Goal: Complete application form

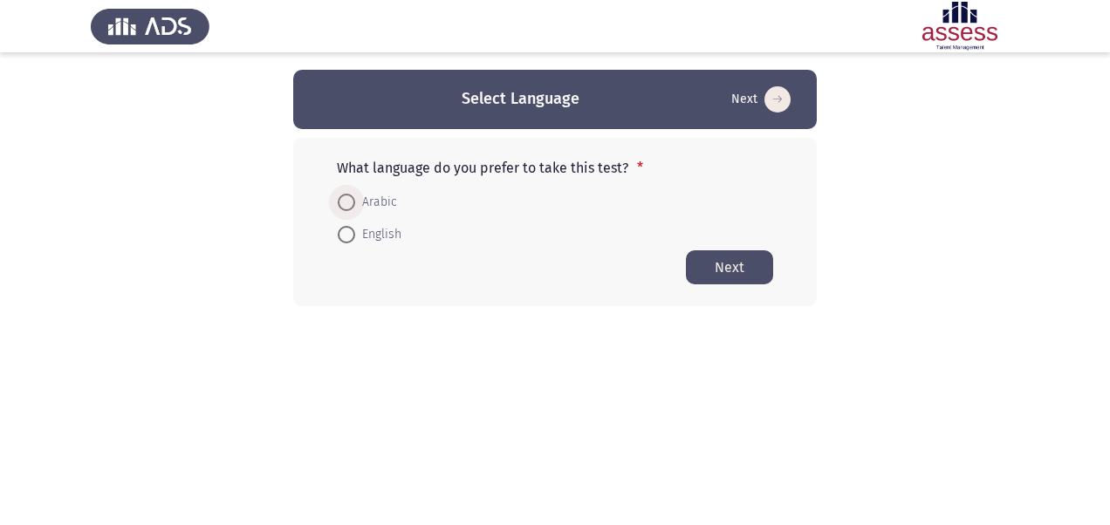
click at [362, 204] on span "Arabic" at bounding box center [376, 202] width 42 height 21
click at [355, 204] on input "Arabic" at bounding box center [346, 202] width 17 height 17
radio input "true"
click at [700, 262] on button "Next" at bounding box center [729, 267] width 87 height 34
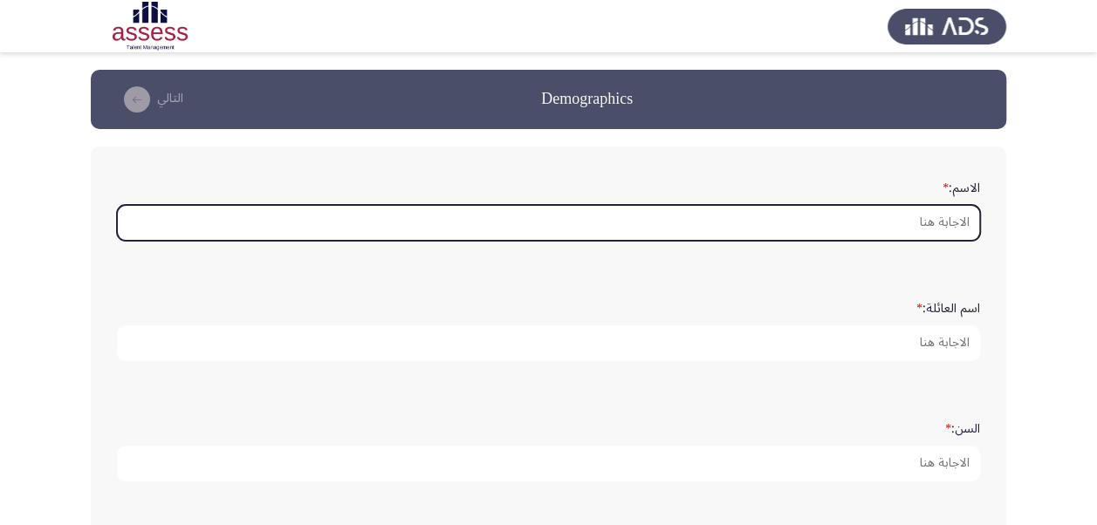
click at [832, 216] on input "الاسم: *" at bounding box center [548, 223] width 863 height 36
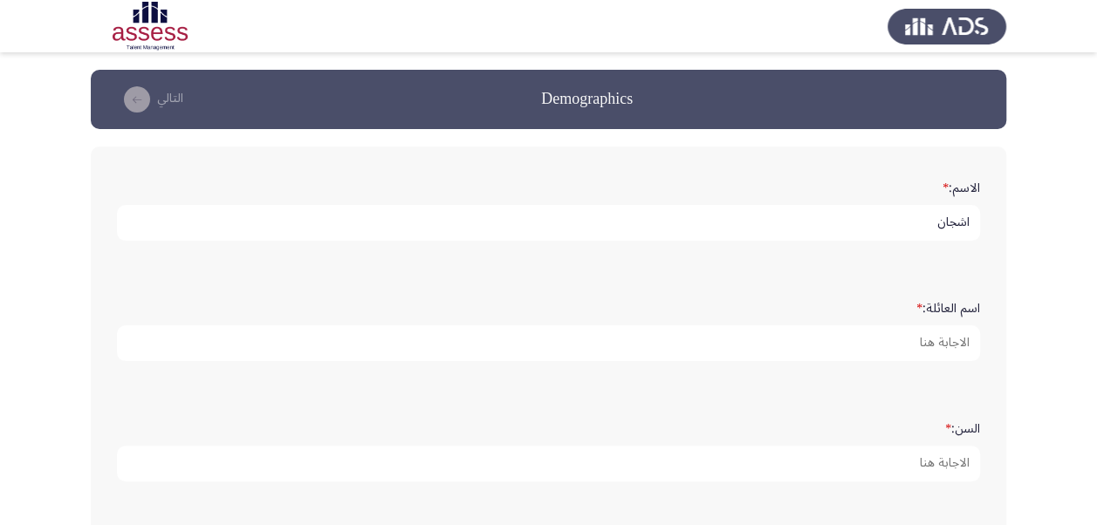
type input "اشجان"
type input "[PERSON_NAME]"
type input "27"
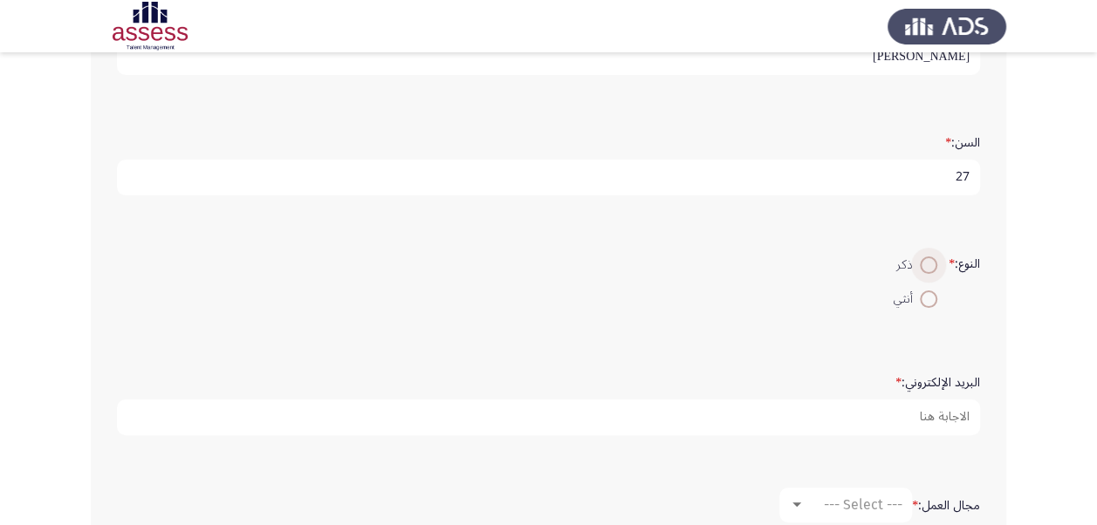
click at [927, 264] on span at bounding box center [928, 265] width 17 height 17
click at [927, 264] on input "ذكر" at bounding box center [928, 265] width 17 height 17
radio input "true"
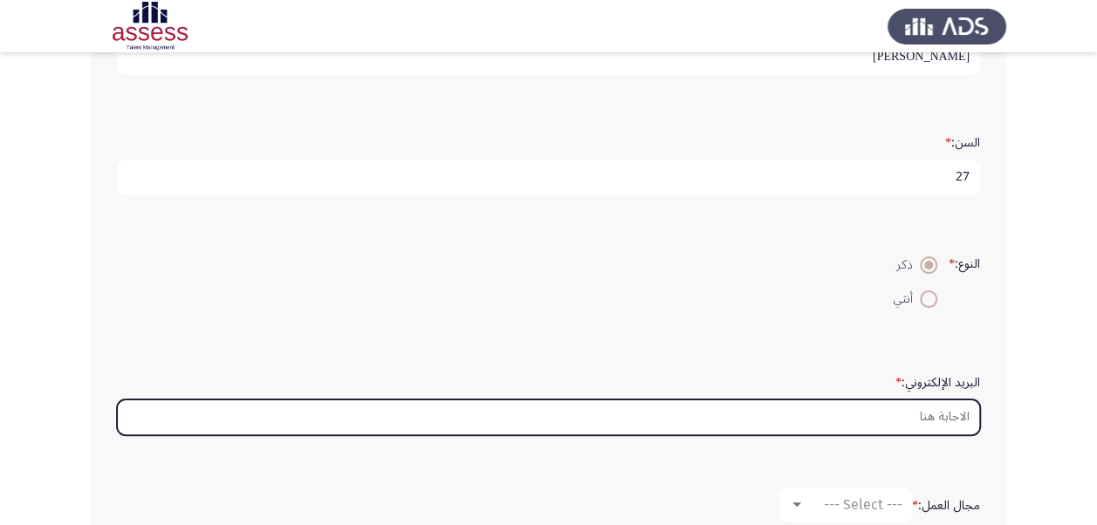
drag, startPoint x: 934, startPoint y: 417, endPoint x: 929, endPoint y: 300, distance: 117.1
click at [929, 300] on div "الاسم: * اشجان اسم العائلة: * [PERSON_NAME]: * 27 النوع: * ذكر أنثي البريد الإل…" at bounding box center [548, 264] width 915 height 809
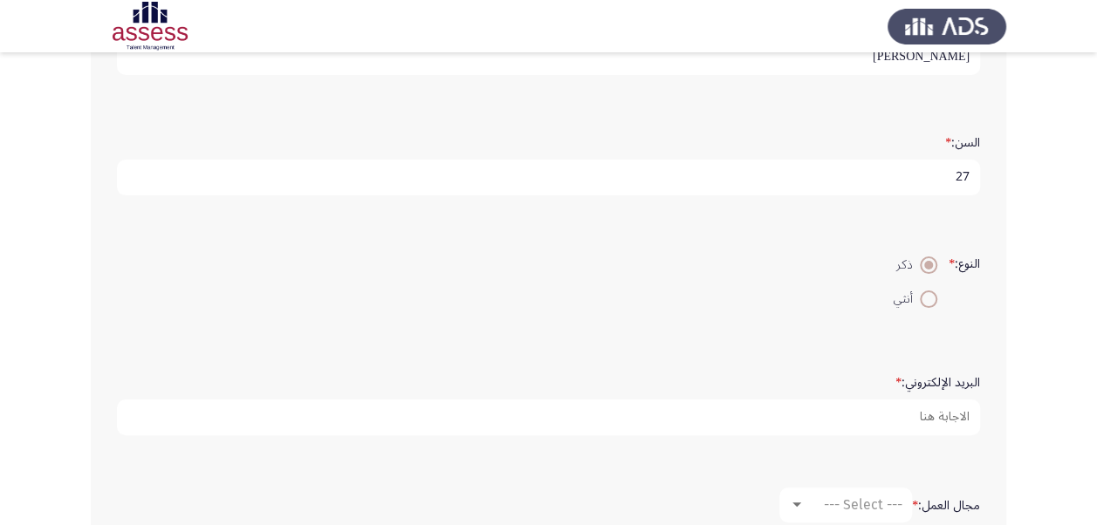
drag, startPoint x: 929, startPoint y: 300, endPoint x: 921, endPoint y: 295, distance: 9.4
click at [921, 295] on span at bounding box center [928, 299] width 17 height 17
click at [921, 295] on input "أنثي" at bounding box center [928, 299] width 17 height 17
radio input "true"
click at [924, 295] on span at bounding box center [928, 299] width 9 height 9
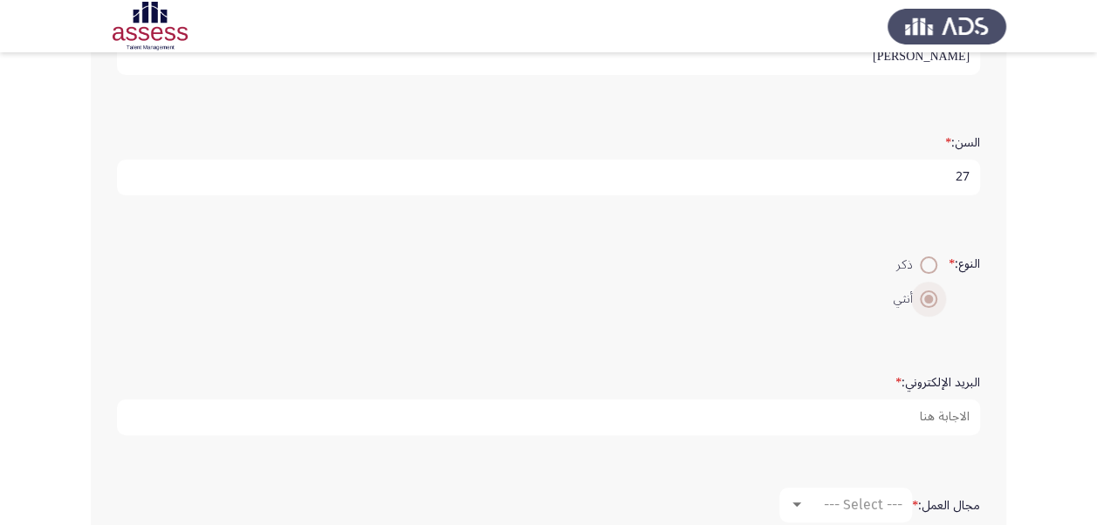
click at [921, 295] on input "أنثي" at bounding box center [928, 299] width 17 height 17
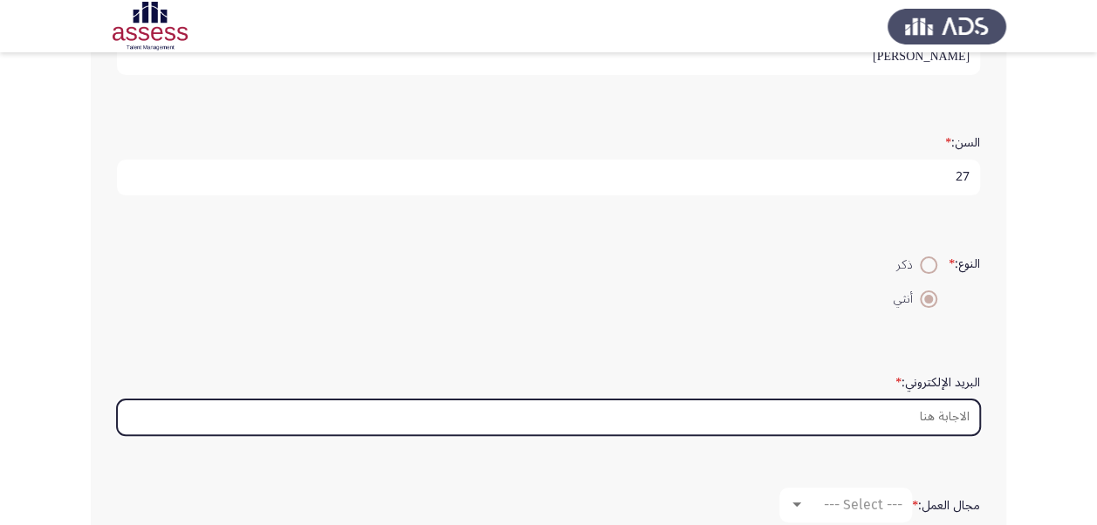
click at [927, 405] on input "البريد الإلكتروني: *" at bounding box center [548, 418] width 863 height 36
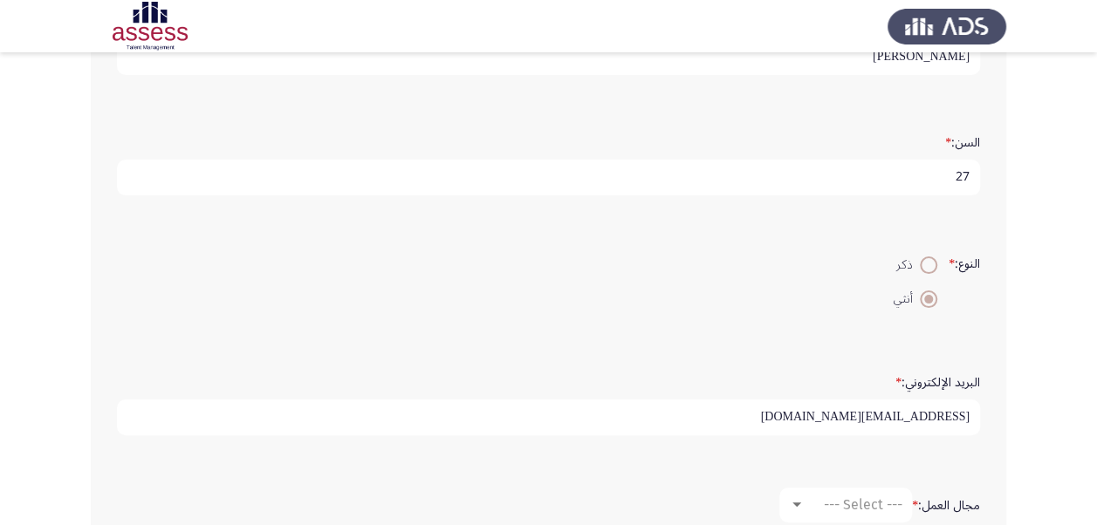
type input "[EMAIL_ADDRESS][DOMAIN_NAME]"
click at [878, 498] on span "--- Select ---" at bounding box center [863, 505] width 79 height 17
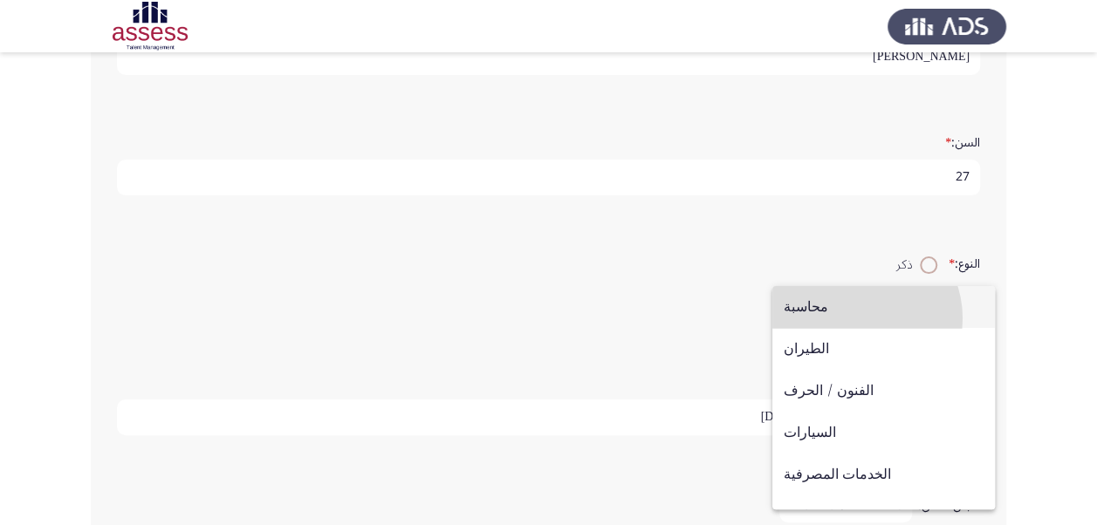
click at [857, 319] on span "محاسبة" at bounding box center [884, 307] width 200 height 42
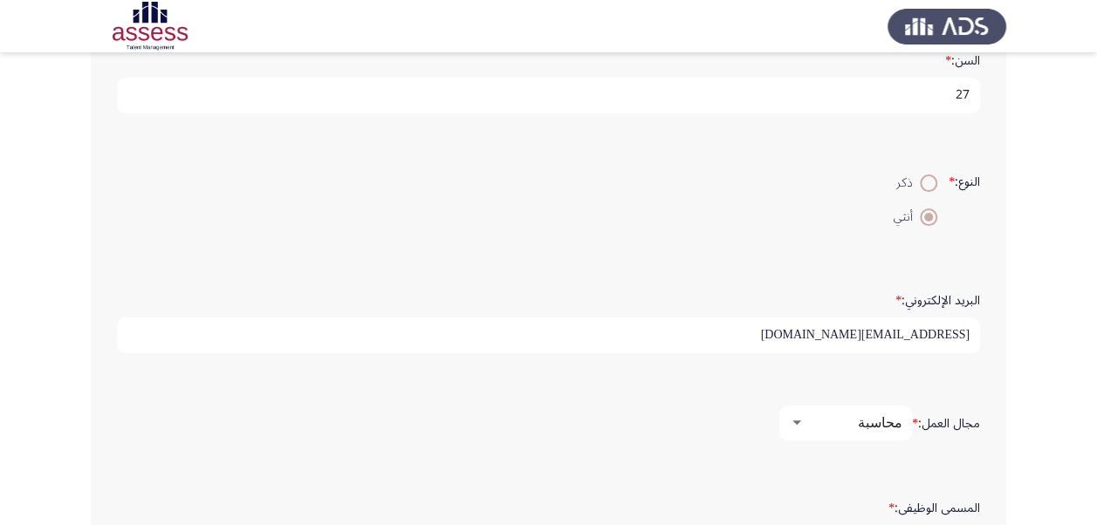
scroll to position [382, 0]
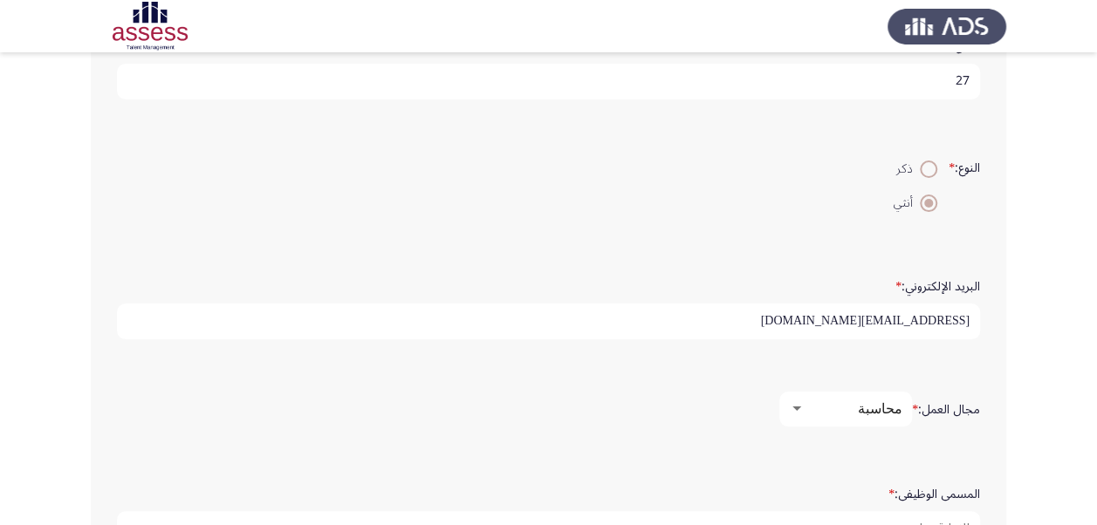
click at [855, 395] on mat-select "محاسبة" at bounding box center [845, 409] width 133 height 35
click at [838, 413] on div "محاسبة" at bounding box center [854, 409] width 98 height 17
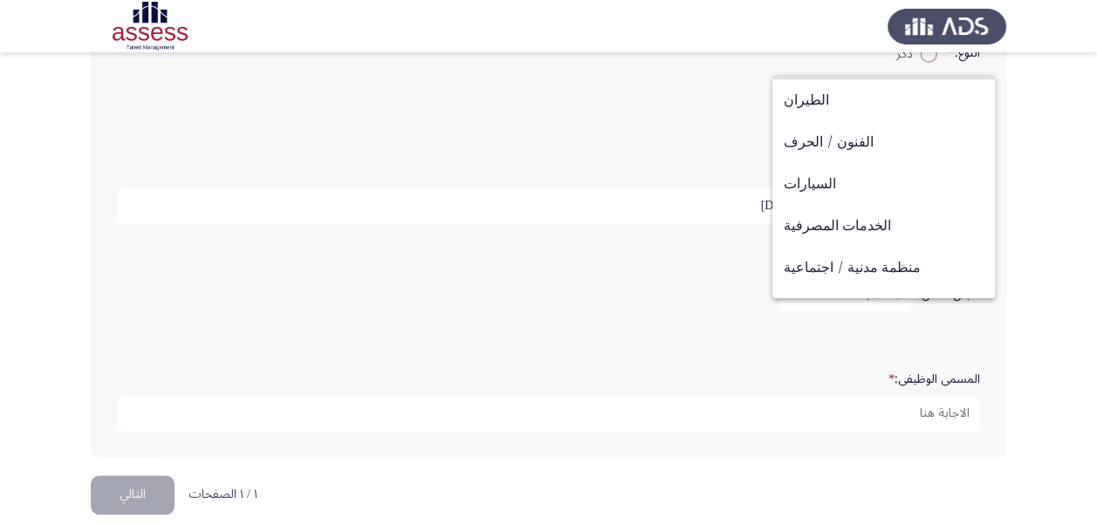
scroll to position [0, 0]
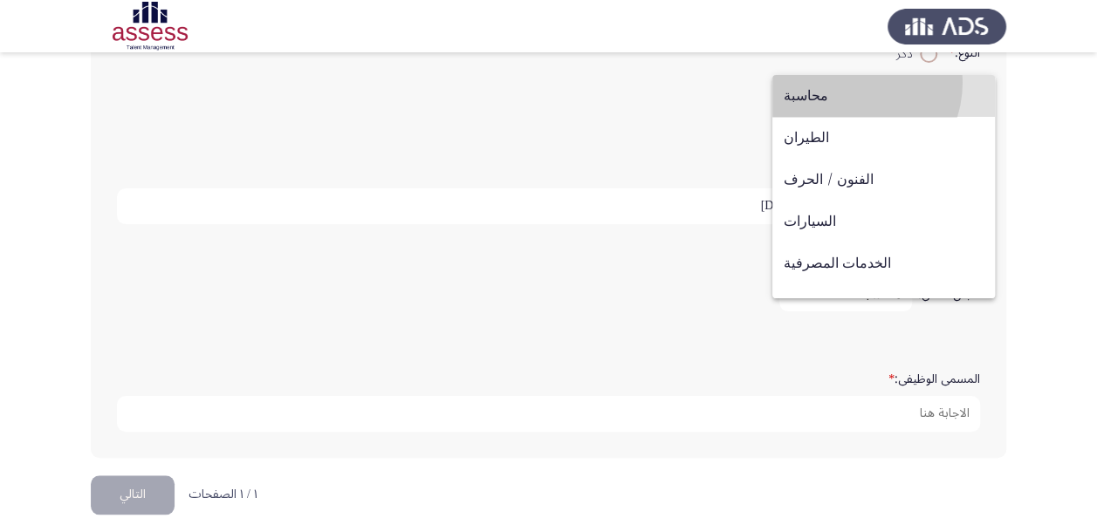
click at [845, 82] on span "محاسبة" at bounding box center [884, 96] width 200 height 42
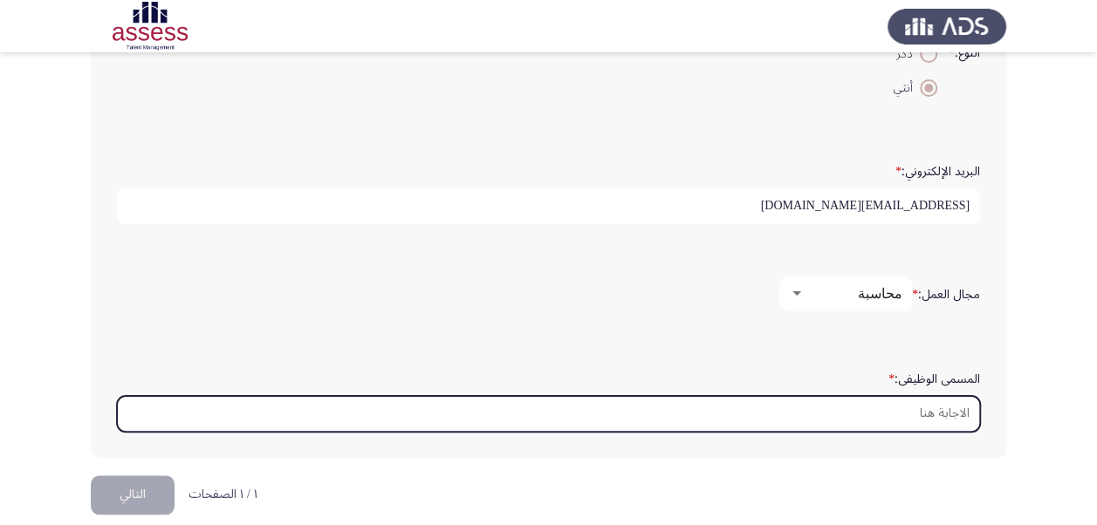
click at [791, 398] on input "المسمى الوظيفى: *" at bounding box center [548, 414] width 863 height 36
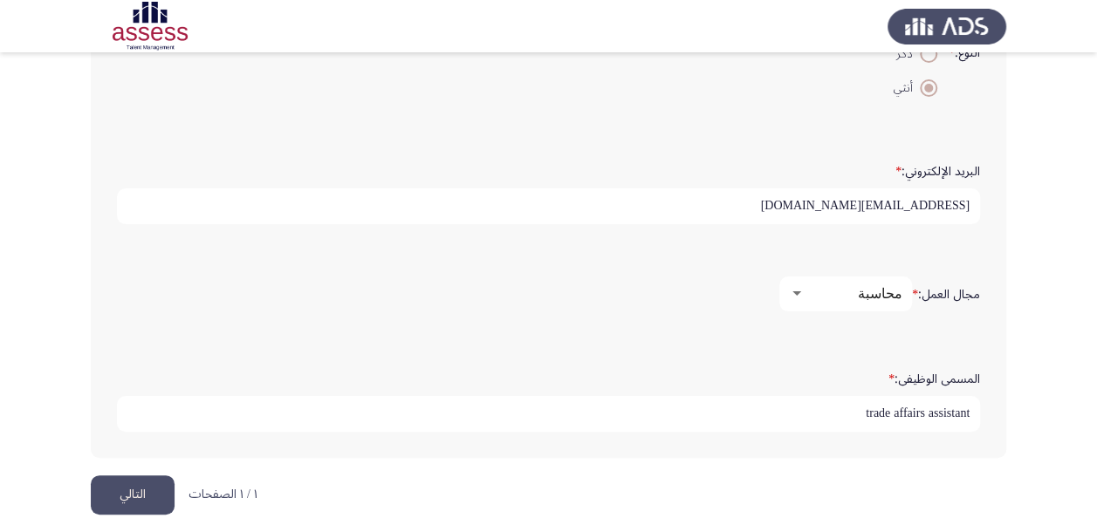
type input "trade affairs assistant"
click at [155, 485] on button "التالي" at bounding box center [133, 495] width 84 height 39
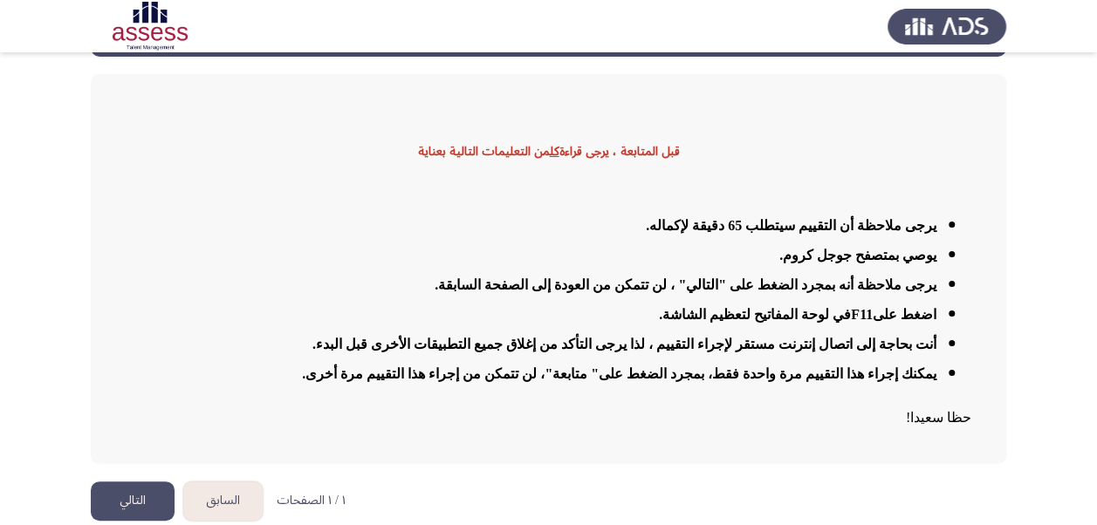
scroll to position [73, 0]
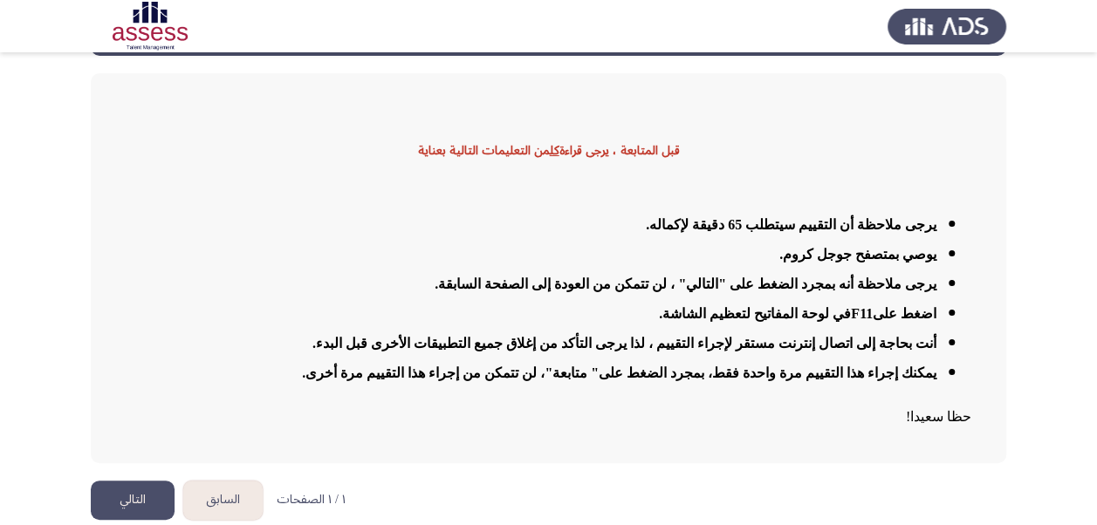
click at [134, 497] on button "التالي" at bounding box center [133, 500] width 84 height 39
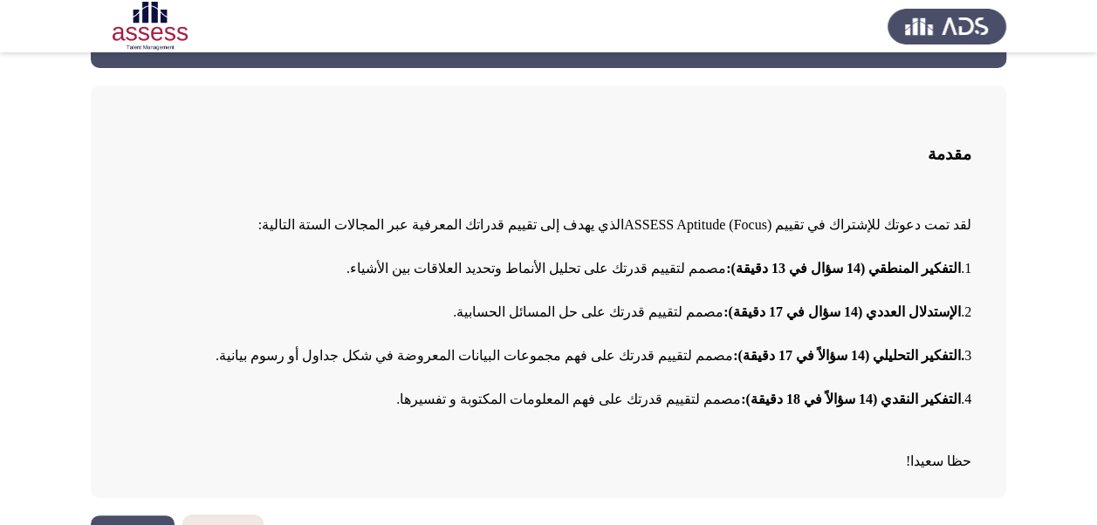
scroll to position [108, 0]
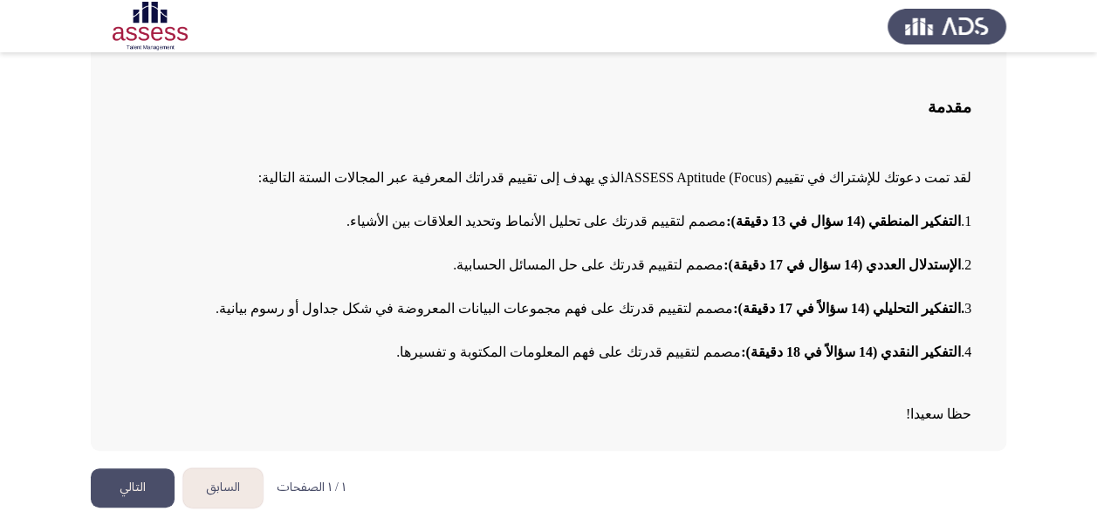
click at [164, 479] on button "التالي" at bounding box center [133, 488] width 84 height 39
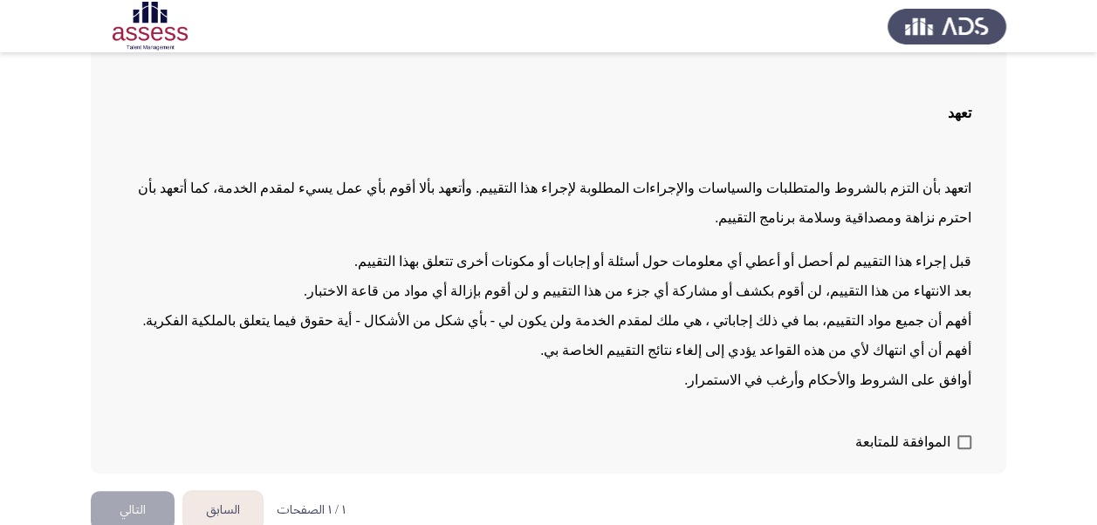
scroll to position [116, 0]
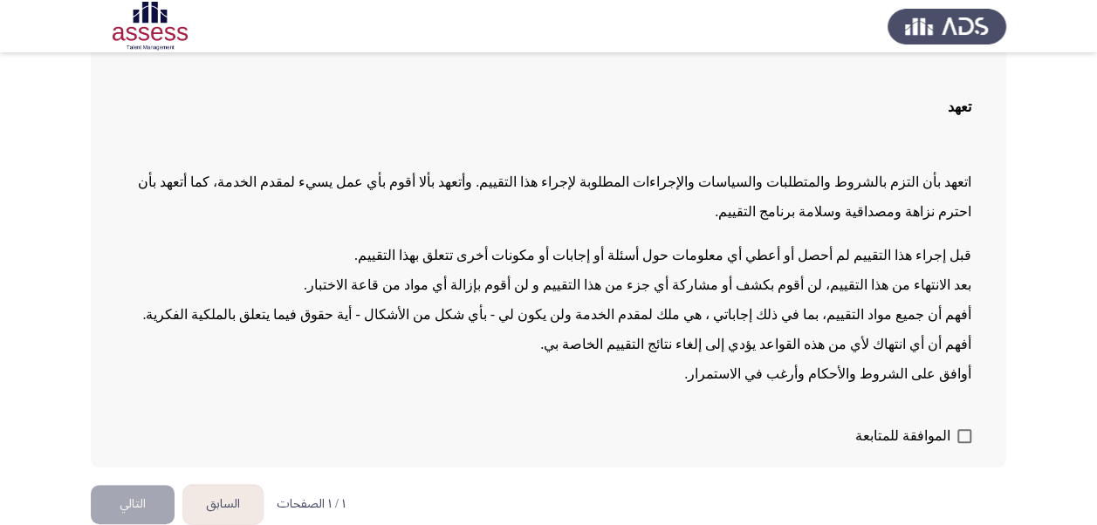
click at [967, 443] on label "الموافقة للمتابعة" at bounding box center [913, 436] width 116 height 21
click at [964, 443] on input "الموافقة للمتابعة" at bounding box center [963, 443] width 1 height 1
checkbox input "true"
click at [115, 511] on button "التالي" at bounding box center [133, 504] width 84 height 39
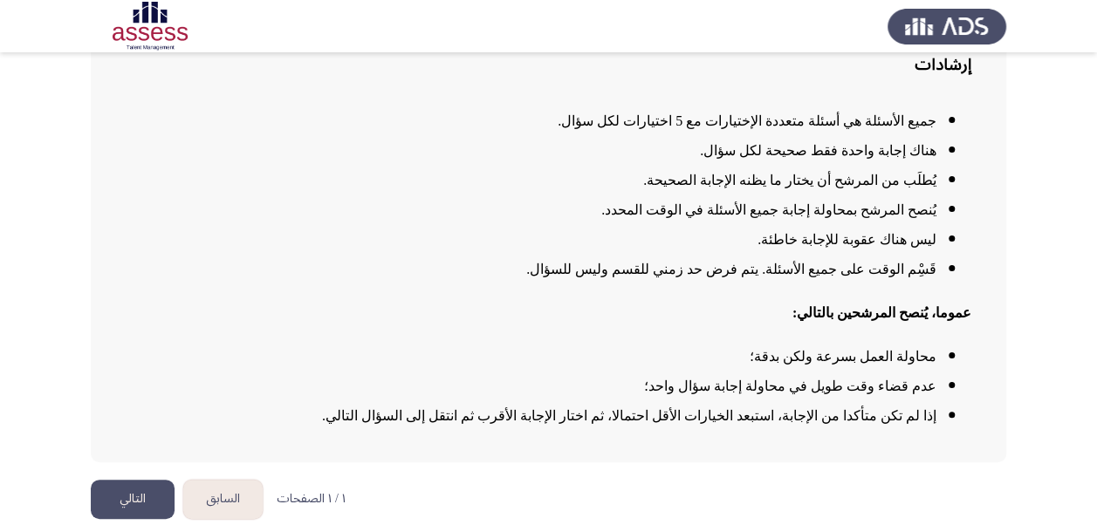
scroll to position [162, 0]
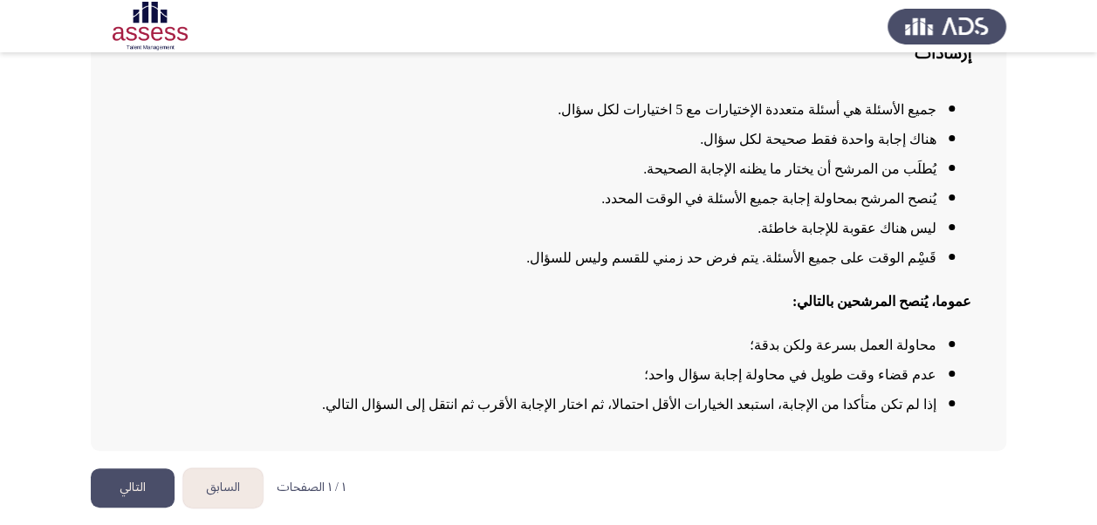
click at [149, 486] on button "التالي" at bounding box center [133, 488] width 84 height 39
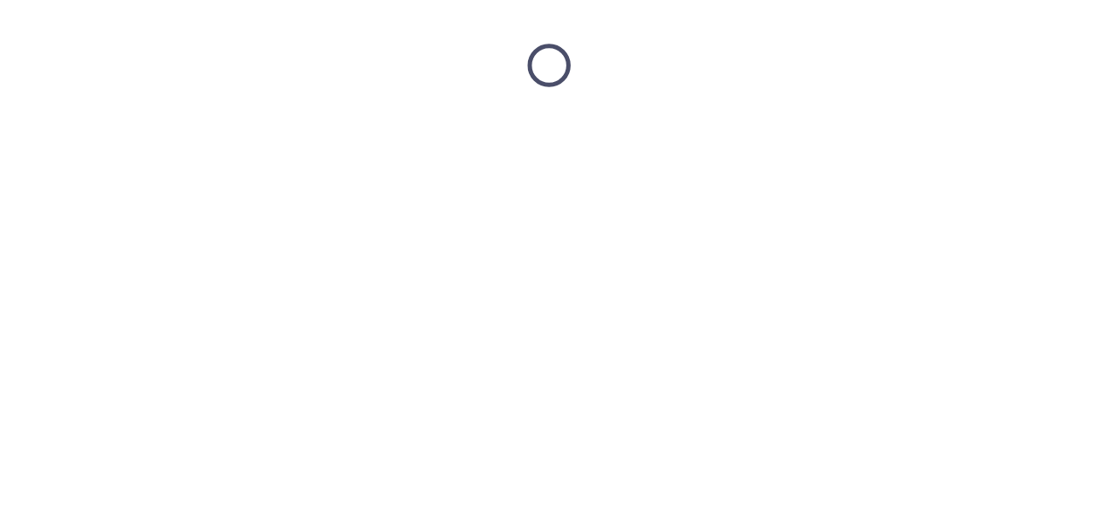
scroll to position [0, 0]
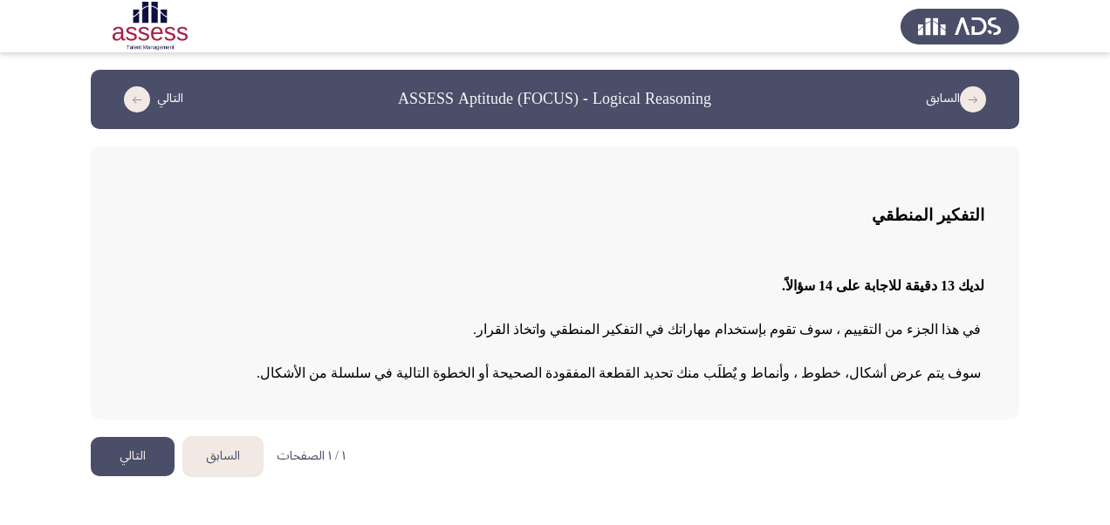
click at [144, 449] on button "التالي" at bounding box center [133, 456] width 84 height 39
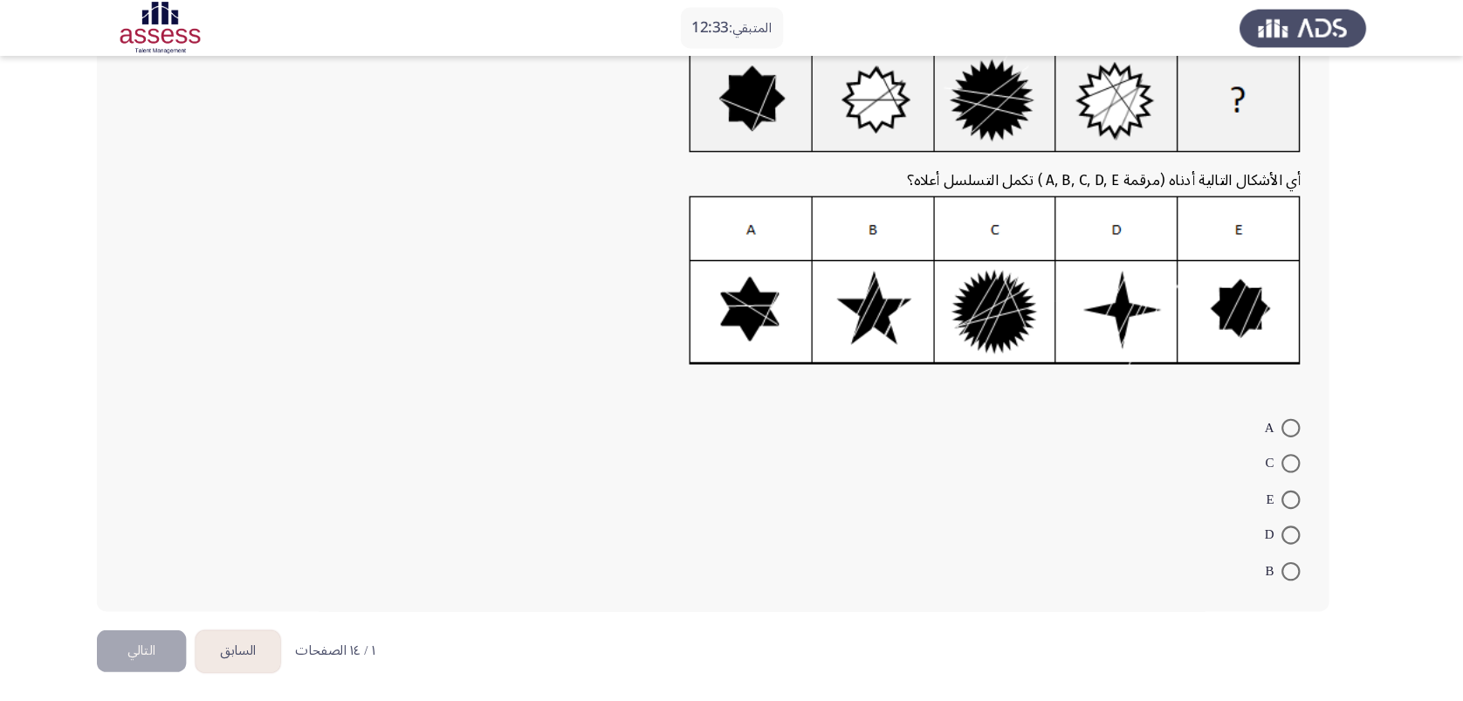
scroll to position [82, 0]
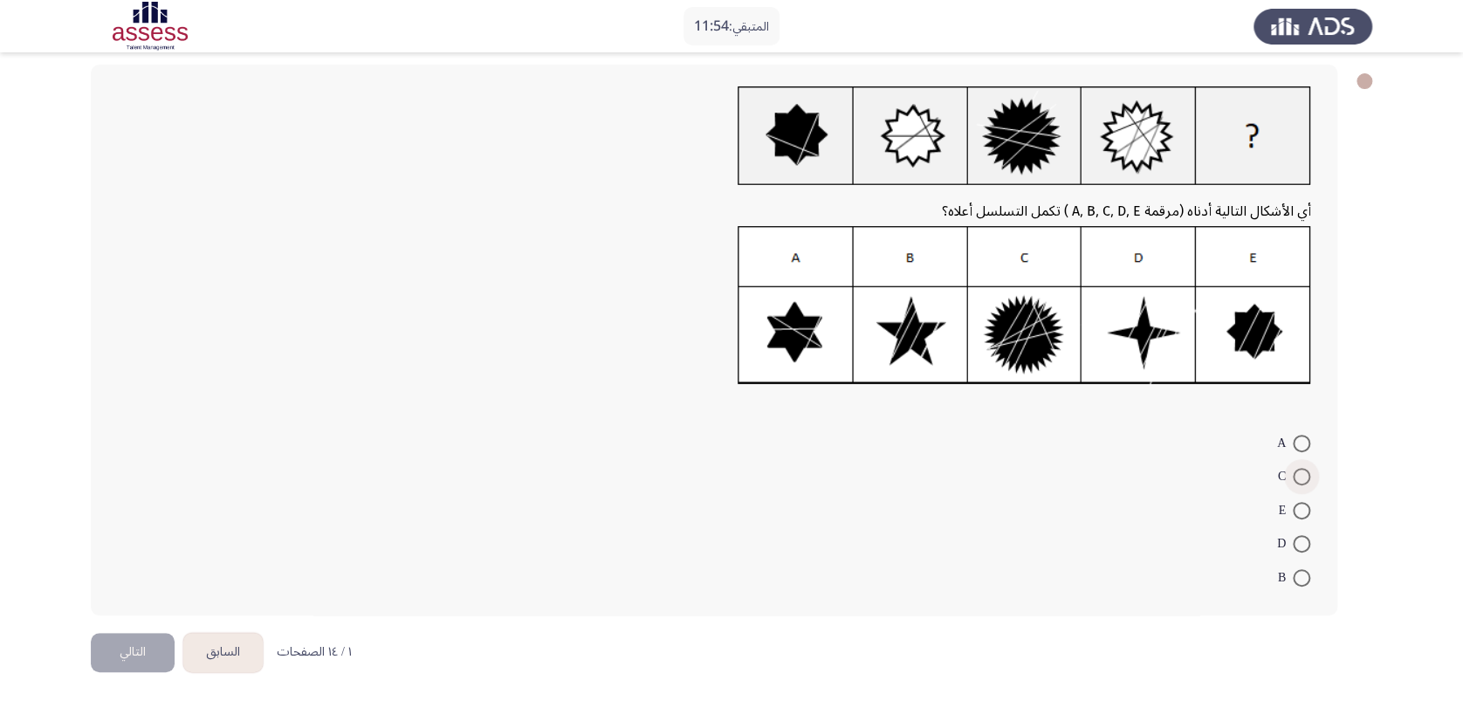
click at [1109, 472] on span at bounding box center [1300, 476] width 17 height 17
click at [1109, 472] on input "C" at bounding box center [1300, 476] width 17 height 17
radio input "true"
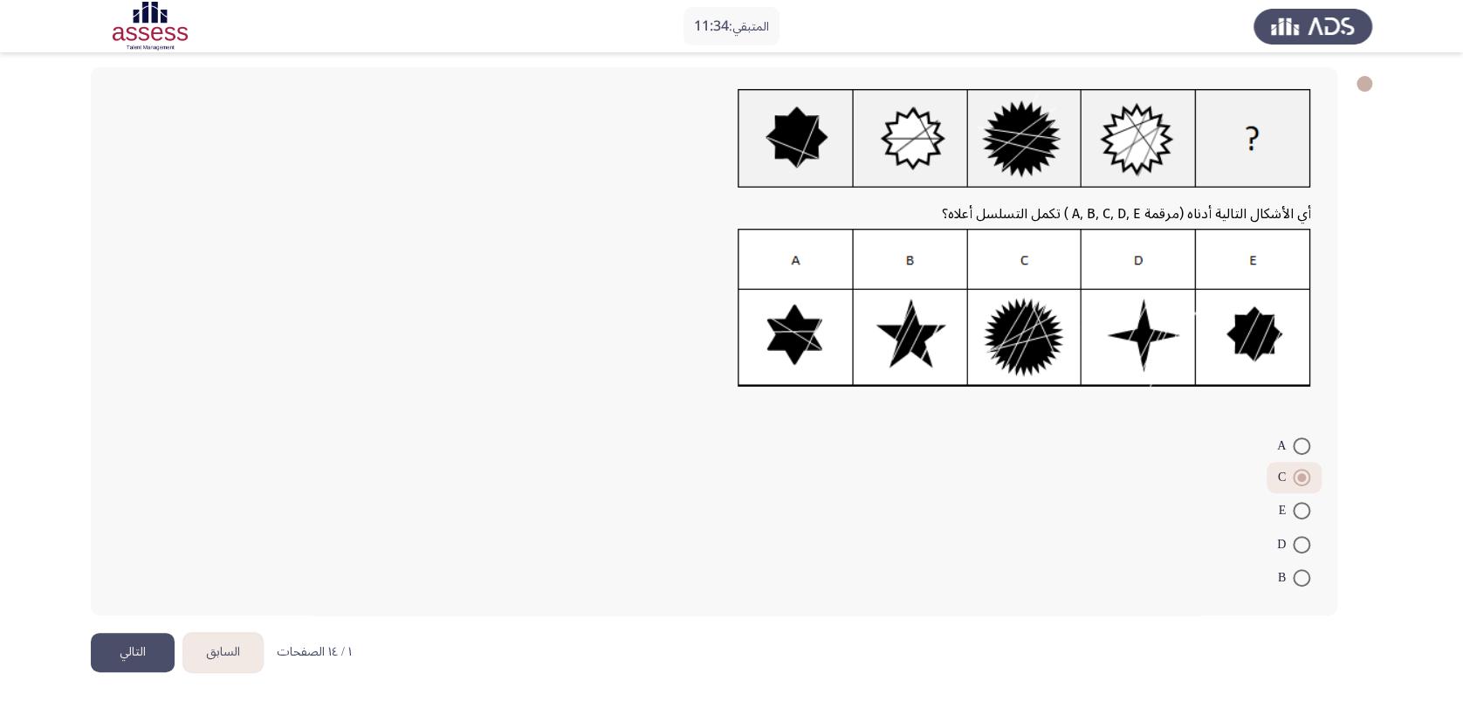
click at [122, 524] on button "التالي" at bounding box center [133, 652] width 84 height 39
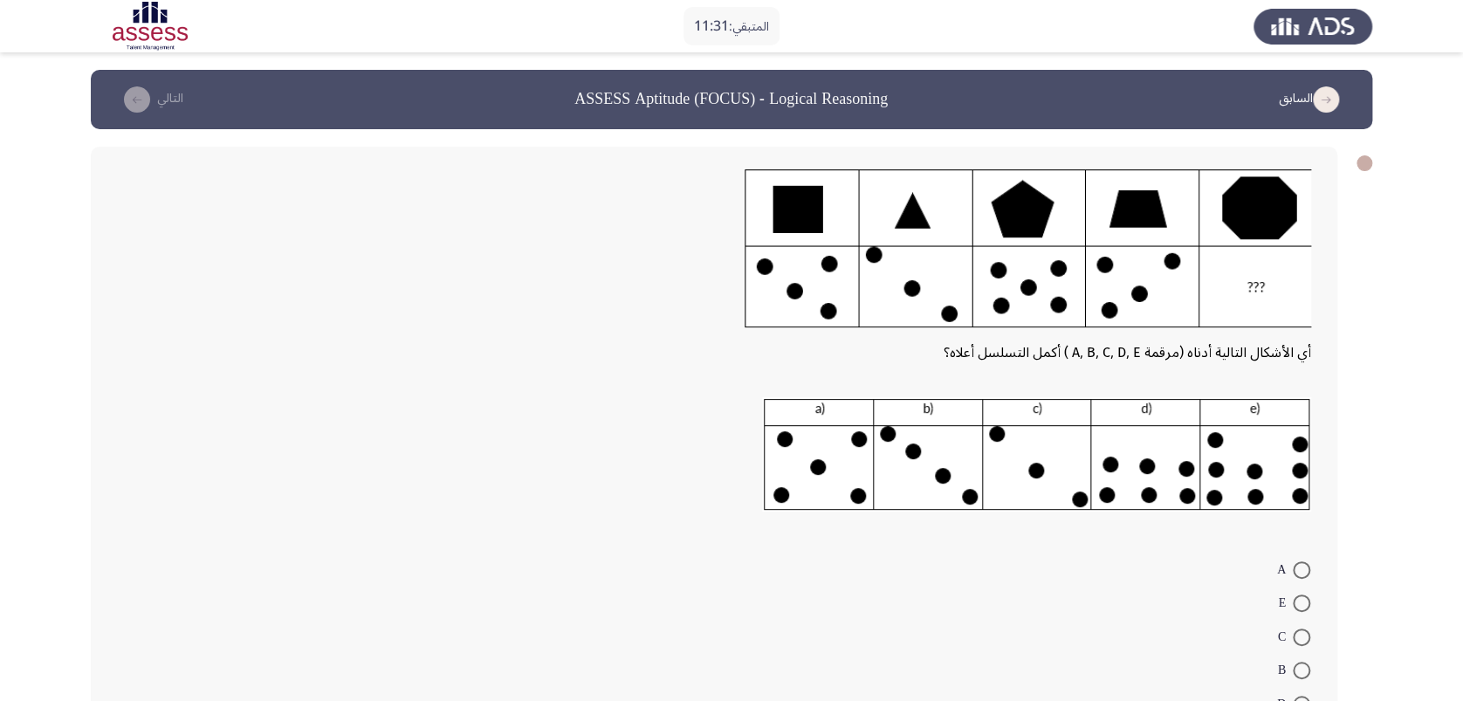
scroll to position [116, 0]
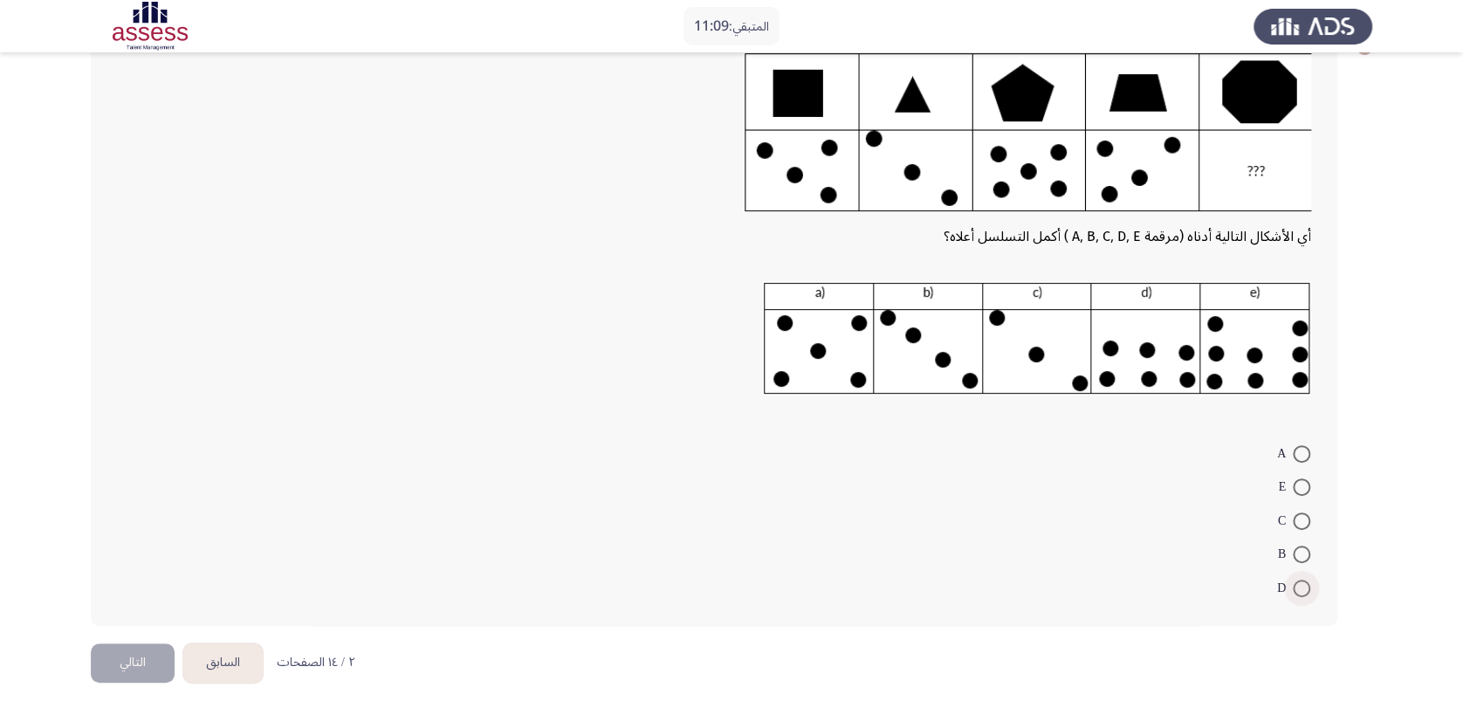
click at [1109, 524] on span at bounding box center [1300, 587] width 17 height 17
click at [1109, 524] on input "D" at bounding box center [1300, 587] width 17 height 17
radio input "true"
click at [1109, 452] on span "A" at bounding box center [1285, 453] width 16 height 21
click at [1109, 452] on input "A" at bounding box center [1300, 453] width 17 height 17
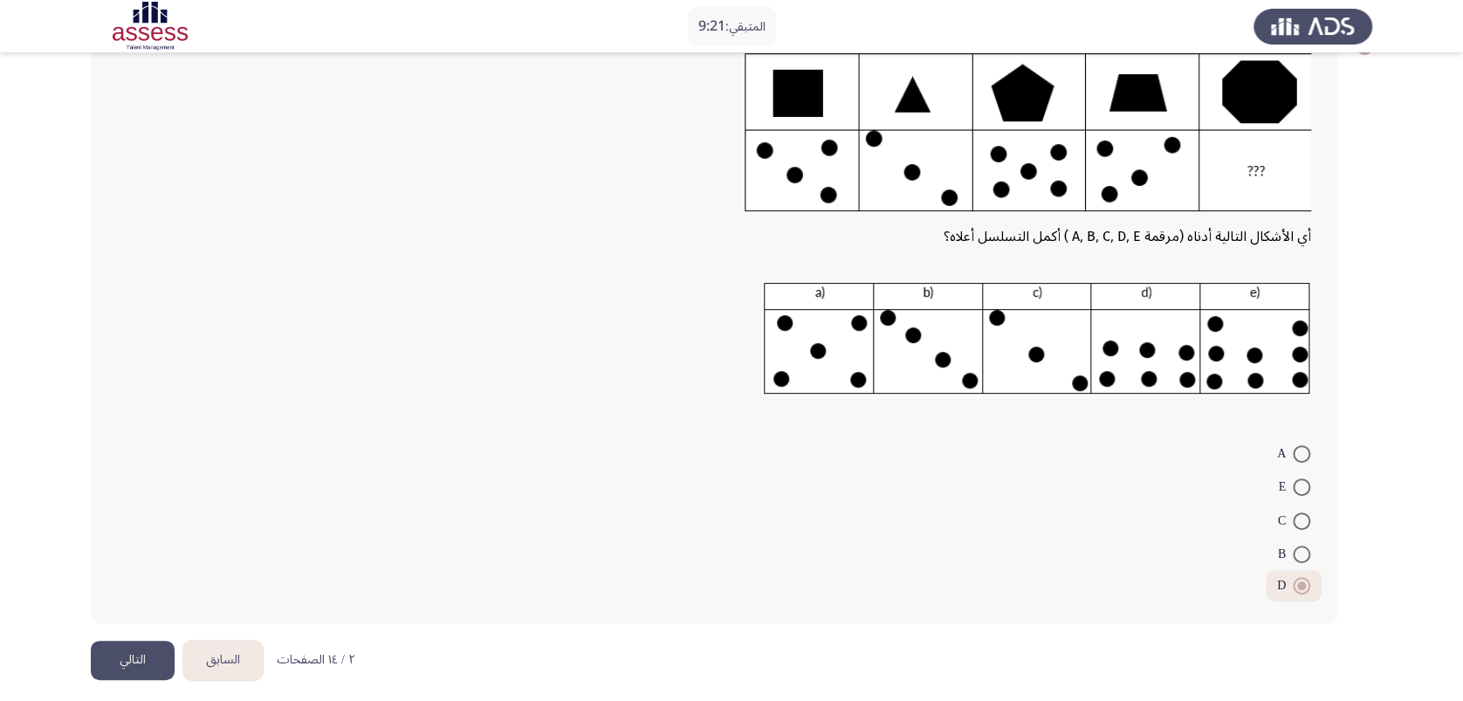
radio input "true"
click at [107, 524] on button "التالي" at bounding box center [133, 660] width 84 height 39
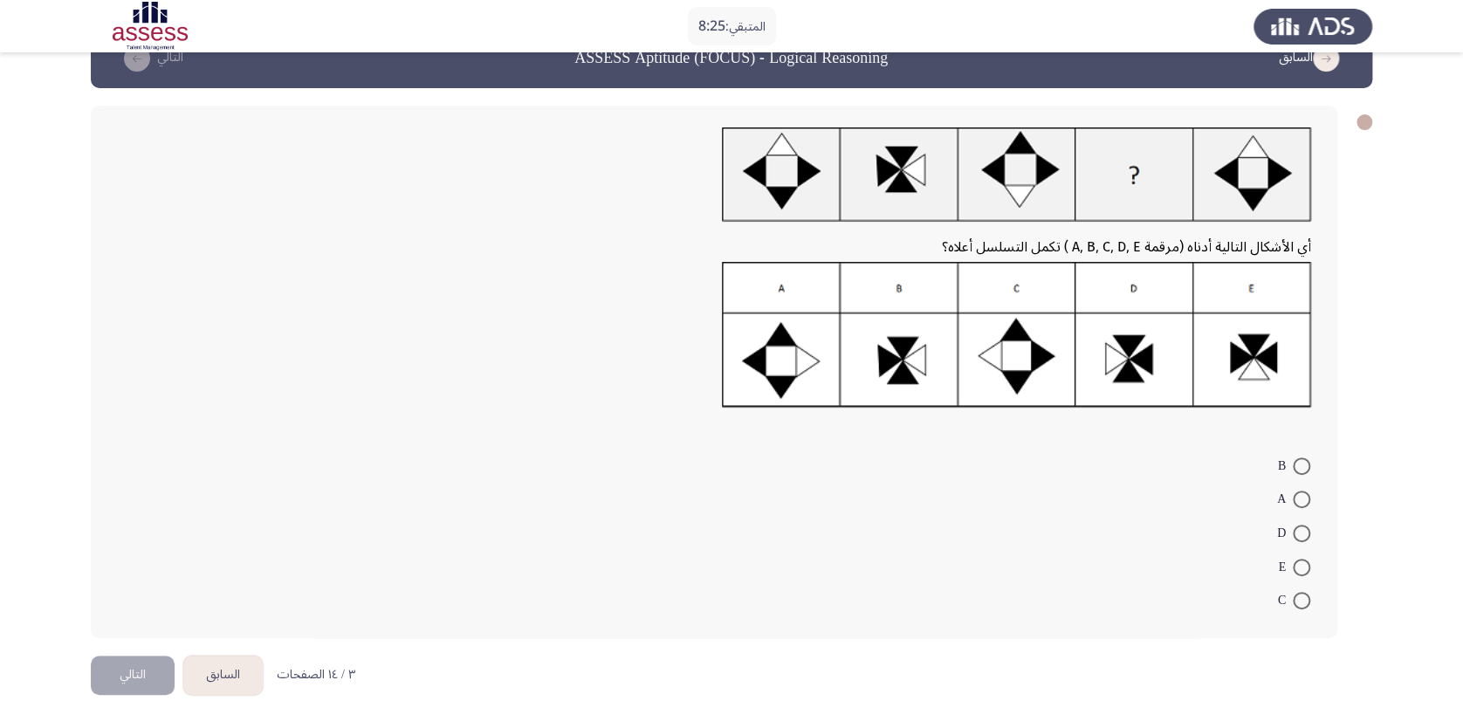
scroll to position [64, 0]
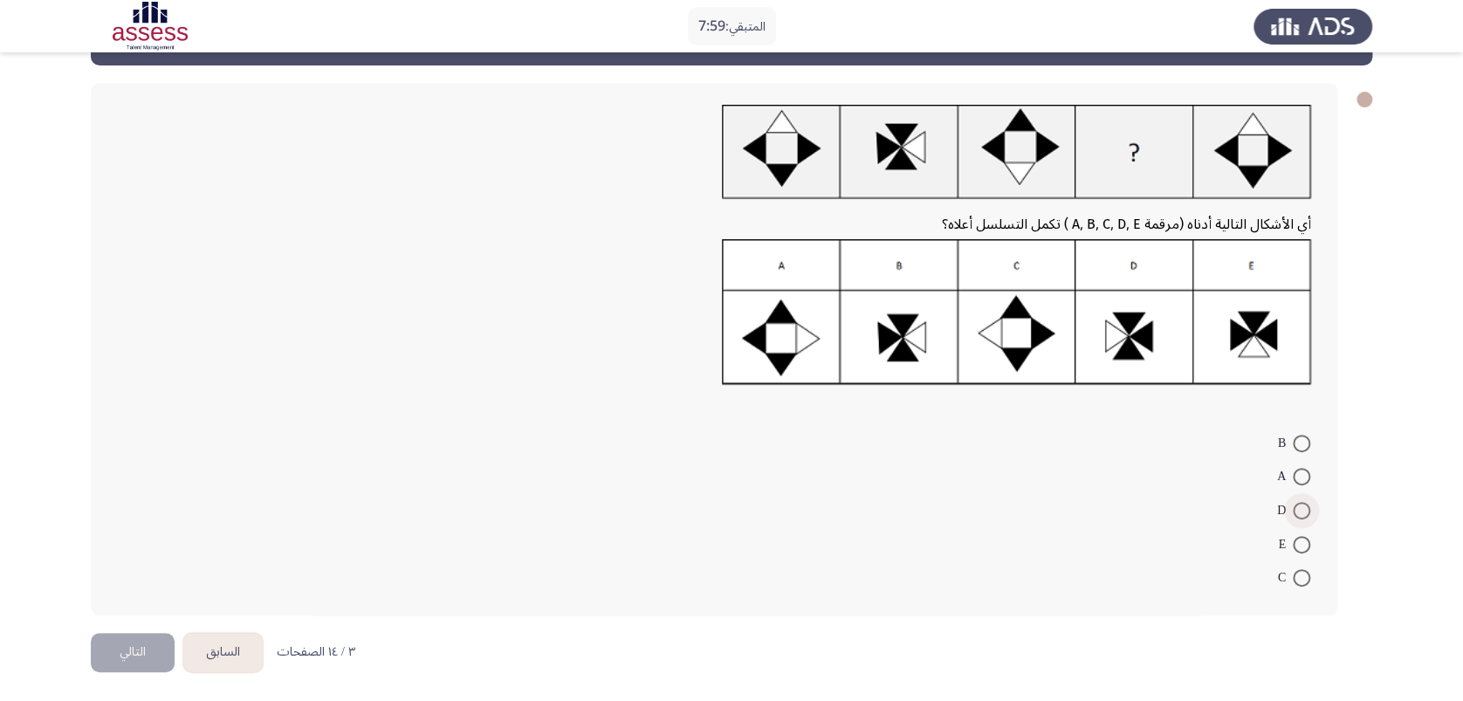
click at [1109, 516] on span at bounding box center [1300, 510] width 17 height 17
click at [1109, 516] on input "D" at bounding box center [1300, 510] width 17 height 17
radio input "true"
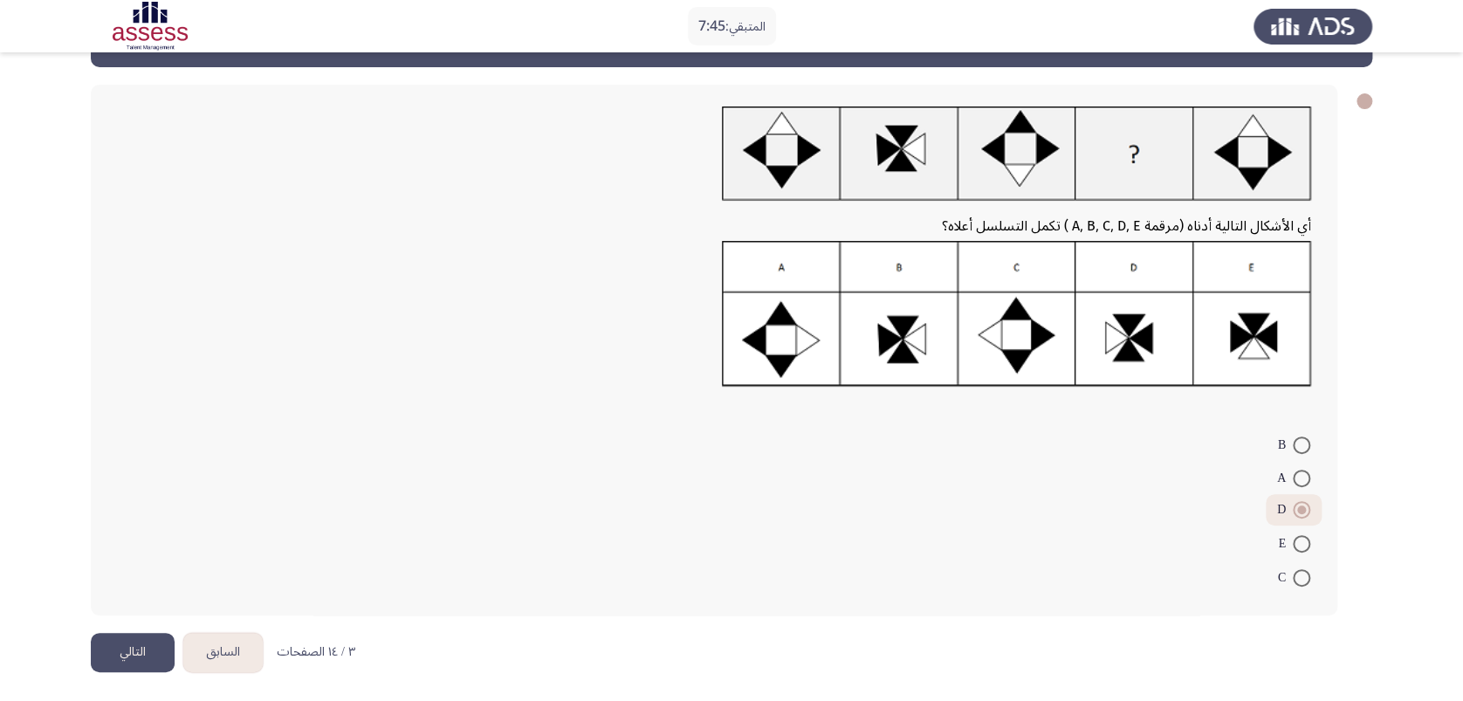
click at [118, 524] on button "التالي" at bounding box center [133, 652] width 84 height 39
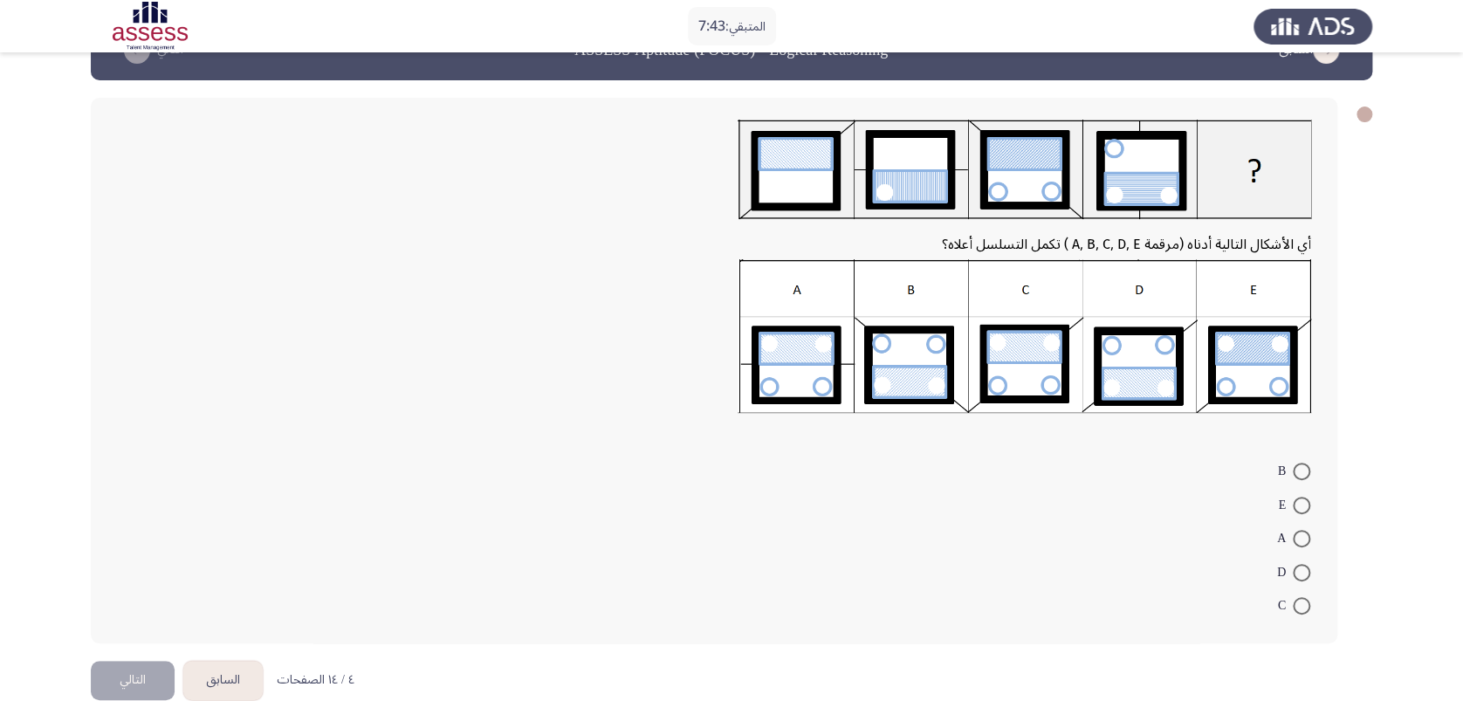
scroll to position [77, 0]
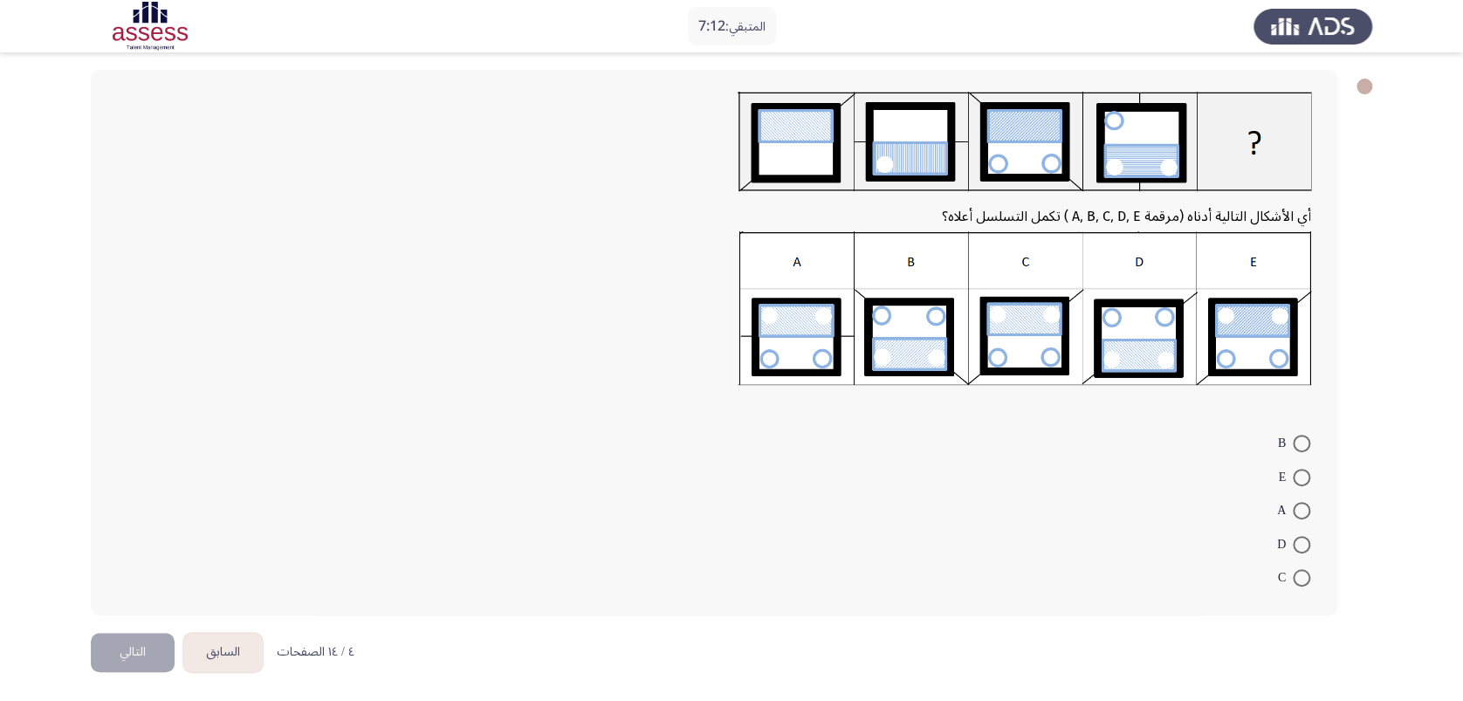
click at [1109, 440] on span at bounding box center [1300, 443] width 17 height 17
click at [1109, 440] on input "B" at bounding box center [1300, 443] width 17 height 17
radio input "true"
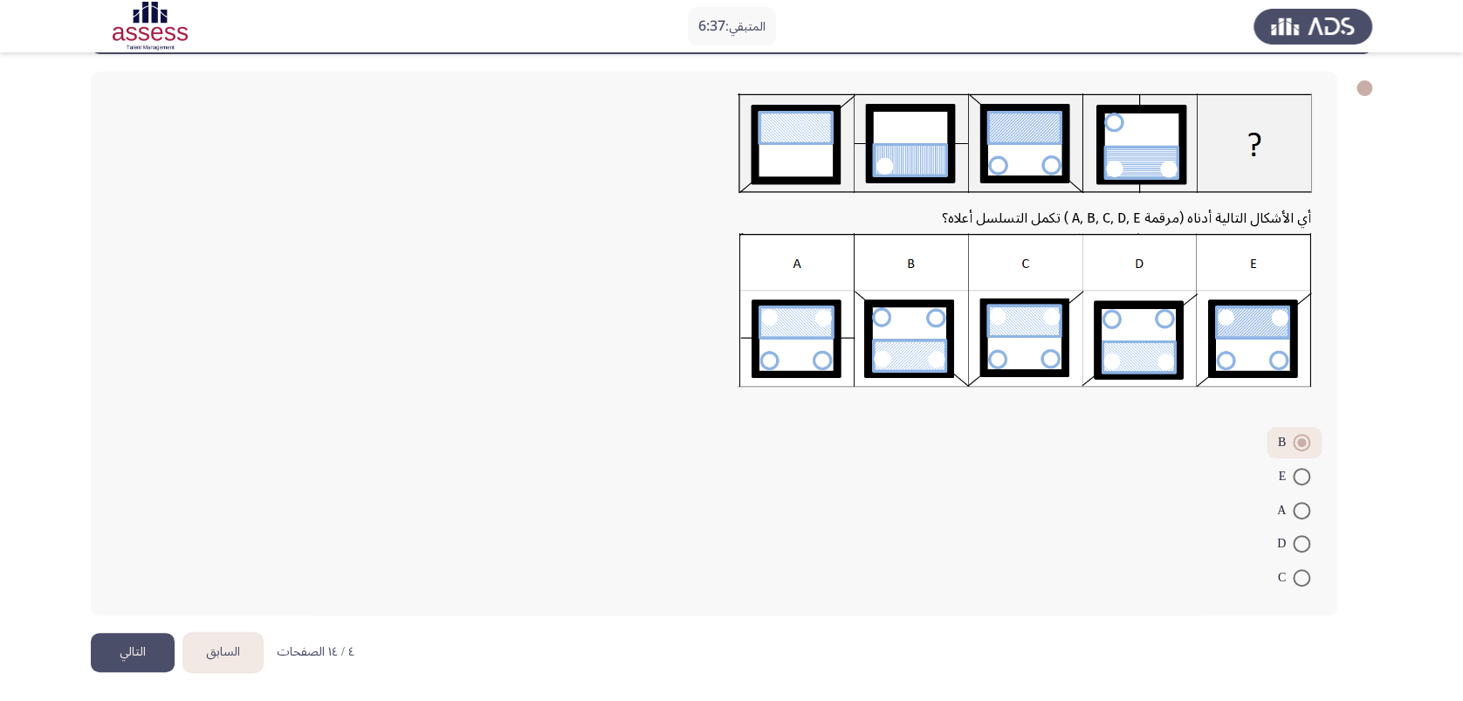
click at [125, 524] on button "التالي" at bounding box center [133, 652] width 84 height 39
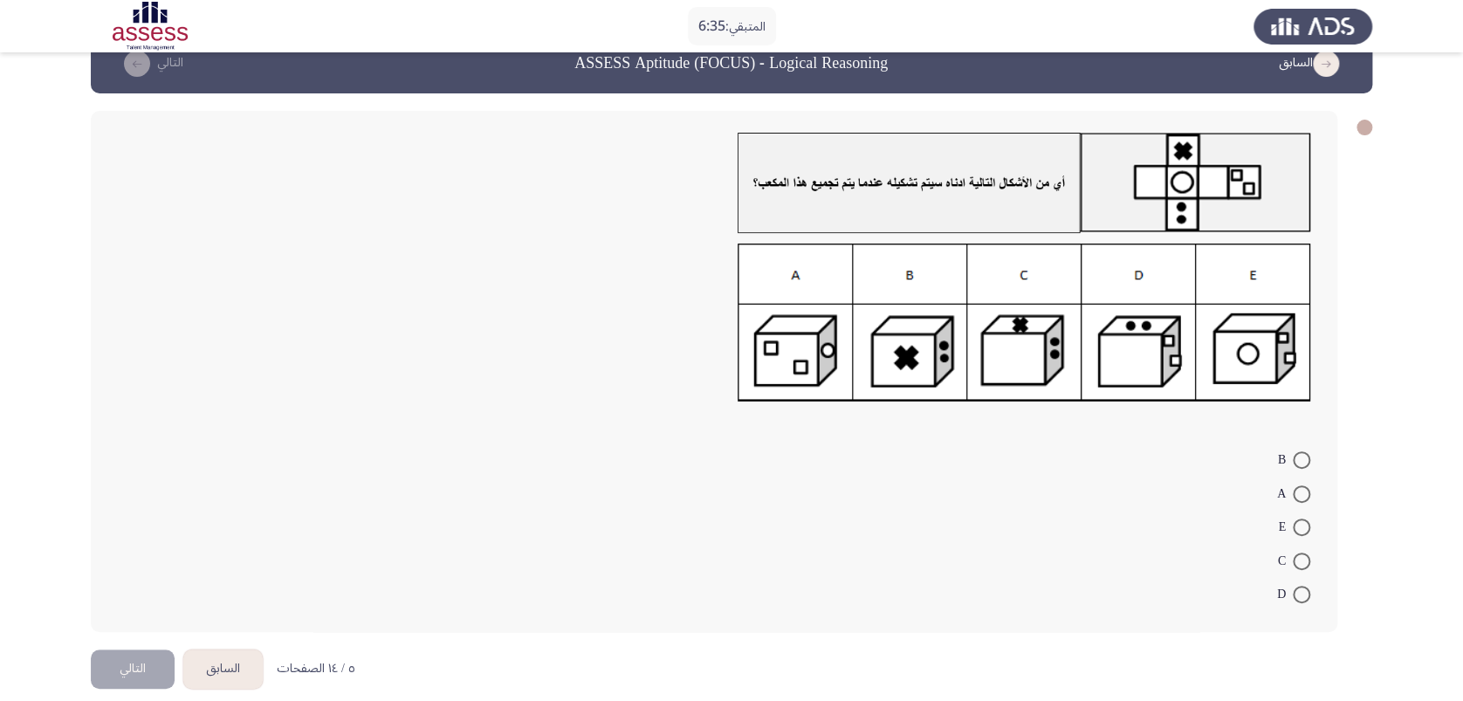
scroll to position [53, 0]
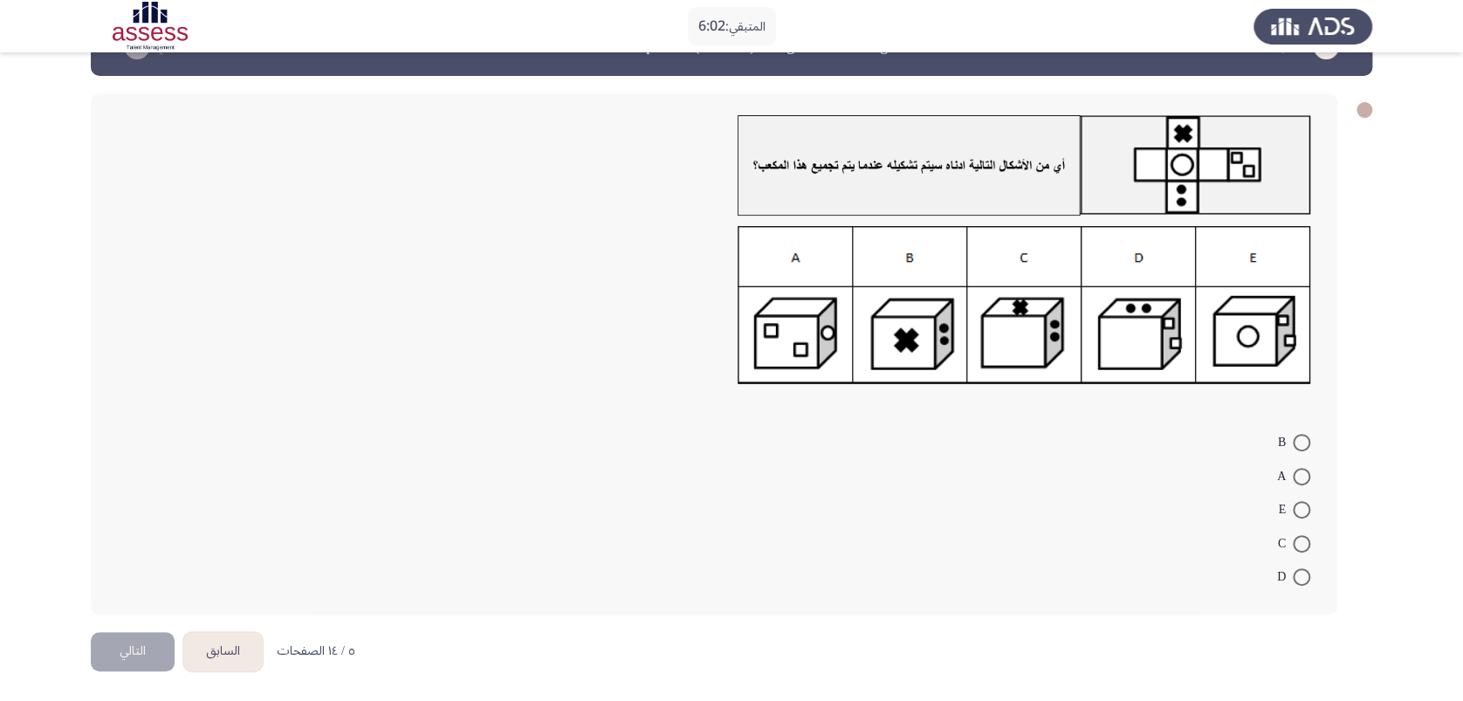
click at [1109, 524] on span at bounding box center [1300, 576] width 17 height 17
click at [1109, 524] on input "D" at bounding box center [1300, 576] width 17 height 17
radio input "true"
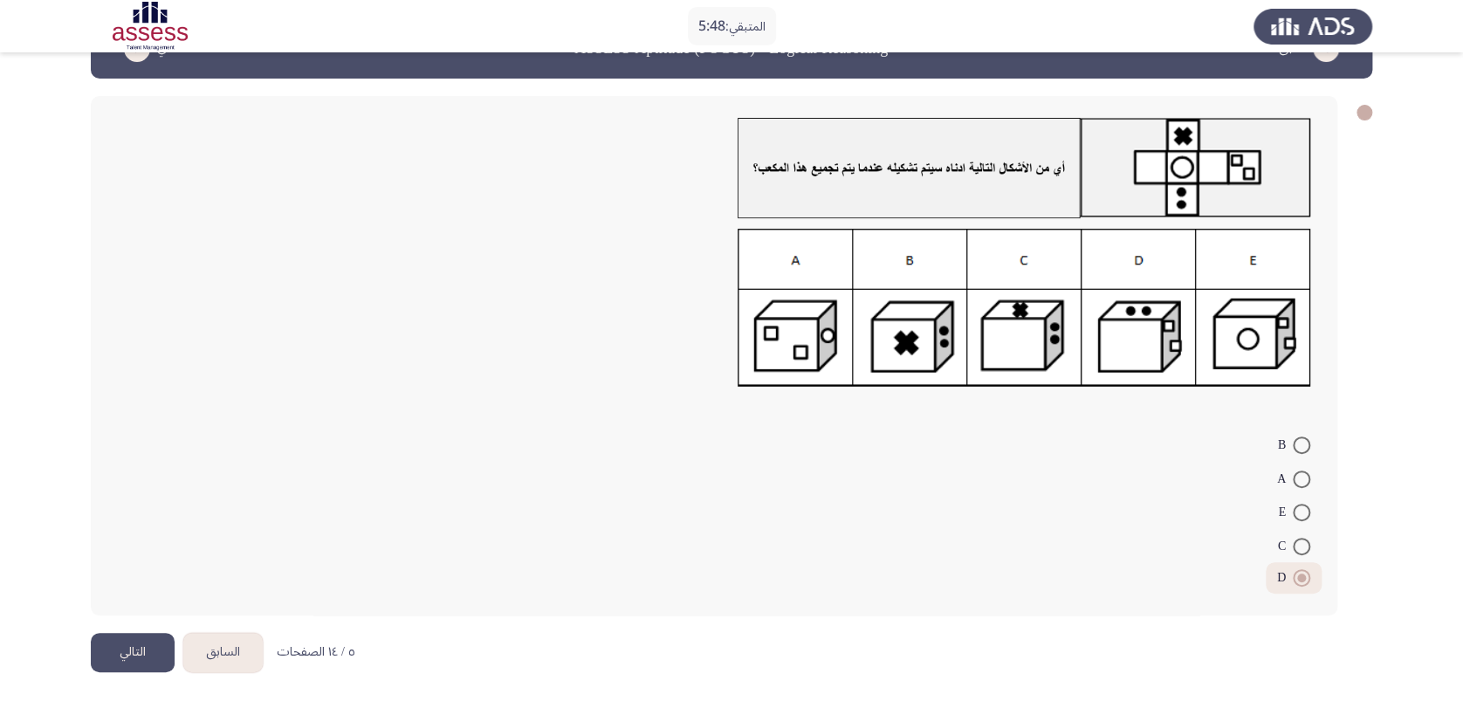
click at [113, 524] on button "التالي" at bounding box center [133, 652] width 84 height 39
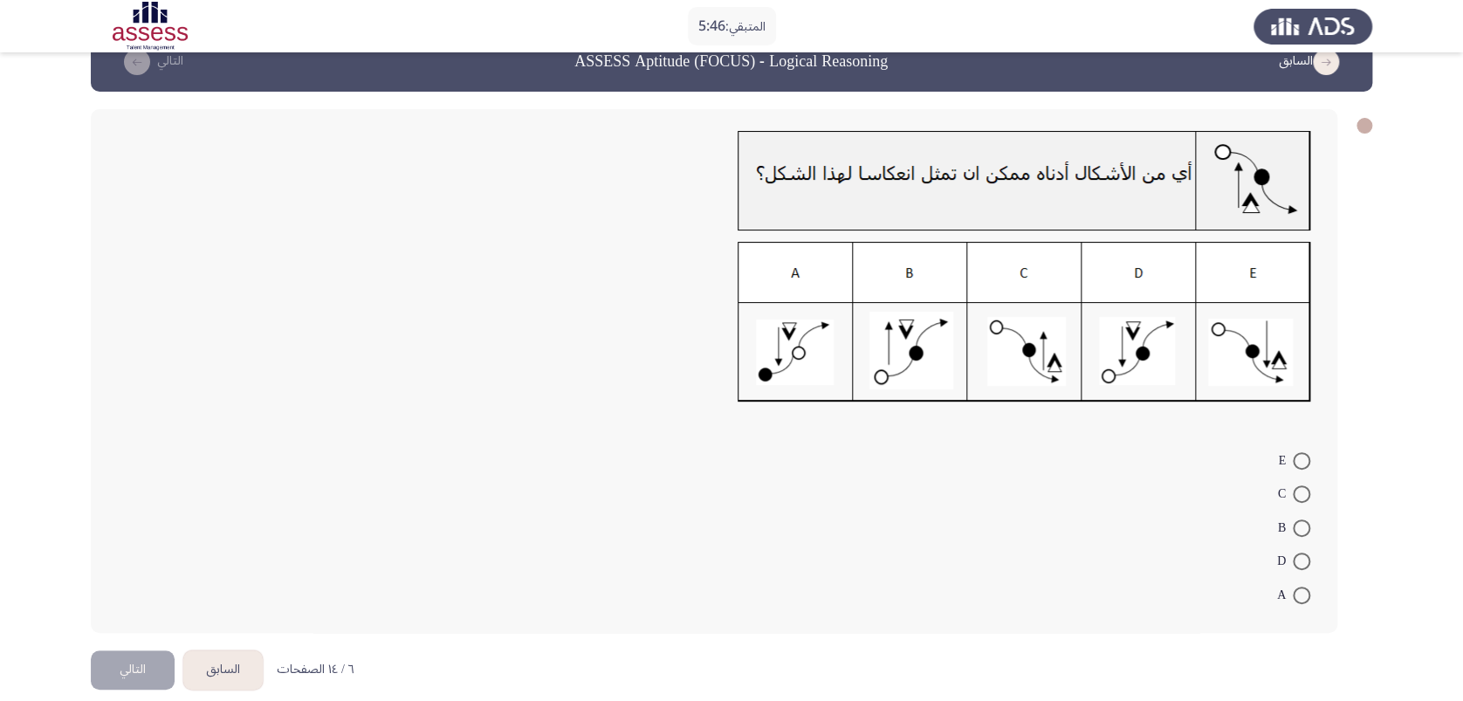
scroll to position [55, 0]
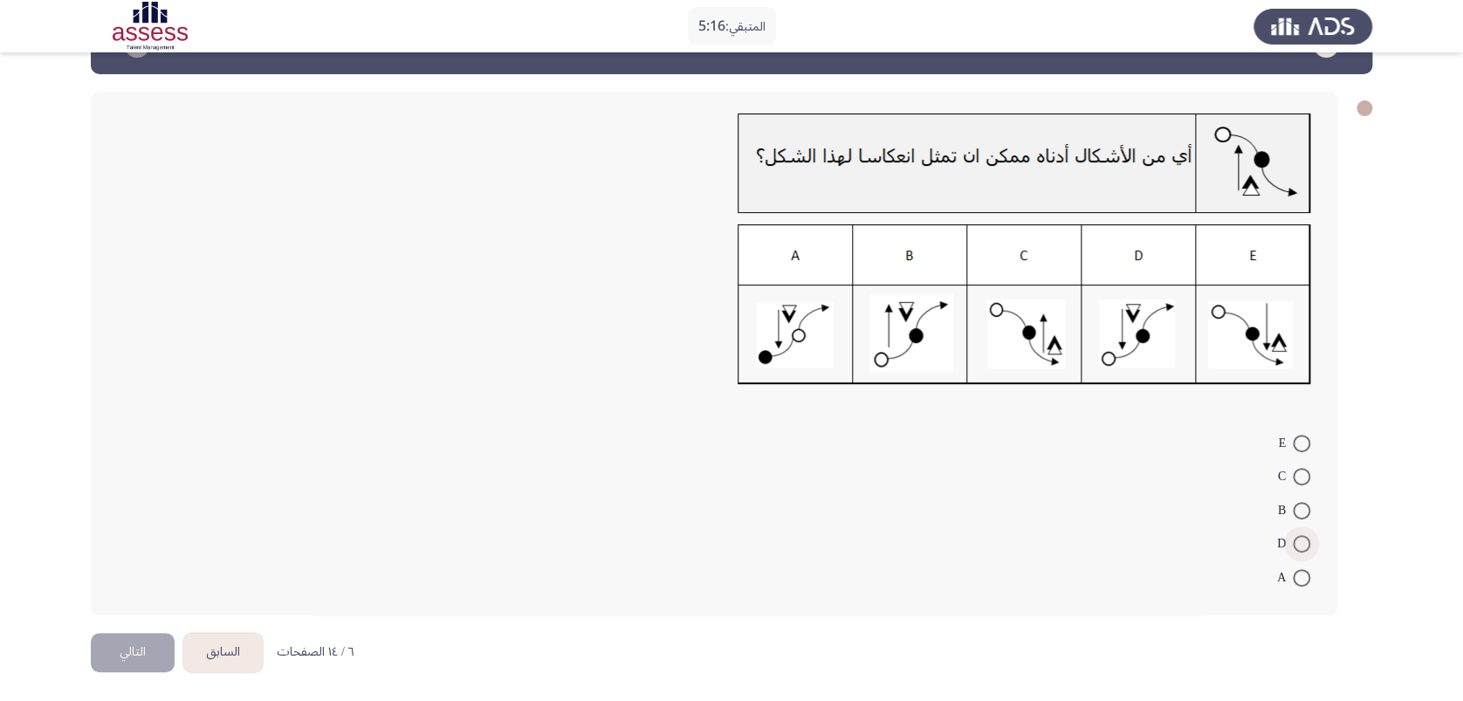
click at [1109, 524] on span at bounding box center [1300, 543] width 17 height 17
click at [1109, 524] on input "D" at bounding box center [1300, 543] width 17 height 17
radio input "true"
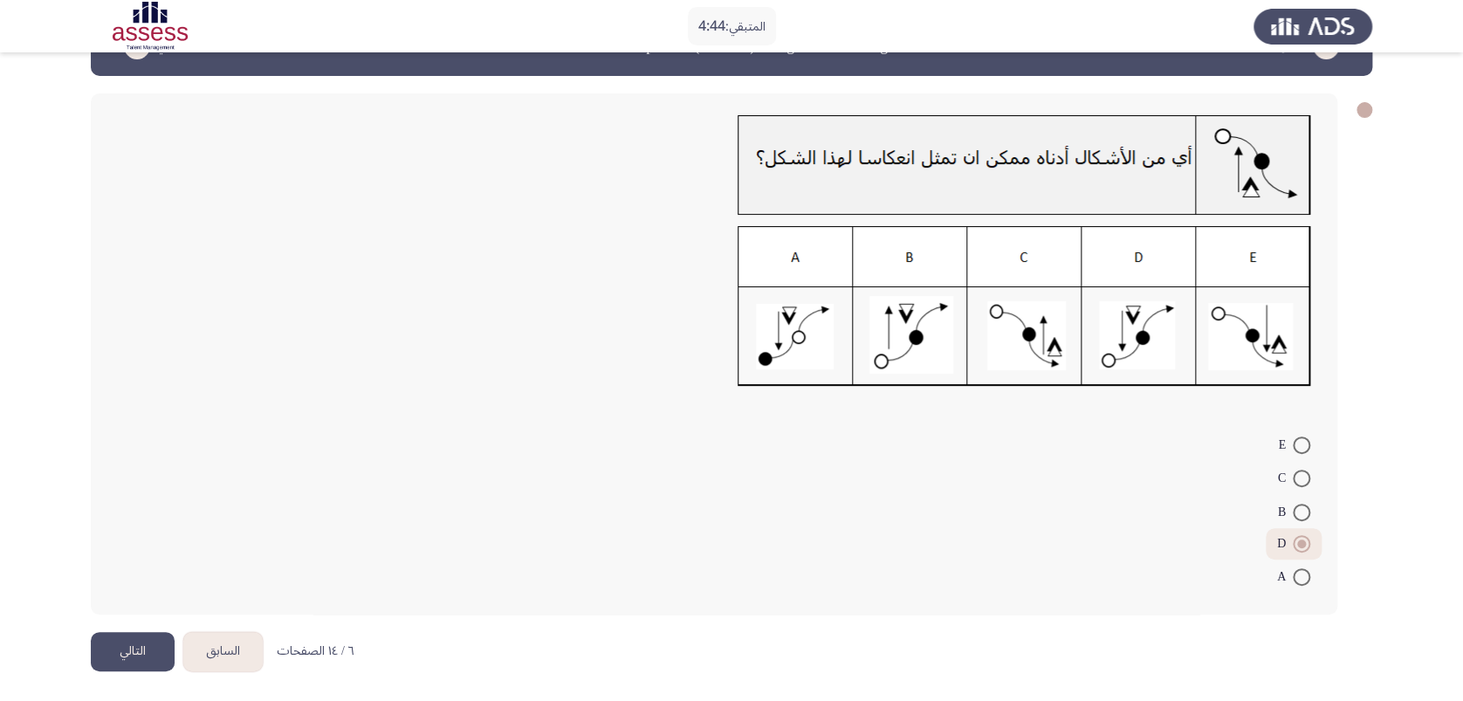
click at [138, 524] on button "التالي" at bounding box center [133, 651] width 84 height 39
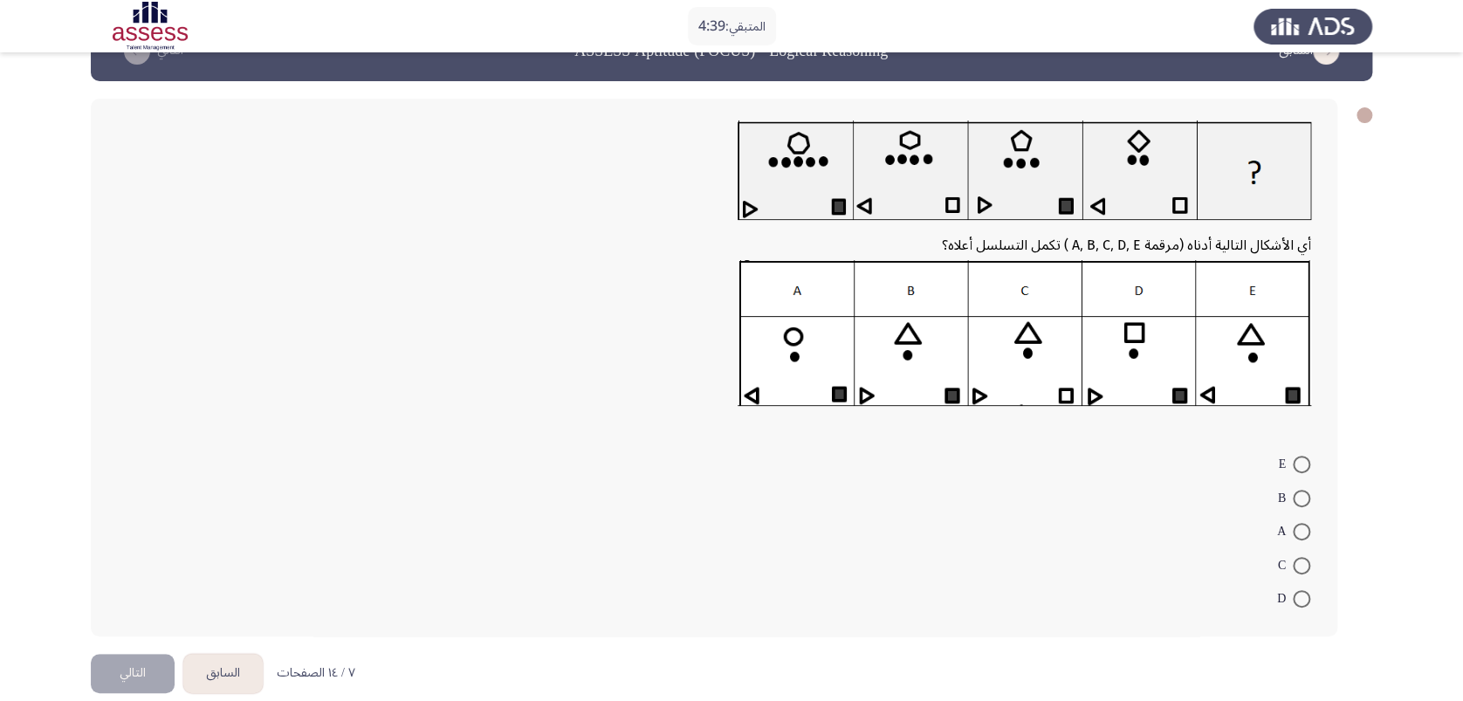
scroll to position [70, 0]
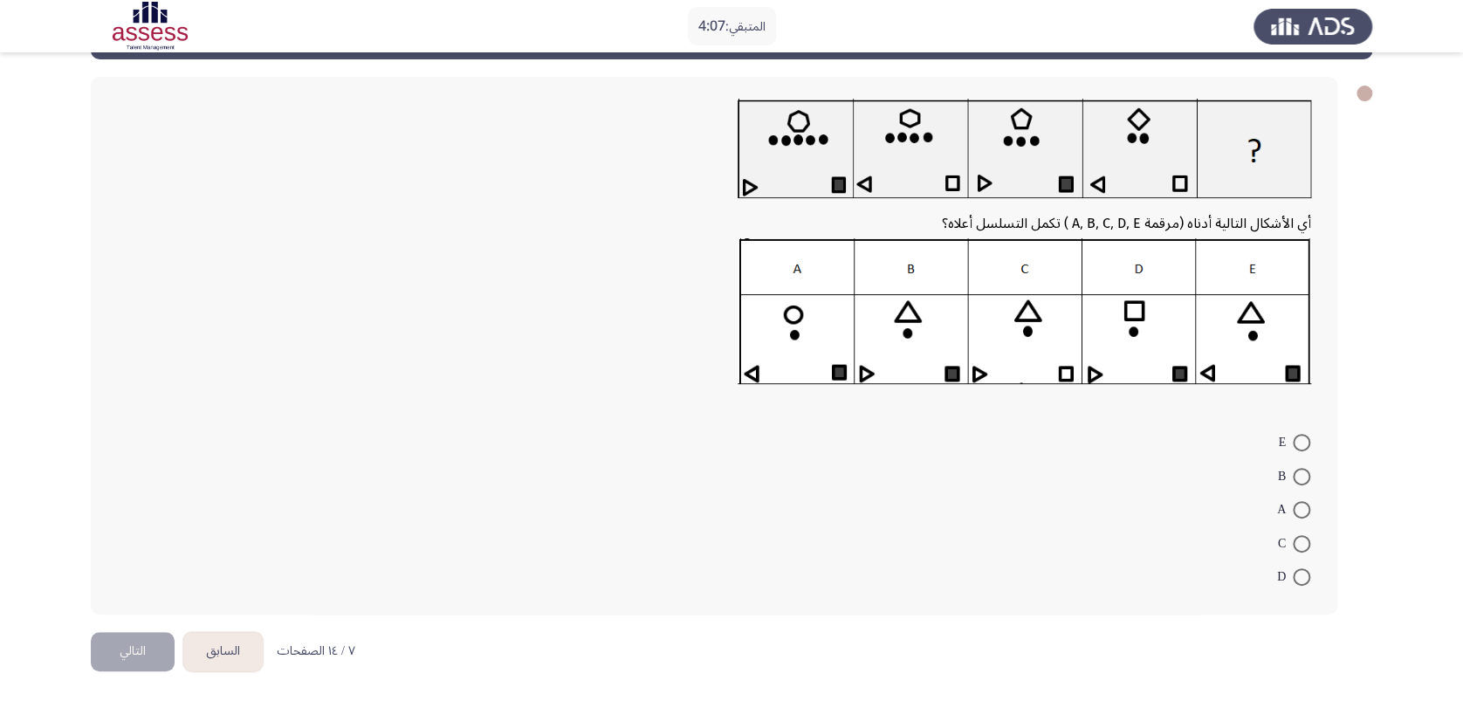
click at [1109, 507] on span at bounding box center [1300, 509] width 17 height 17
click at [1109, 507] on input "A" at bounding box center [1300, 509] width 17 height 17
radio input "true"
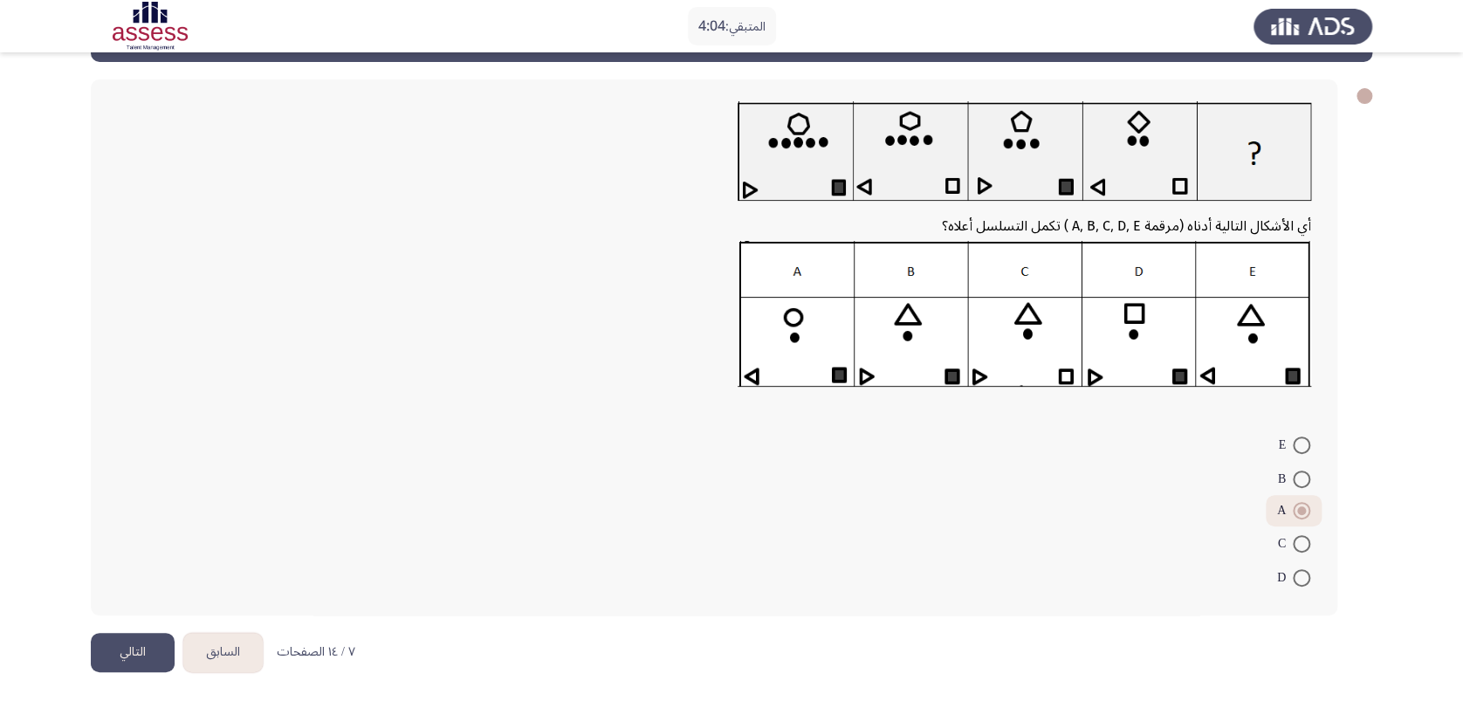
click at [145, 524] on button "التالي" at bounding box center [133, 652] width 84 height 39
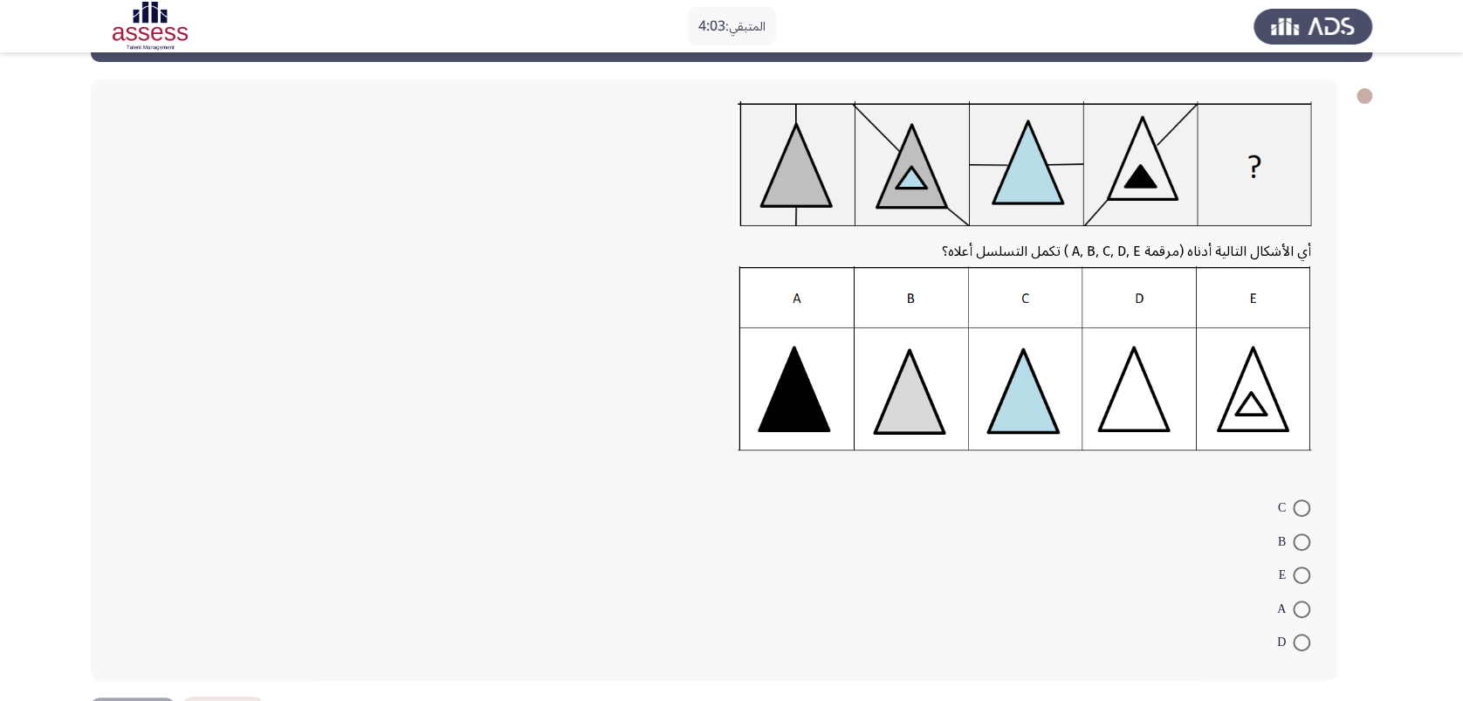
scroll to position [116, 0]
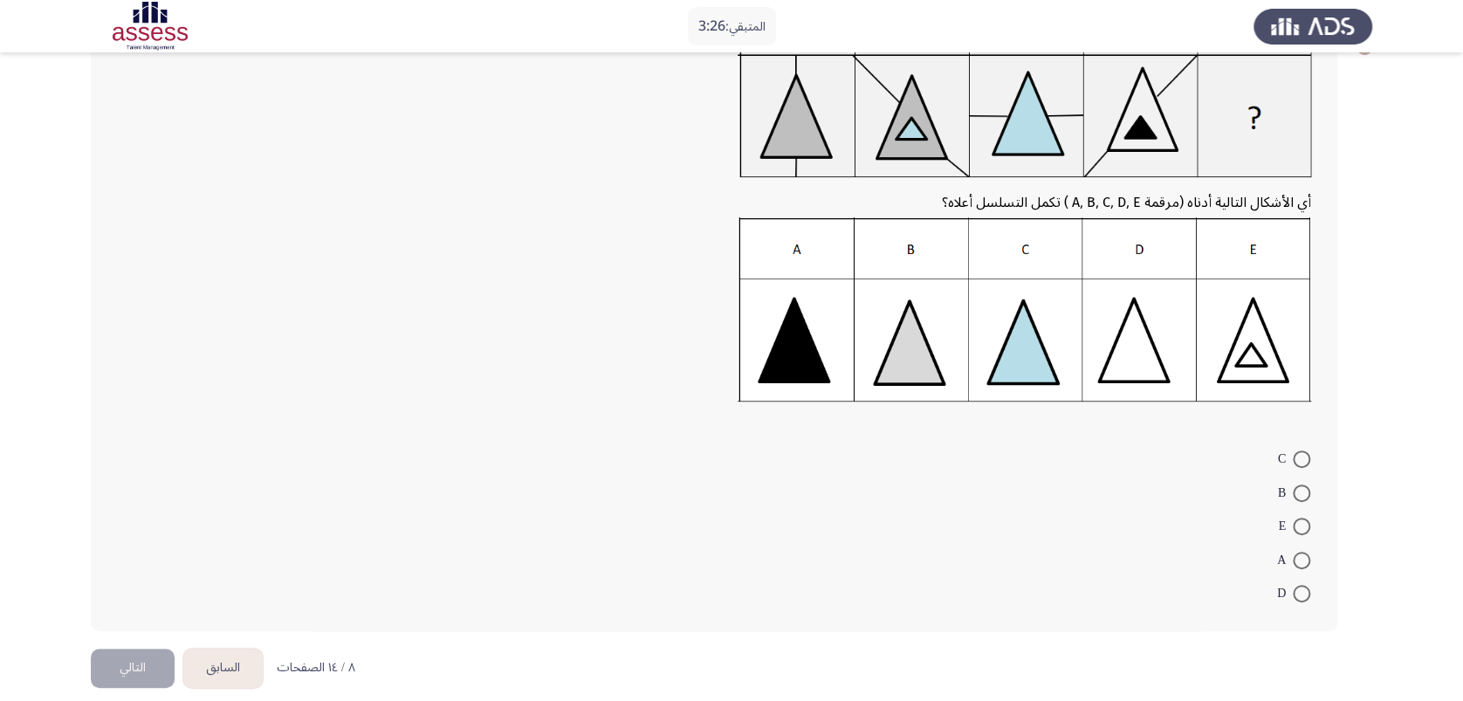
click at [1109, 455] on span at bounding box center [1300, 458] width 17 height 17
click at [1109, 455] on input "C" at bounding box center [1300, 458] width 17 height 17
radio input "true"
click at [119, 524] on button "التالي" at bounding box center [133, 666] width 84 height 39
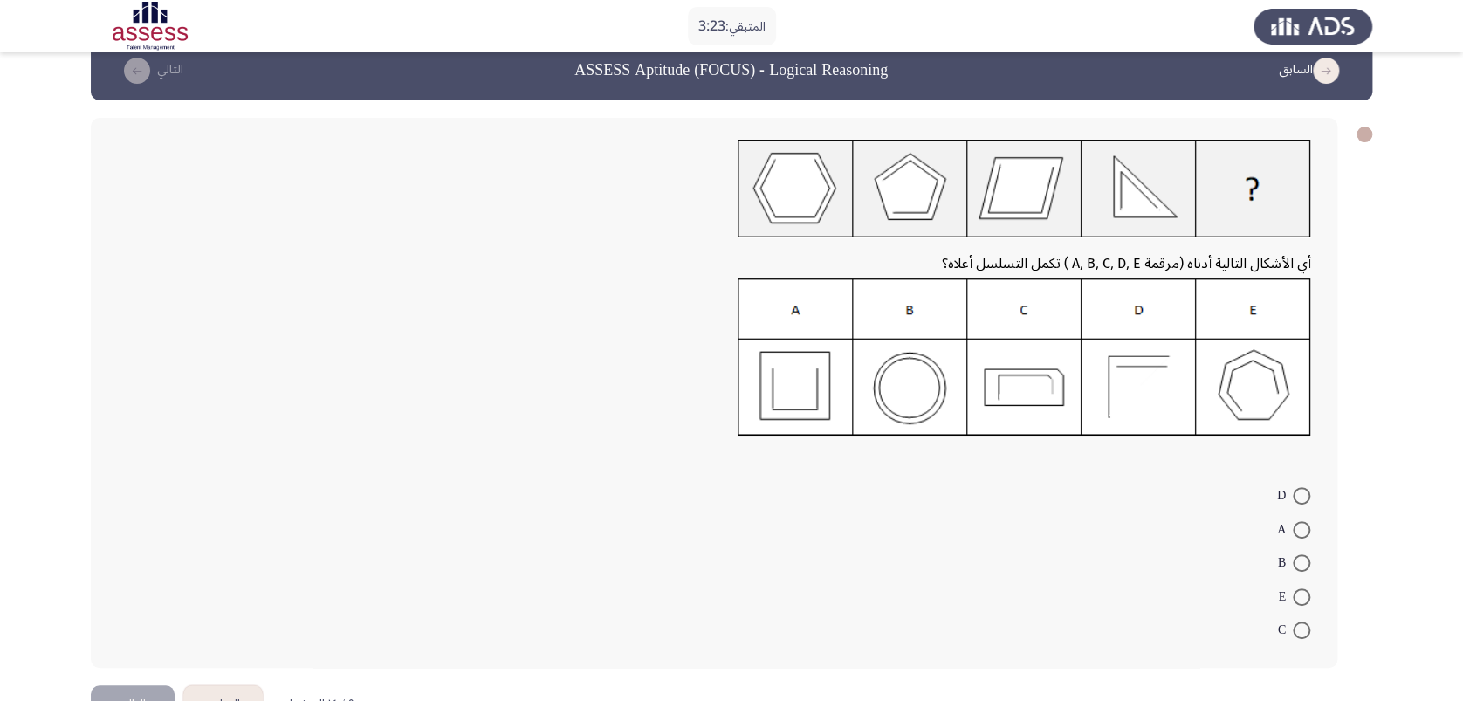
scroll to position [81, 0]
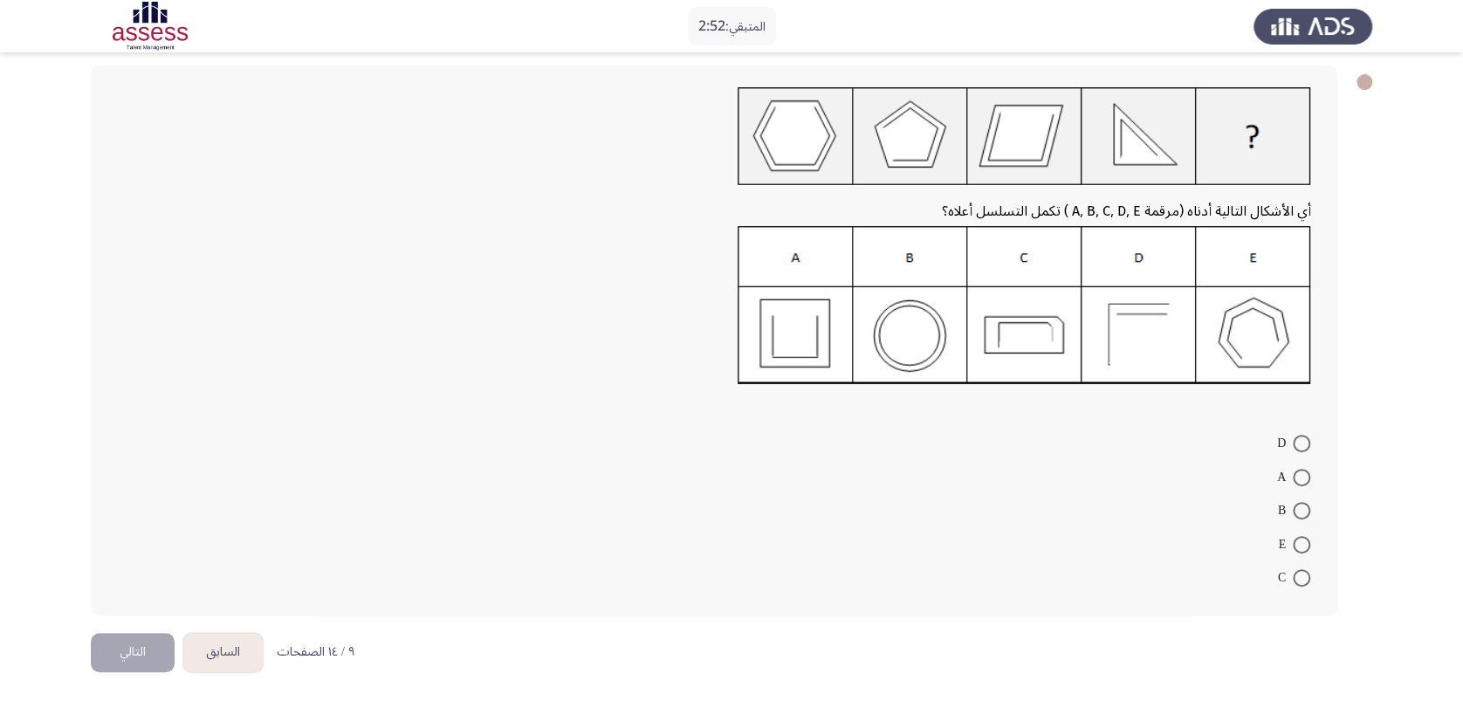
click at [1109, 439] on span at bounding box center [1300, 443] width 17 height 17
click at [1109, 439] on input "D" at bounding box center [1300, 443] width 17 height 17
radio input "true"
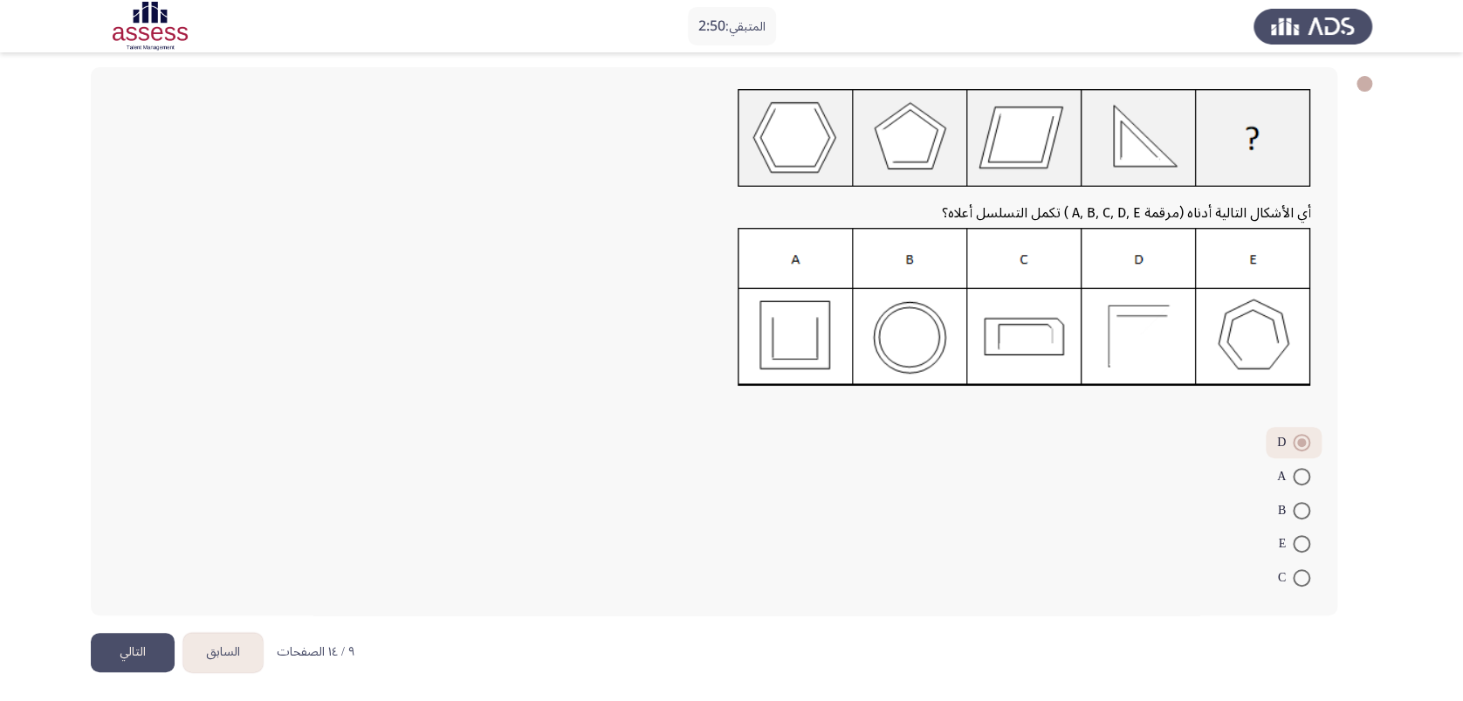
click at [155, 524] on button "التالي" at bounding box center [133, 652] width 84 height 39
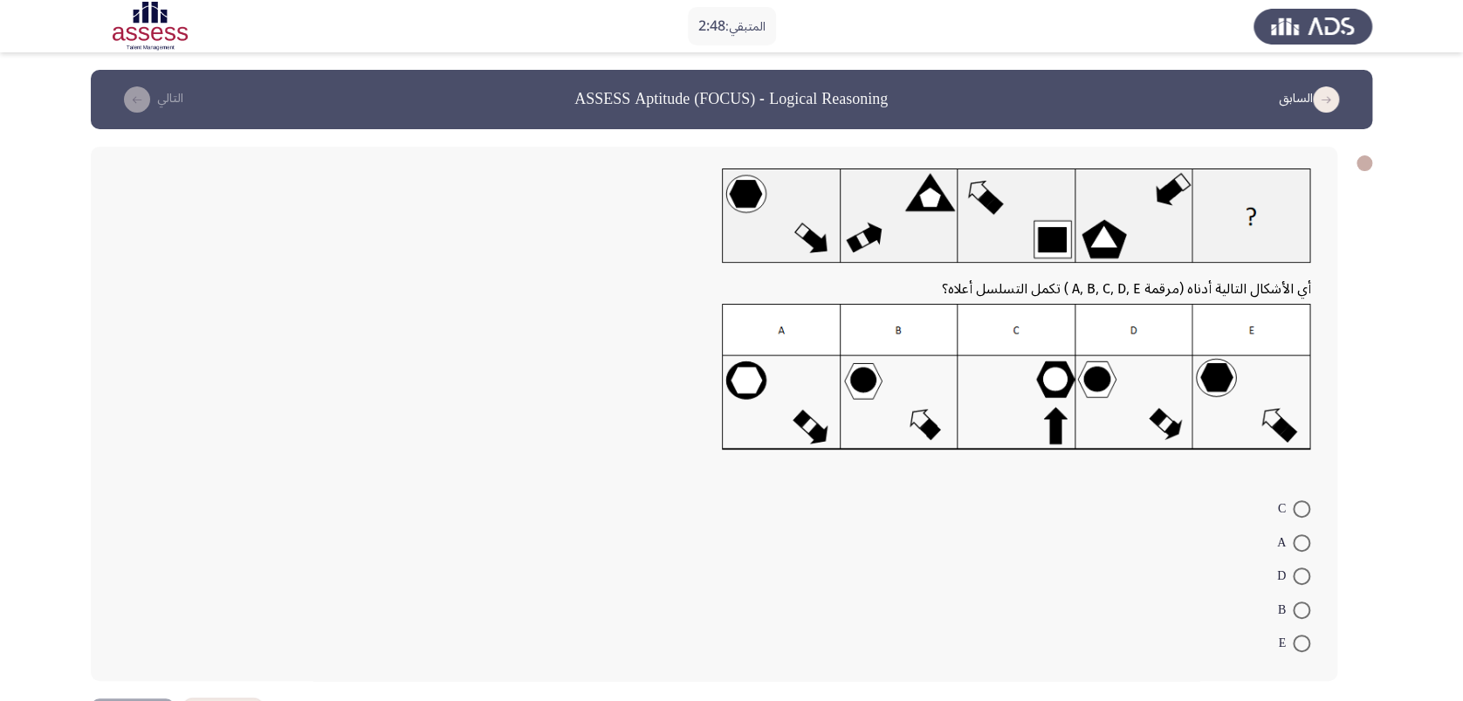
scroll to position [65, 0]
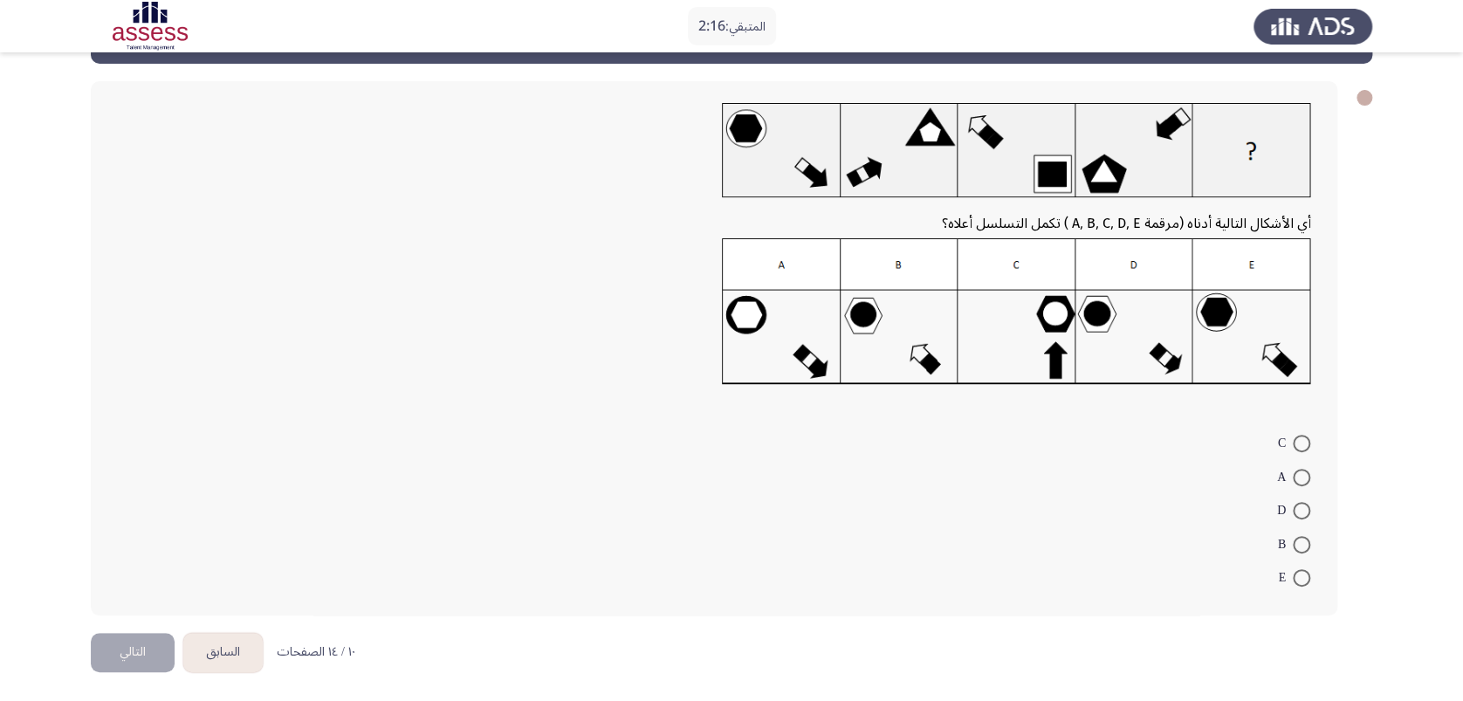
click at [1109, 507] on span "D" at bounding box center [1285, 510] width 16 height 21
click at [1109, 507] on input "D" at bounding box center [1300, 510] width 17 height 17
radio input "true"
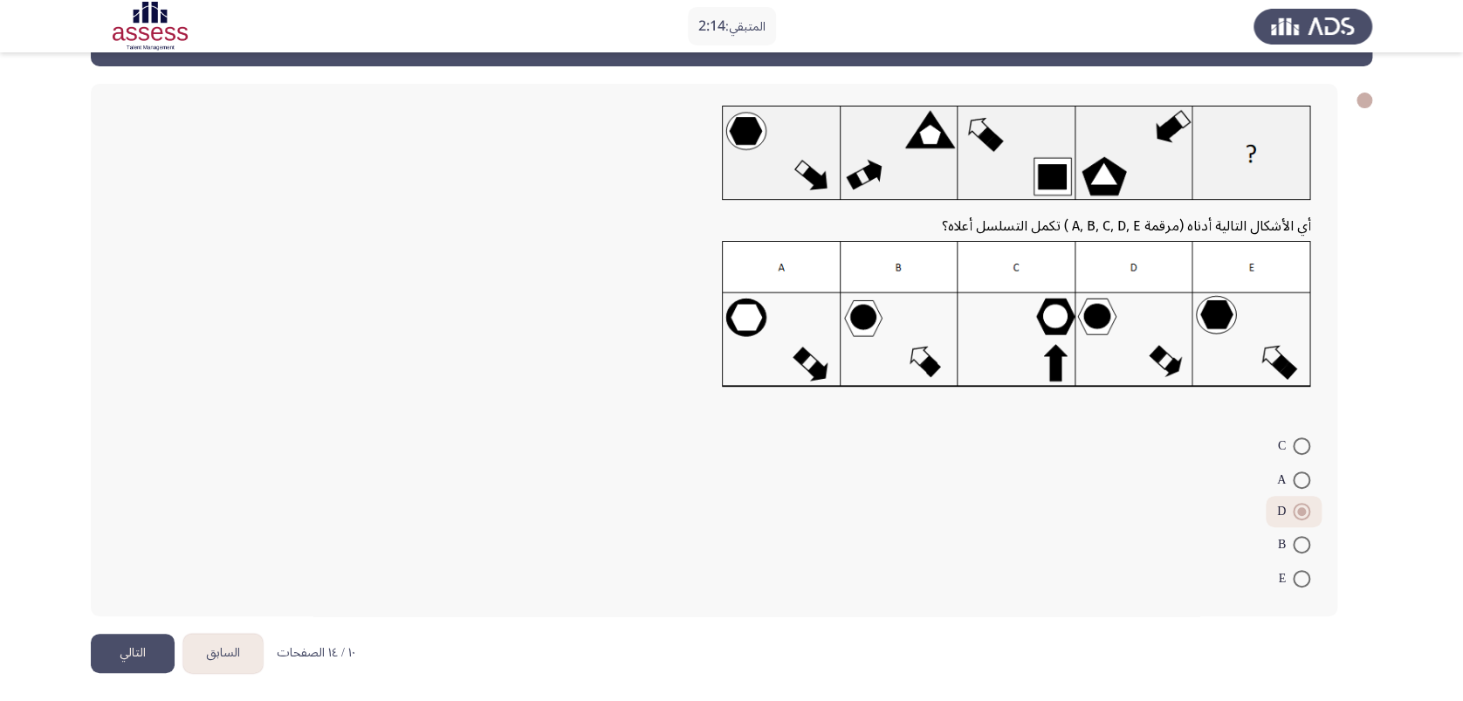
click at [118, 524] on button "التالي" at bounding box center [133, 653] width 84 height 39
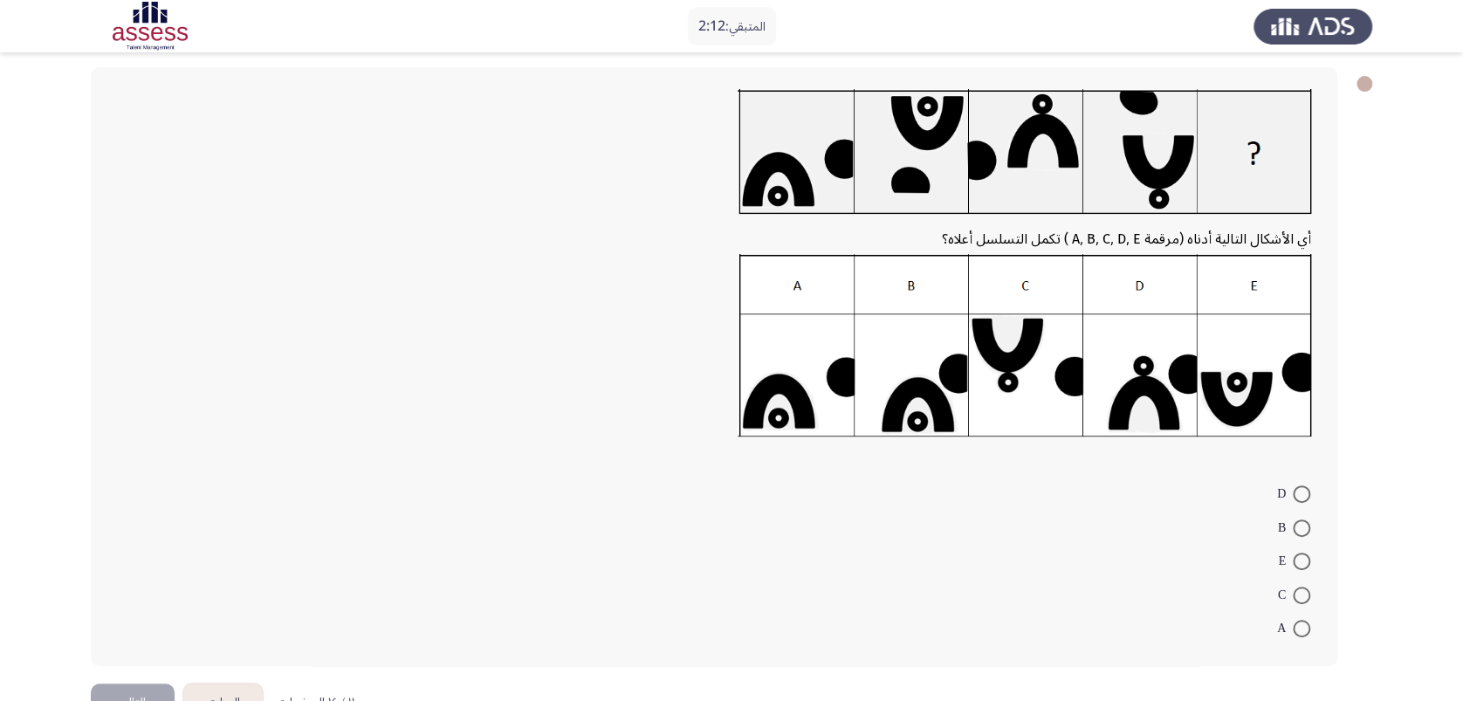
scroll to position [116, 0]
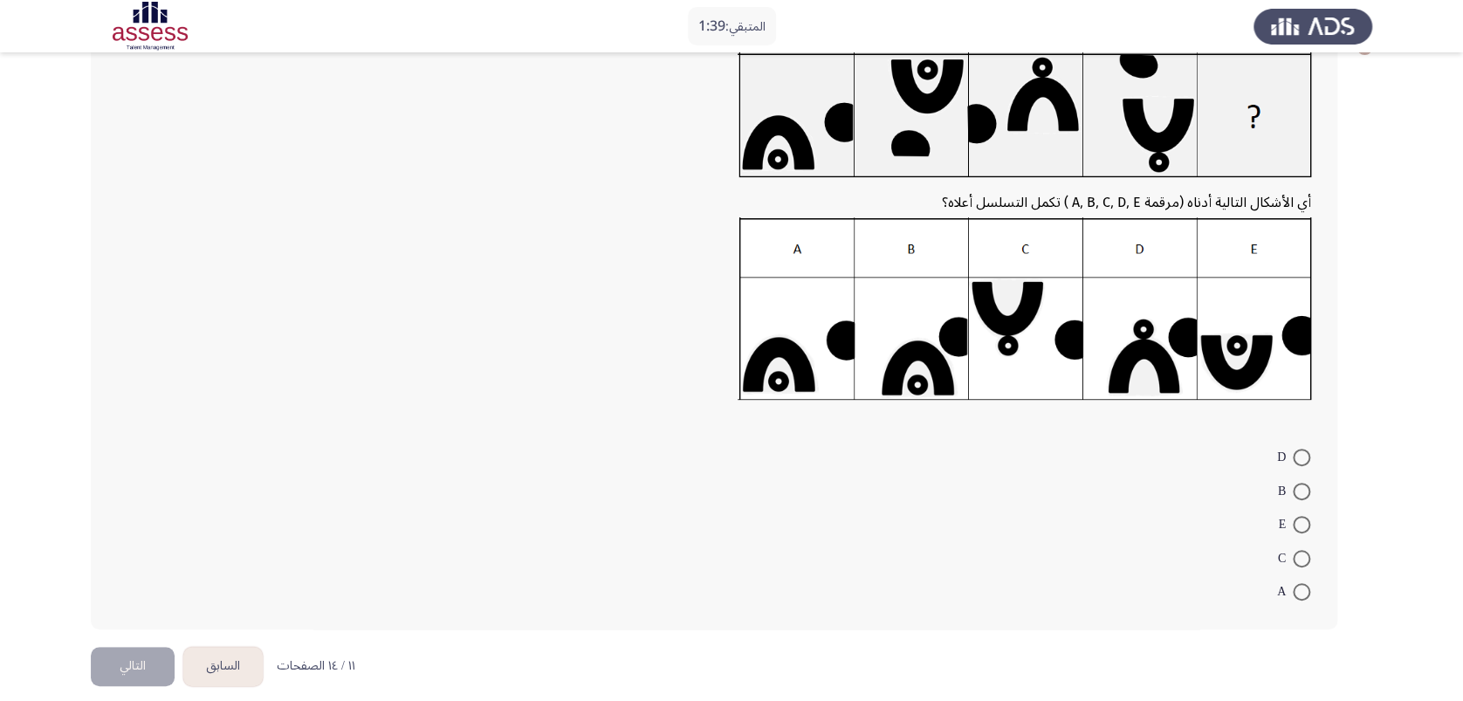
click at [1109, 524] on label "C" at bounding box center [1294, 558] width 32 height 21
click at [1109, 524] on input "C" at bounding box center [1300, 558] width 17 height 17
radio input "true"
click at [98, 524] on button "التالي" at bounding box center [133, 664] width 84 height 39
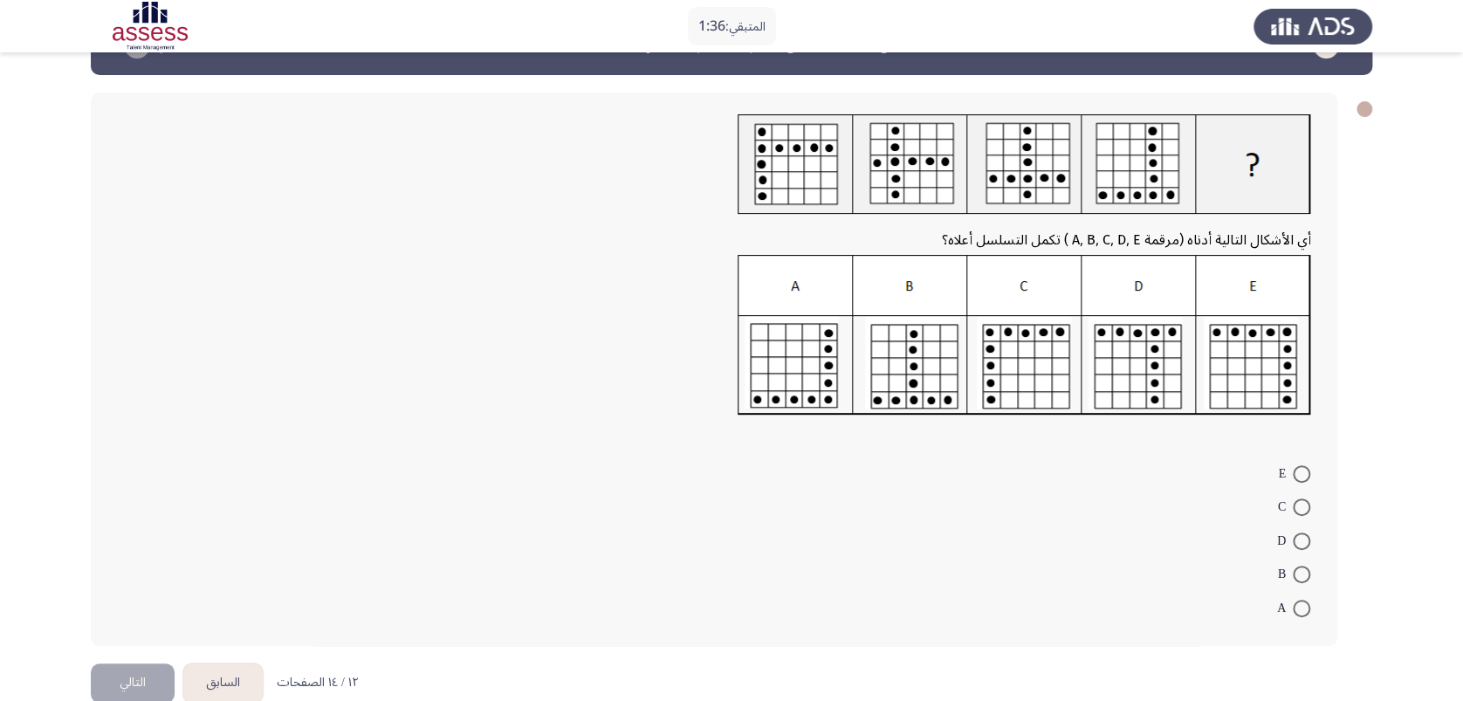
scroll to position [84, 0]
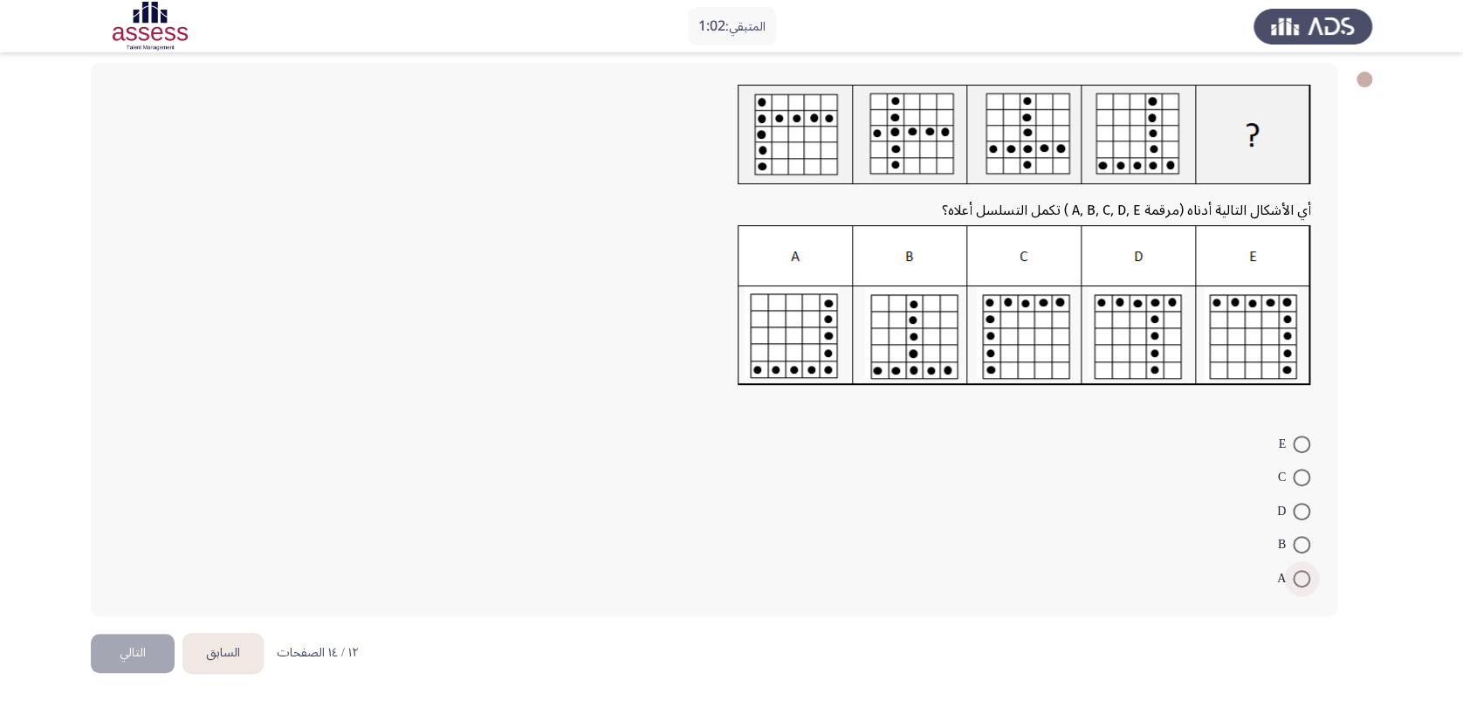
click at [1109, 524] on label "A" at bounding box center [1293, 578] width 33 height 21
click at [1109, 524] on input "A" at bounding box center [1300, 578] width 17 height 17
radio input "true"
click at [93, 524] on button "التالي" at bounding box center [133, 651] width 84 height 39
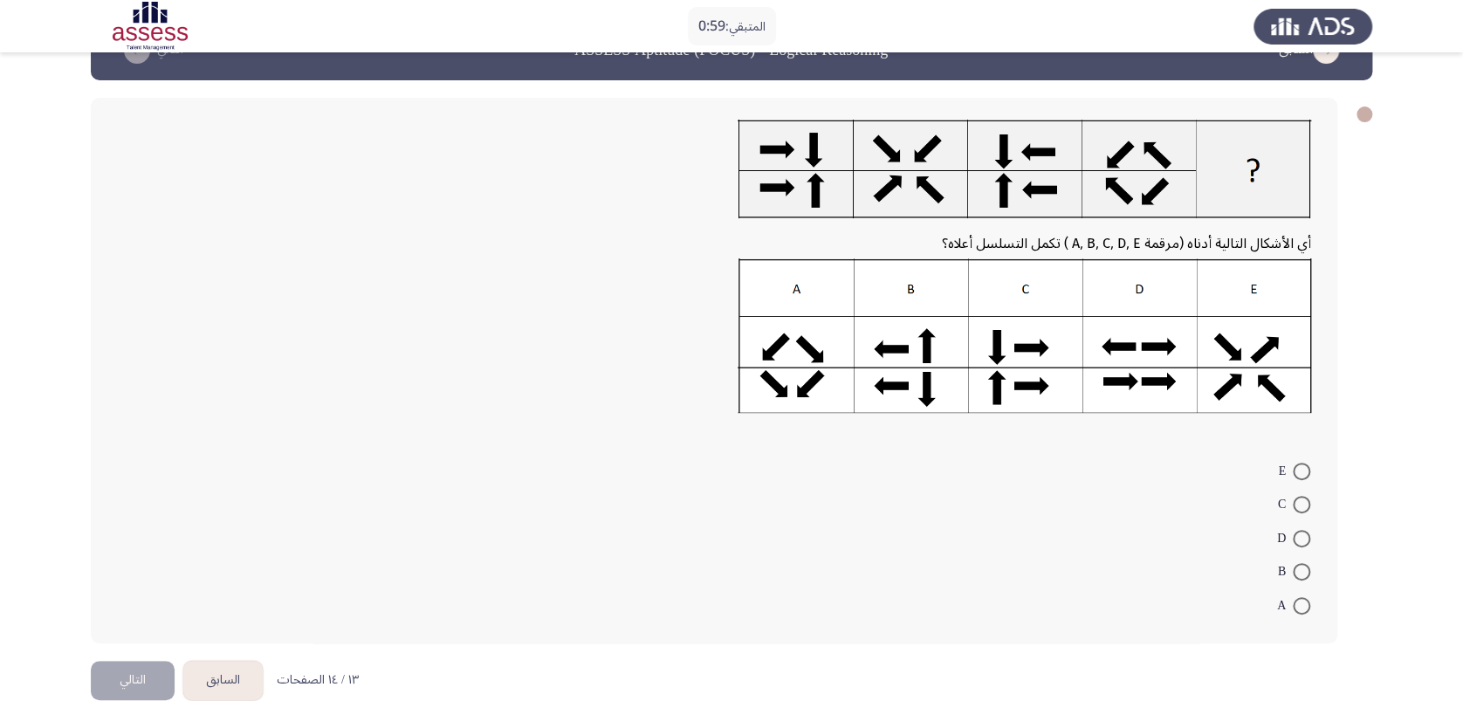
scroll to position [77, 0]
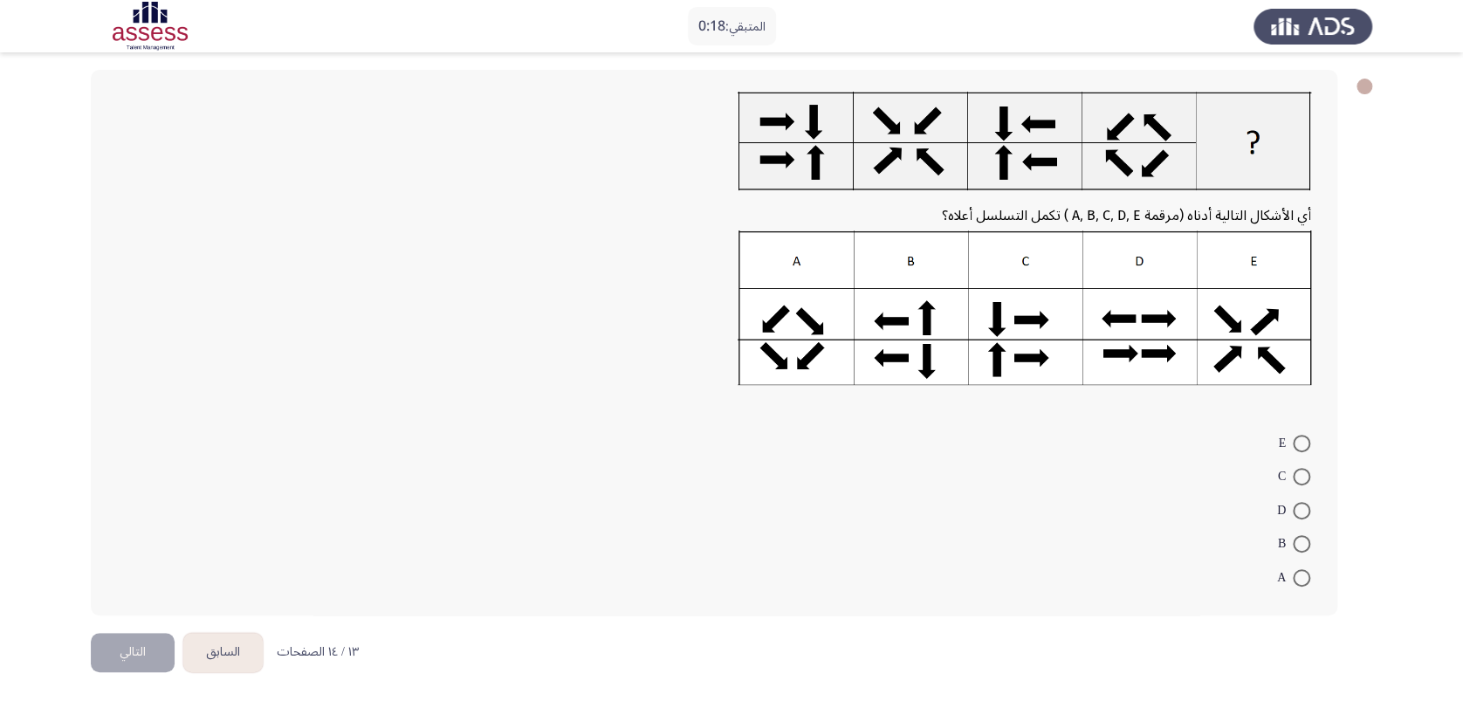
click at [1109, 476] on span at bounding box center [1300, 476] width 17 height 17
click at [1109, 476] on input "C" at bounding box center [1300, 476] width 17 height 17
radio input "true"
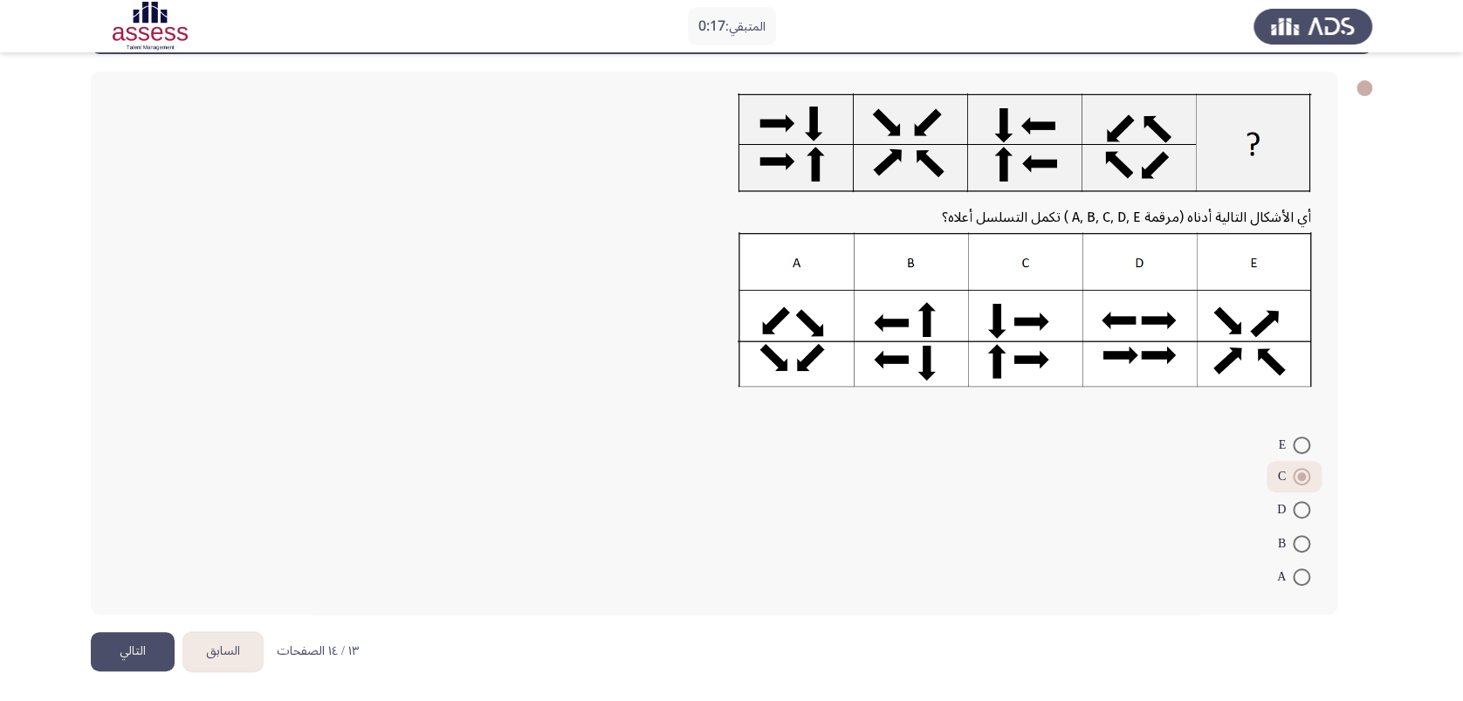
click at [144, 524] on div "أي الأشكال التالية أدناه (مرقمة A, B, C, D, E ) تكمل التسلسل أعلاه؟ E C D B A" at bounding box center [731, 343] width 1281 height 578
click at [137, 524] on button "التالي" at bounding box center [133, 651] width 84 height 39
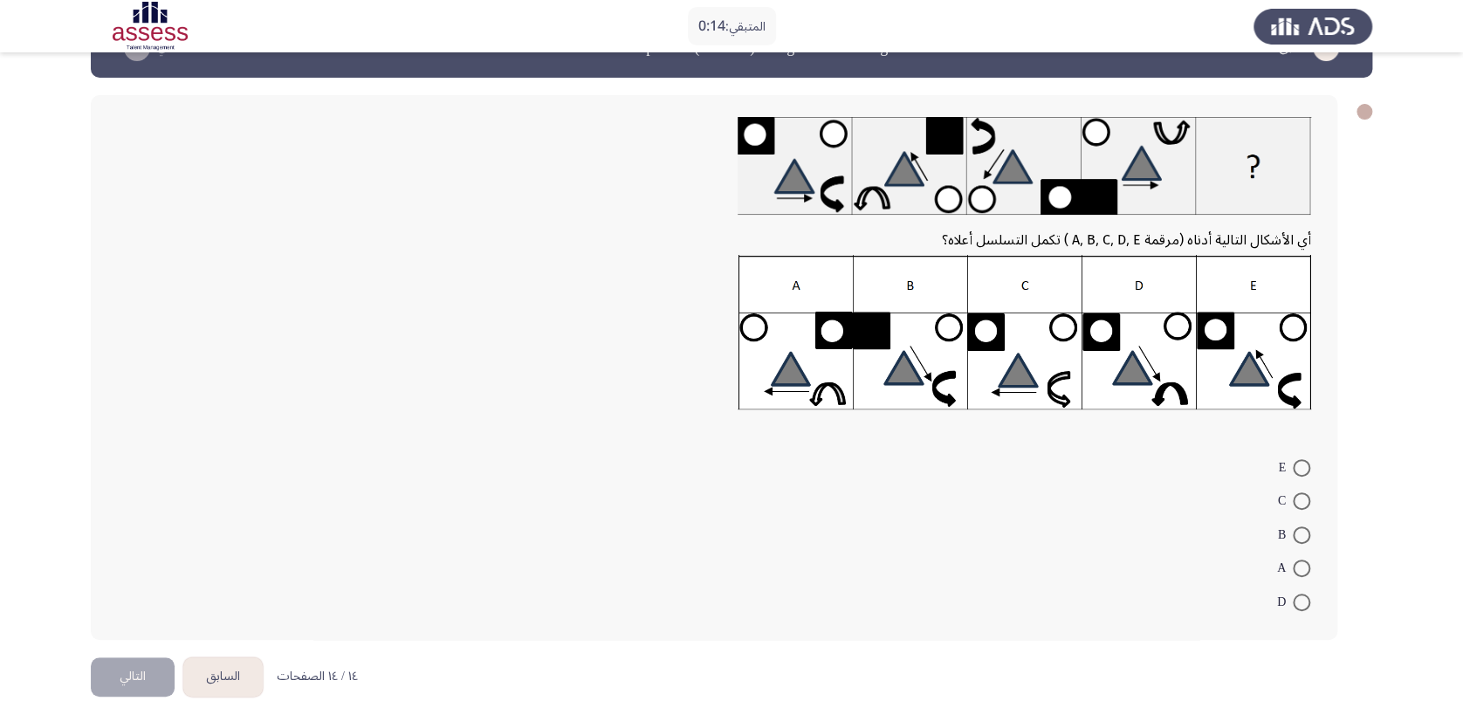
scroll to position [76, 0]
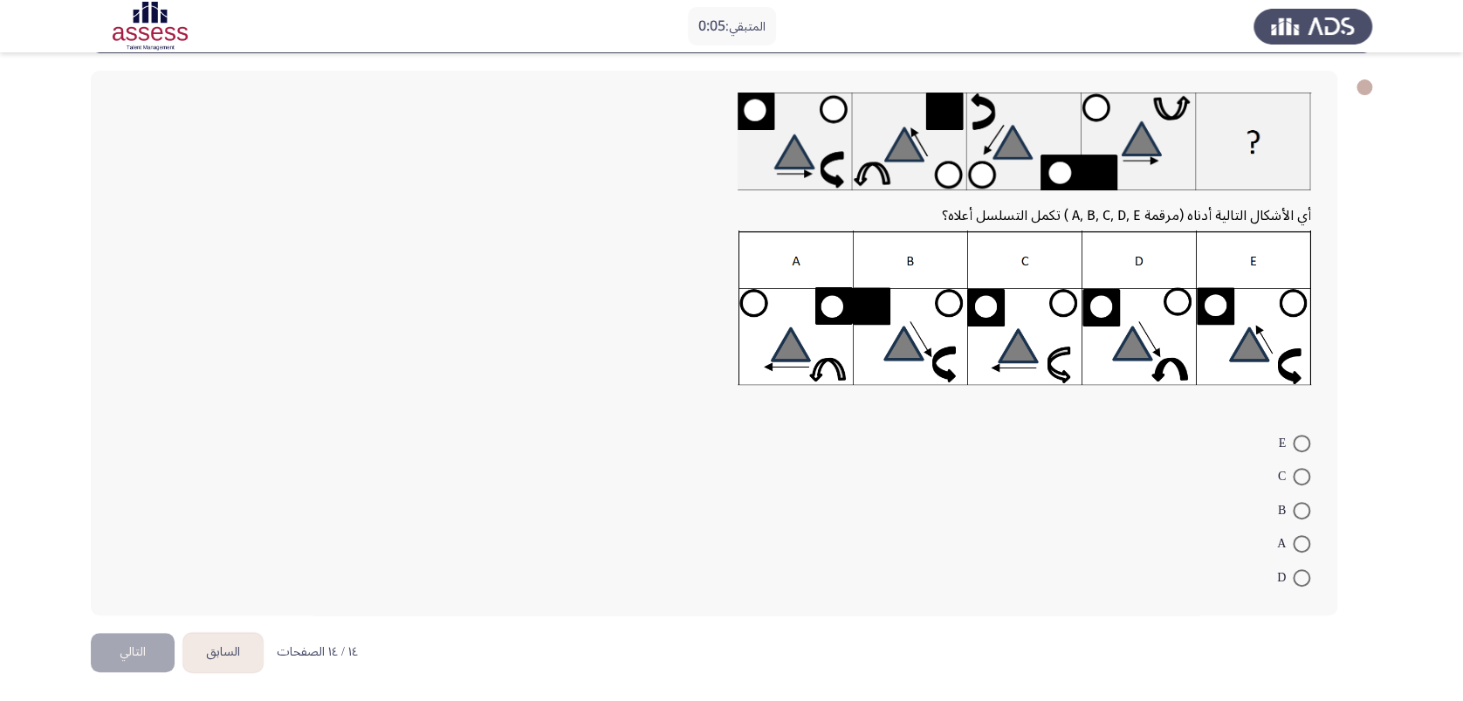
click at [1109, 505] on span at bounding box center [1300, 510] width 17 height 17
click at [1109, 505] on input "B" at bounding box center [1300, 510] width 17 height 17
radio input "true"
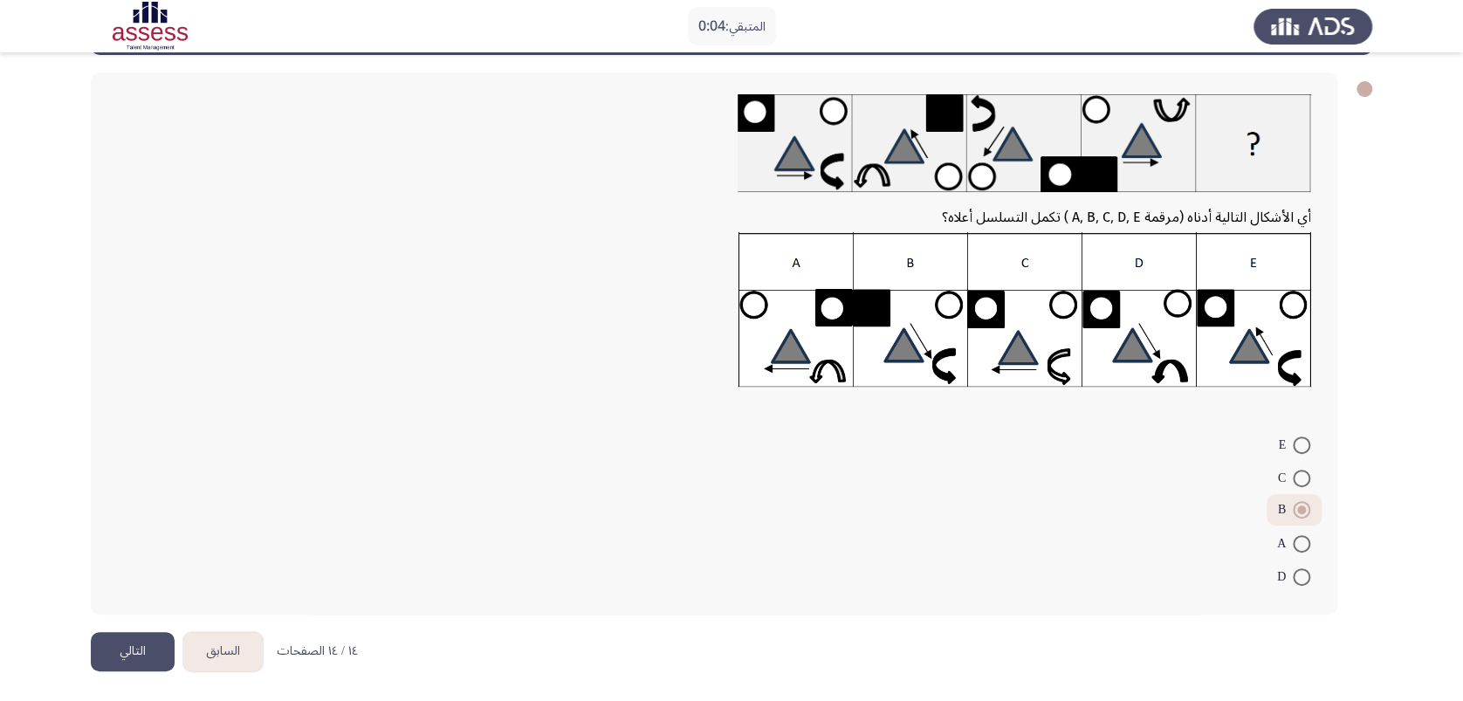
click at [134, 524] on button "التالي" at bounding box center [133, 651] width 84 height 39
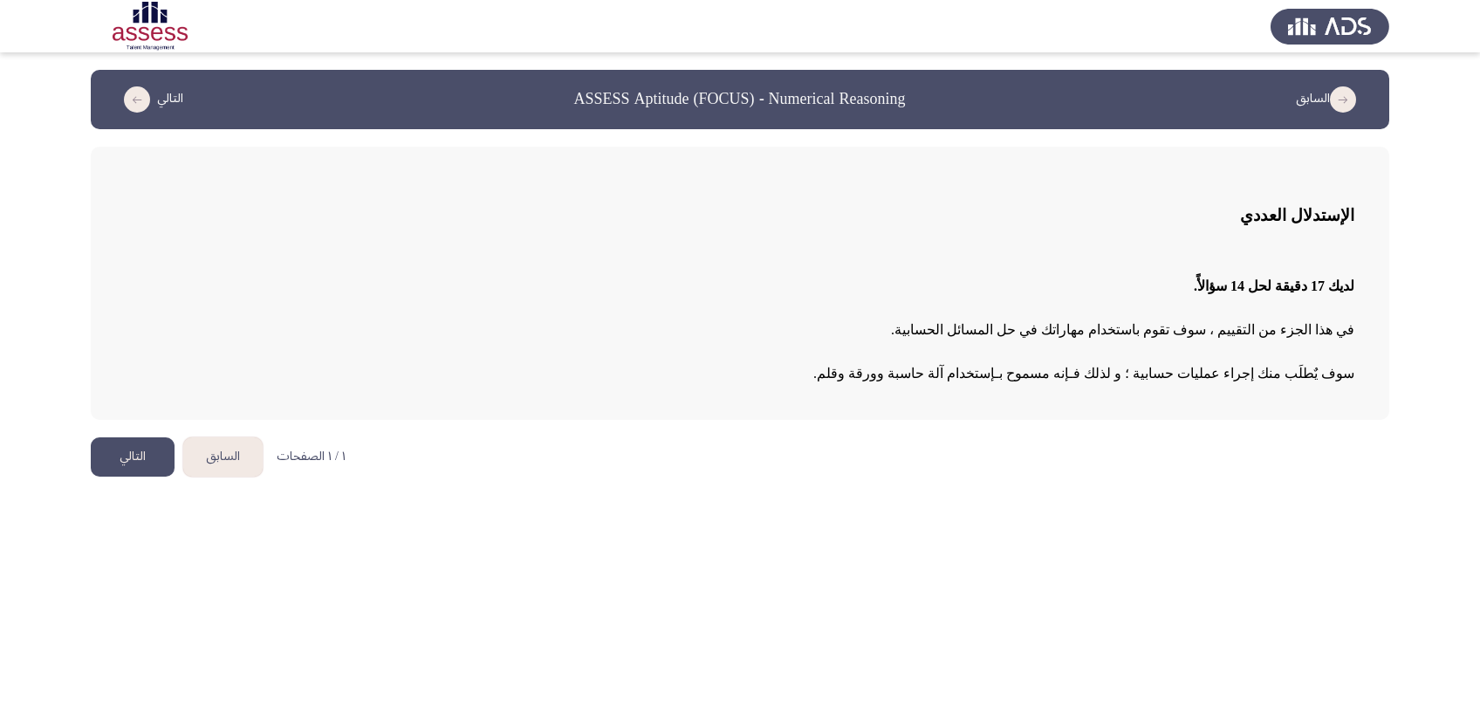
click at [139, 443] on button "التالي" at bounding box center [133, 456] width 84 height 39
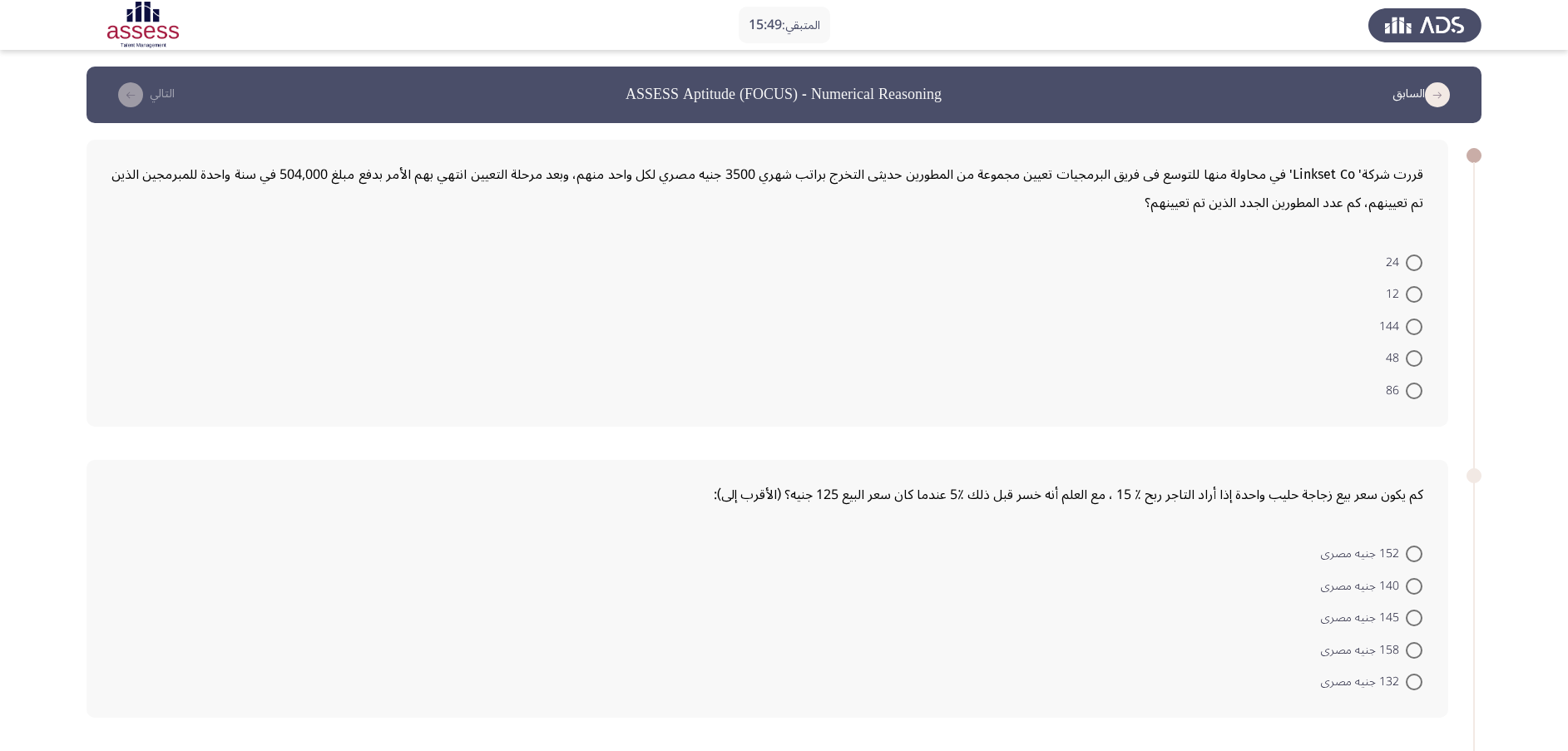
click at [1057, 264] on span "24" at bounding box center [1395, 262] width 20 height 20
click at [1057, 264] on input "24" at bounding box center [1414, 262] width 16 height 16
radio input "true"
click at [1057, 284] on span "12" at bounding box center [1395, 293] width 20 height 20
click at [1057, 284] on input "12" at bounding box center [1414, 292] width 16 height 16
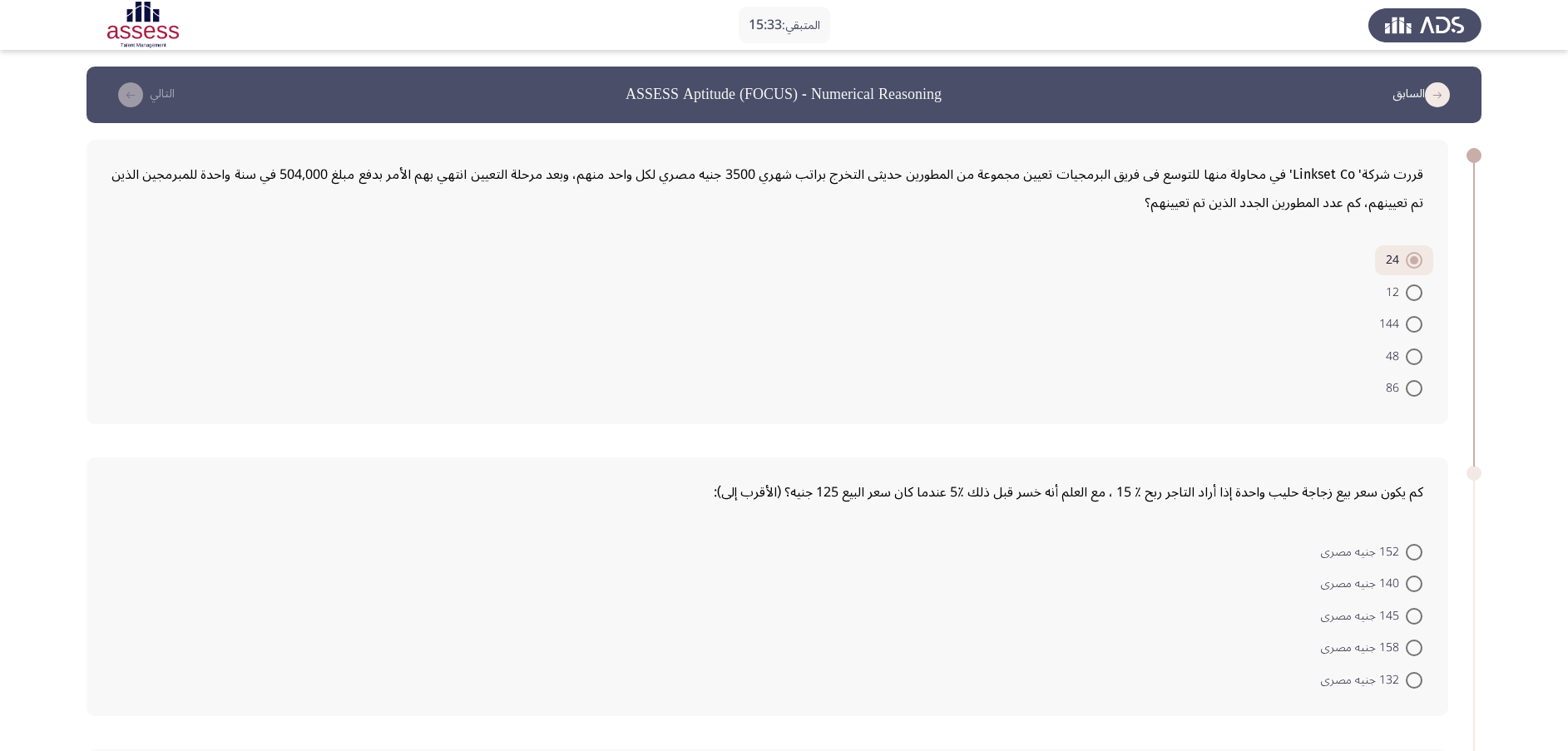
radio input "true"
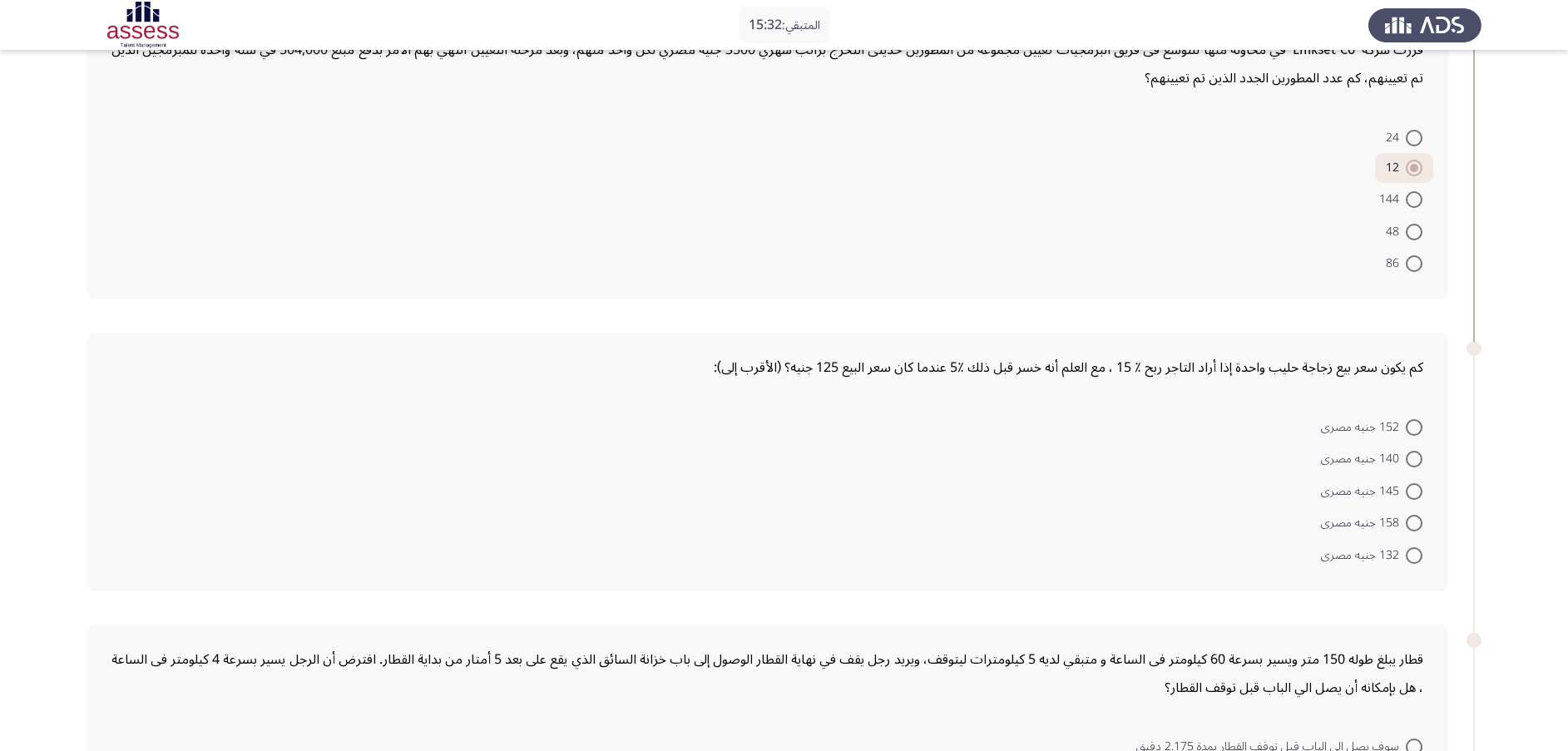
scroll to position [250, 0]
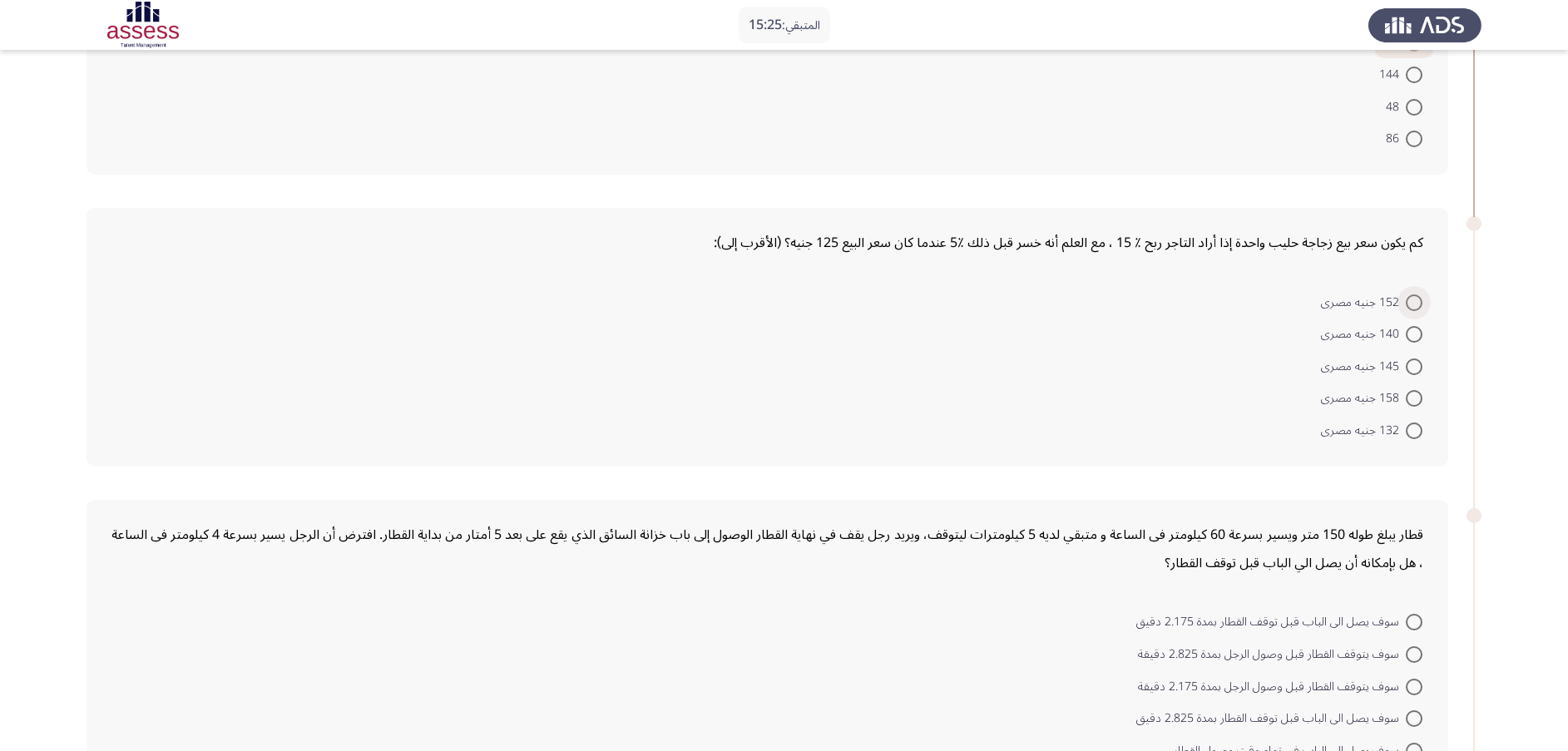
click at [1057, 308] on span at bounding box center [1414, 302] width 16 height 16
click at [1057, 308] on input "152 جنيه مصرى" at bounding box center [1414, 302] width 16 height 16
radio input "true"
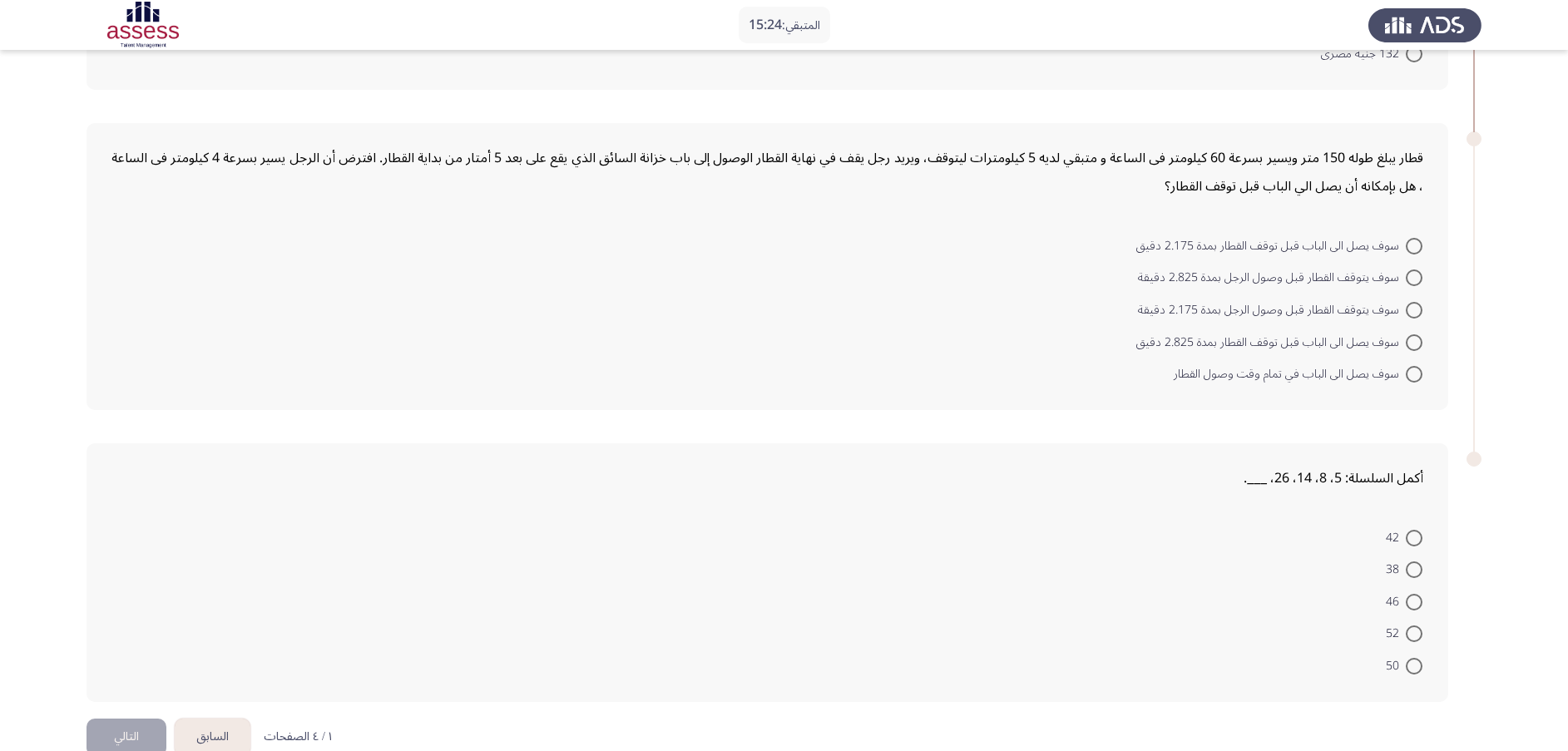
scroll to position [658, 0]
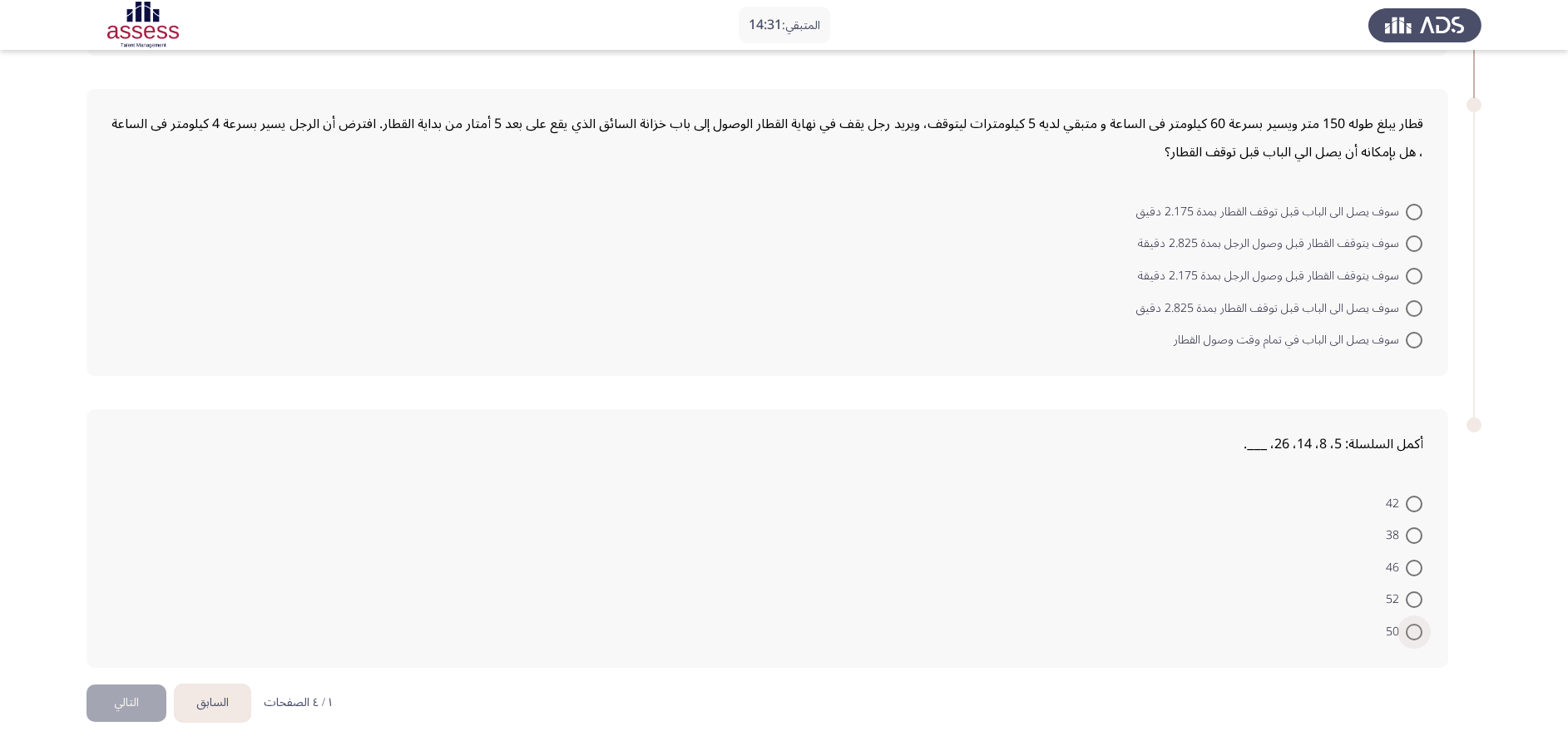
click at [1057, 499] on span at bounding box center [1414, 632] width 16 height 16
click at [1057, 499] on input "50" at bounding box center [1414, 632] width 16 height 16
radio input "true"
drag, startPoint x: 1236, startPoint y: 421, endPoint x: 1192, endPoint y: 581, distance: 165.9
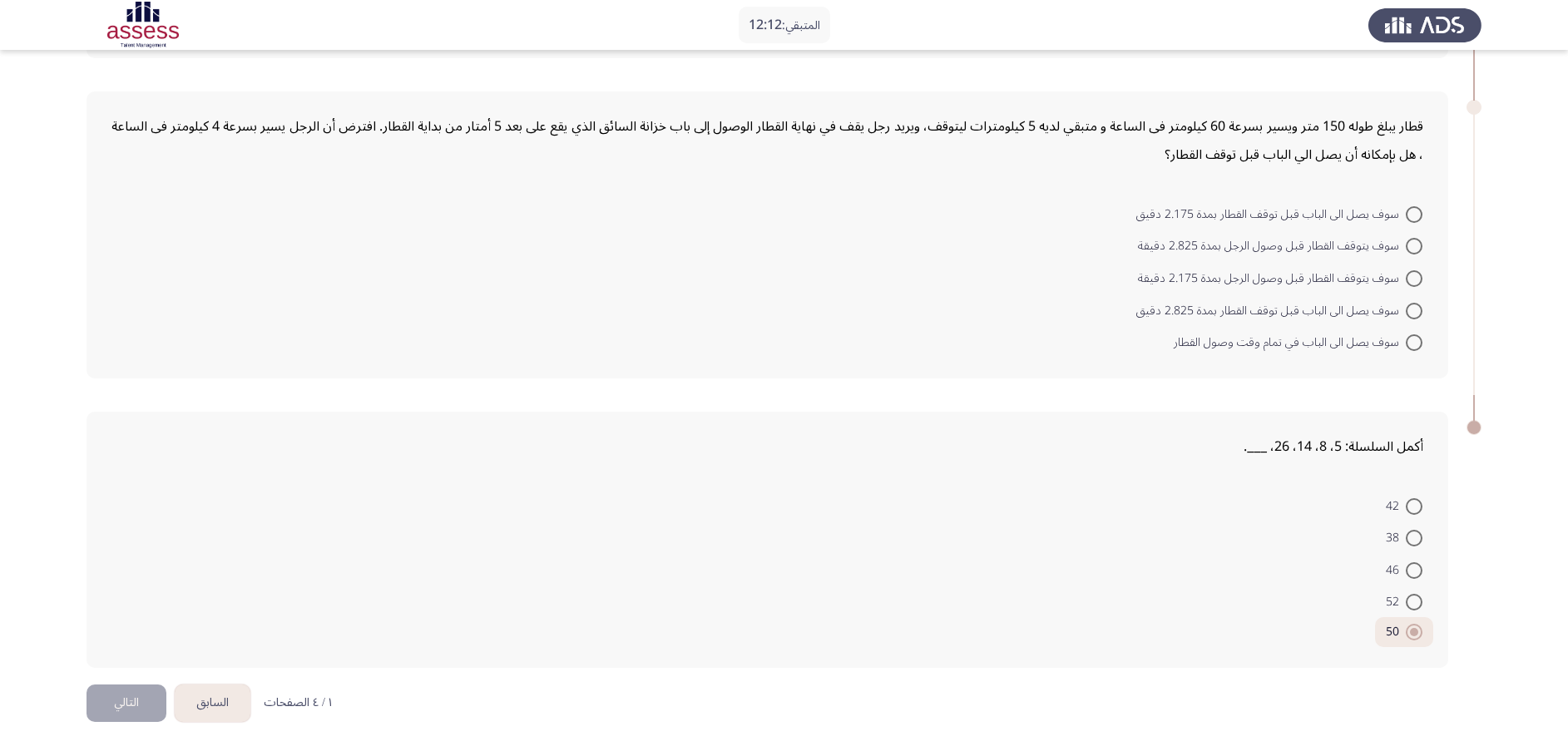
click at [1057, 219] on span at bounding box center [1414, 213] width 16 height 16
click at [1057, 219] on input "سوف يصل الى الباب قبل توقف القطار بمدة 2.175 دقيق" at bounding box center [1414, 213] width 16 height 16
radio input "true"
click at [119, 499] on button "التالي" at bounding box center [127, 702] width 80 height 37
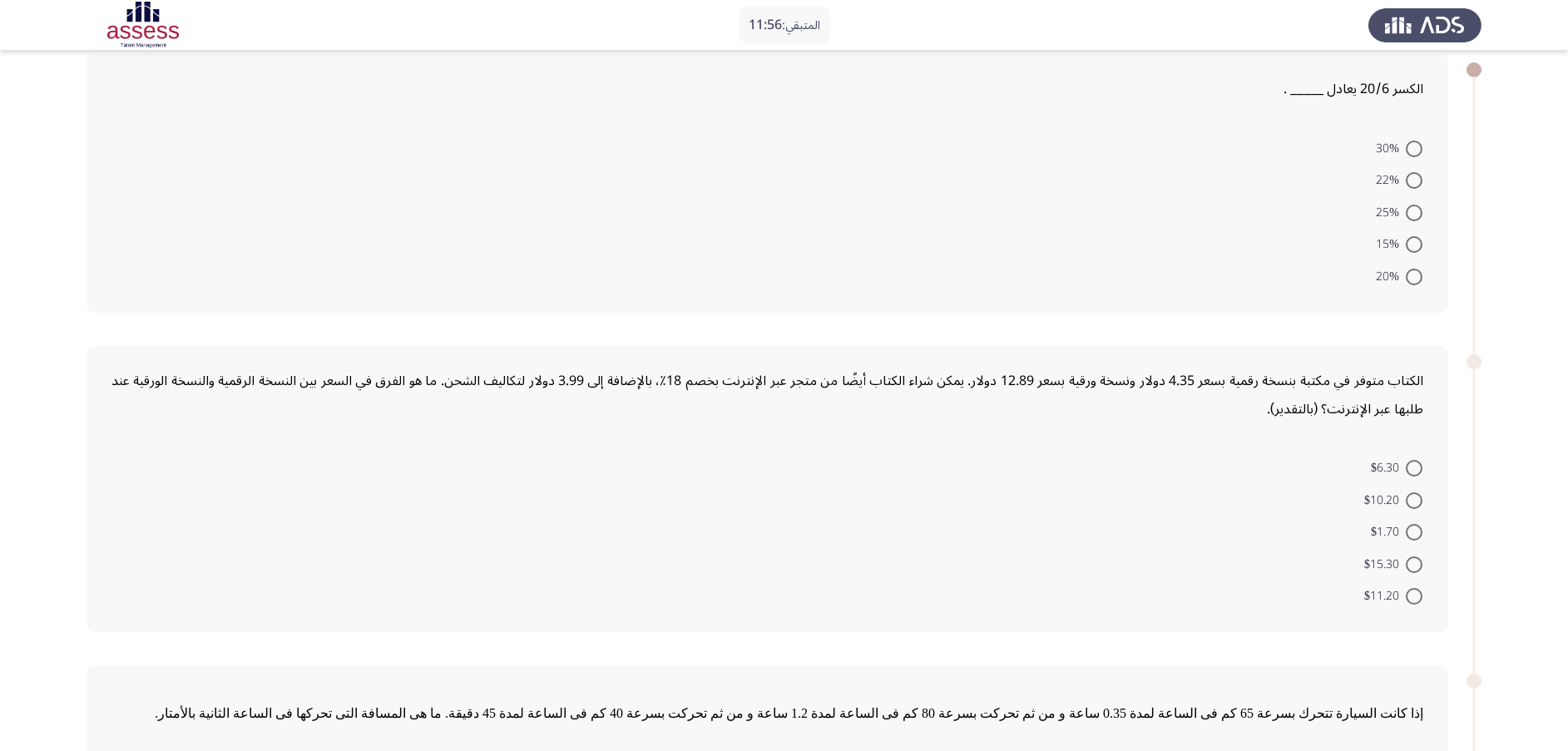
scroll to position [125, 0]
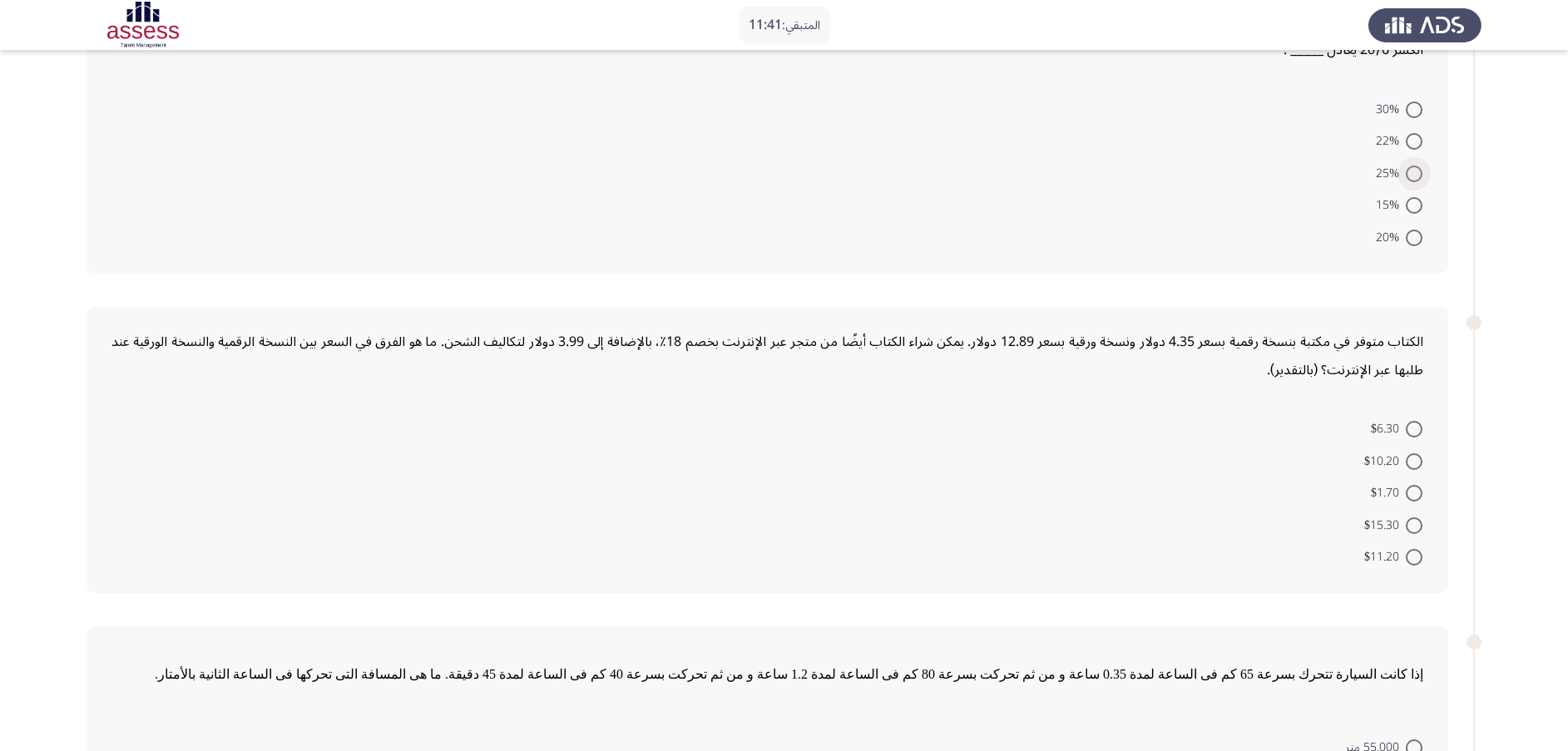
click at [1057, 171] on span at bounding box center [1414, 173] width 16 height 16
click at [1057, 171] on input "25%" at bounding box center [1414, 173] width 16 height 16
radio input "true"
click at [1057, 462] on span at bounding box center [1414, 458] width 16 height 16
click at [1057, 462] on input "$10.20" at bounding box center [1414, 458] width 16 height 16
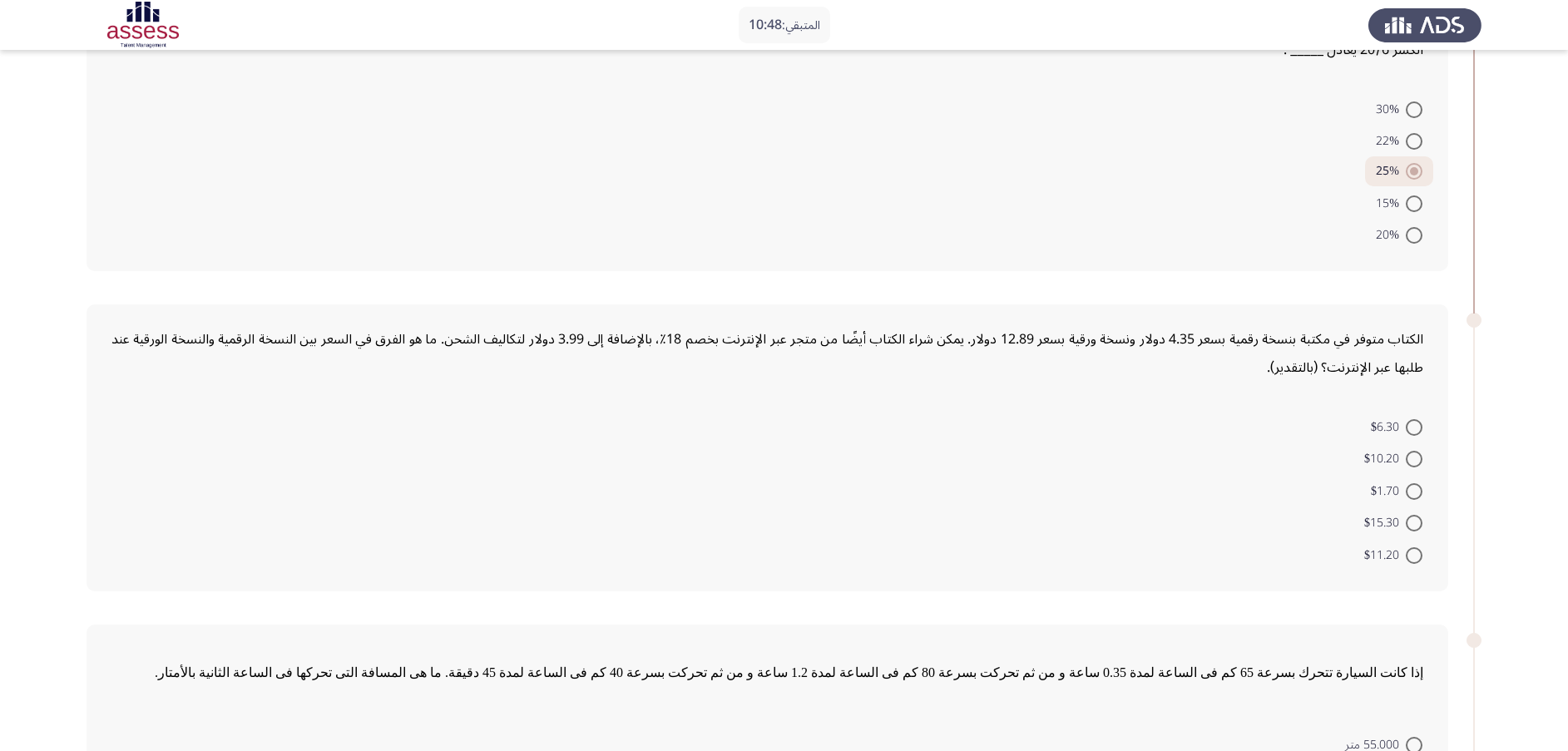
radio input "true"
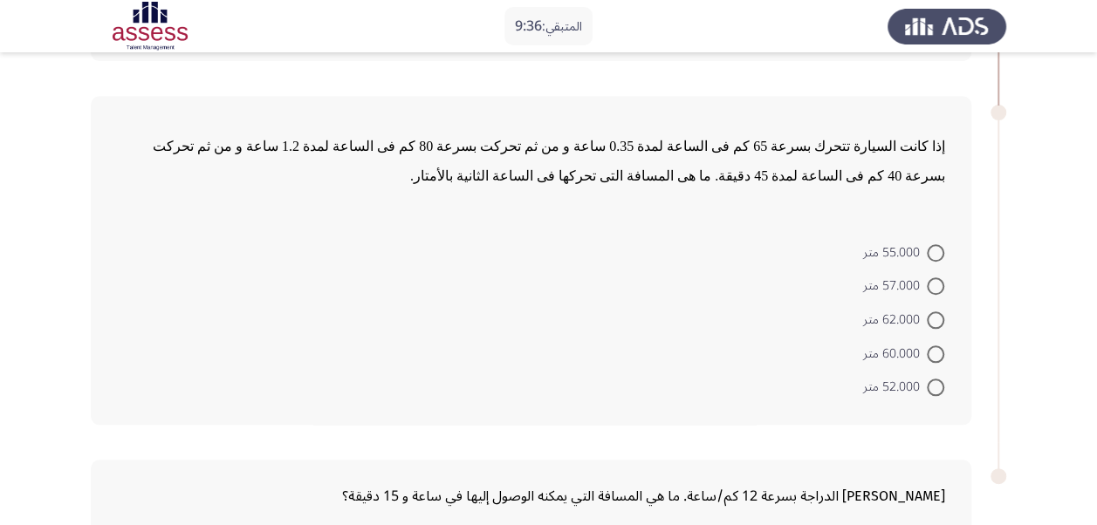
scroll to position [949, 0]
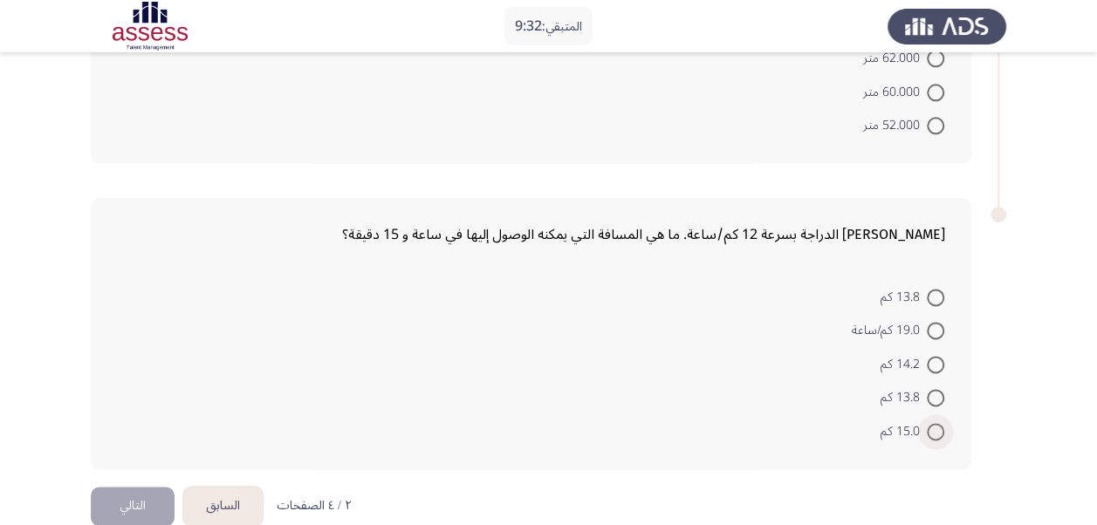
click at [914, 423] on span "15.0 كم" at bounding box center [904, 432] width 46 height 21
click at [927, 423] on input "15.0 كم" at bounding box center [935, 431] width 17 height 17
radio input "true"
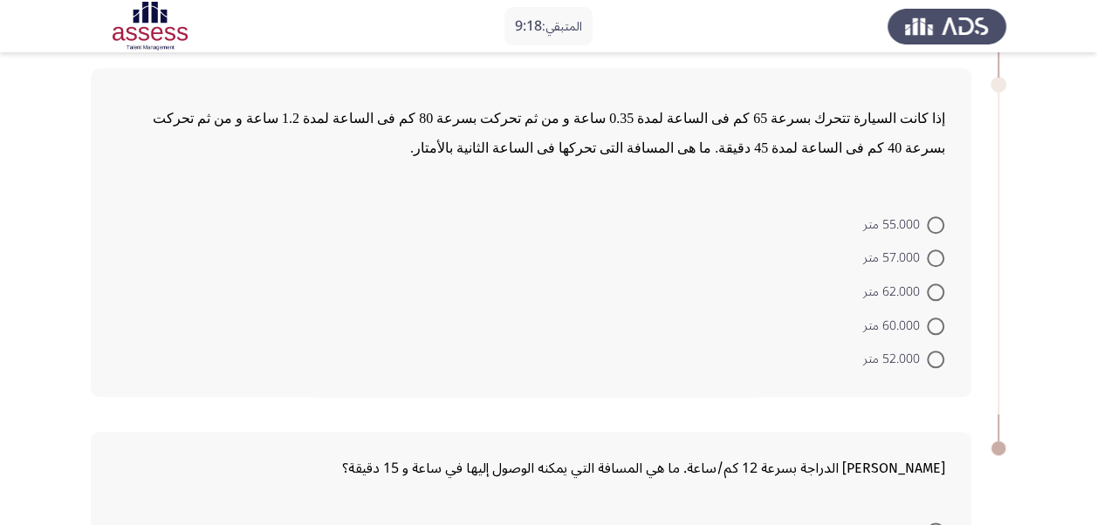
scroll to position [688, 0]
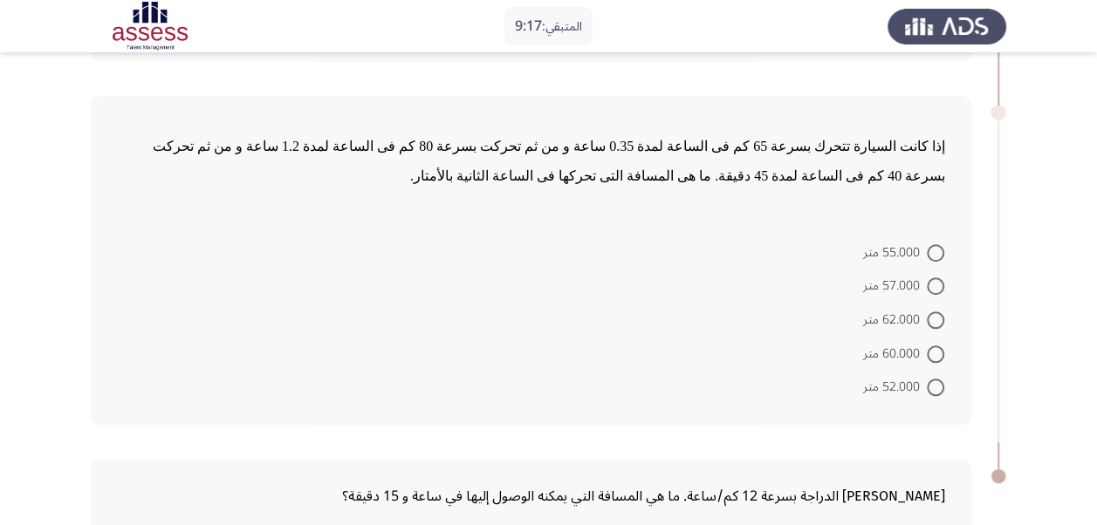
click at [942, 278] on span at bounding box center [935, 286] width 17 height 17
click at [942, 278] on input "57.000 متر" at bounding box center [935, 286] width 17 height 17
radio input "true"
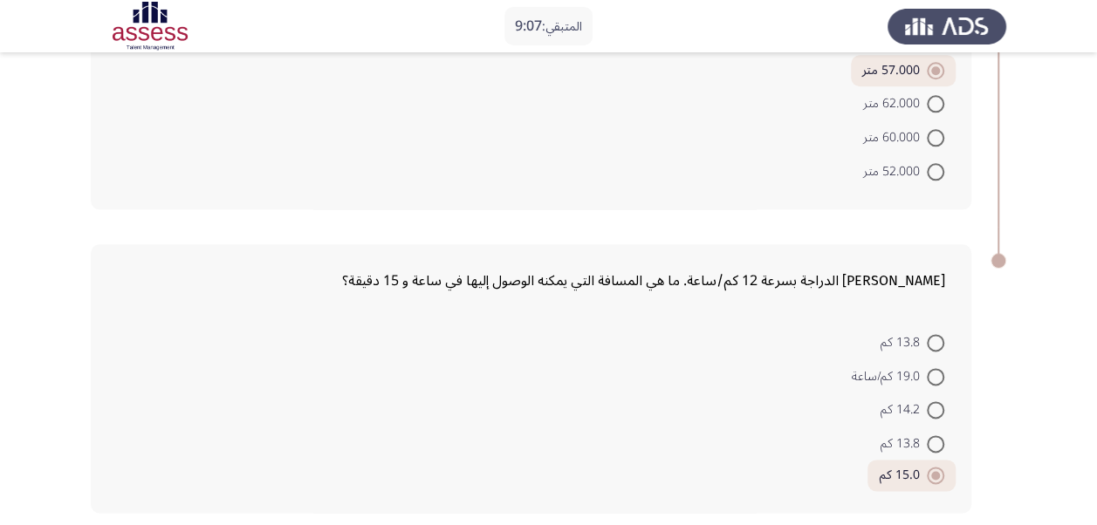
scroll to position [949, 0]
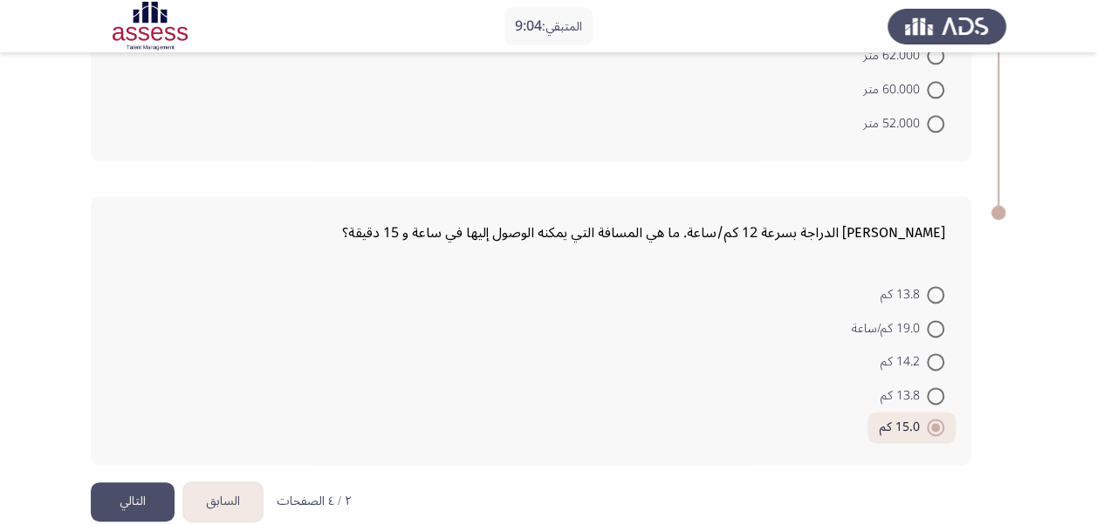
click at [126, 490] on button "التالي" at bounding box center [133, 502] width 84 height 39
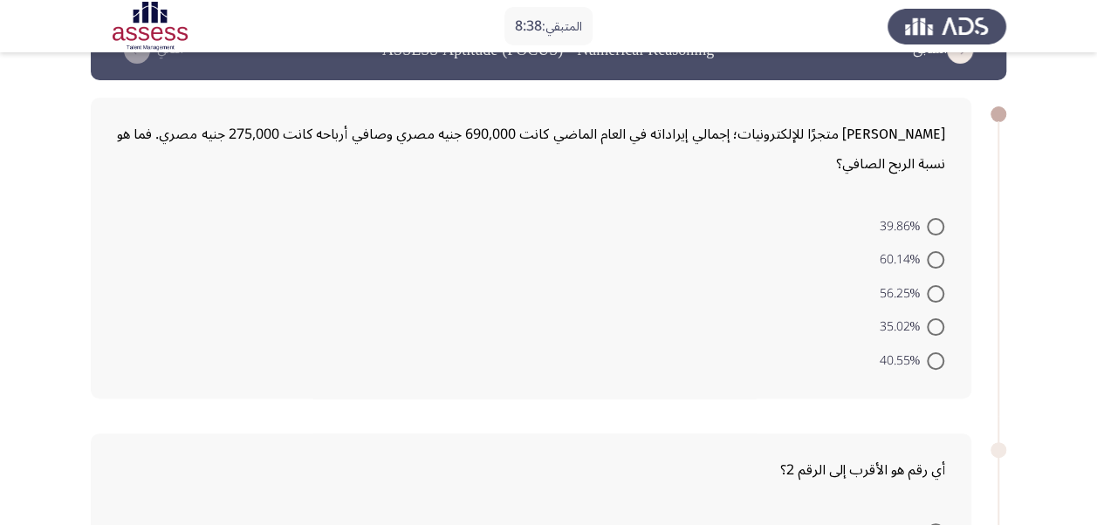
scroll to position [58, 0]
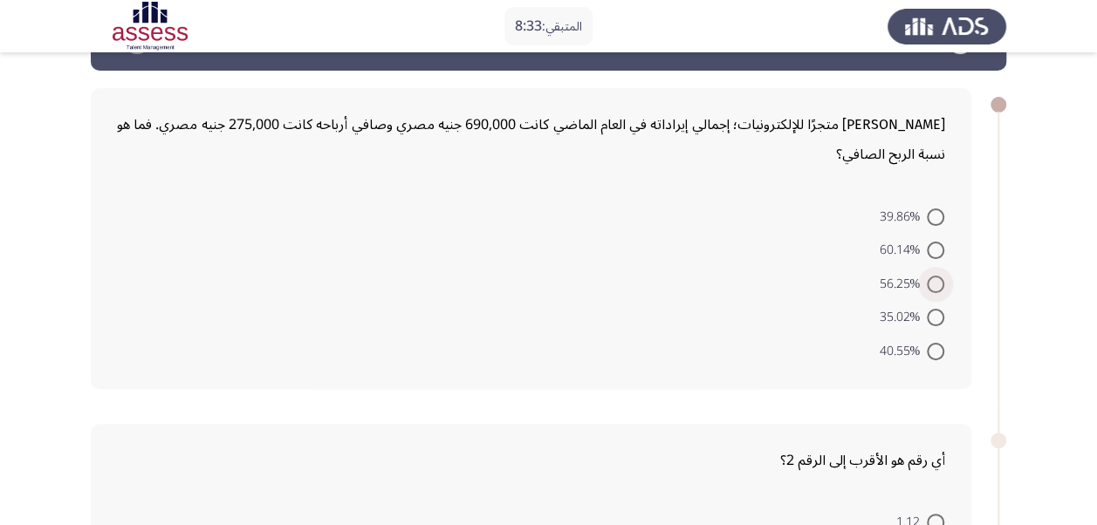
click at [932, 283] on span at bounding box center [935, 284] width 17 height 17
click at [932, 283] on input "56.25%" at bounding box center [935, 284] width 17 height 17
radio input "true"
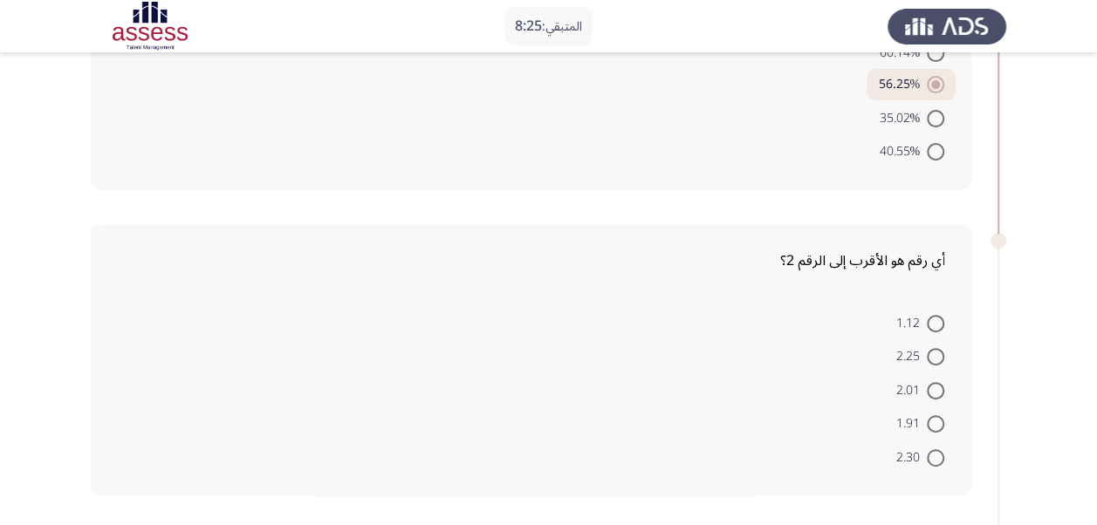
scroll to position [283, 0]
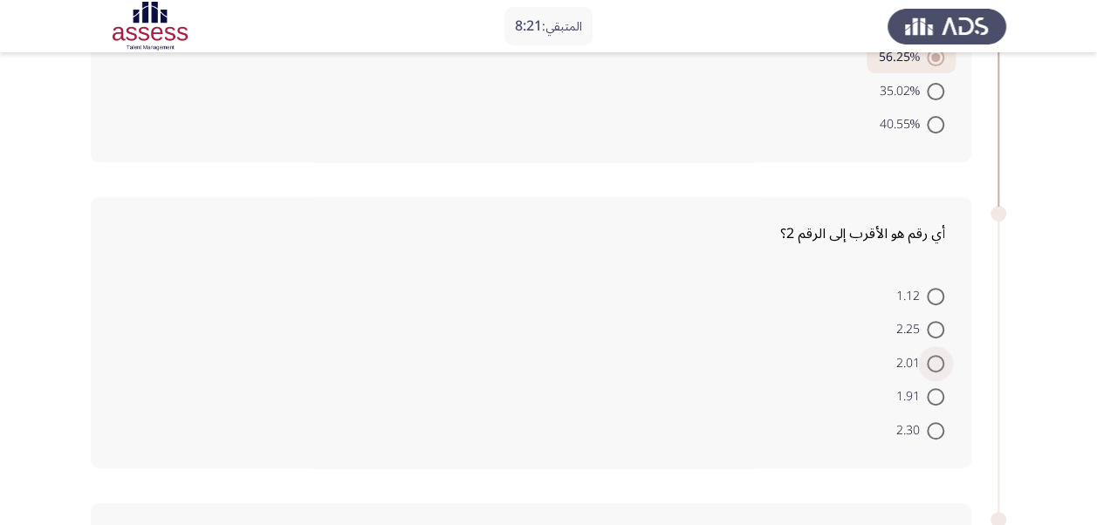
click at [939, 368] on span at bounding box center [935, 363] width 17 height 17
click at [939, 368] on input "2.01" at bounding box center [935, 363] width 17 height 17
radio input "true"
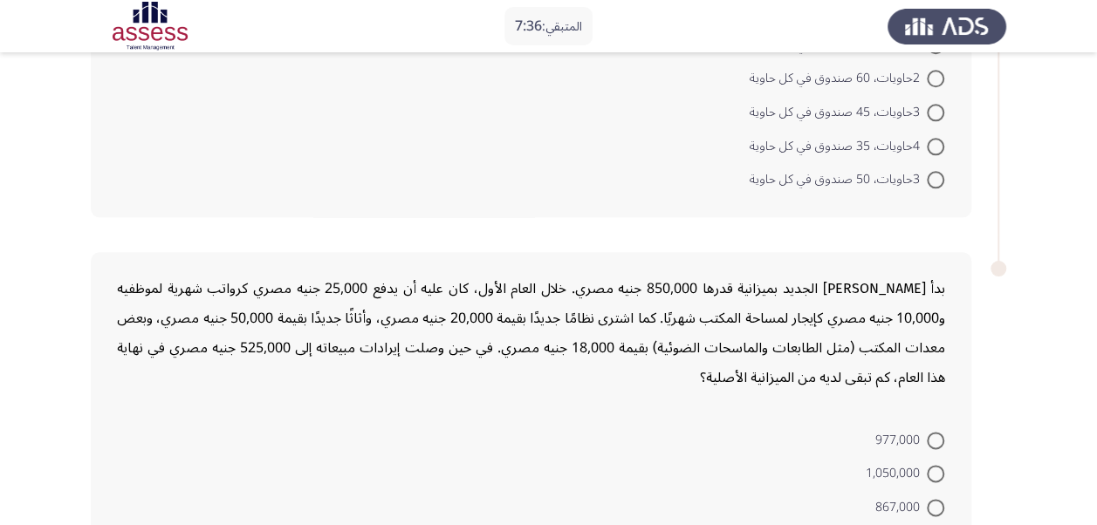
scroll to position [1066, 0]
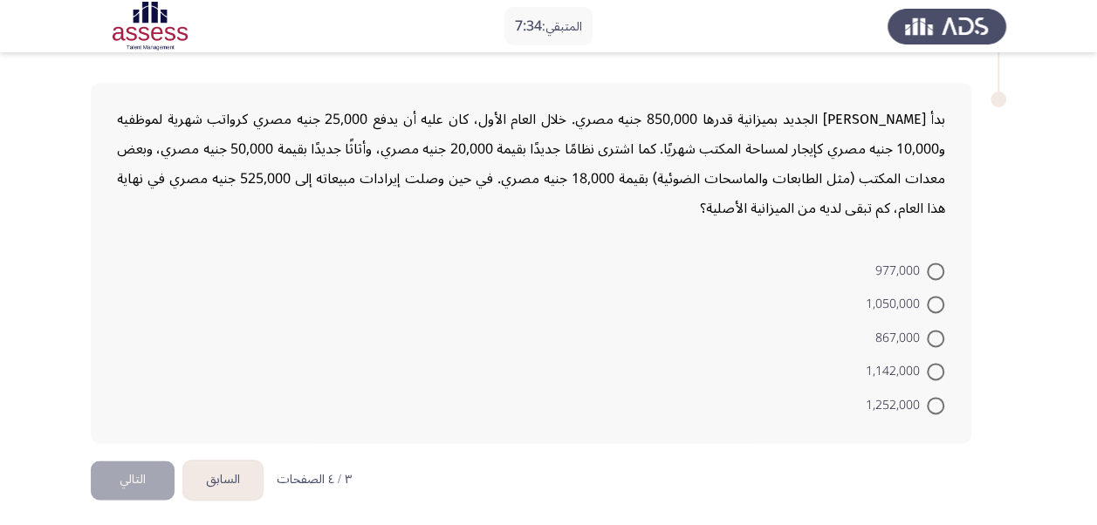
click at [942, 372] on span at bounding box center [935, 371] width 17 height 17
click at [942, 372] on input "1,142,000" at bounding box center [935, 371] width 17 height 17
radio input "true"
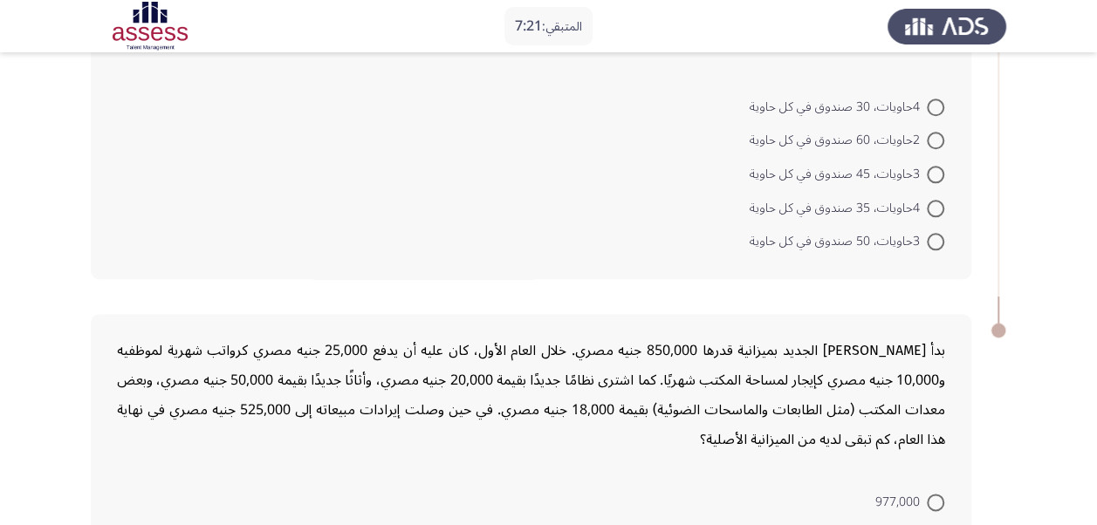
scroll to position [977, 0]
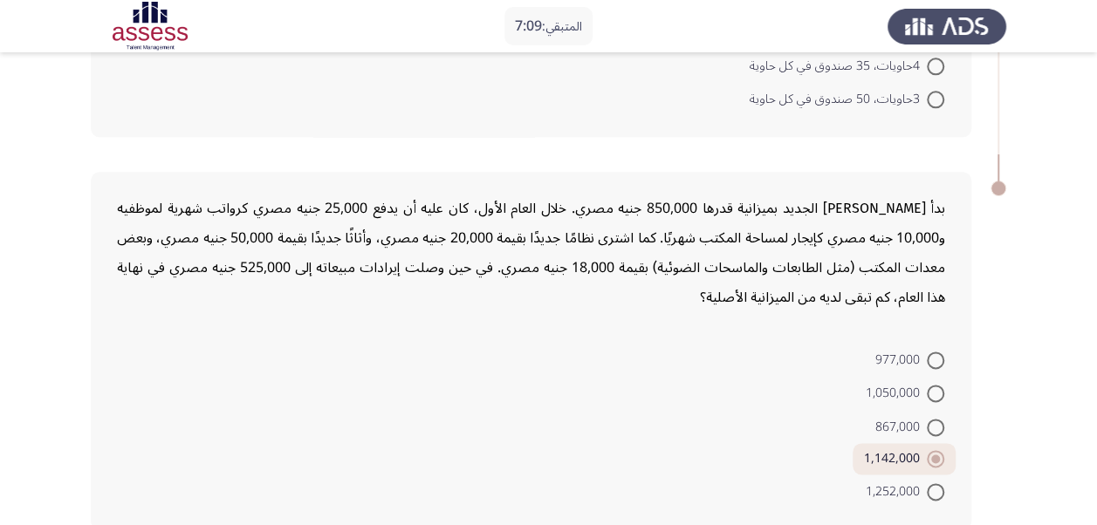
click at [938, 105] on label "3حاويات، 50 صندوق في كل حاوية" at bounding box center [847, 99] width 195 height 21
click at [938, 105] on input "3حاويات، 50 صندوق في كل حاوية" at bounding box center [935, 99] width 17 height 17
radio input "true"
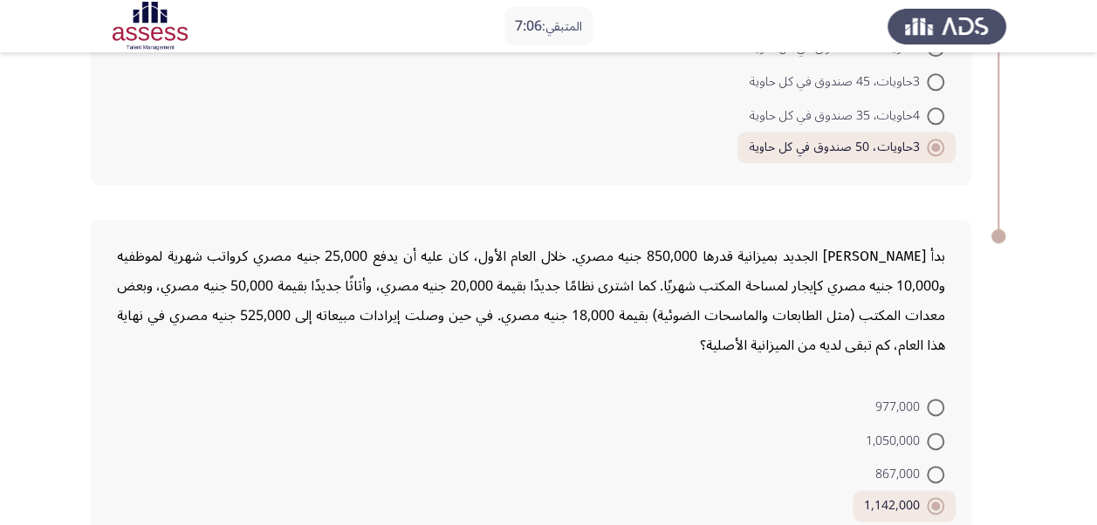
scroll to position [1062, 0]
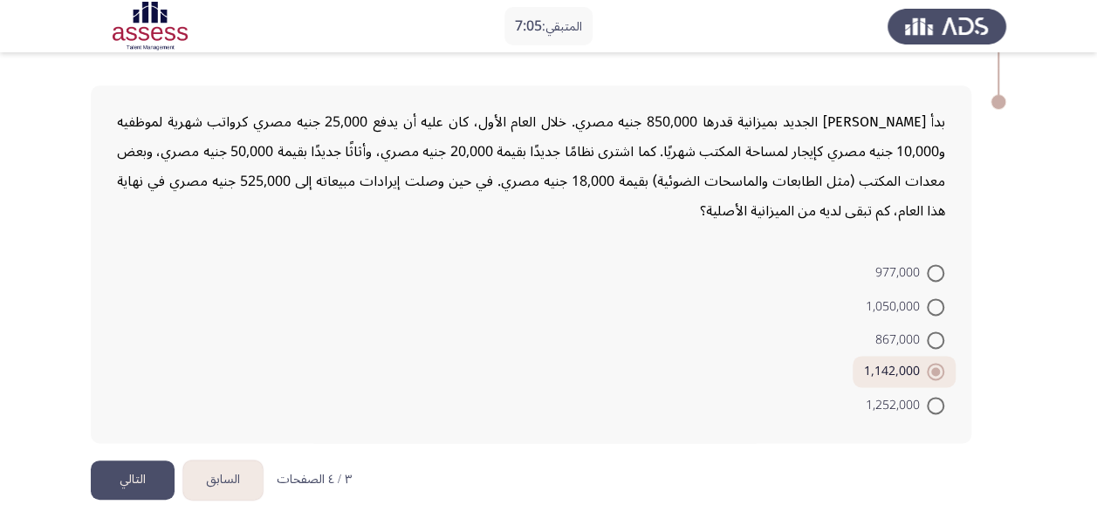
click at [116, 486] on button "التالي" at bounding box center [133, 480] width 84 height 39
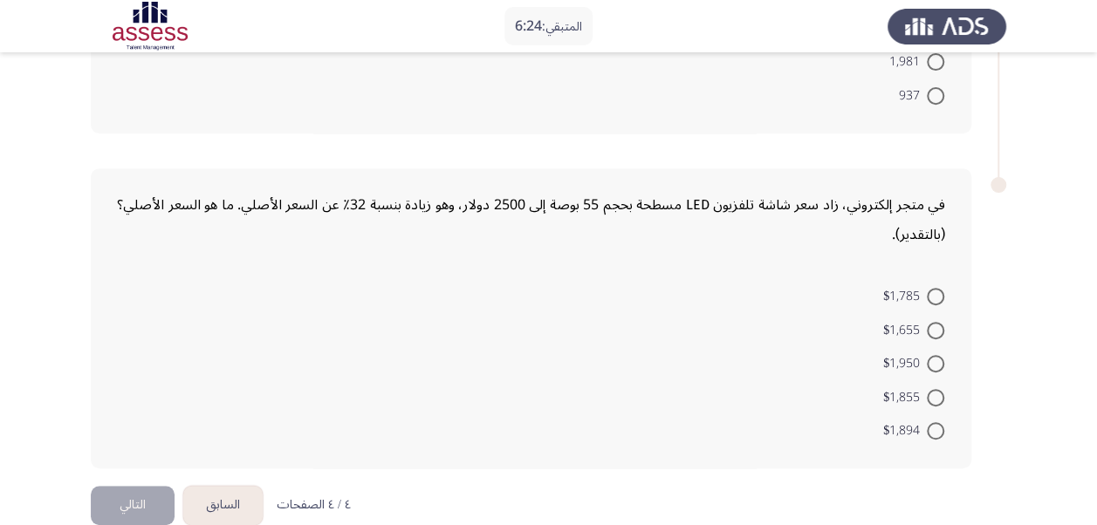
scroll to position [342, 0]
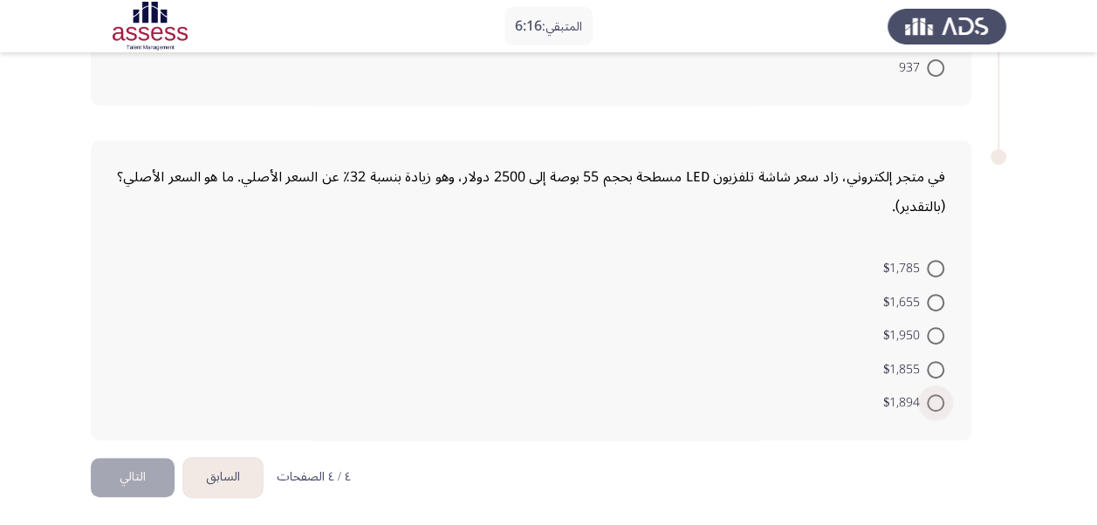
click at [922, 393] on span "$1,894" at bounding box center [905, 403] width 44 height 21
click at [927, 394] on input "$1,894" at bounding box center [935, 402] width 17 height 17
radio input "true"
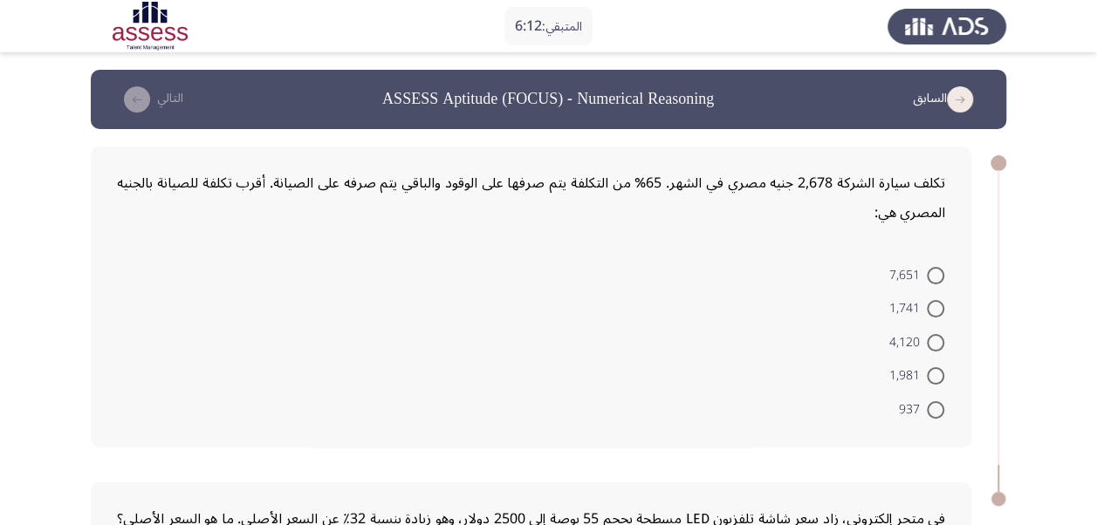
scroll to position [0, 0]
click at [936, 405] on span at bounding box center [935, 409] width 17 height 17
click at [936, 405] on input "937" at bounding box center [935, 409] width 17 height 17
radio input "true"
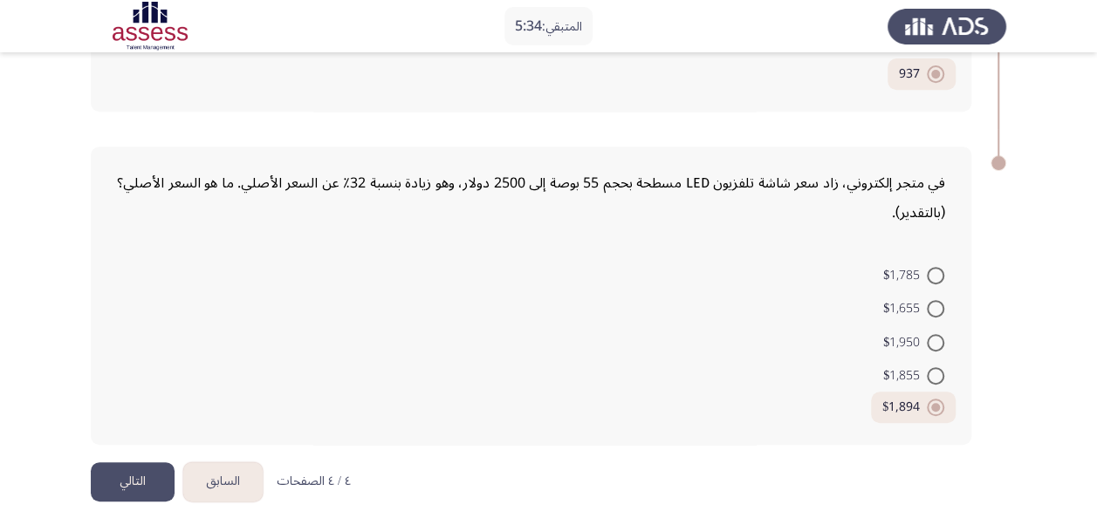
scroll to position [339, 0]
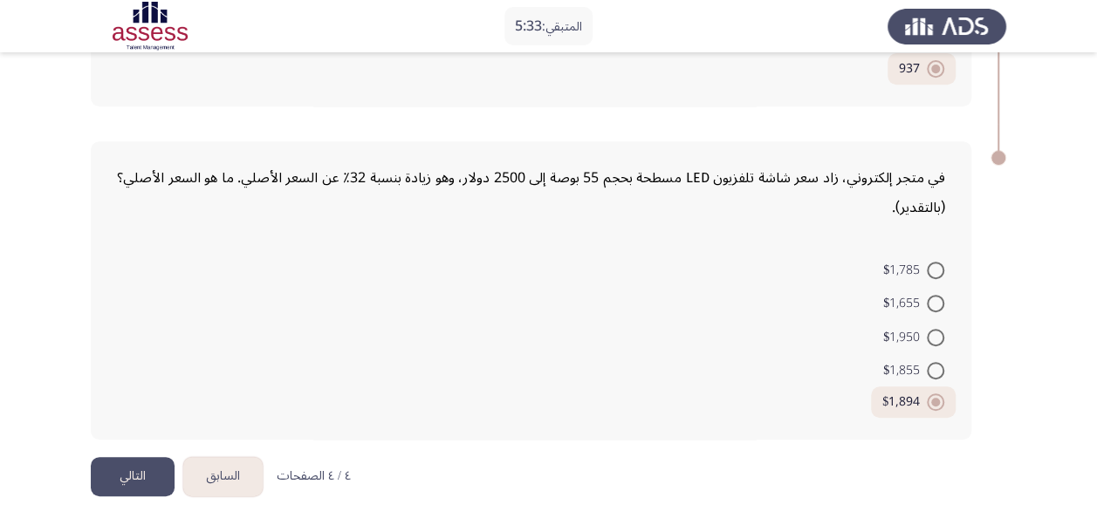
click at [236, 458] on button "السابق" at bounding box center [222, 476] width 79 height 39
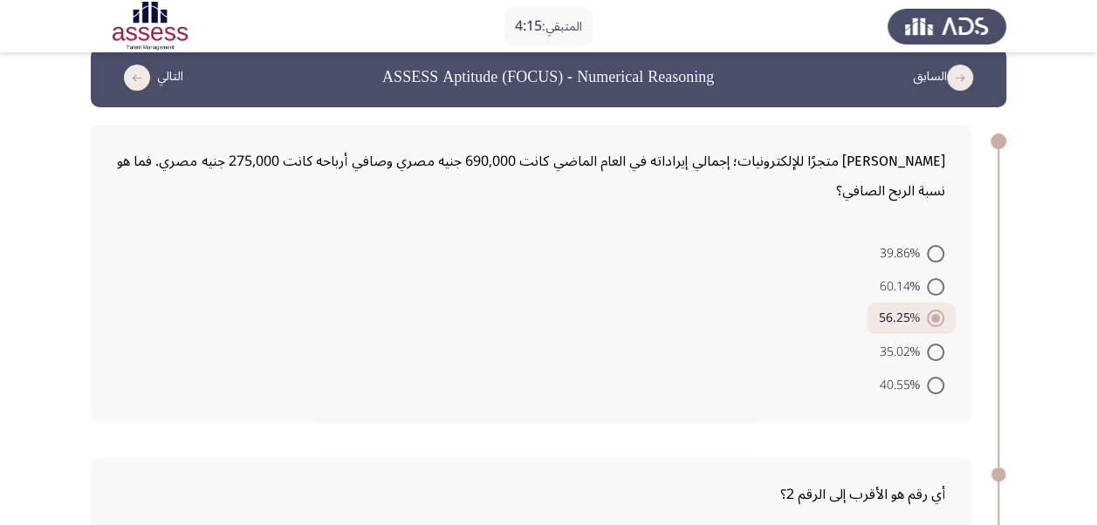
scroll to position [0, 0]
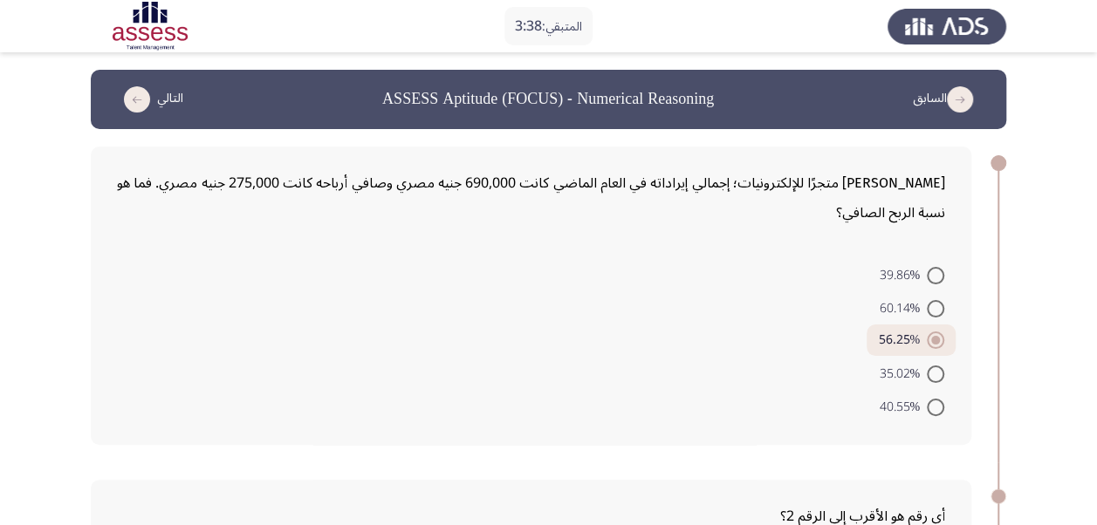
click at [908, 283] on span "39.86%" at bounding box center [903, 275] width 48 height 21
click at [927, 283] on input "39.86%" at bounding box center [935, 275] width 17 height 17
radio input "true"
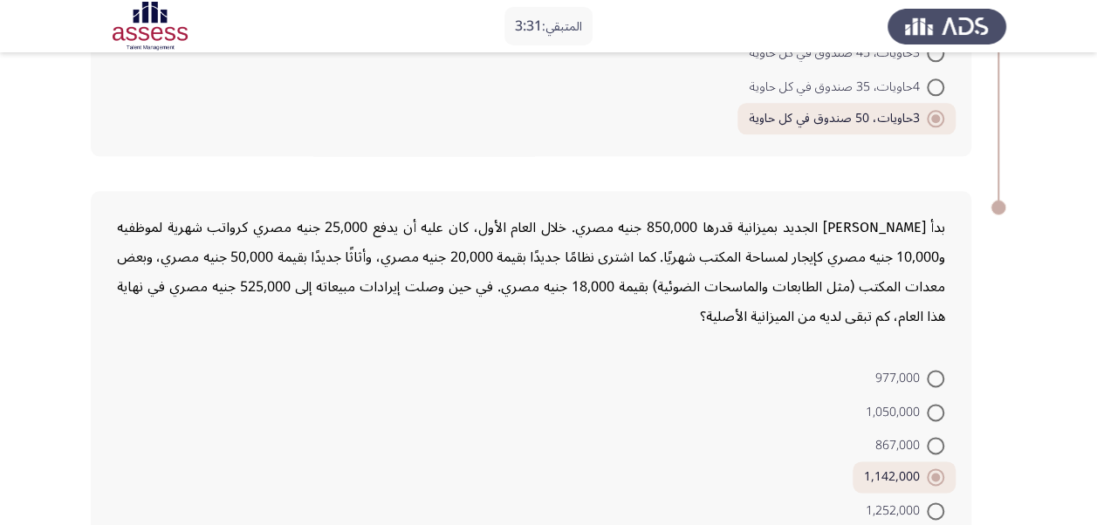
scroll to position [1062, 0]
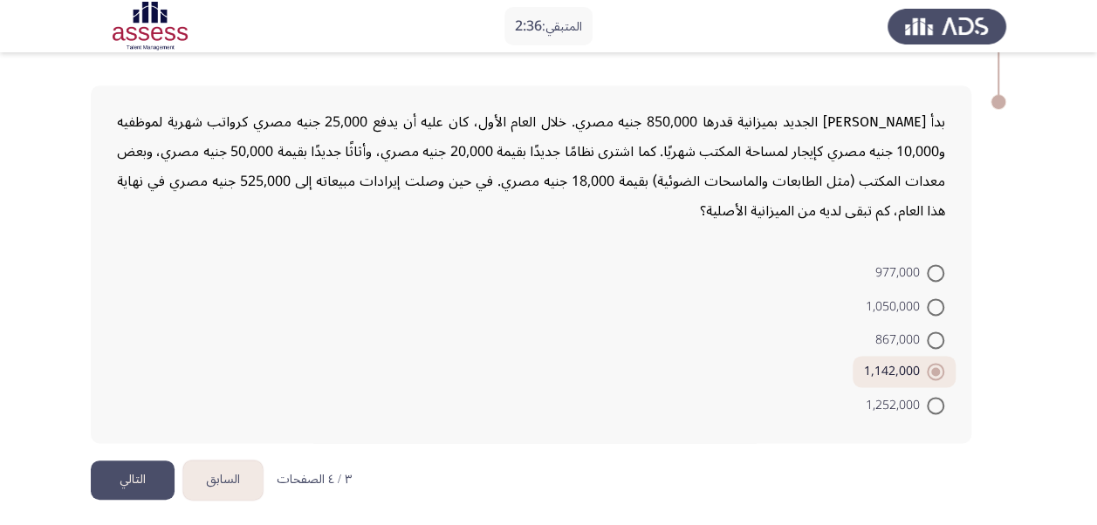
click at [216, 461] on button "السابق" at bounding box center [222, 480] width 79 height 39
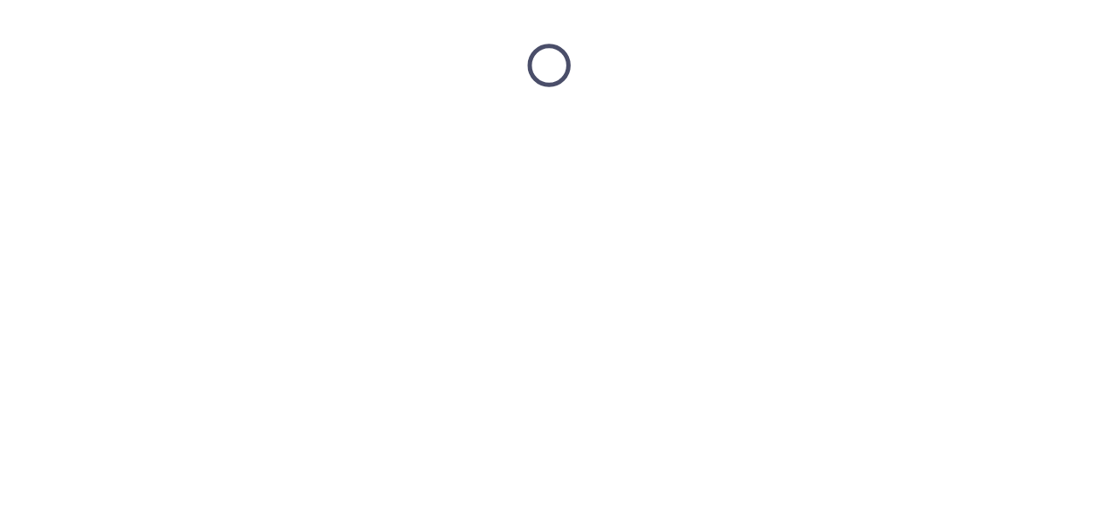
scroll to position [0, 0]
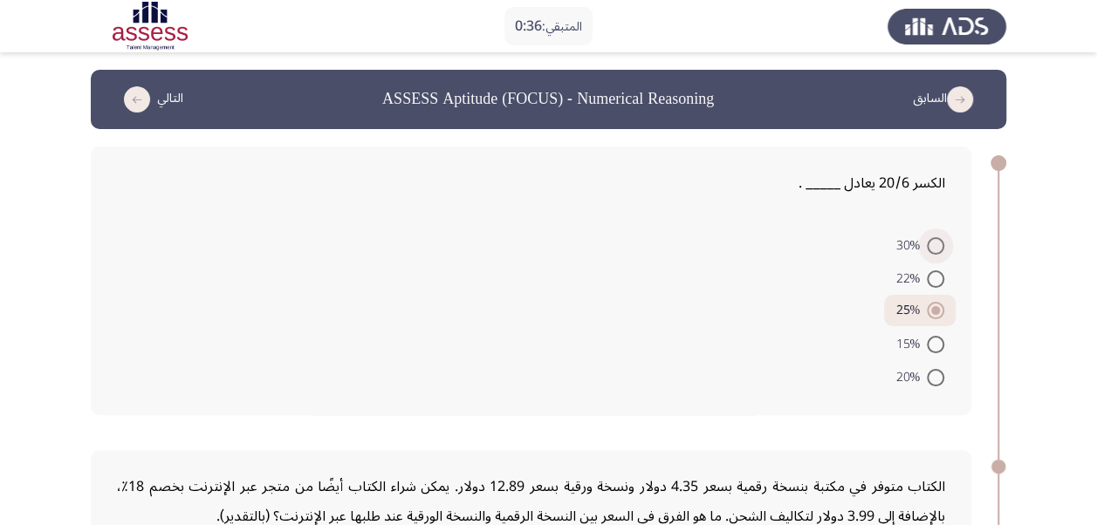
click at [912, 236] on span "30%" at bounding box center [910, 246] width 31 height 21
click at [927, 237] on input "30%" at bounding box center [935, 245] width 17 height 17
radio input "true"
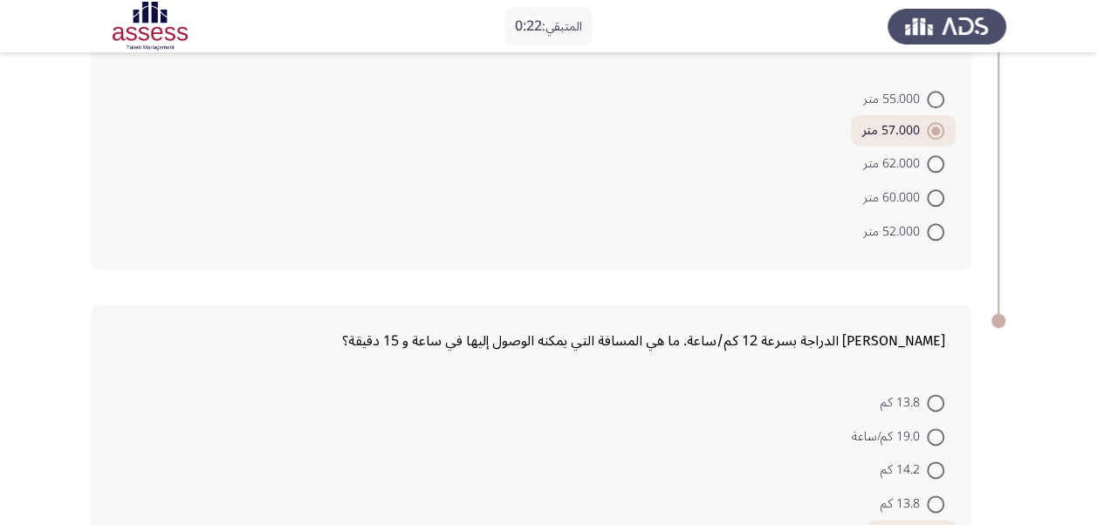
scroll to position [971, 0]
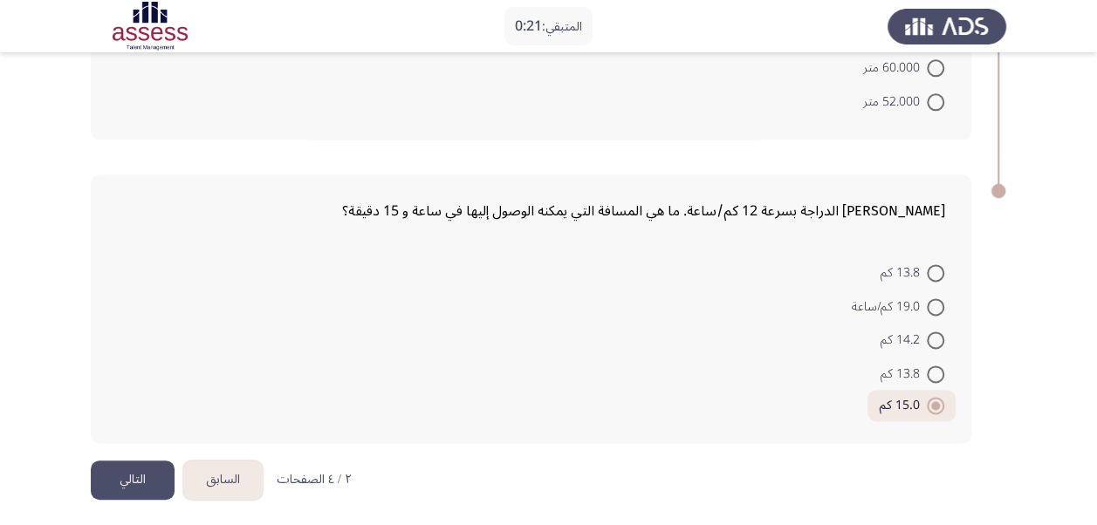
click at [144, 469] on button "التالي" at bounding box center [133, 480] width 84 height 39
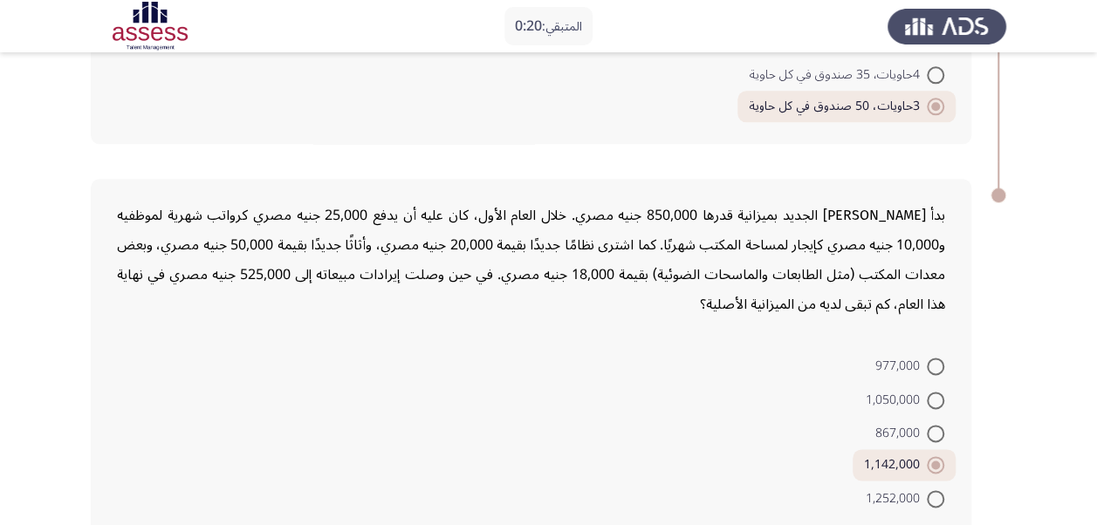
scroll to position [1062, 0]
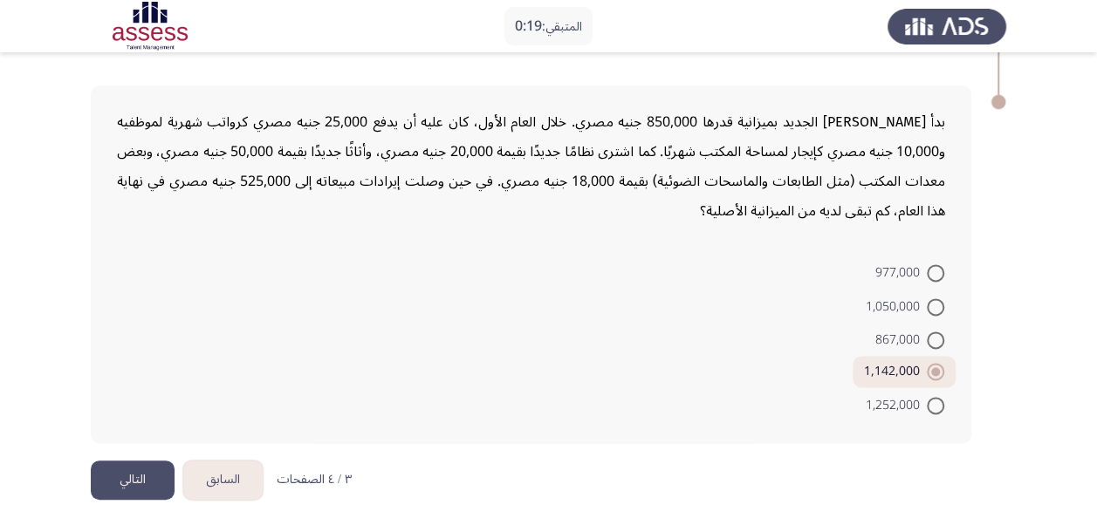
click at [140, 464] on button "التالي" at bounding box center [133, 480] width 84 height 39
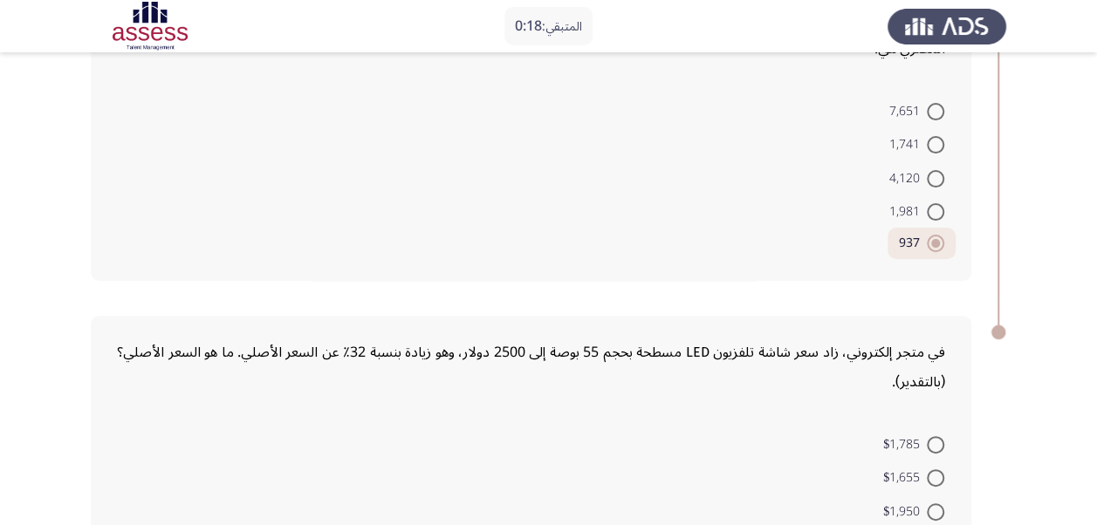
scroll to position [339, 0]
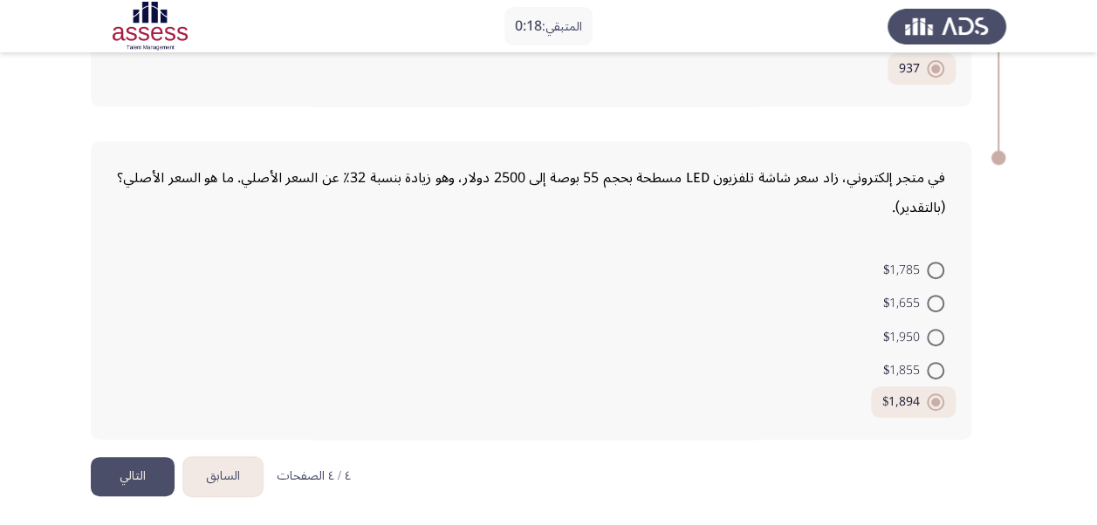
click at [136, 476] on button "التالي" at bounding box center [133, 476] width 84 height 39
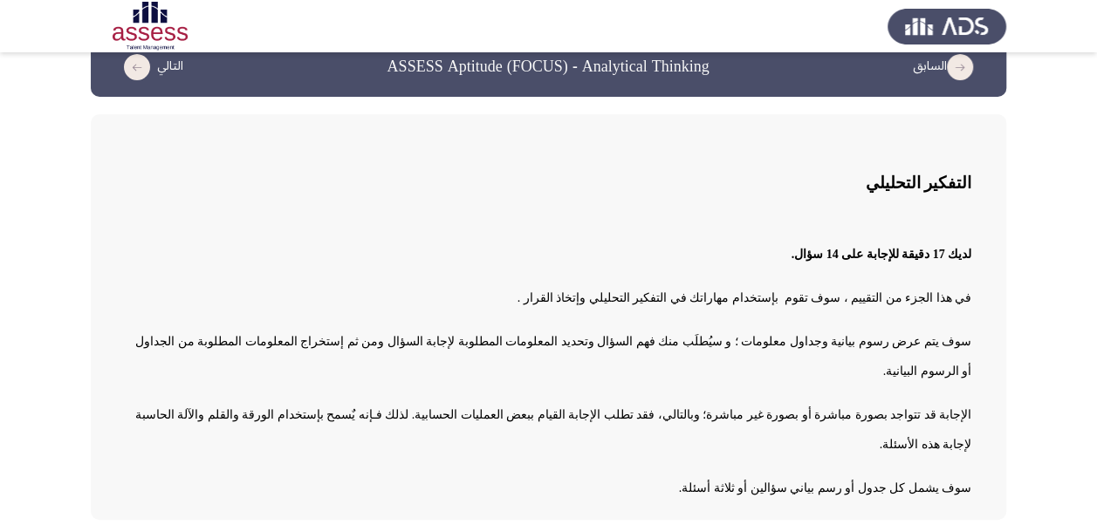
scroll to position [42, 0]
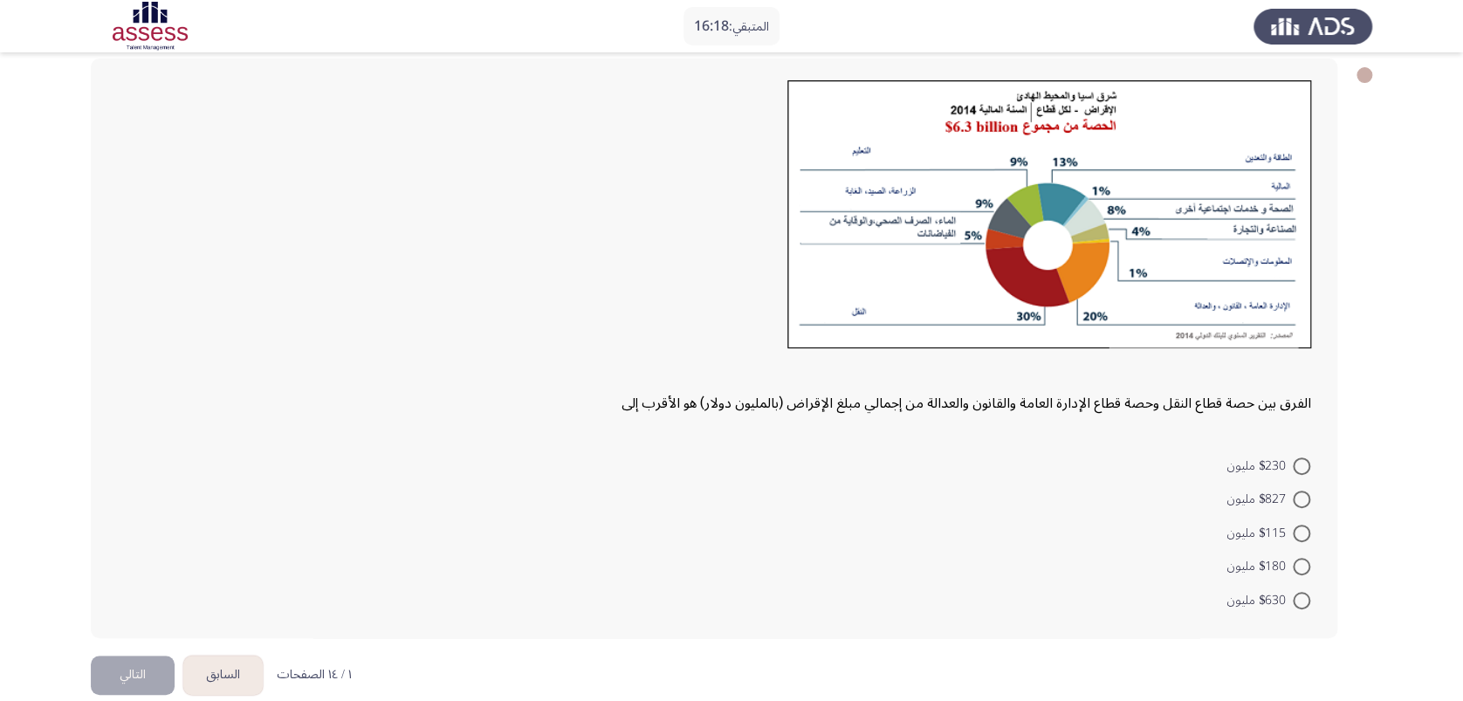
scroll to position [112, 0]
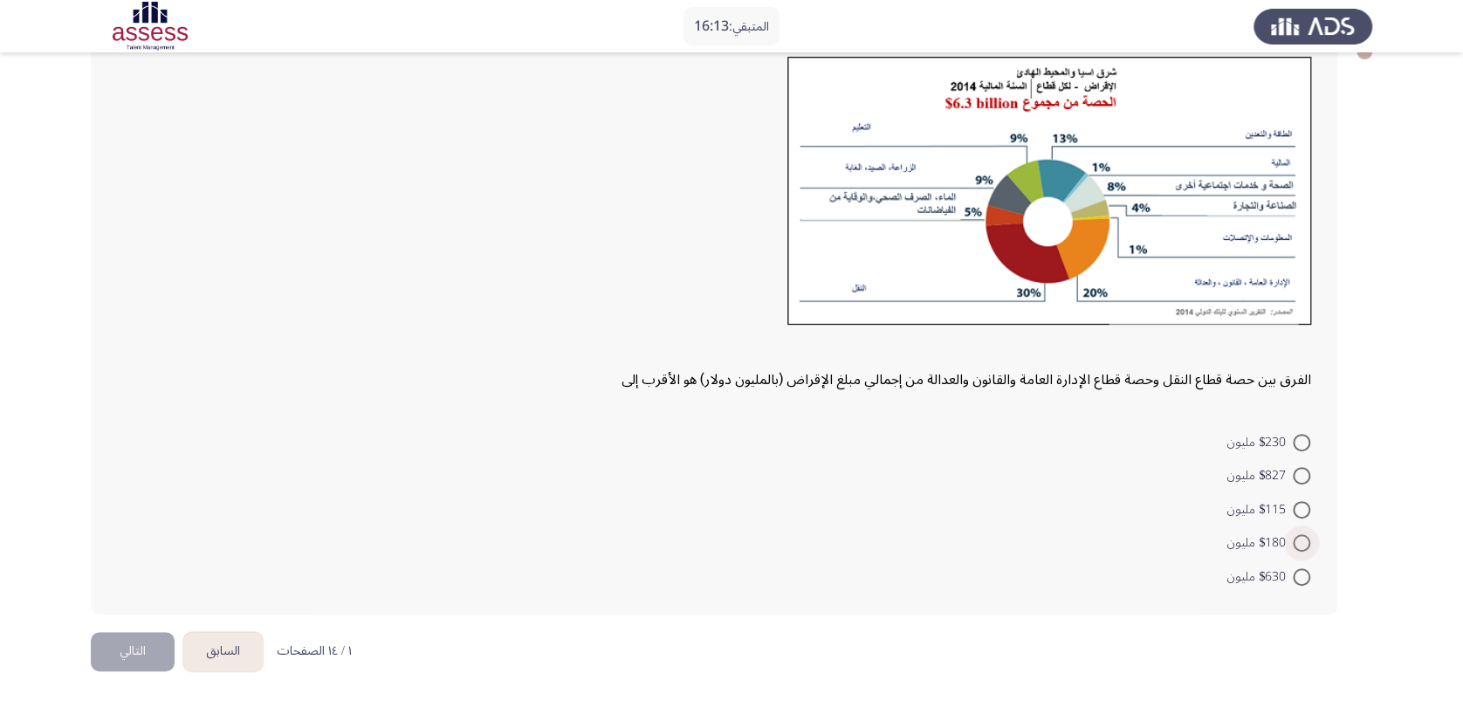
click at [1109, 524] on span at bounding box center [1300, 542] width 17 height 17
click at [1109, 524] on input "$180 مليون" at bounding box center [1300, 542] width 17 height 17
radio input "true"
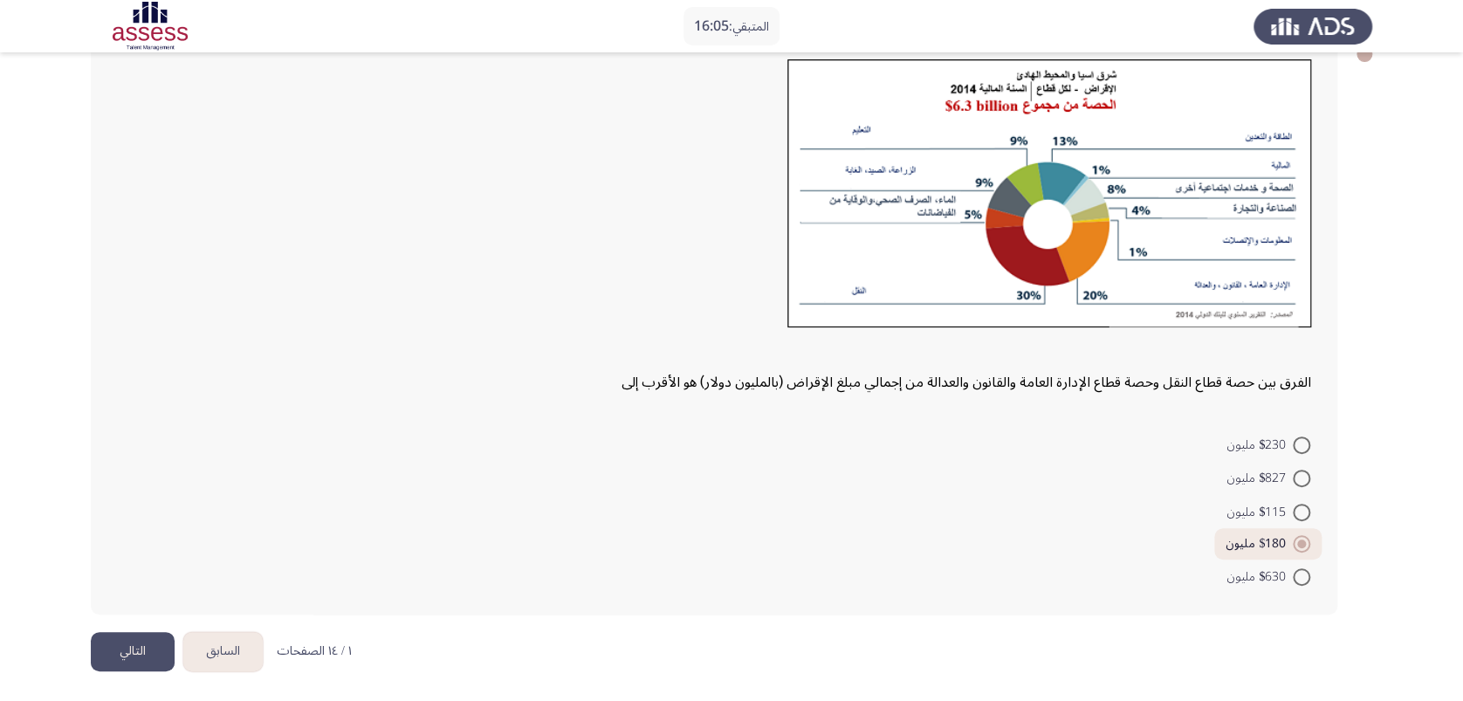
click at [102, 524] on button "التالي" at bounding box center [133, 651] width 84 height 39
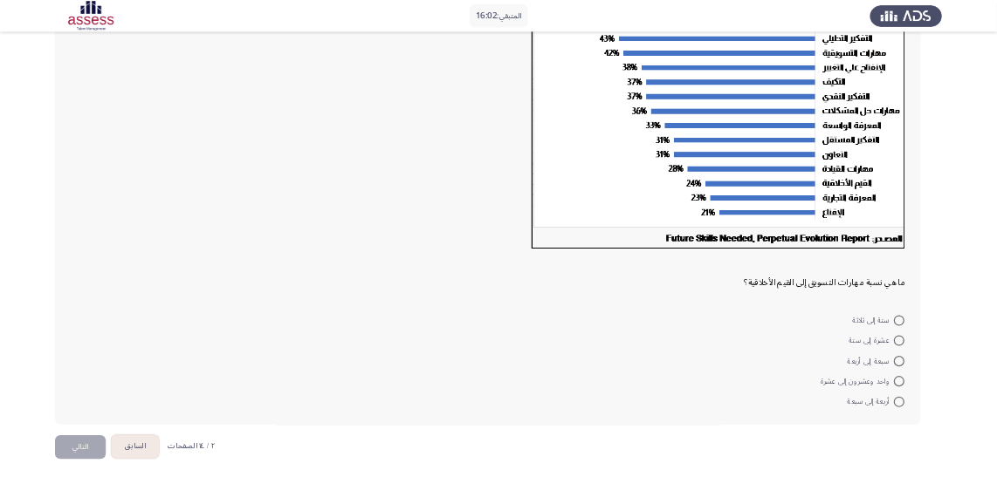
scroll to position [0, 0]
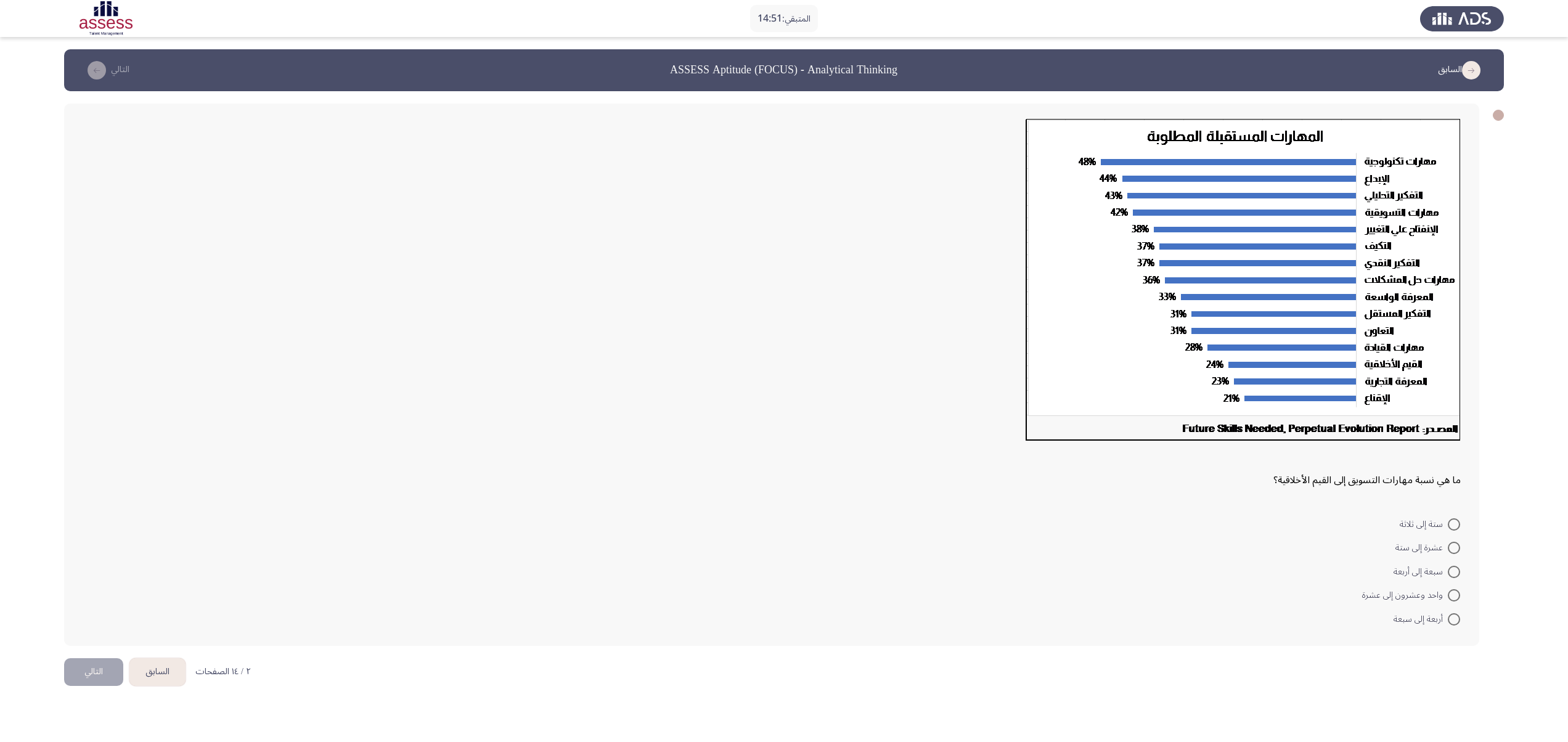
click at [783, 370] on span "واحد وعشرون إلى عشرة" at bounding box center [1405, 595] width 85 height 15
click at [783, 370] on input "واحد وعشرون إلى عشرة" at bounding box center [1454, 594] width 12 height 12
radio input "true"
click at [67, 370] on button "التالي" at bounding box center [94, 669] width 59 height 28
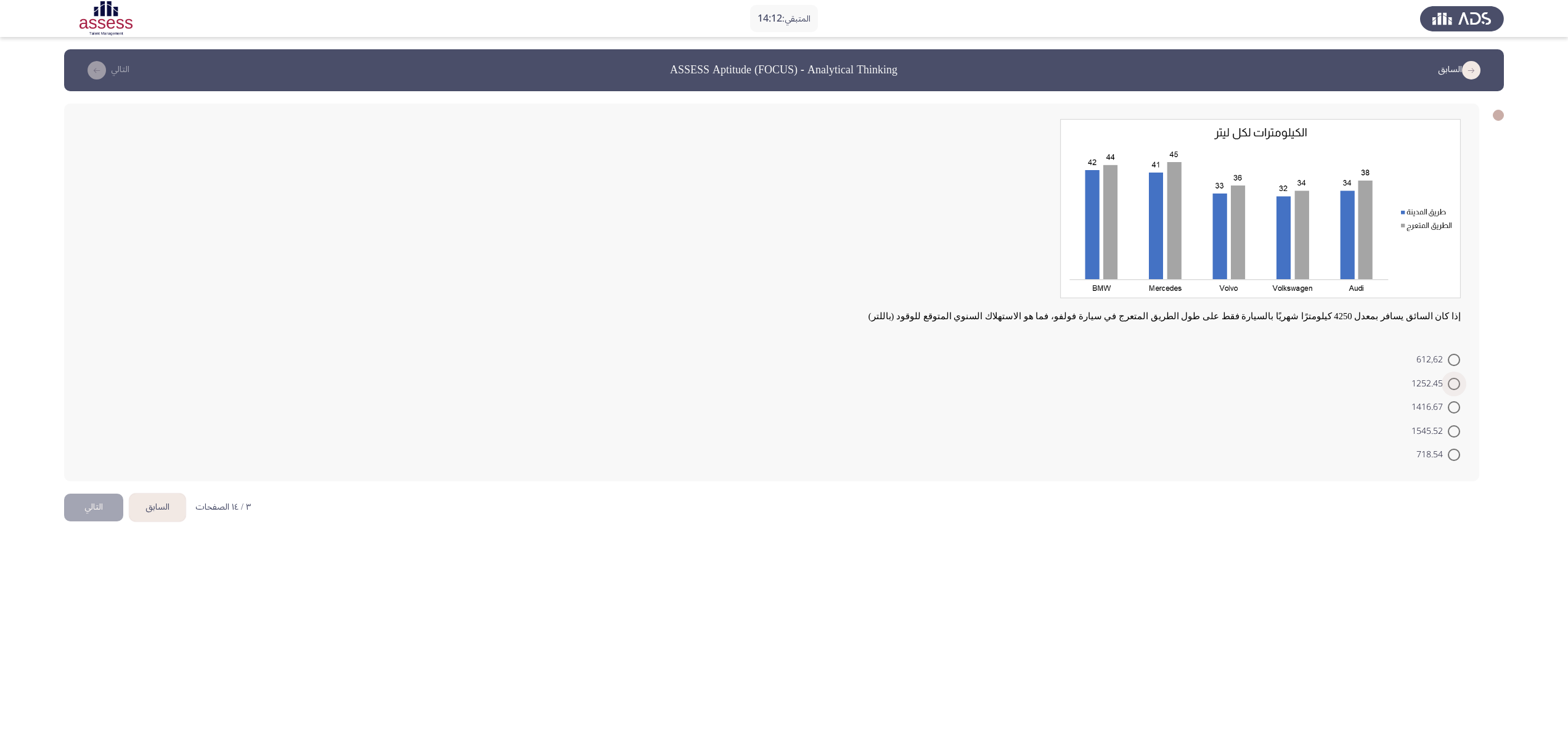
click at [783, 370] on label "1252.45" at bounding box center [1435, 383] width 49 height 15
click at [783, 370] on input "1252.45" at bounding box center [1454, 383] width 12 height 12
radio input "true"
click at [101, 370] on button "التالي" at bounding box center [94, 505] width 59 height 28
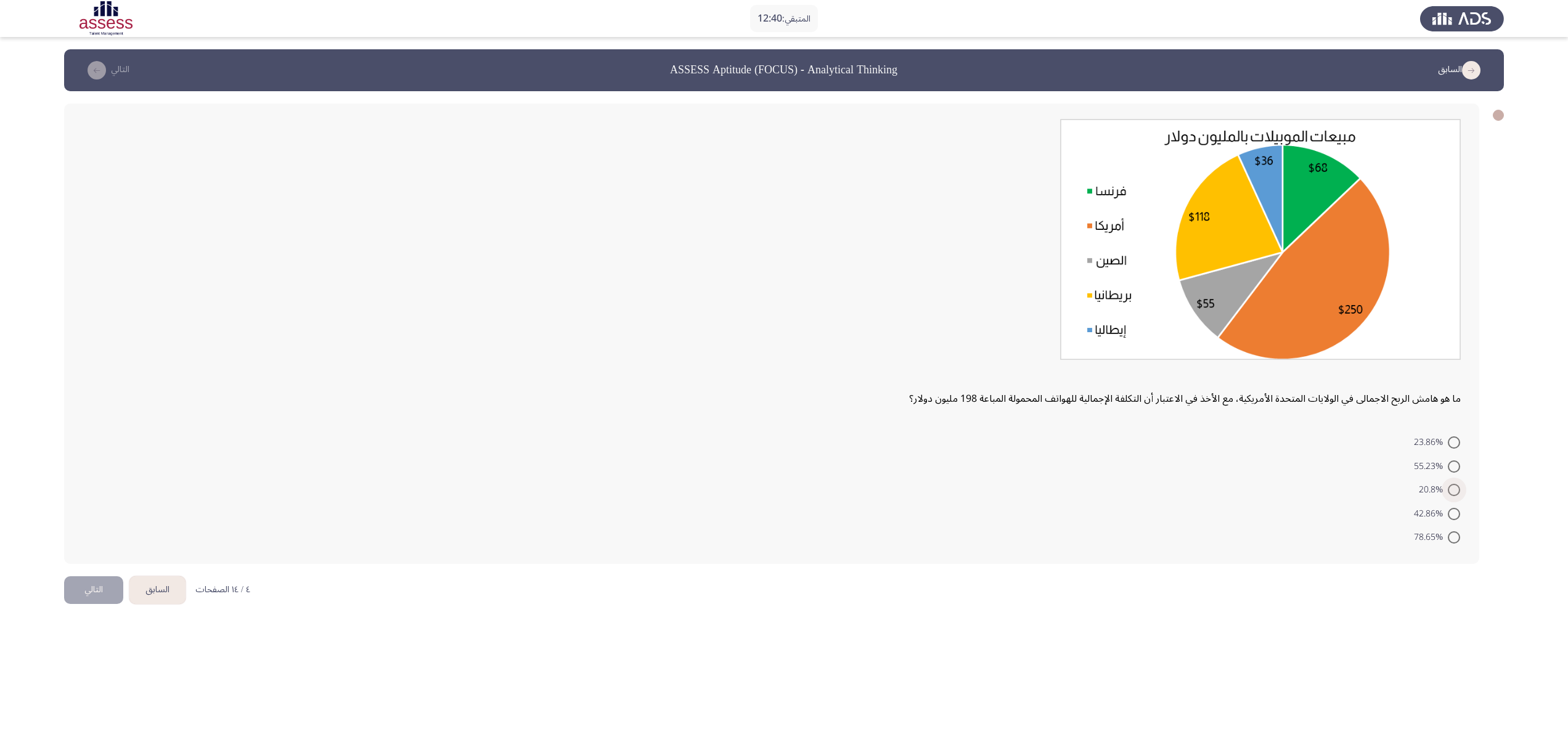
click at [783, 370] on span at bounding box center [1454, 489] width 12 height 12
click at [783, 370] on input "20.8%" at bounding box center [1454, 489] width 12 height 12
radio input "true"
click at [109, 370] on button "التالي" at bounding box center [94, 588] width 59 height 28
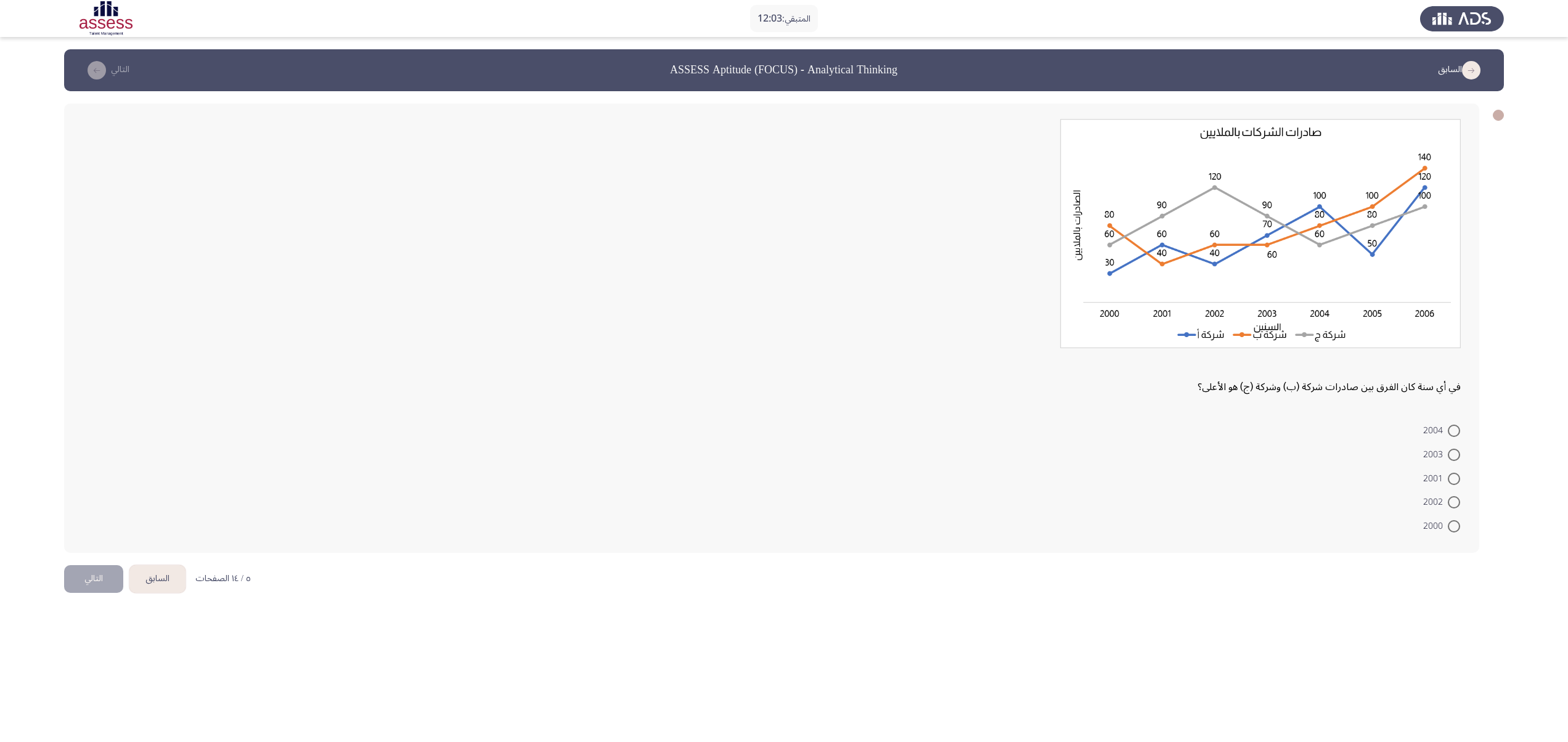
click at [783, 370] on span at bounding box center [1454, 478] width 12 height 12
click at [783, 370] on input "2001" at bounding box center [1454, 478] width 12 height 12
radio input "true"
click at [783, 370] on span "2002" at bounding box center [1435, 501] width 25 height 15
click at [783, 370] on input "2002" at bounding box center [1454, 501] width 12 height 12
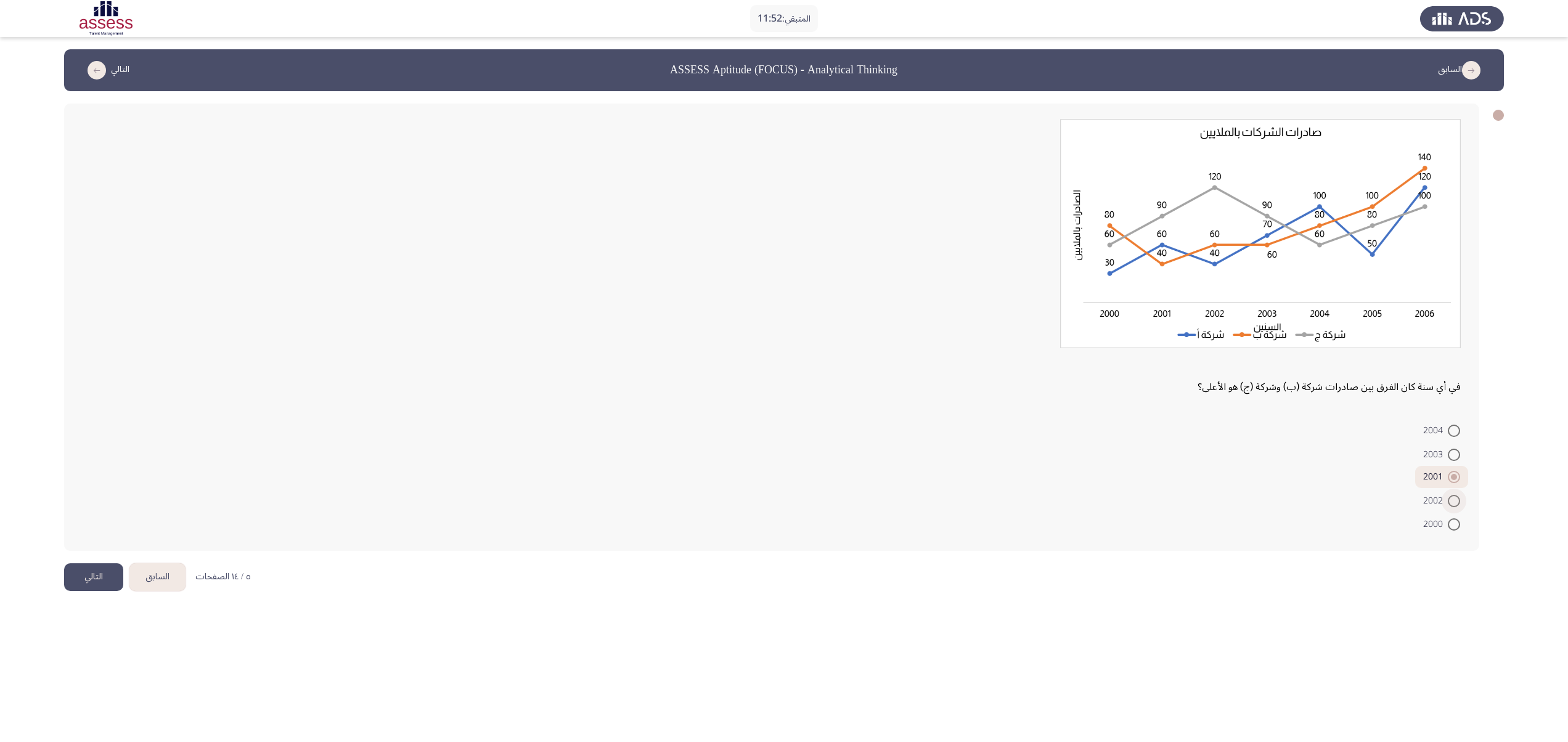
radio input "true"
click at [64, 370] on button "التالي" at bounding box center [94, 577] width 59 height 28
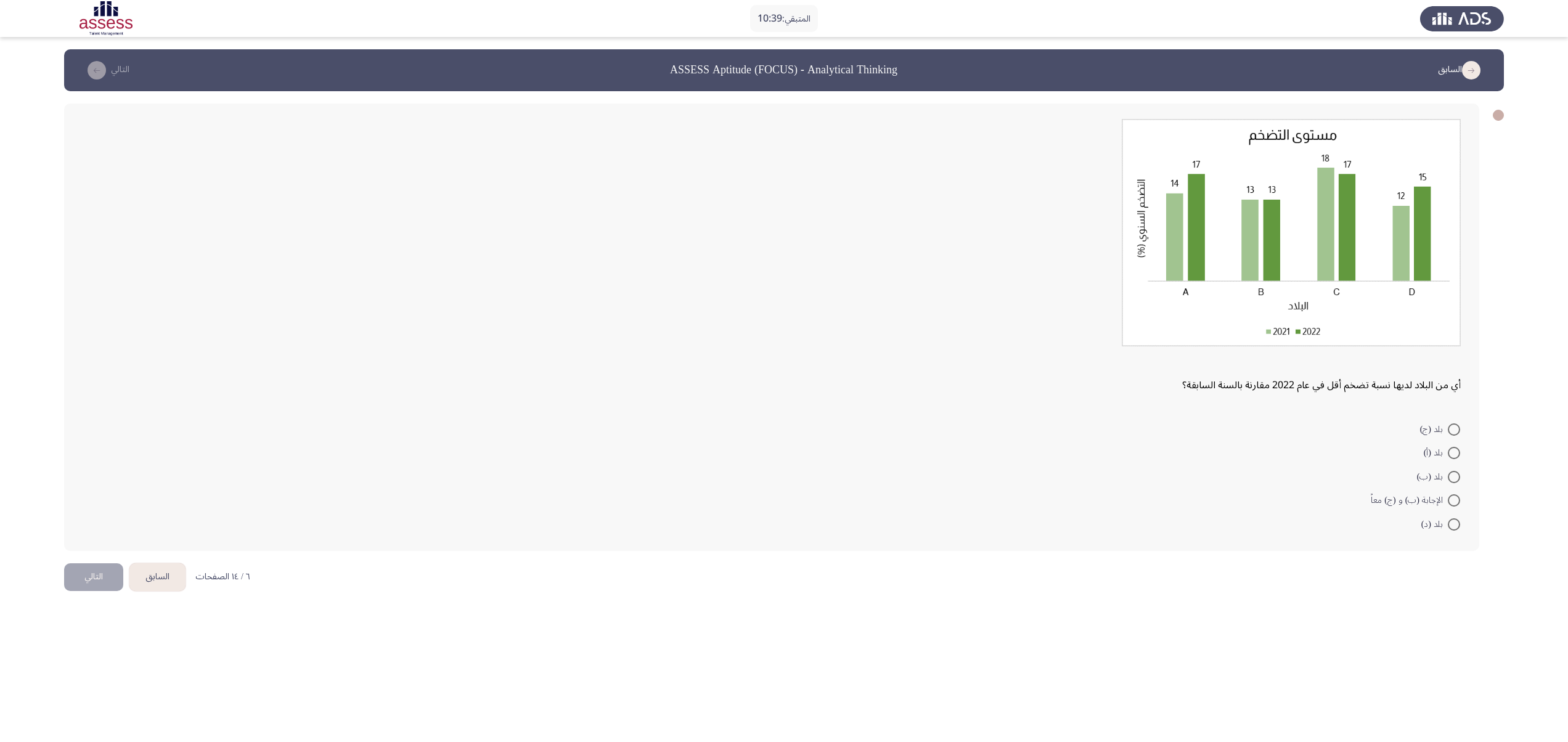
click at [783, 370] on span "الإجابة (ب) و (ج) معاً" at bounding box center [1409, 500] width 77 height 15
click at [783, 370] on input "الإجابة (ب) و (ج) معاً" at bounding box center [1454, 500] width 12 height 12
radio input "true"
click at [83, 370] on button "التالي" at bounding box center [94, 575] width 59 height 28
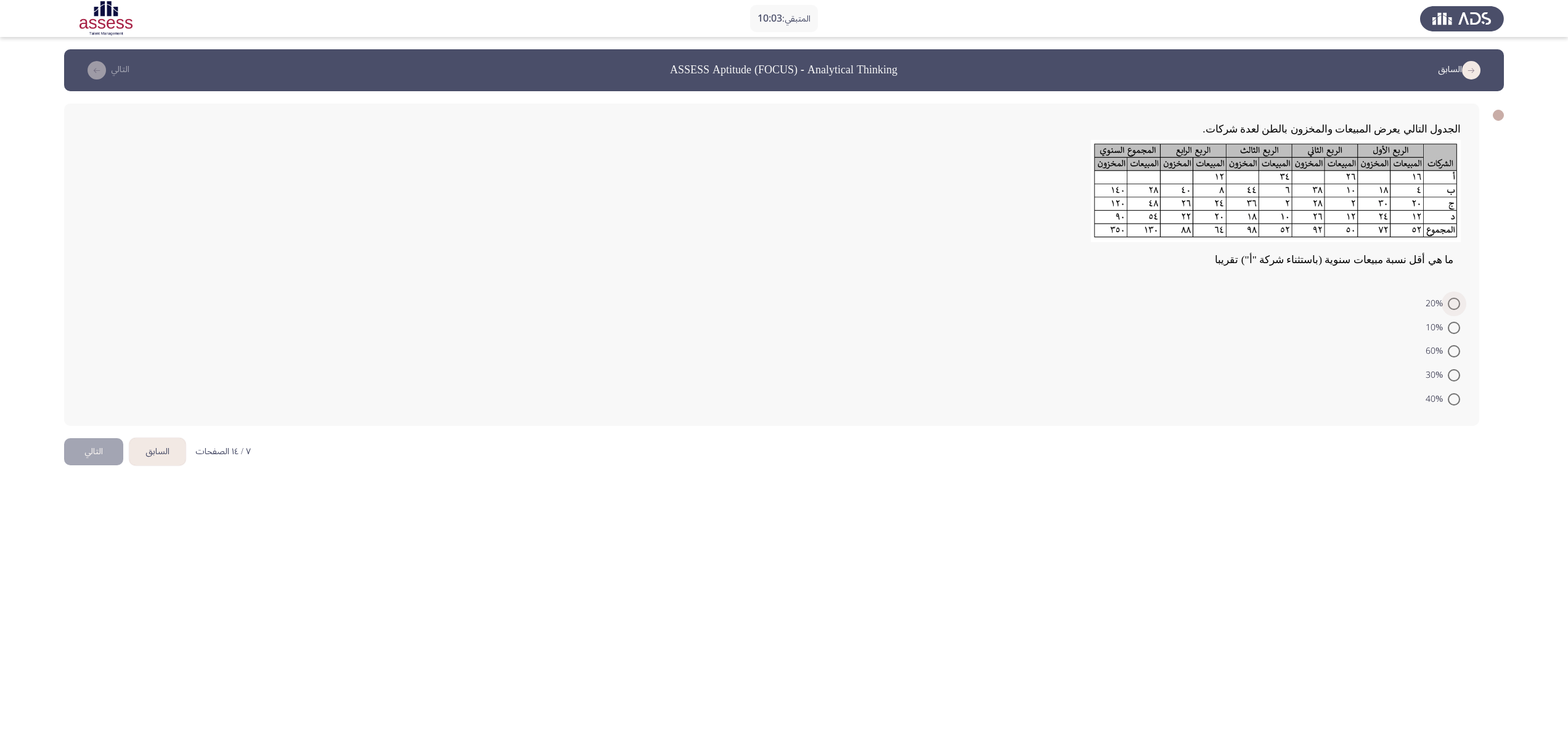
click at [783, 298] on span at bounding box center [1454, 304] width 12 height 12
click at [783, 298] on input "20%" at bounding box center [1454, 304] width 12 height 12
radio input "true"
click at [95, 370] on button "التالي" at bounding box center [94, 450] width 59 height 28
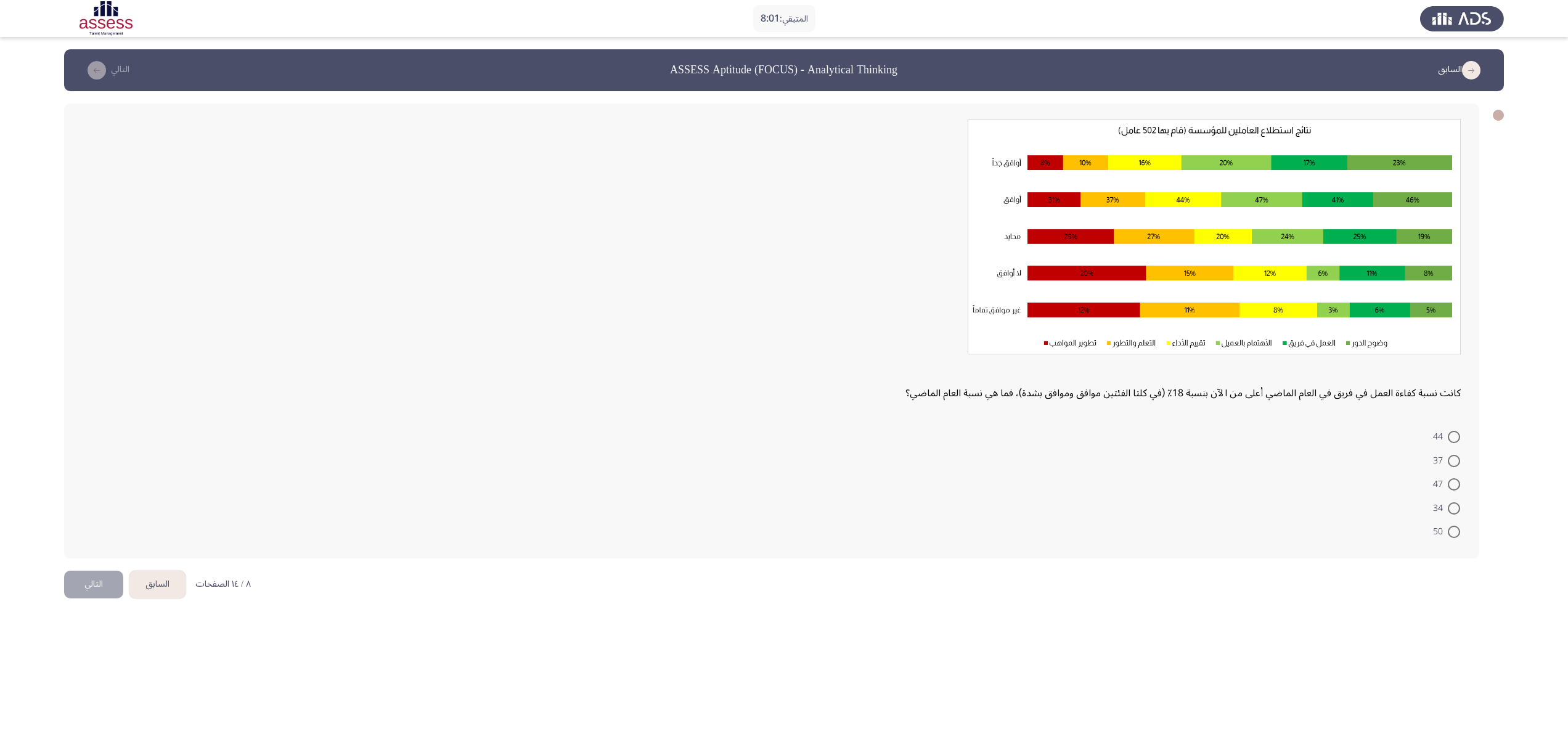
click at [783, 370] on span at bounding box center [1454, 531] width 12 height 12
click at [783, 370] on input "50" at bounding box center [1454, 531] width 12 height 12
radio input "true"
click at [99, 370] on button "التالي" at bounding box center [94, 582] width 59 height 28
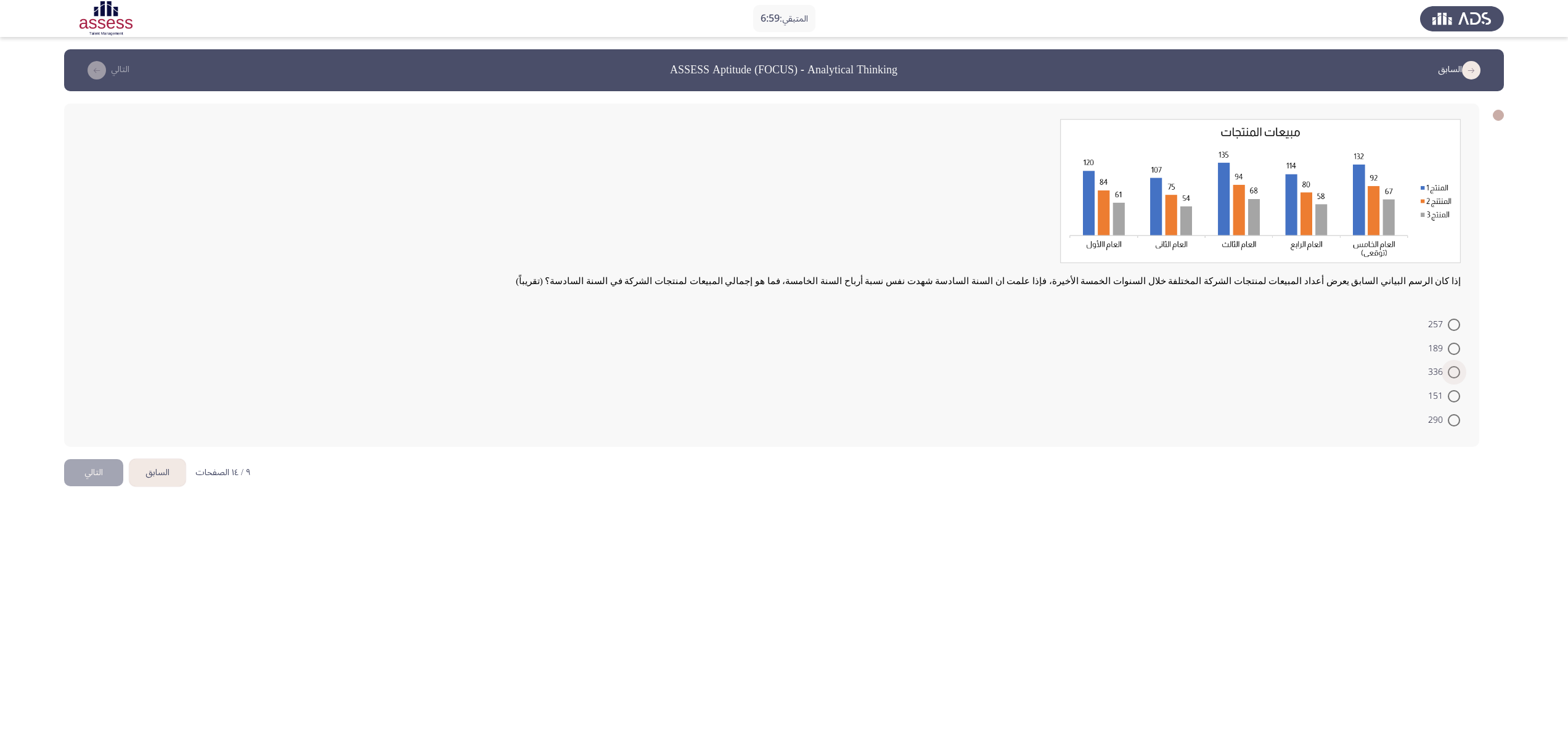
click at [783, 368] on span "336" at bounding box center [1438, 372] width 20 height 15
click at [783, 368] on input "336" at bounding box center [1454, 371] width 12 height 12
radio input "true"
click at [102, 370] on button "التالي" at bounding box center [94, 471] width 59 height 28
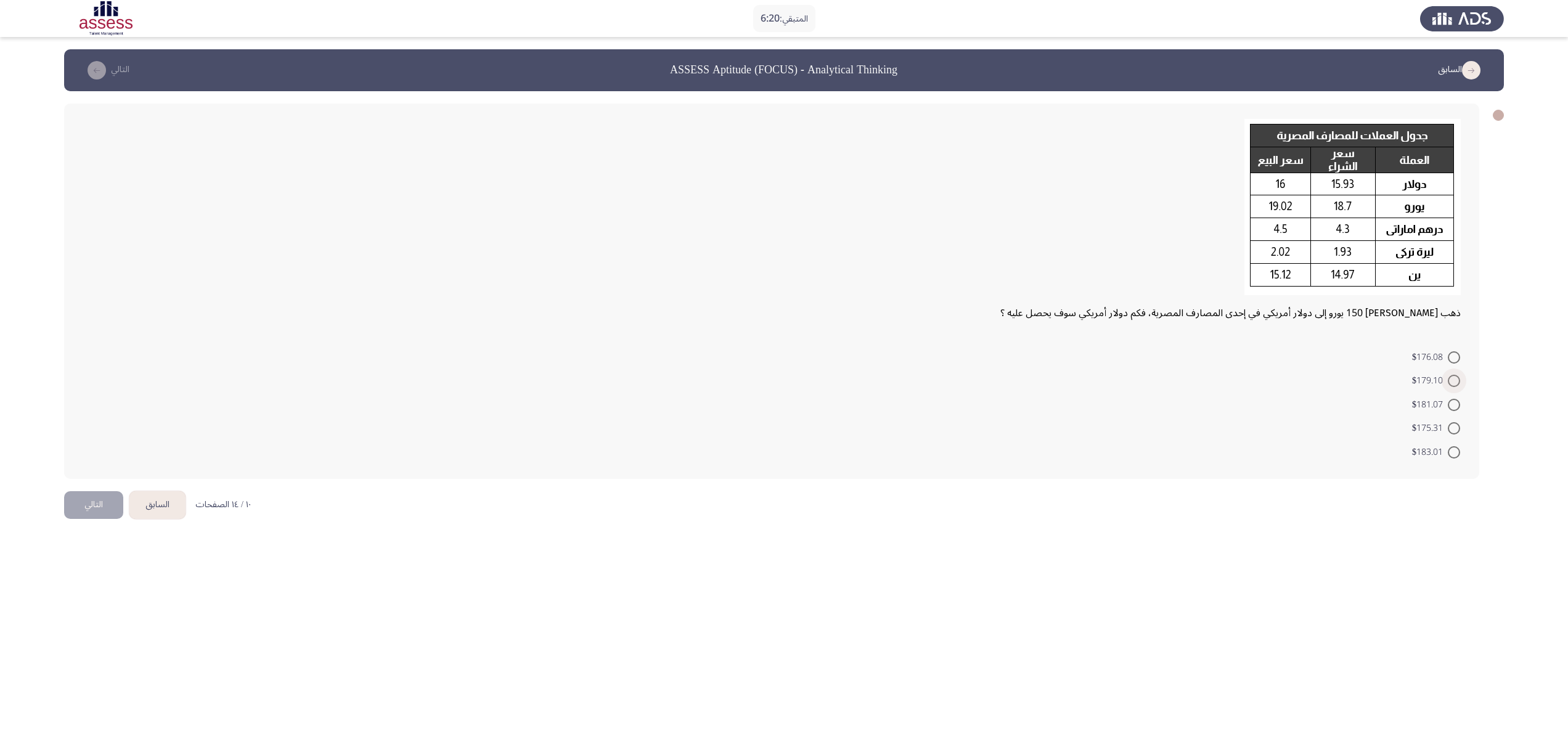
click at [783, 370] on span at bounding box center [1454, 381] width 12 height 12
click at [783, 370] on input "$179.10" at bounding box center [1454, 381] width 12 height 12
radio input "true"
click at [65, 370] on button "التالي" at bounding box center [94, 503] width 59 height 28
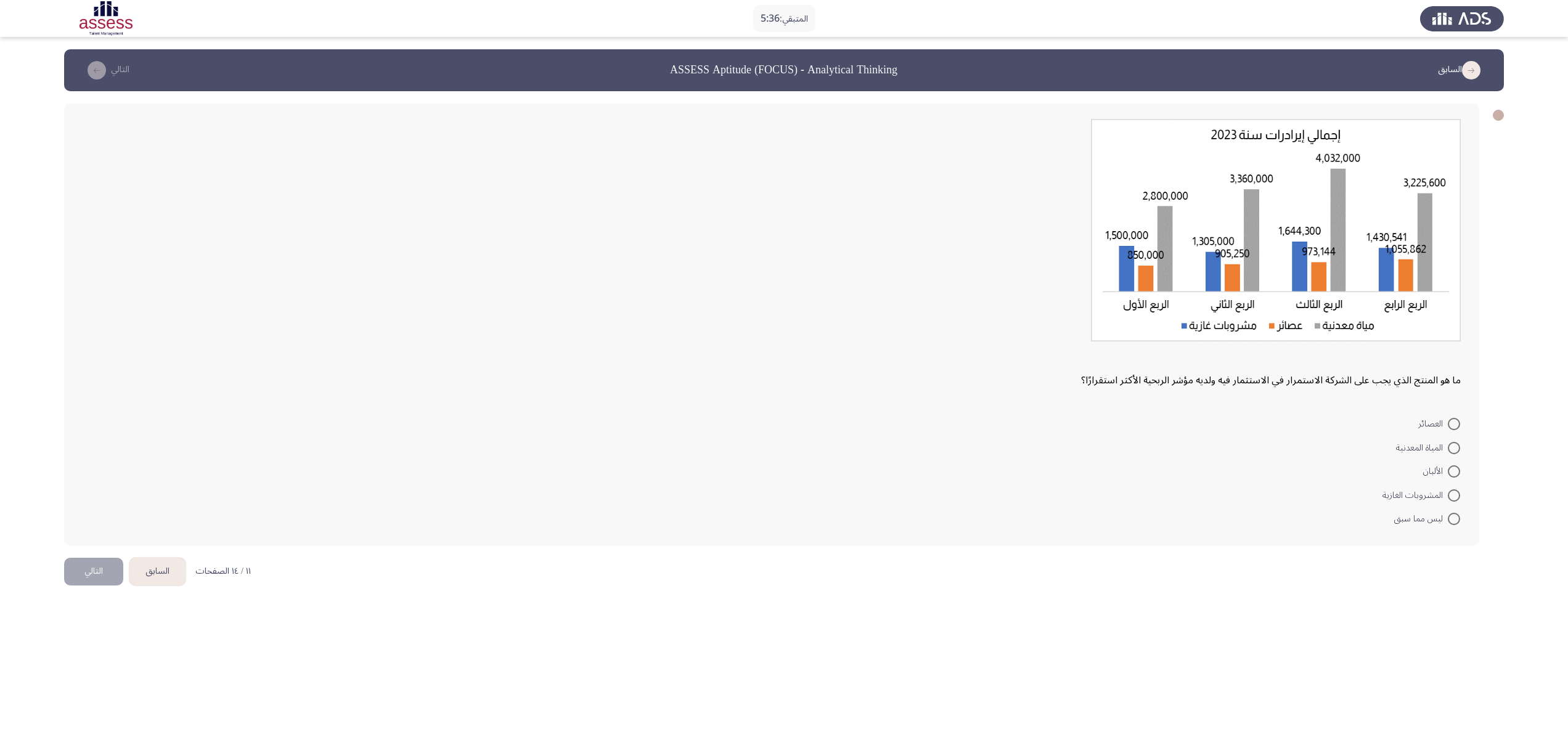
click at [783, 370] on span "المياة المعدنية" at bounding box center [1422, 448] width 52 height 15
click at [783, 370] on input "المياة المعدنية" at bounding box center [1454, 448] width 12 height 12
radio input "true"
click at [112, 370] on button "التالي" at bounding box center [94, 570] width 59 height 28
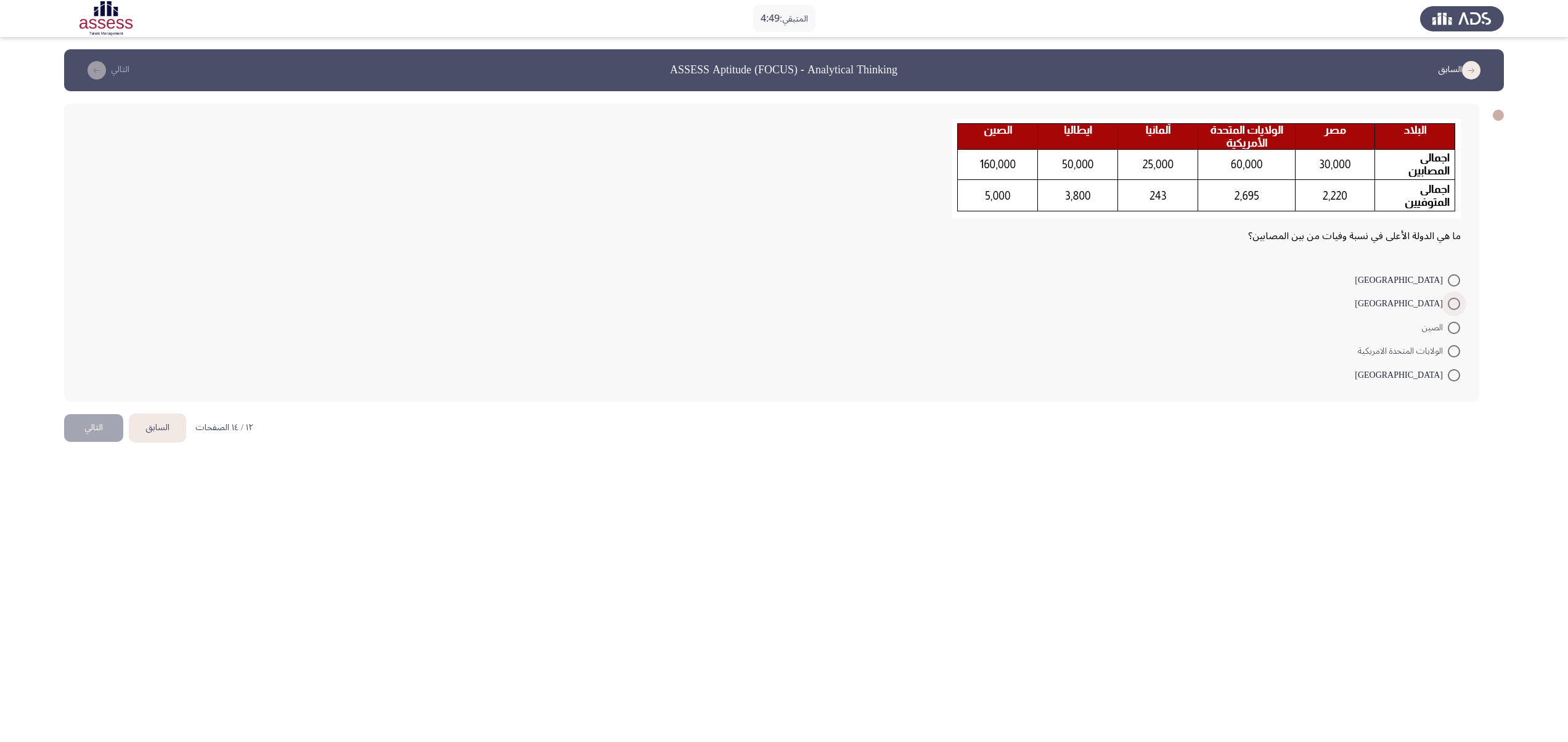
drag, startPoint x: 1456, startPoint y: 297, endPoint x: 1378, endPoint y: 294, distance: 78.1
click at [783, 298] on span at bounding box center [1454, 304] width 12 height 12
click at [783, 298] on input "[GEOGRAPHIC_DATA]" at bounding box center [1454, 304] width 12 height 12
radio input "true"
click at [116, 370] on div "ما هي الدولة الأعلى في نسبة وفيات من بين المصابين؟ مصر إيطاليا الصين الولايات ا…" at bounding box center [784, 251] width 1440 height 321
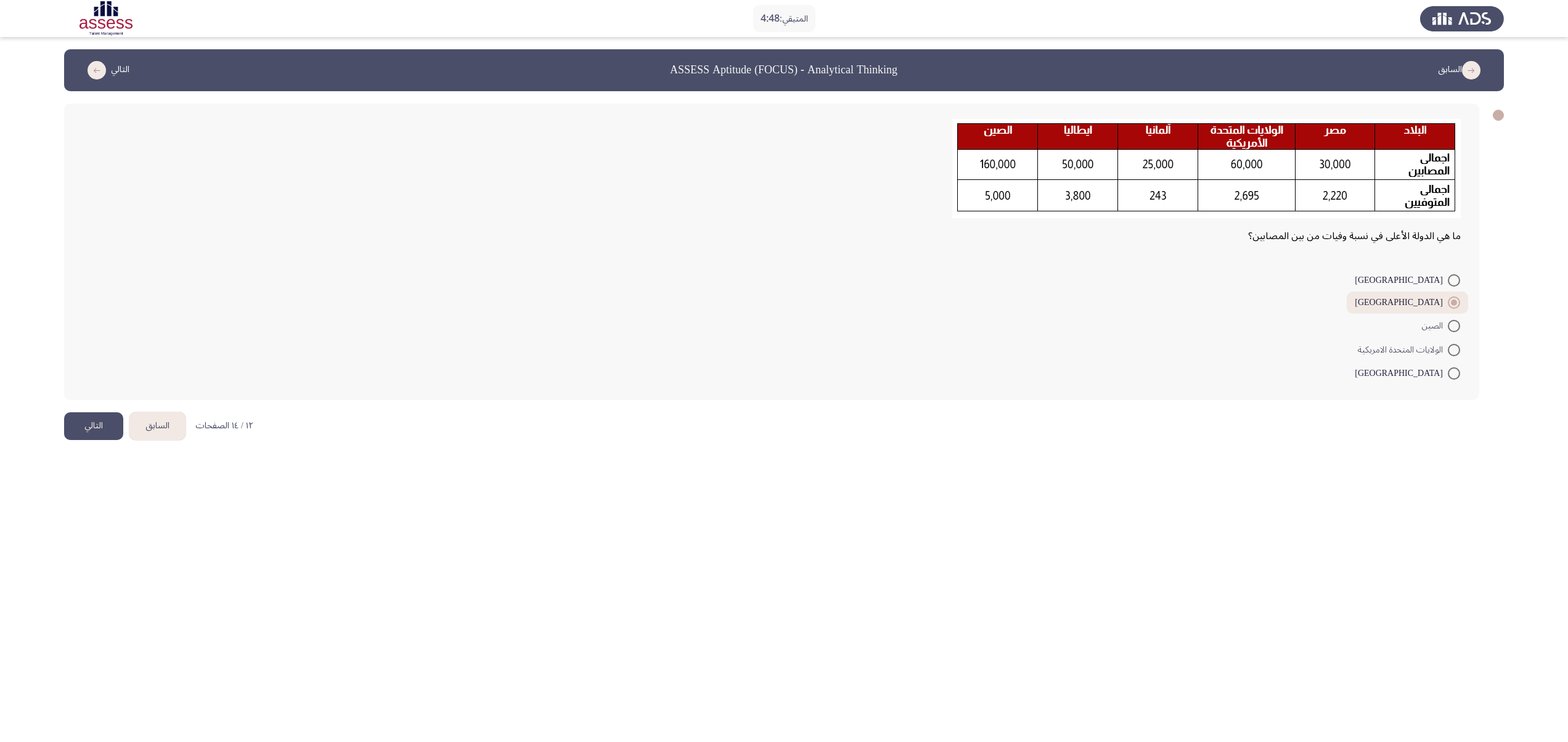
click at [106, 370] on button "التالي" at bounding box center [94, 426] width 59 height 28
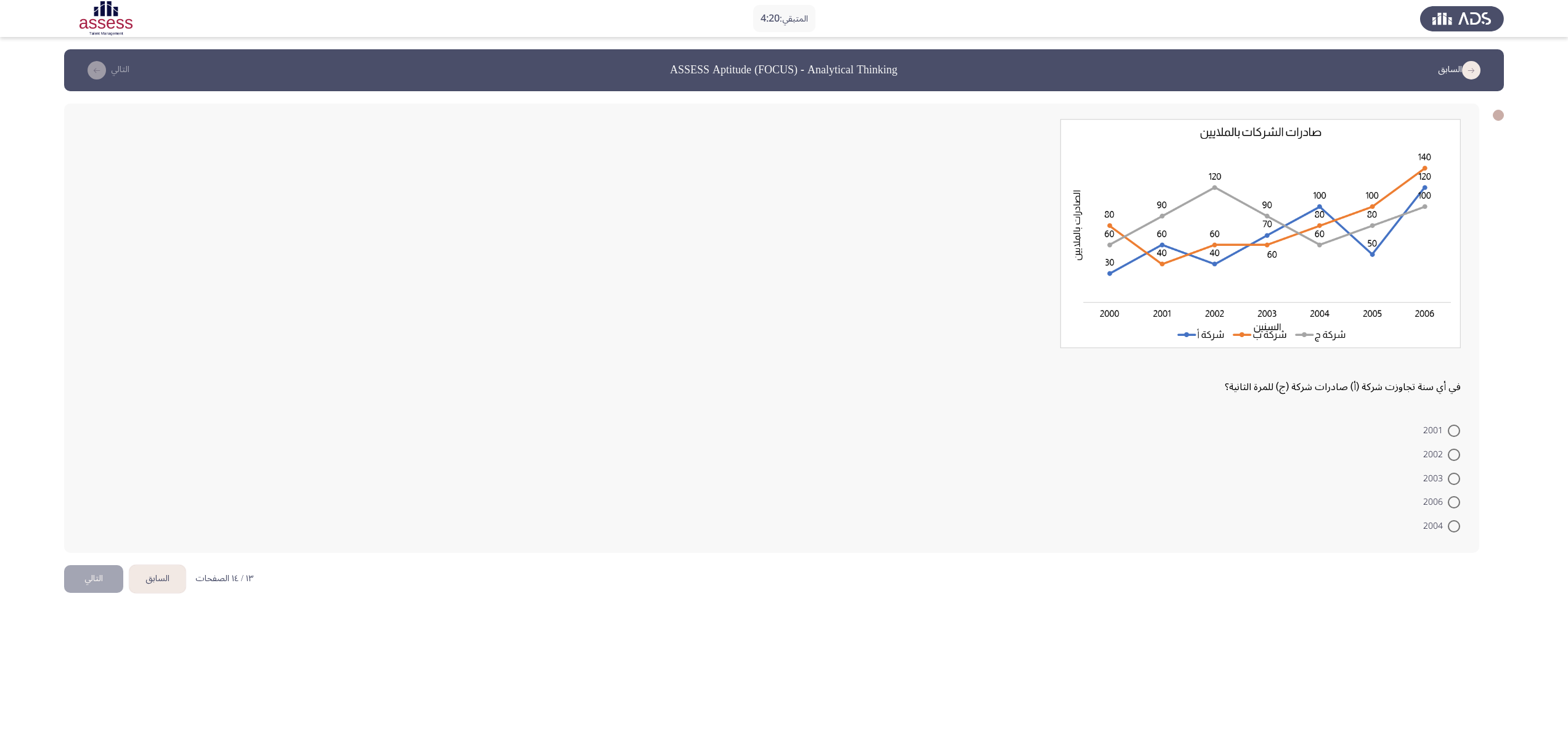
click at [783, 370] on span "2003" at bounding box center [1435, 479] width 25 height 15
click at [783, 370] on input "2003" at bounding box center [1454, 478] width 12 height 12
radio input "true"
click at [109, 370] on button "التالي" at bounding box center [94, 577] width 59 height 28
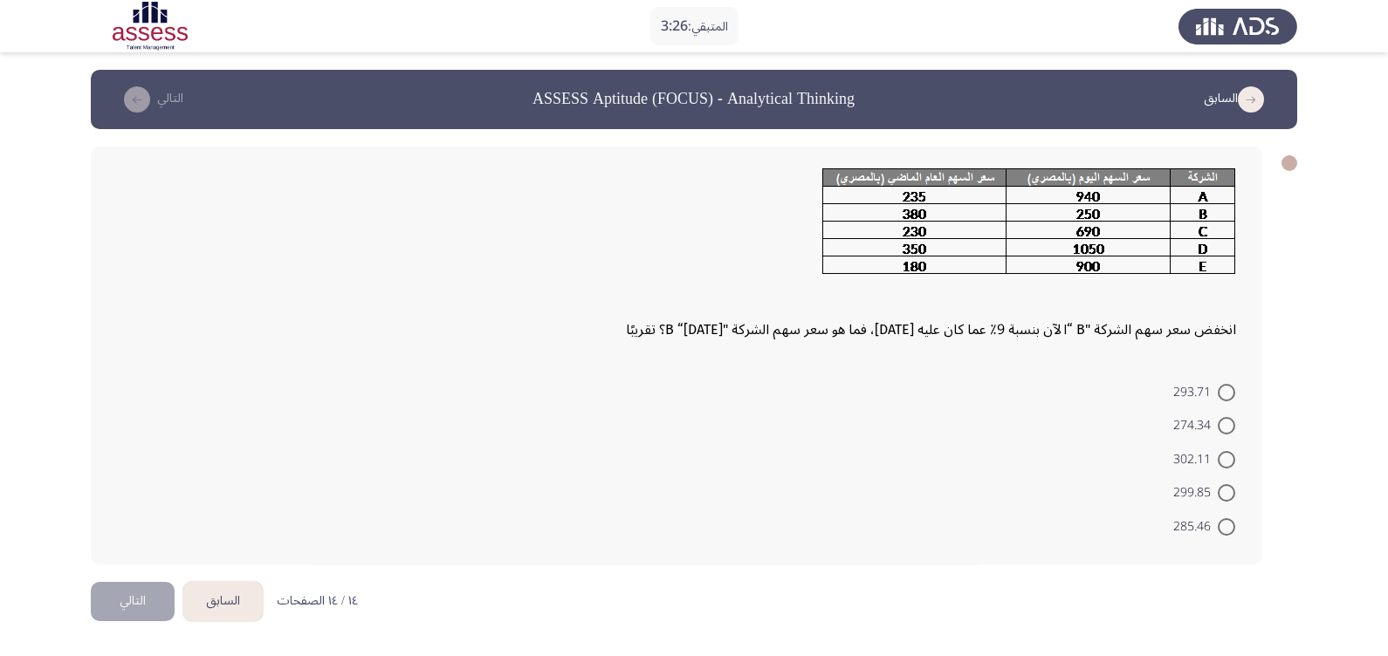
click at [1109, 418] on span at bounding box center [1225, 425] width 17 height 17
click at [1109, 418] on input "274.34" at bounding box center [1225, 425] width 17 height 17
radio input "true"
click at [120, 524] on button "التالي" at bounding box center [133, 598] width 84 height 39
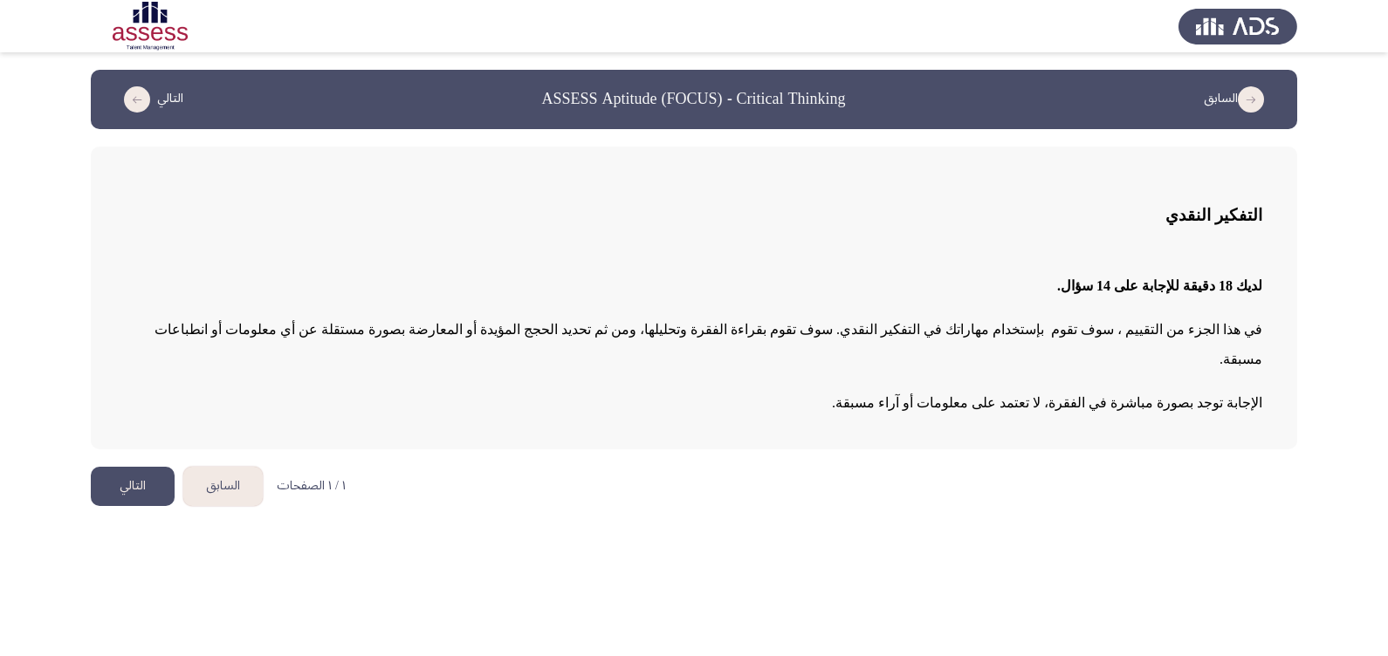
click at [151, 467] on button "التالي" at bounding box center [133, 486] width 84 height 39
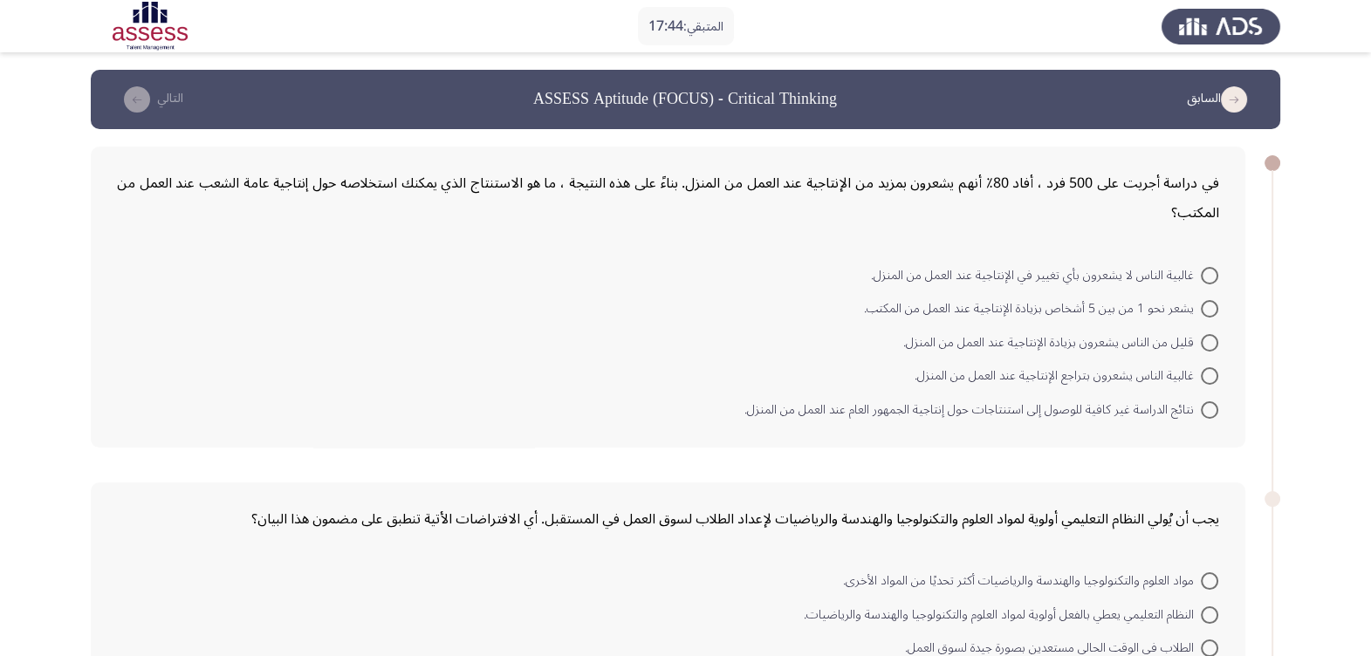
drag, startPoint x: 155, startPoint y: 456, endPoint x: 171, endPoint y: 443, distance: 20.4
click at [171, 443] on div "في دراسة أجريت على 500 فرد ، أفاد 80٪ أنهم يشعرون بمزيد من الإنتاجية عند العمل …" at bounding box center [685, 297] width 1189 height 336
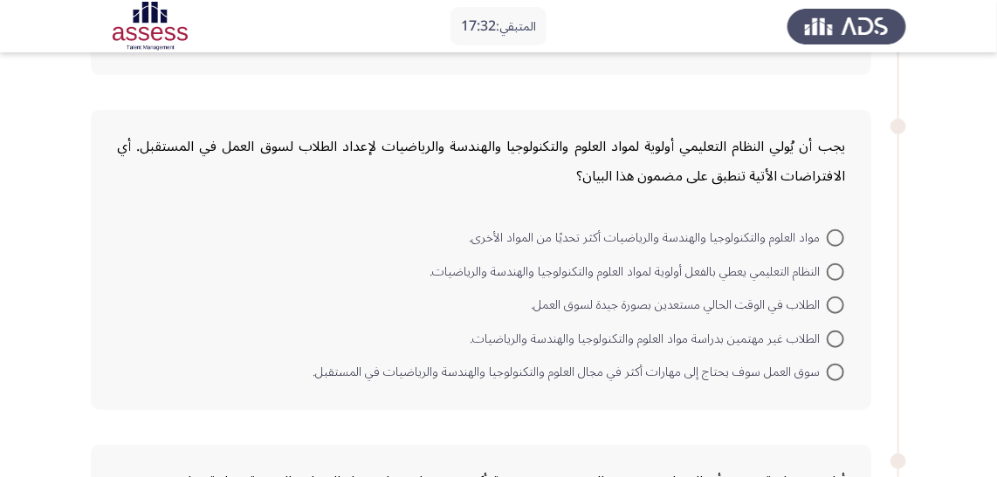
scroll to position [396, 0]
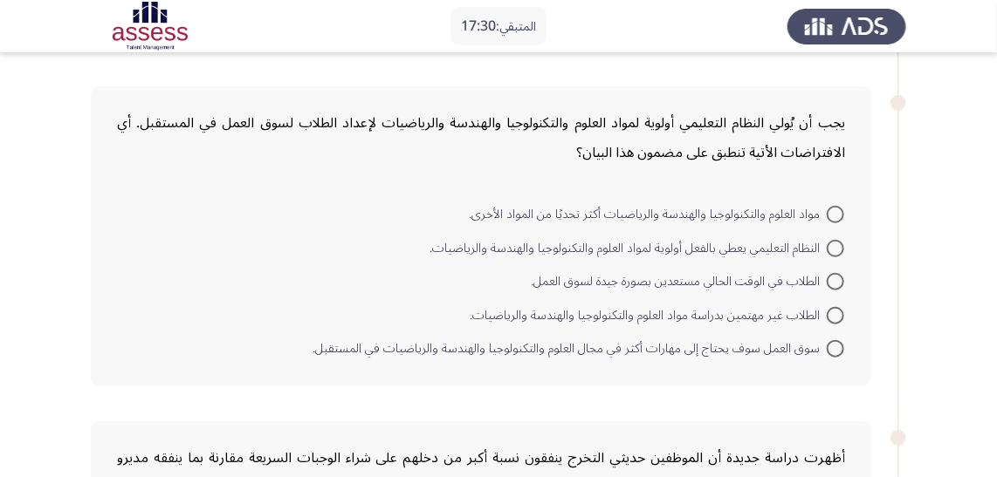
drag, startPoint x: 171, startPoint y: 290, endPoint x: 93, endPoint y: 511, distance: 234.9
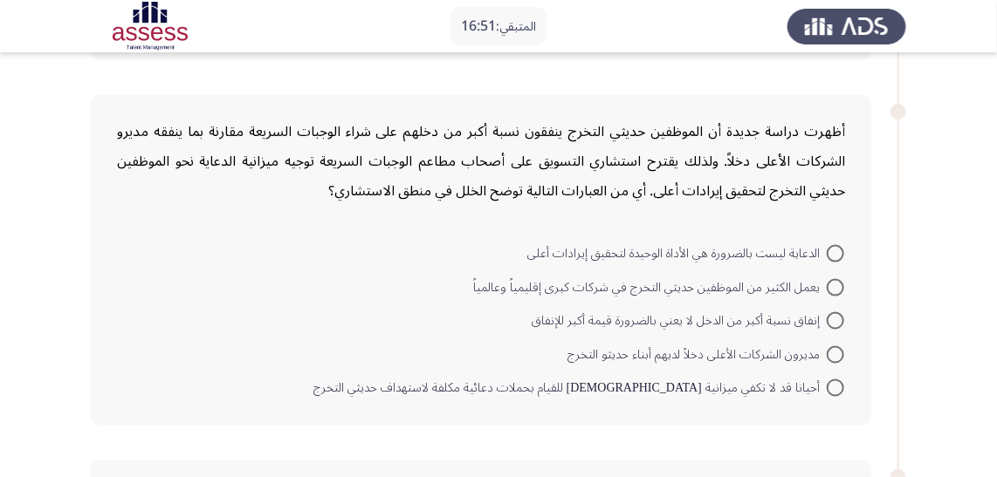
scroll to position [697, 0]
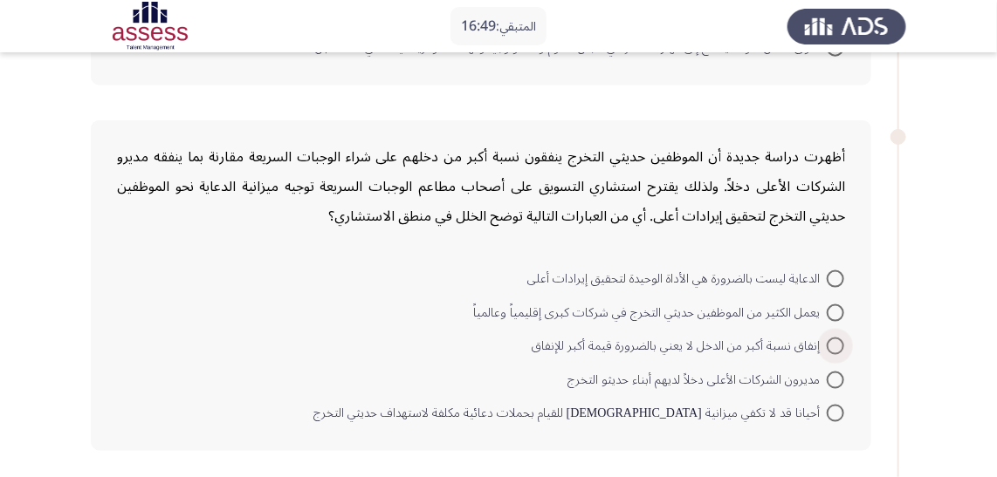
click at [801, 343] on span "إنفاق نسبة أكبر من الدخل لا يعني بالضرورة قيمة أكبر للإنفاق" at bounding box center [678, 346] width 295 height 21
click at [826, 343] on input "إنفاق نسبة أكبر من الدخل لا يعني بالضرورة قيمة أكبر للإنفاق" at bounding box center [834, 346] width 17 height 17
radio input "true"
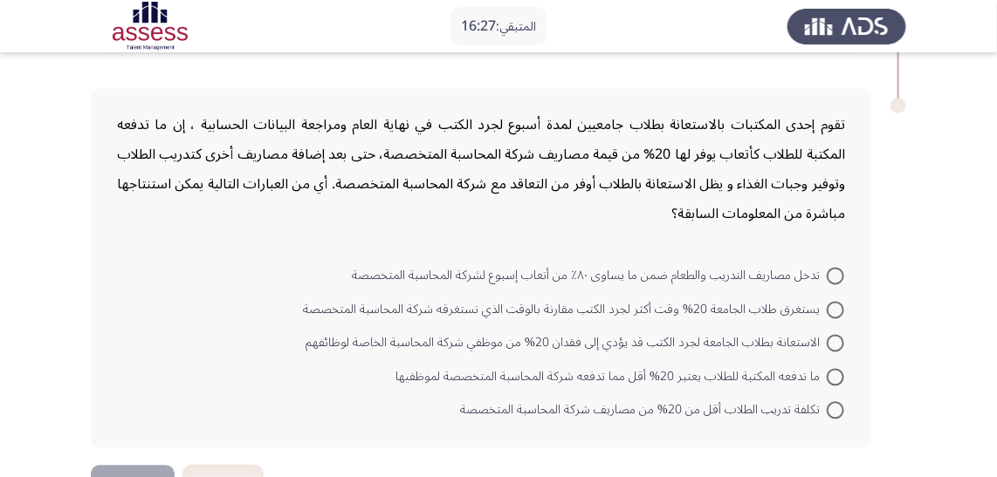
scroll to position [1094, 0]
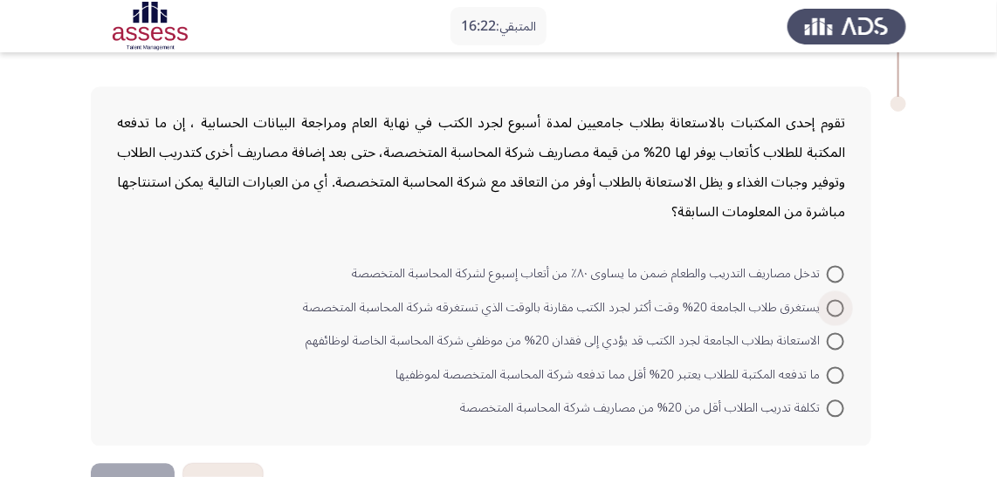
click at [833, 300] on span at bounding box center [834, 308] width 17 height 17
click at [833, 300] on input "يستغرق طلاب الجامعة 20% وقت أكثر لجرد الكتب مقارنة بالوقت الذي تستغرقه شركة الم…" at bounding box center [834, 308] width 17 height 17
radio input "true"
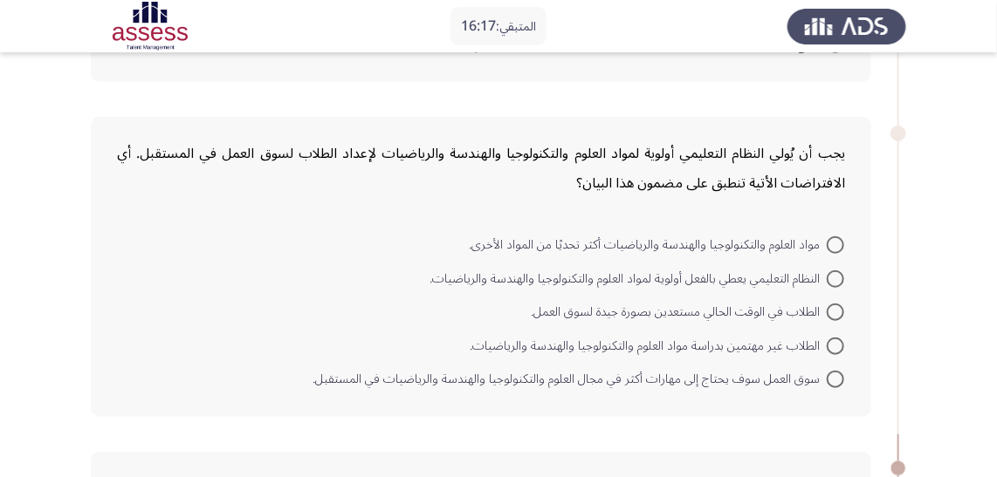
scroll to position [365, 0]
click at [841, 372] on span at bounding box center [834, 380] width 17 height 17
click at [841, 372] on input "سوق العمل سوف يحتاج إلى مهارات أكثر في مجال العلوم والتكنولوجيا والهندسة والريا…" at bounding box center [834, 380] width 17 height 17
radio input "true"
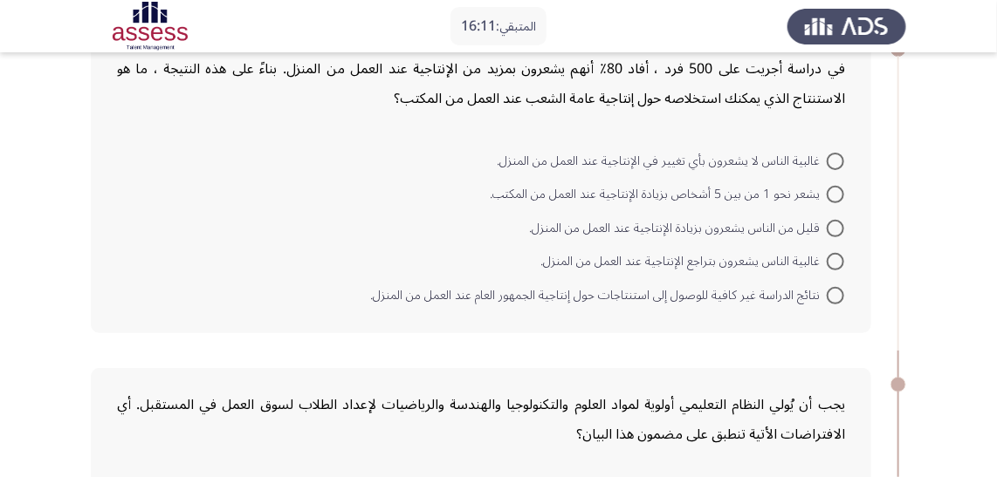
scroll to position [0, 0]
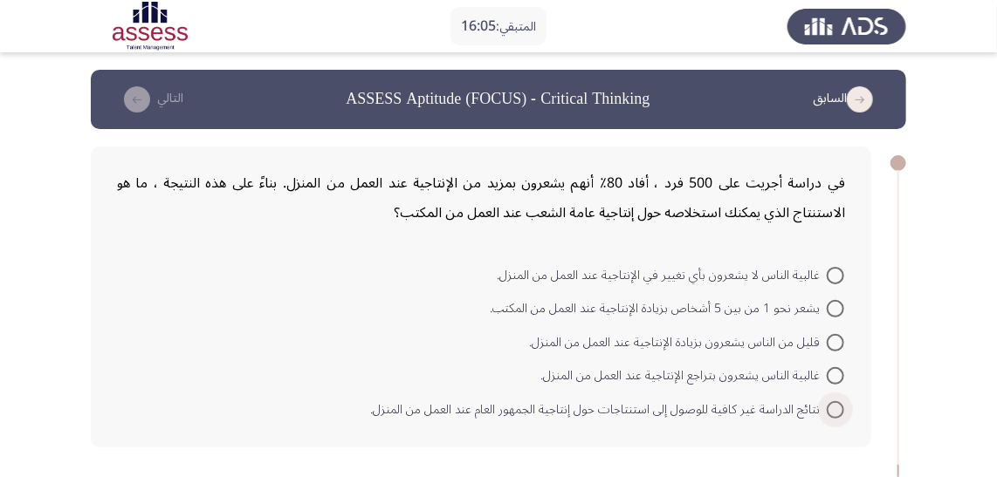
click at [809, 405] on span "نتائج الدراسة غير كافية للوصول إلى استنتاجات حول إنتاجية الجمهور العام عند العم…" at bounding box center [598, 410] width 456 height 21
click at [826, 405] on input "نتائج الدراسة غير كافية للوصول إلى استنتاجات حول إنتاجية الجمهور العام عند العم…" at bounding box center [834, 409] width 17 height 17
radio input "true"
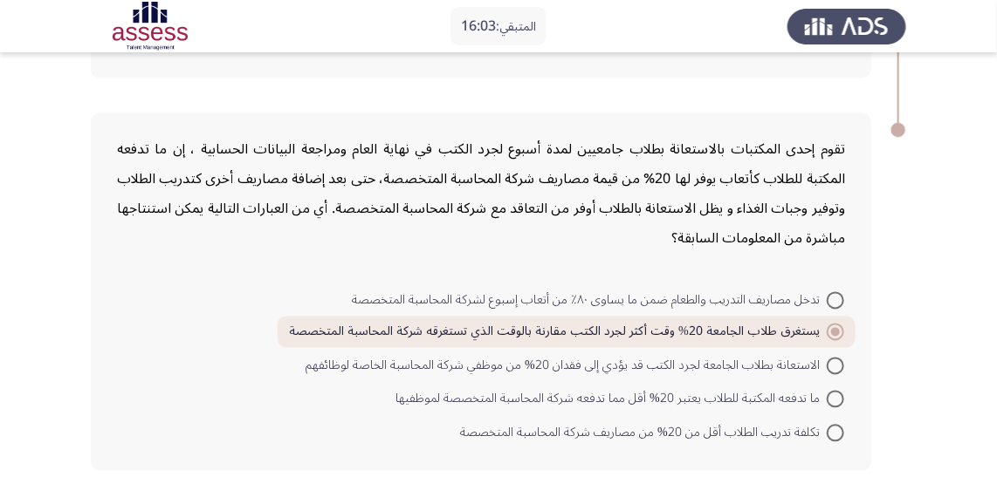
scroll to position [1134, 0]
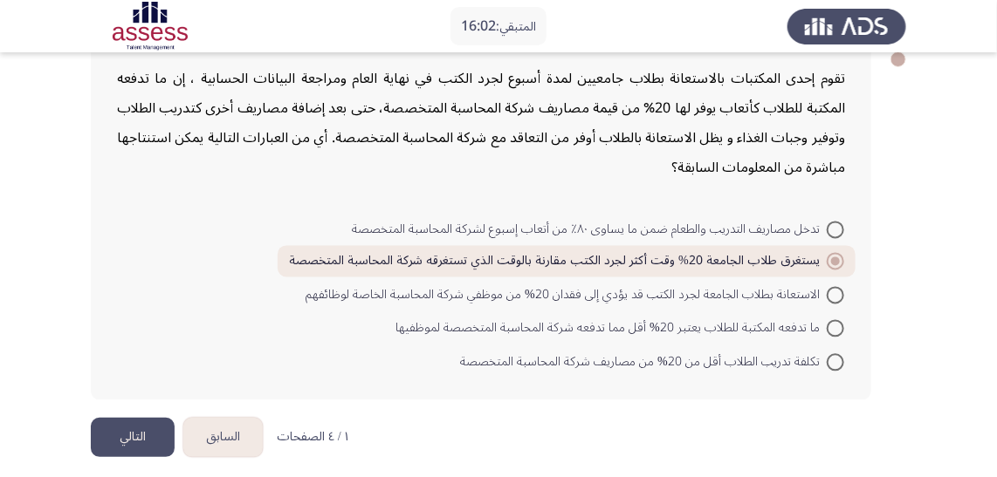
click at [111, 427] on button "التالي" at bounding box center [133, 437] width 84 height 39
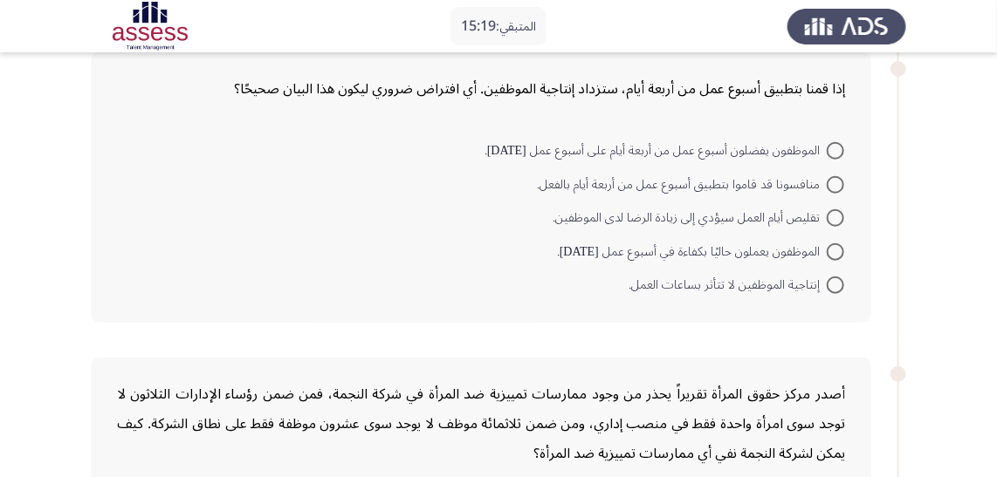
scroll to position [428, 0]
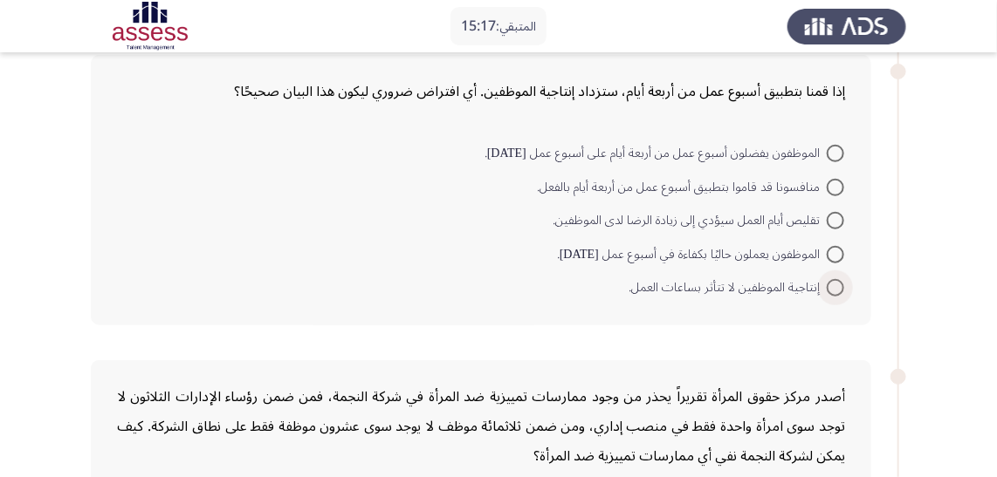
click at [763, 288] on span "إنتاجية الموظفين لا تتأثر بساعات العمل." at bounding box center [727, 288] width 198 height 21
click at [826, 288] on input "إنتاجية الموظفين لا تتأثر بساعات العمل." at bounding box center [834, 287] width 17 height 17
radio input "true"
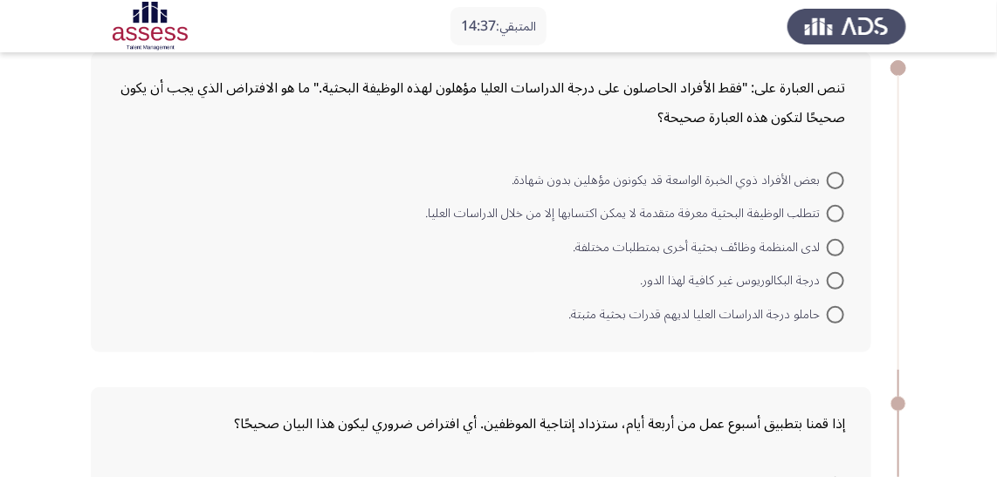
scroll to position [16, 0]
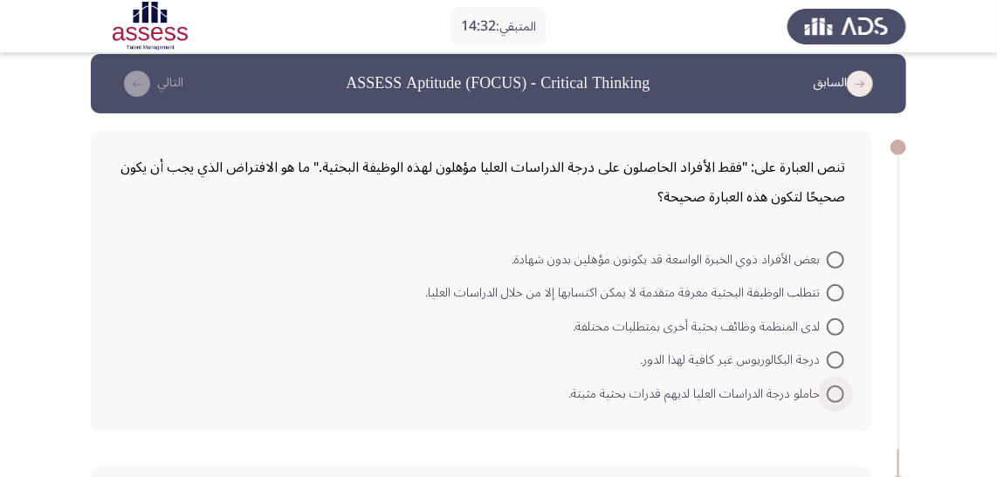
click at [782, 391] on span "حاملو درجة الدراسات العليا لديهم قدرات بحثية مثبتة." at bounding box center [697, 394] width 258 height 21
click at [826, 391] on input "حاملو درجة الدراسات العليا لديهم قدرات بحثية مثبتة." at bounding box center [834, 394] width 17 height 17
radio input "true"
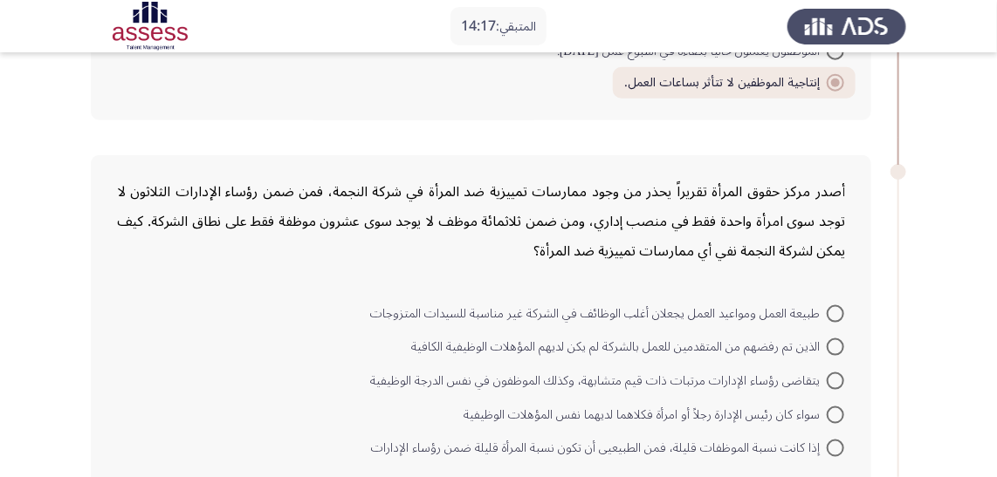
scroll to position [650, 0]
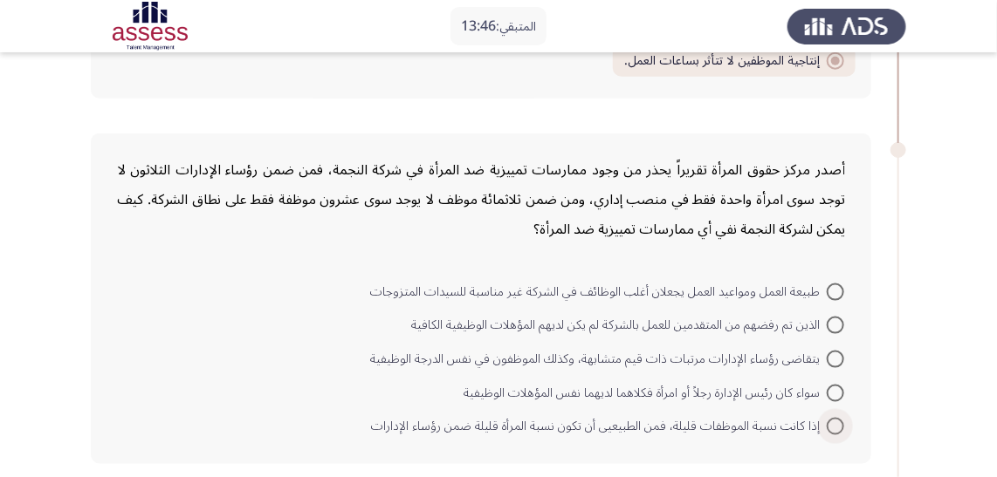
click at [814, 416] on span "إذا كانت نسبة الموظفات قليلة، فمن الطبيعيى أن تكون نسبة المرأة قليلة ضمن رؤساء …" at bounding box center [599, 426] width 456 height 21
click at [826, 418] on input "إذا كانت نسبة الموظفات قليلة، فمن الطبيعيى أن تكون نسبة المرأة قليلة ضمن رؤساء …" at bounding box center [834, 426] width 17 height 17
radio input "true"
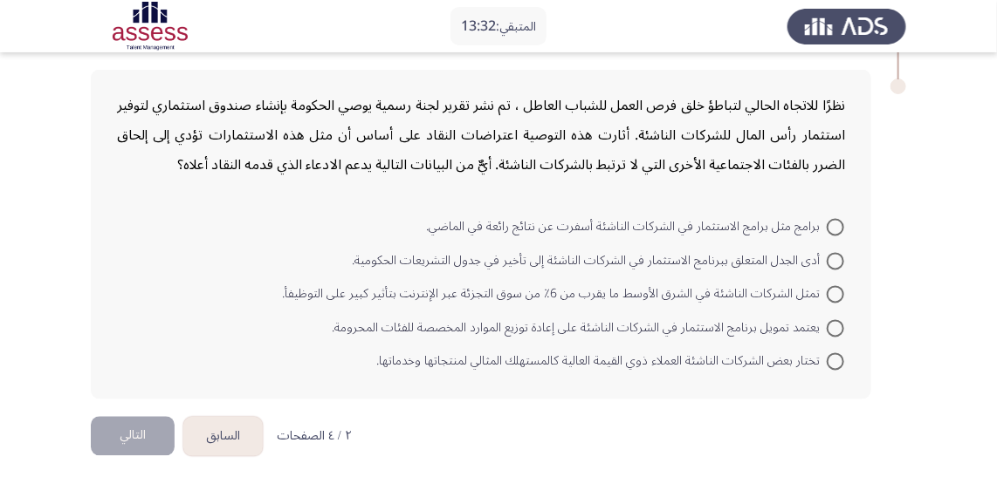
scroll to position [1079, 0]
click at [677, 324] on span "يعتمد تمويل برنامج الاستثمار في الشركات الناشئة على إعادة توزيع الموارد المخصصة…" at bounding box center [579, 328] width 495 height 21
click at [826, 324] on input "يعتمد تمويل برنامج الاستثمار في الشركات الناشئة على إعادة توزيع الموارد المخصصة…" at bounding box center [834, 327] width 17 height 17
radio input "true"
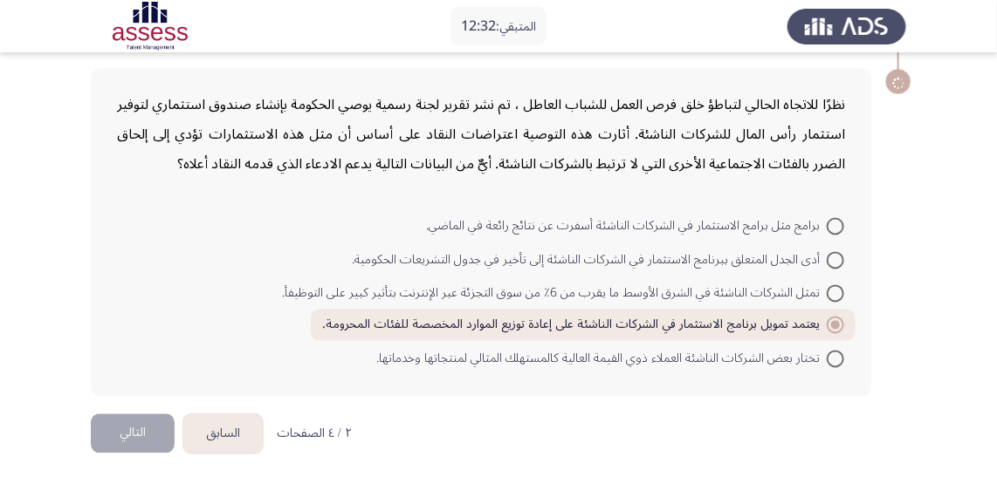
scroll to position [1076, 0]
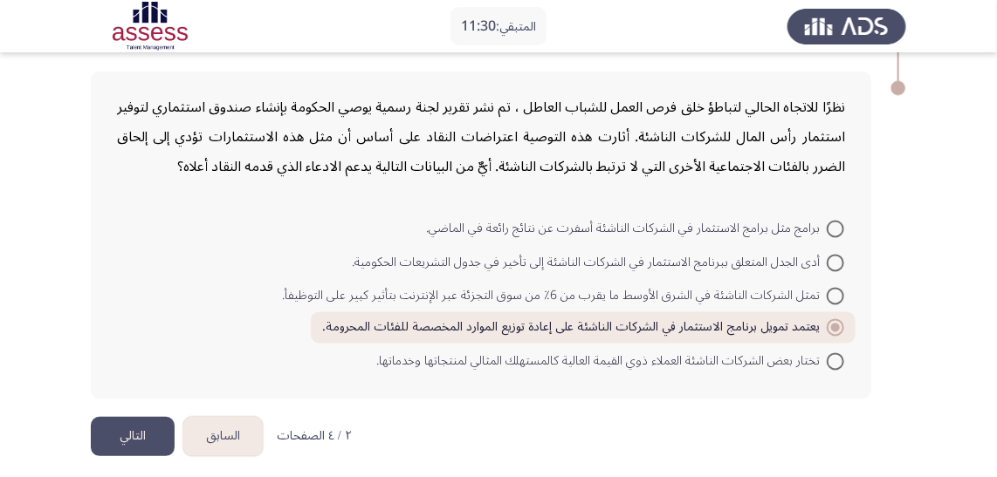
click at [134, 427] on button "التالي" at bounding box center [133, 436] width 84 height 39
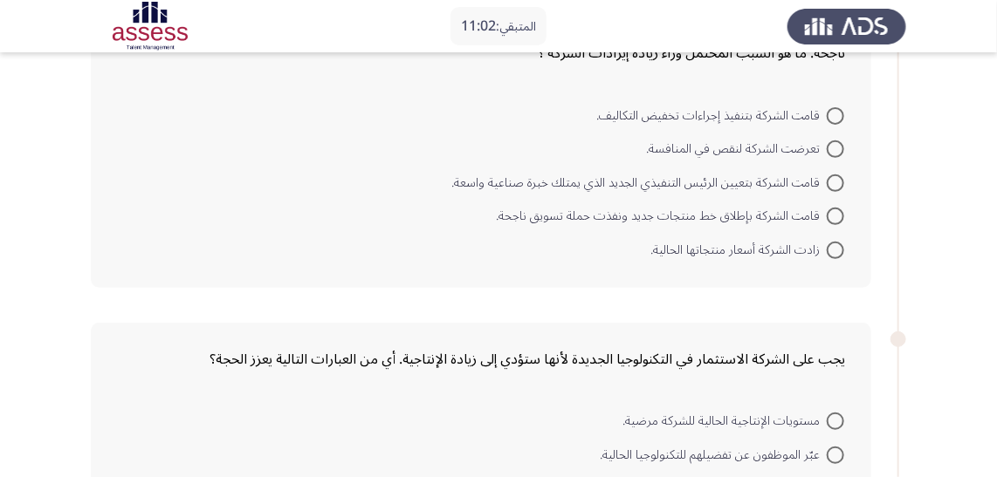
scroll to position [158, 0]
click at [751, 119] on span "قامت الشركة بتنفيذ إجراءات تخفيض التكاليف." at bounding box center [711, 117] width 230 height 21
click at [826, 119] on input "قامت الشركة بتنفيذ إجراءات تخفيض التكاليف." at bounding box center [834, 117] width 17 height 17
radio input "true"
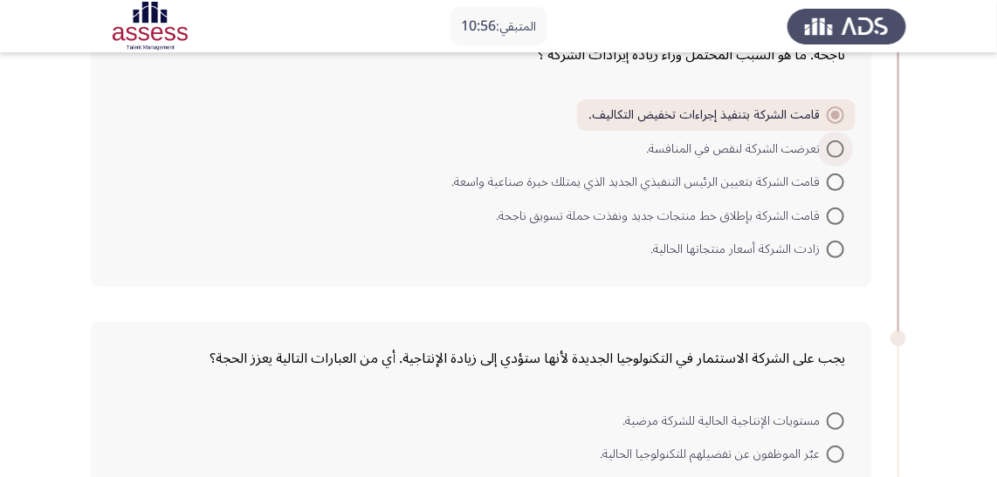
click at [753, 154] on span "تعرضت الشركة لنقص في المنافسة." at bounding box center [736, 149] width 181 height 21
click at [826, 154] on input "تعرضت الشركة لنقص في المنافسة." at bounding box center [834, 149] width 17 height 17
radio input "true"
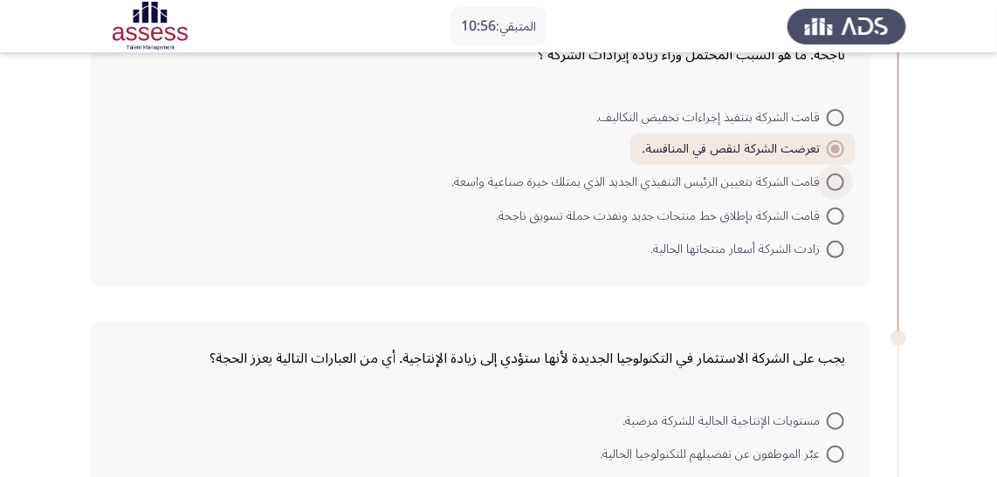
click at [755, 172] on span "قامت الشركة بتعيين الرئيس التنفيذي الجديد الذي يمتلك خبرة صناعية واسعة." at bounding box center [638, 182] width 375 height 21
click at [826, 174] on input "قامت الشركة بتعيين الرئيس التنفيذي الجديد الذي يمتلك خبرة صناعية واسعة." at bounding box center [834, 182] width 17 height 17
radio input "true"
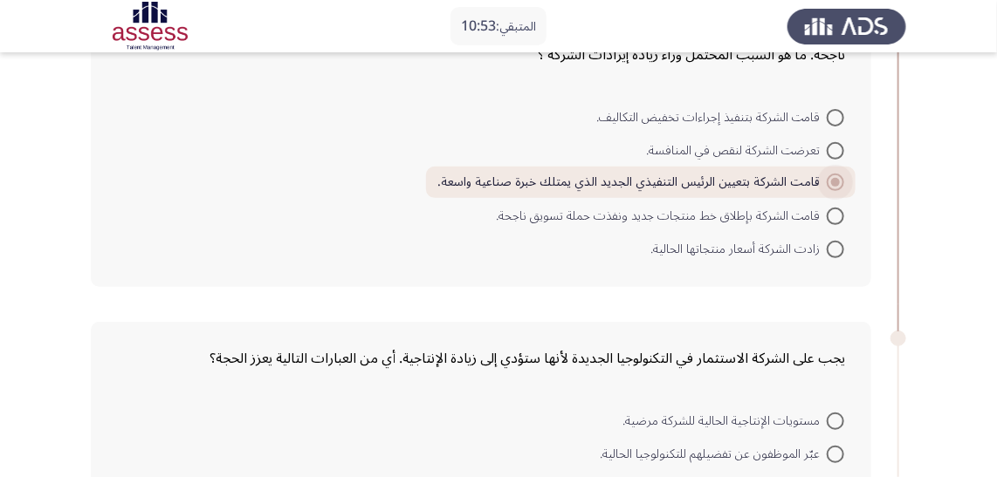
click at [838, 176] on span at bounding box center [834, 182] width 17 height 17
click at [838, 176] on input "قامت الشركة بتعيين الرئيس التنفيذي الجديد الذي يمتلك خبرة صناعية واسعة." at bounding box center [834, 182] width 17 height 17
click at [779, 212] on span "قامت الشركة بإطلاق خط منتجات جديد ونفذت حملة تسويق ناجحة." at bounding box center [661, 216] width 331 height 21
click at [826, 212] on input "قامت الشركة بإطلاق خط منتجات جديد ونفذت حملة تسويق ناجحة." at bounding box center [834, 216] width 17 height 17
radio input "true"
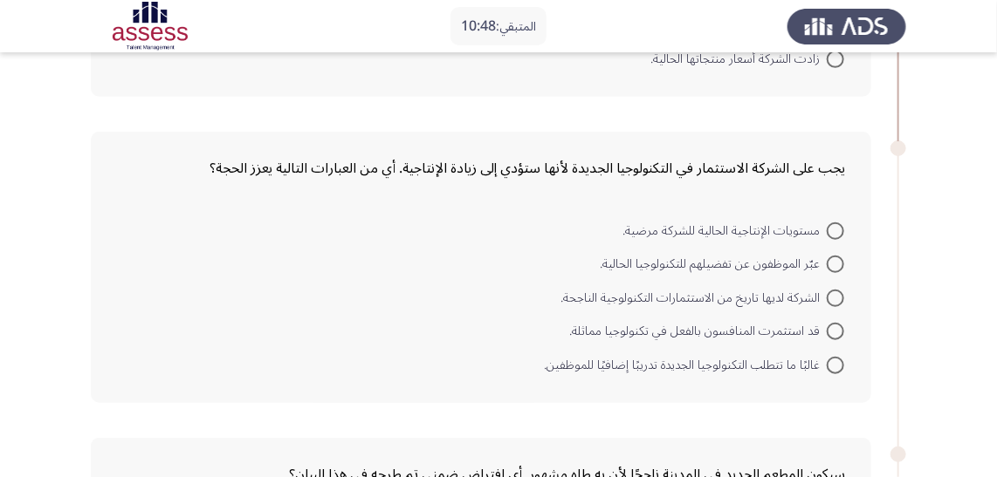
scroll to position [357, 0]
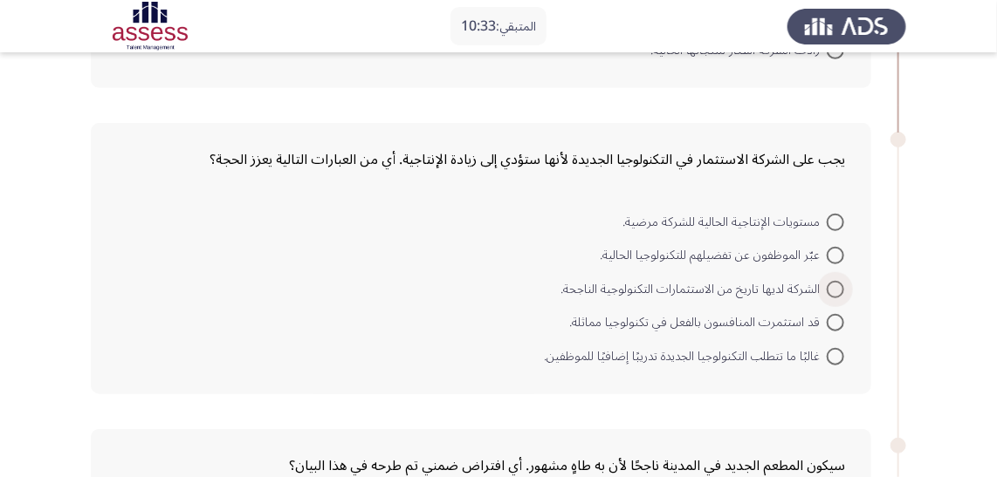
click at [769, 285] on span "الشركة لديها تاريخ من الاستثمارات التكنولوجية الناجحة." at bounding box center [693, 289] width 266 height 21
click at [826, 285] on input "الشركة لديها تاريخ من الاستثمارات التكنولوجية الناجحة." at bounding box center [834, 289] width 17 height 17
radio input "true"
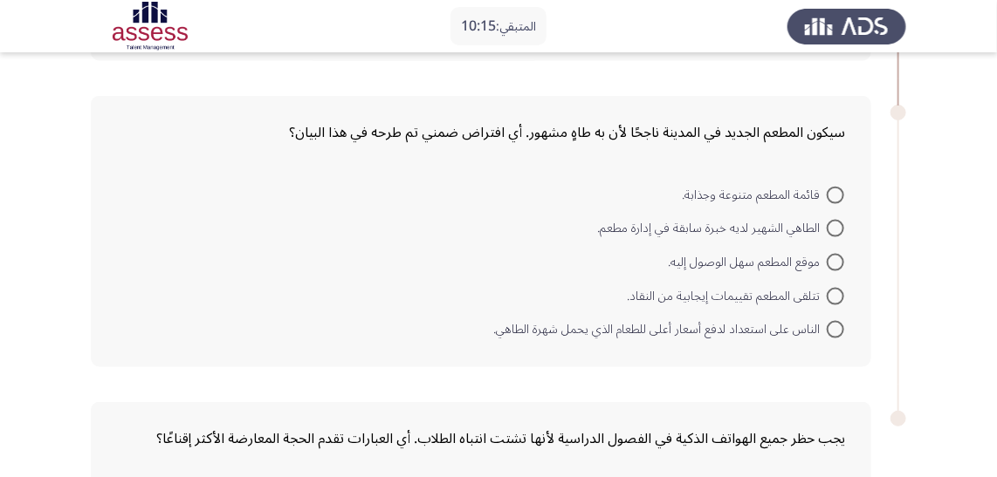
scroll to position [719, 0]
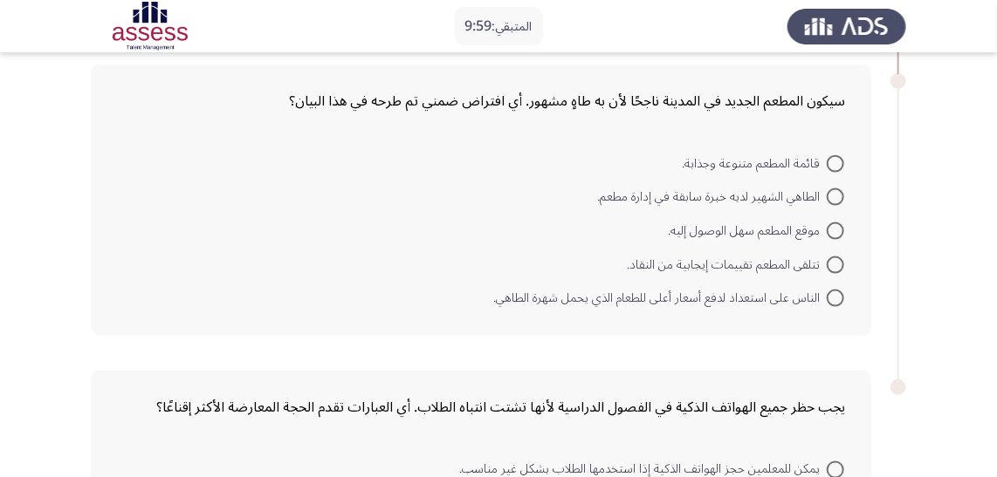
click at [824, 288] on span "الناس على استعداد لدفع أسعار أعلى للطعام الذي يحمل شهرة الطاهي." at bounding box center [659, 298] width 333 height 21
click at [826, 290] on input "الناس على استعداد لدفع أسعار أعلى للطعام الذي يحمل شهرة الطاهي." at bounding box center [834, 298] width 17 height 17
radio input "true"
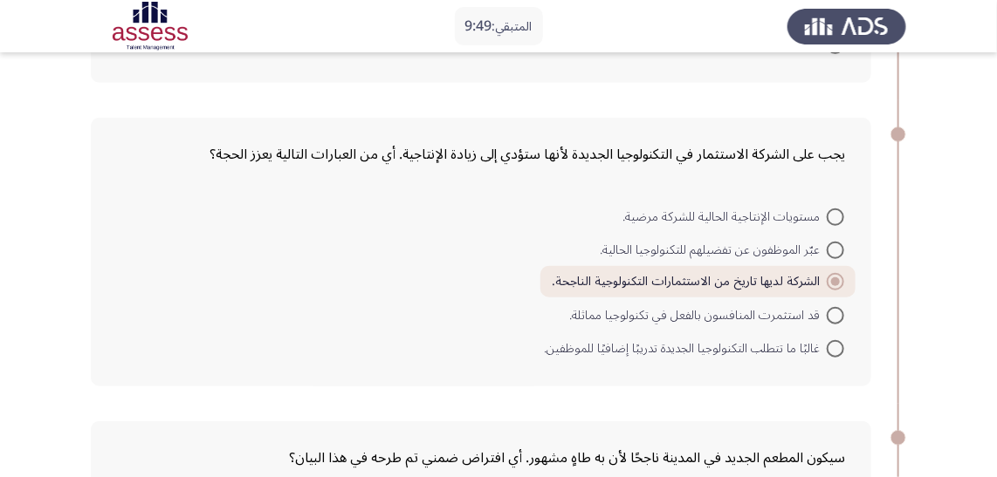
scroll to position [363, 0]
click at [613, 315] on span "قد استثمرت المنافسون بالفعل في تكنولوجيا مماثلة." at bounding box center [697, 315] width 257 height 21
click at [826, 315] on input "قد استثمرت المنافسون بالفعل في تكنولوجيا مماثلة." at bounding box center [834, 314] width 17 height 17
radio input "true"
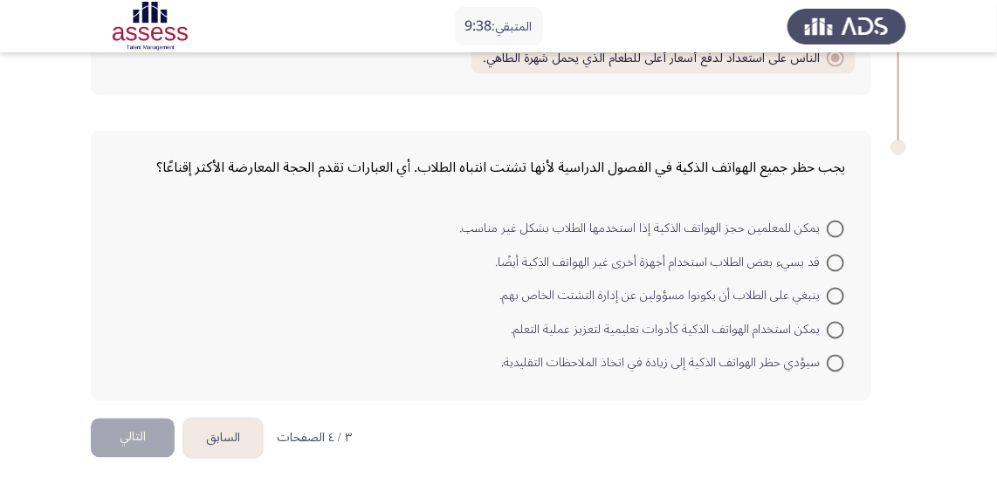
scroll to position [963, 0]
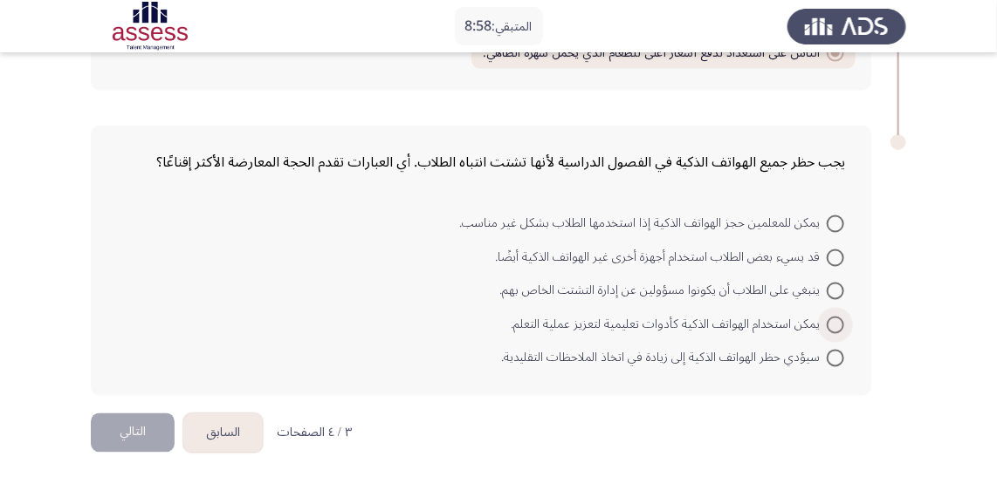
click at [757, 318] on span "يمكن استخدام الهواتف الذكية كأدوات تعليمية لتعزيز عملية التعلم." at bounding box center [669, 325] width 316 height 21
click at [826, 318] on input "يمكن استخدام الهواتف الذكية كأدوات تعليمية لتعزيز عملية التعلم." at bounding box center [834, 325] width 17 height 17
radio input "true"
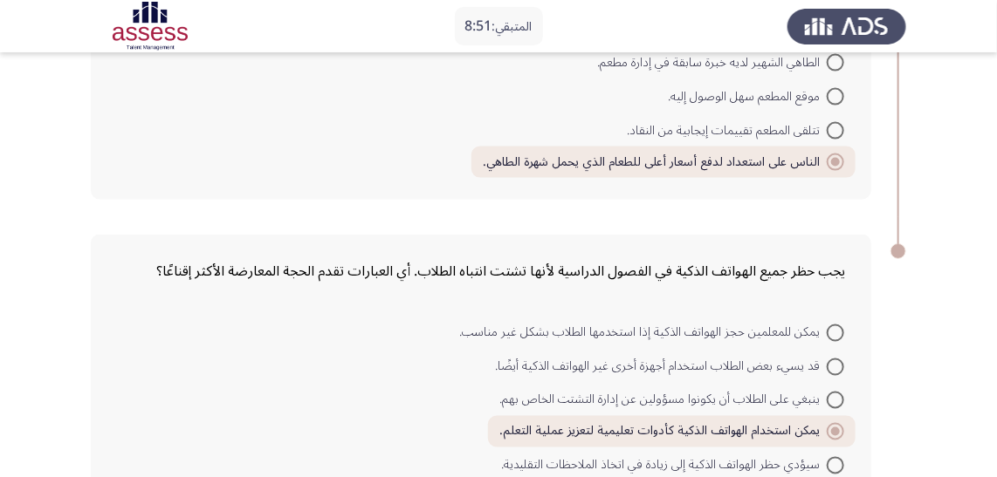
scroll to position [960, 0]
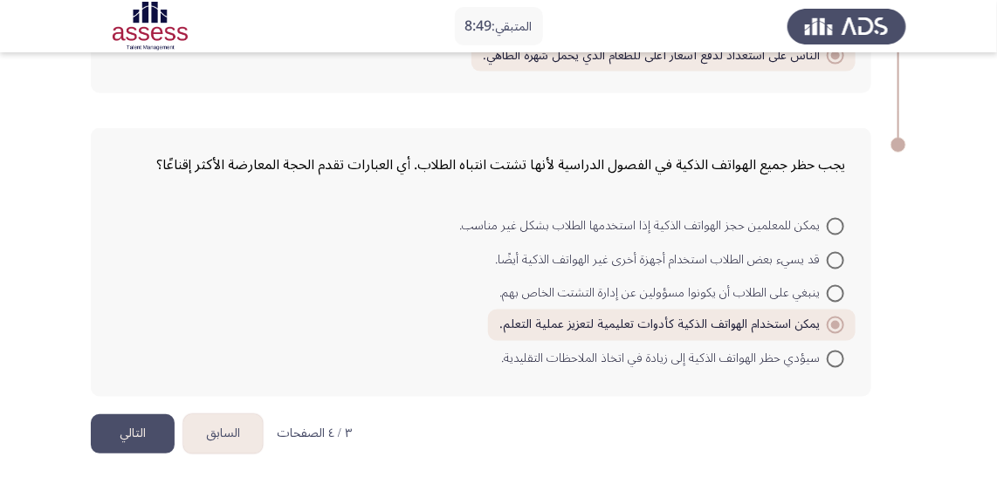
click at [161, 424] on button "التالي" at bounding box center [133, 434] width 84 height 39
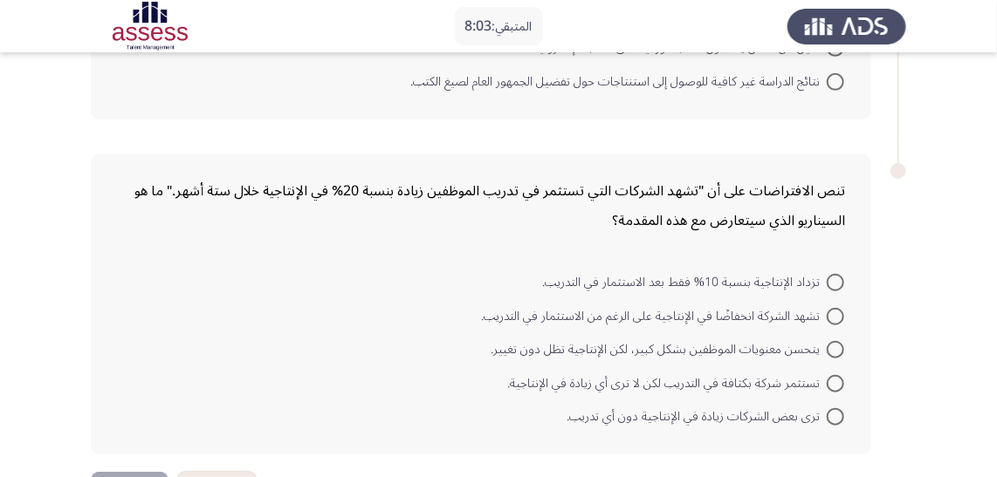
scroll to position [330, 0]
click at [731, 374] on span "تستثمر شركة بكثافة في التدريب لكن لا ترى أي زيادة في الإنتاجية." at bounding box center [666, 382] width 319 height 21
click at [826, 374] on input "تستثمر شركة بكثافة في التدريب لكن لا ترى أي زيادة في الإنتاجية." at bounding box center [834, 382] width 17 height 17
radio input "true"
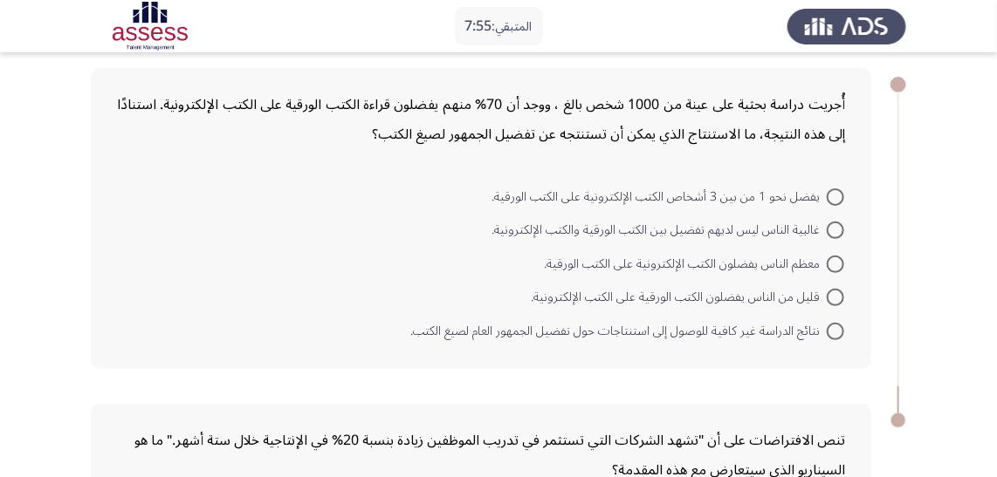
scroll to position [72, 0]
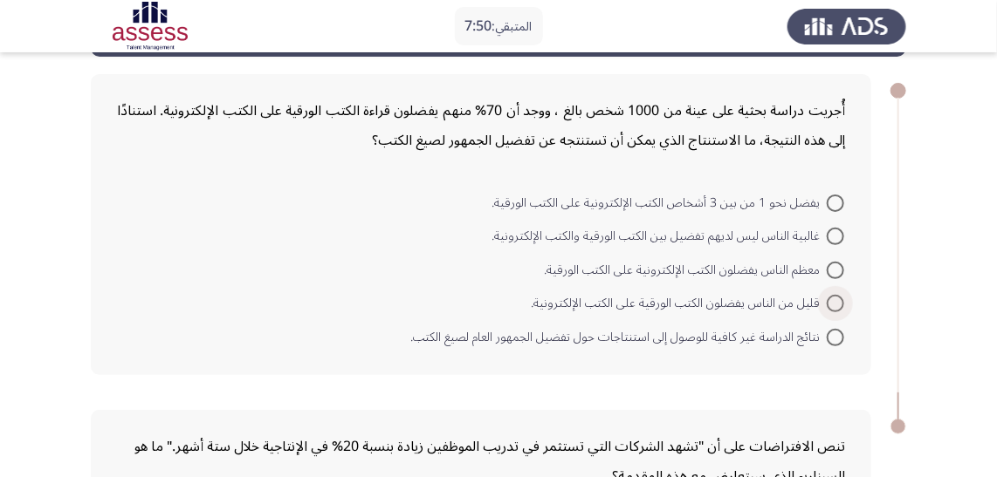
click at [718, 298] on span "قليل من الناس يفضلون الكتب الورقية على الكتب الإلكترونية." at bounding box center [679, 303] width 296 height 21
click at [826, 298] on input "قليل من الناس يفضلون الكتب الورقية على الكتب الإلكترونية." at bounding box center [834, 303] width 17 height 17
radio input "true"
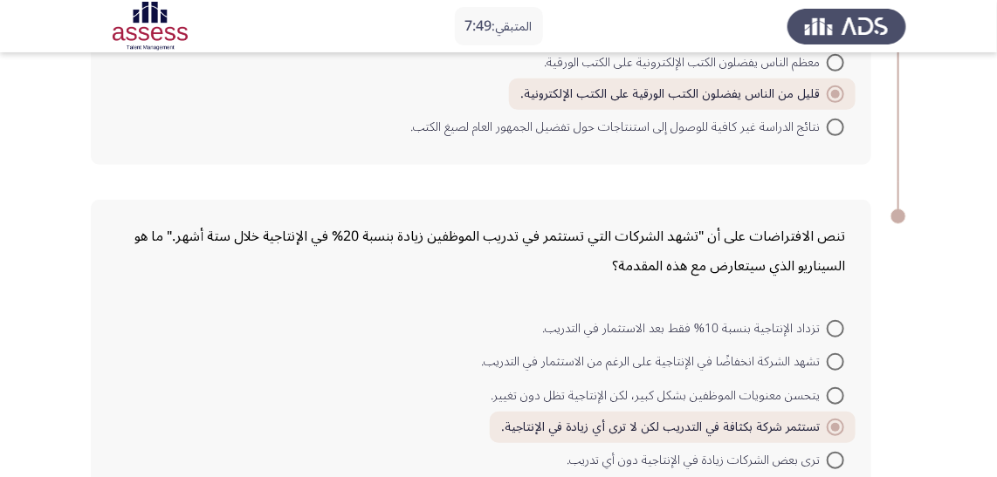
scroll to position [384, 0]
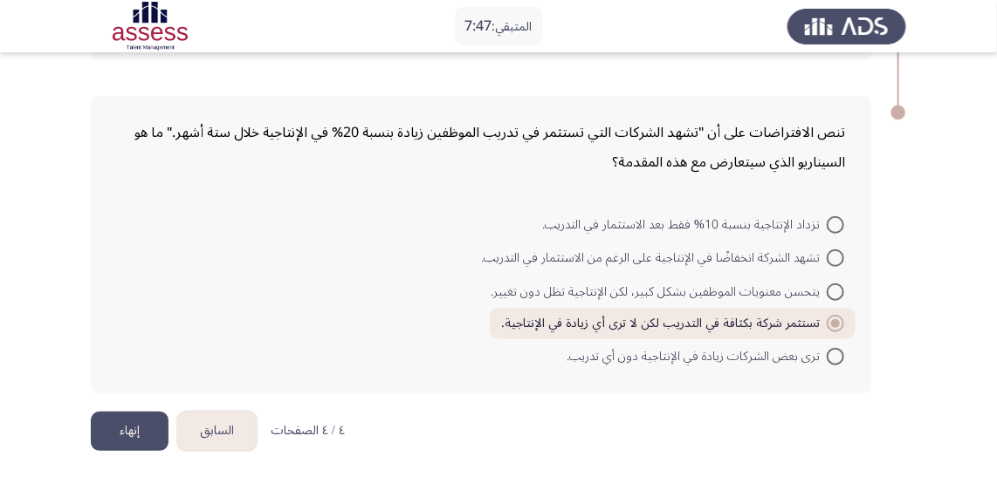
click at [229, 421] on button "السابق" at bounding box center [216, 431] width 79 height 39
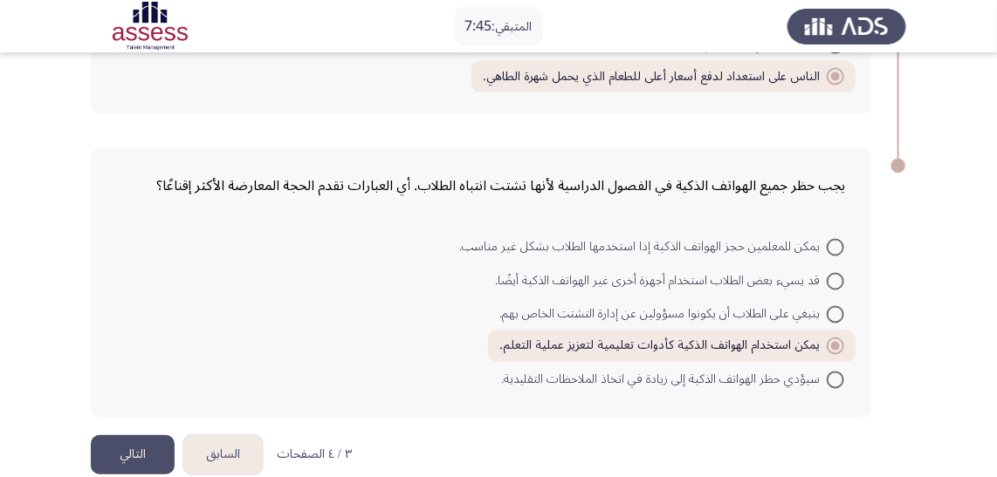
scroll to position [960, 0]
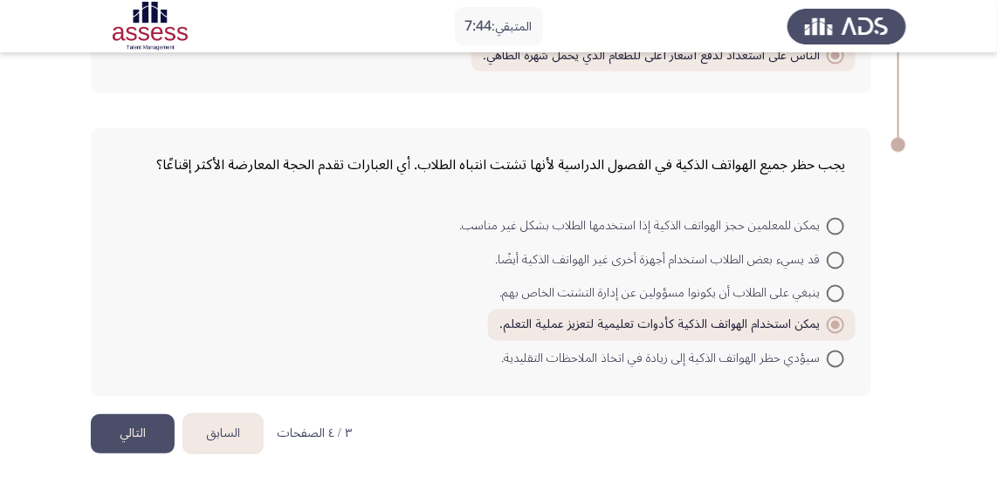
click at [229, 415] on button "السابق" at bounding box center [222, 434] width 79 height 39
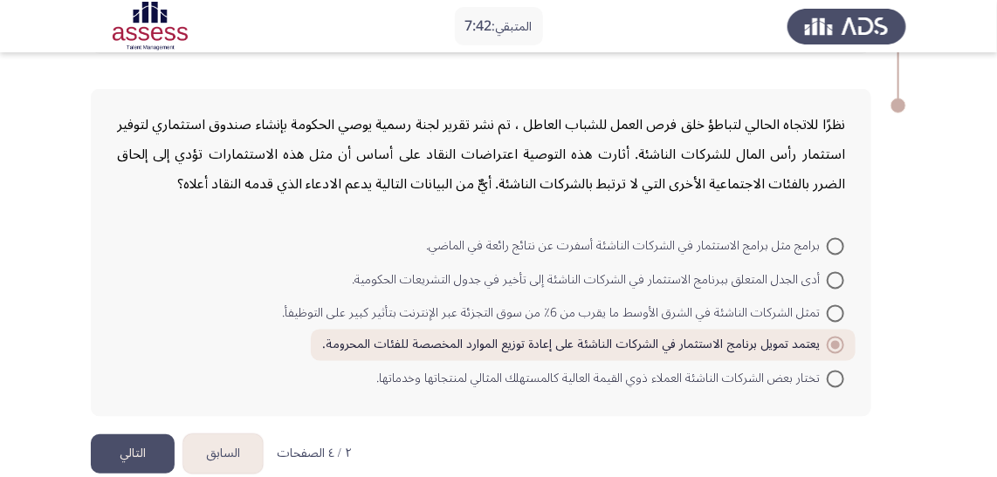
scroll to position [1076, 0]
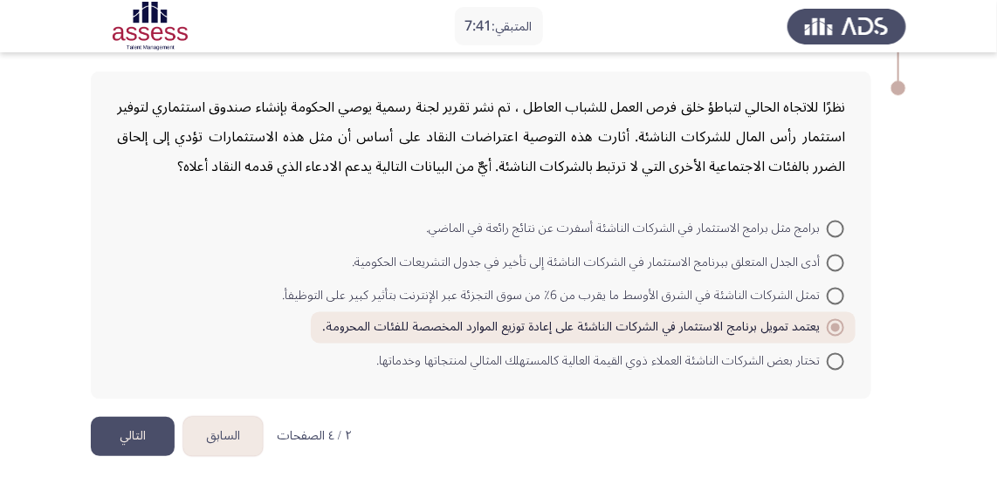
click at [238, 417] on button "السابق" at bounding box center [222, 436] width 79 height 39
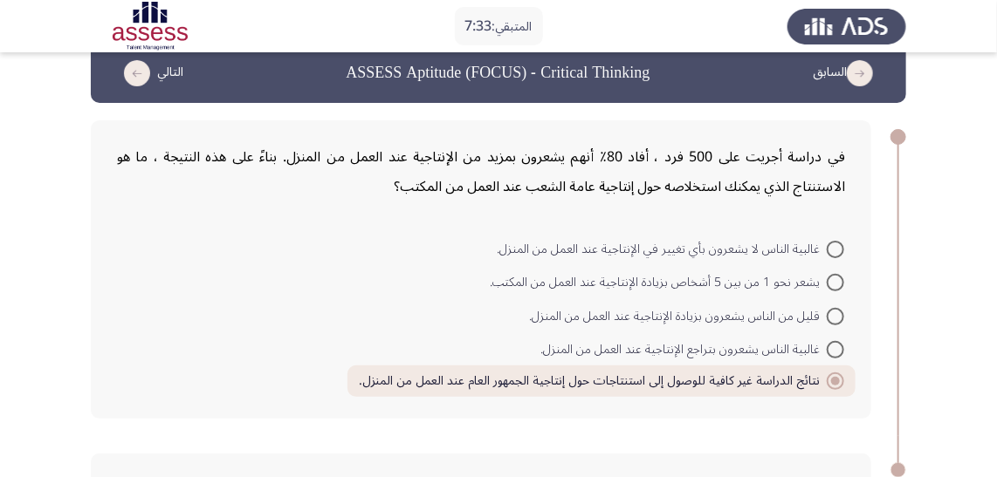
scroll to position [26, 0]
click at [442, 153] on div "في دراسة أجريت على 500 فرد ، أفاد 80٪ أنهم يشعرون بمزيد من الإنتاجية عند العمل …" at bounding box center [481, 171] width 728 height 59
click at [635, 319] on span "قليل من الناس يشعرون بزيادة الإنتاجية عند العمل من المنزل." at bounding box center [678, 316] width 298 height 21
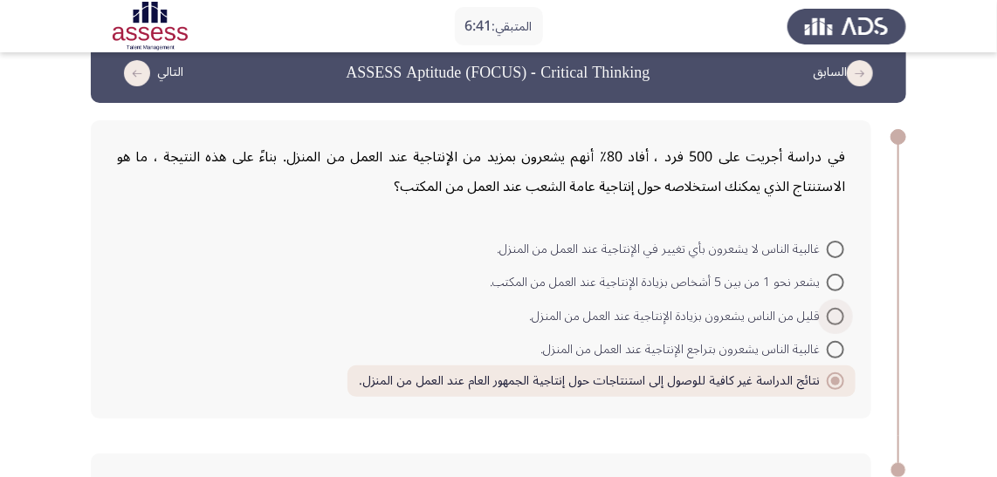
click at [826, 319] on input "قليل من الناس يشعرون بزيادة الإنتاجية عند العمل من المنزل." at bounding box center [834, 316] width 17 height 17
radio input "true"
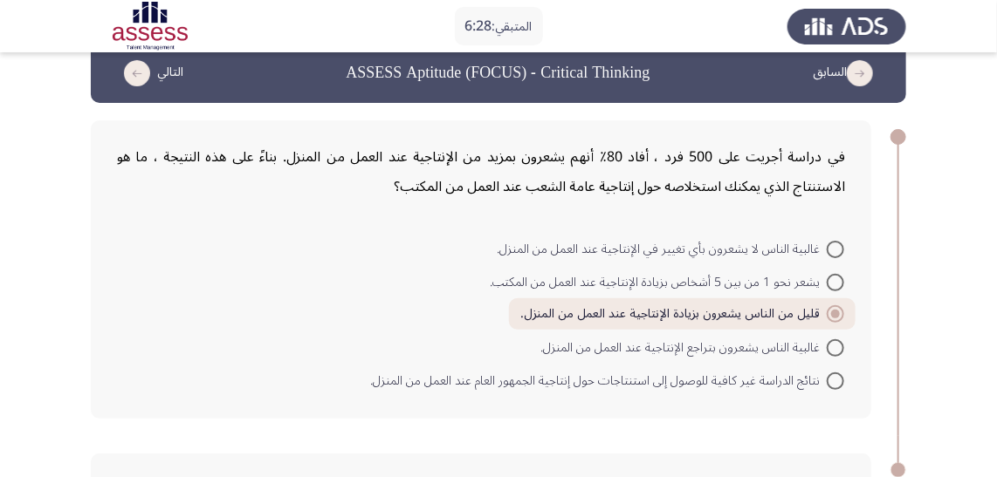
click at [624, 348] on span "غالبية الناس يشعرون بتراجع الإنتاجية عند العمل من المنزل." at bounding box center [683, 348] width 286 height 21
click at [826, 348] on input "غالبية الناس يشعرون بتراجع الإنتاجية عند العمل من المنزل." at bounding box center [834, 347] width 17 height 17
radio input "true"
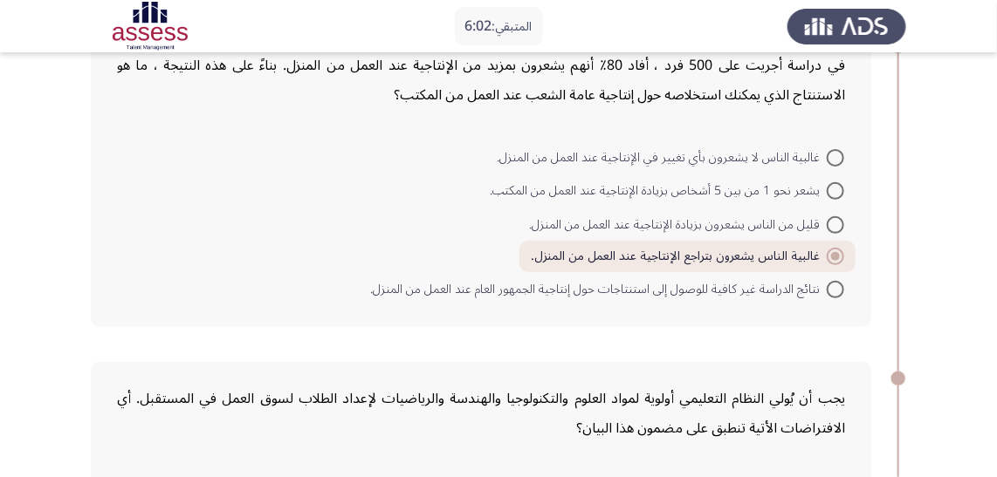
scroll to position [112, 0]
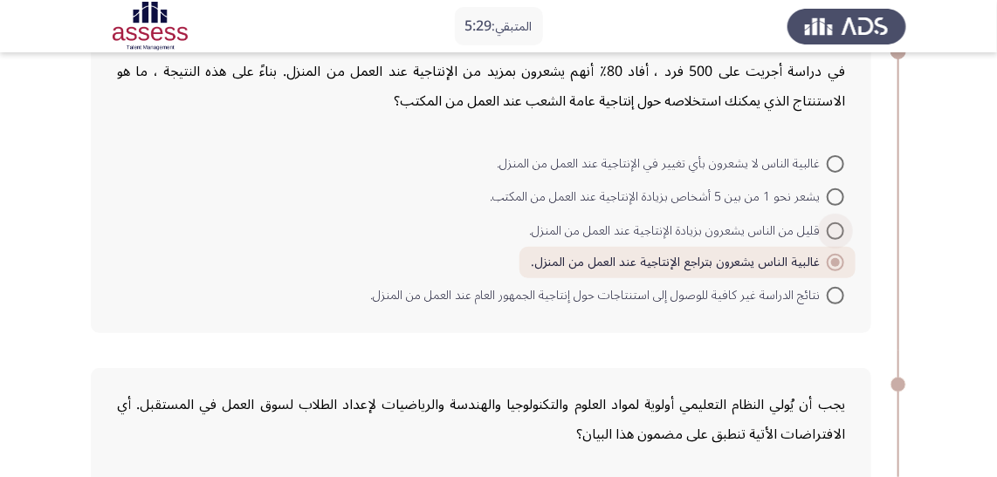
click at [622, 232] on span "قليل من الناس يشعرون بزيادة الإنتاجية عند العمل من المنزل." at bounding box center [678, 231] width 298 height 21
click at [826, 232] on input "قليل من الناس يشعرون بزيادة الإنتاجية عند العمل من المنزل." at bounding box center [834, 231] width 17 height 17
radio input "true"
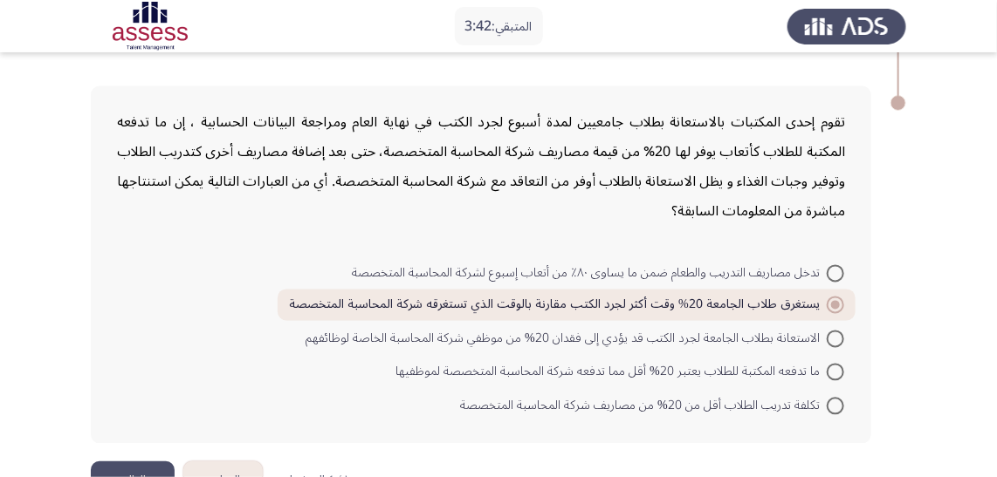
scroll to position [1093, 0]
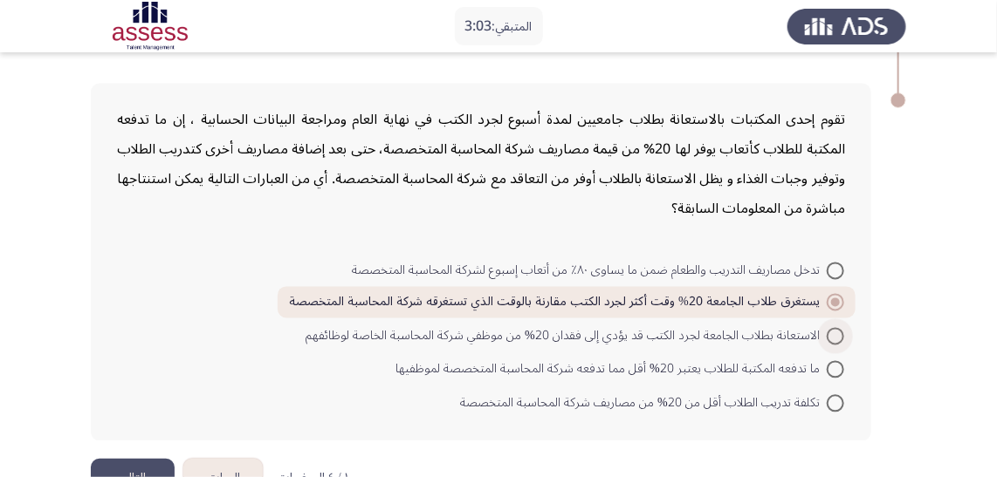
click at [783, 326] on span "الاستعانة بطلاب الجامعة لجرد الكتب قد يؤدي إلى فقدان 20% من موظفي شركة المحاسبة…" at bounding box center [565, 336] width 521 height 21
click at [826, 328] on input "الاستعانة بطلاب الجامعة لجرد الكتب قد يؤدي إلى فقدان 20% من موظفي شركة المحاسبة…" at bounding box center [834, 336] width 17 height 17
radio input "true"
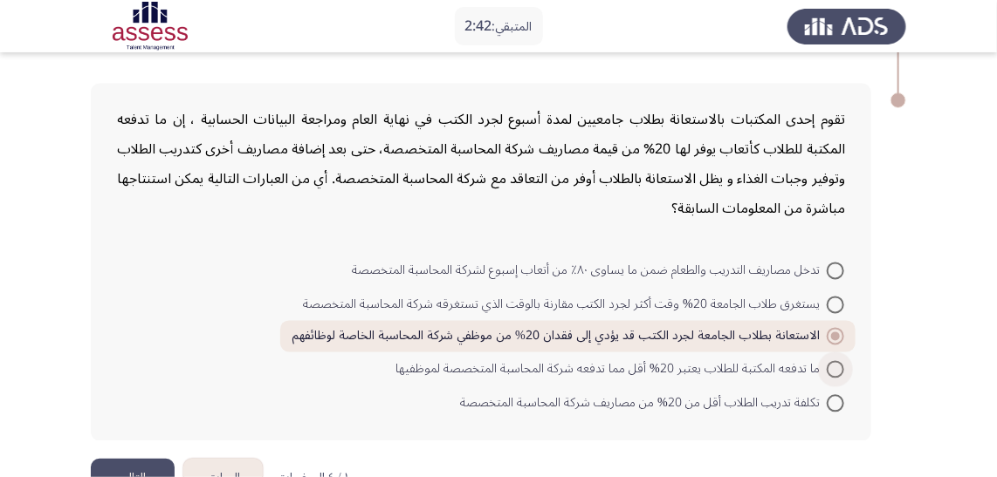
click at [749, 360] on span "ما تدفعه المكتبة للطلاب يعتبر 20% أقل مما تدفعه شركة المحاسبة المتخصصة لموظفيها" at bounding box center [610, 370] width 431 height 21
click at [826, 361] on input "ما تدفعه المكتبة للطلاب يعتبر 20% أقل مما تدفعه شركة المحاسبة المتخصصة لموظفيها" at bounding box center [834, 369] width 17 height 17
radio input "true"
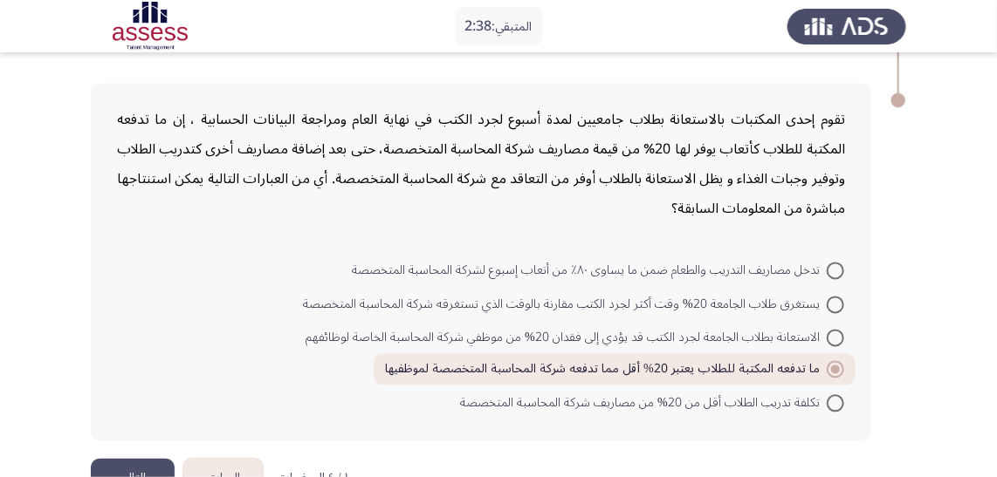
click at [123, 459] on button "التالي" at bounding box center [133, 478] width 84 height 39
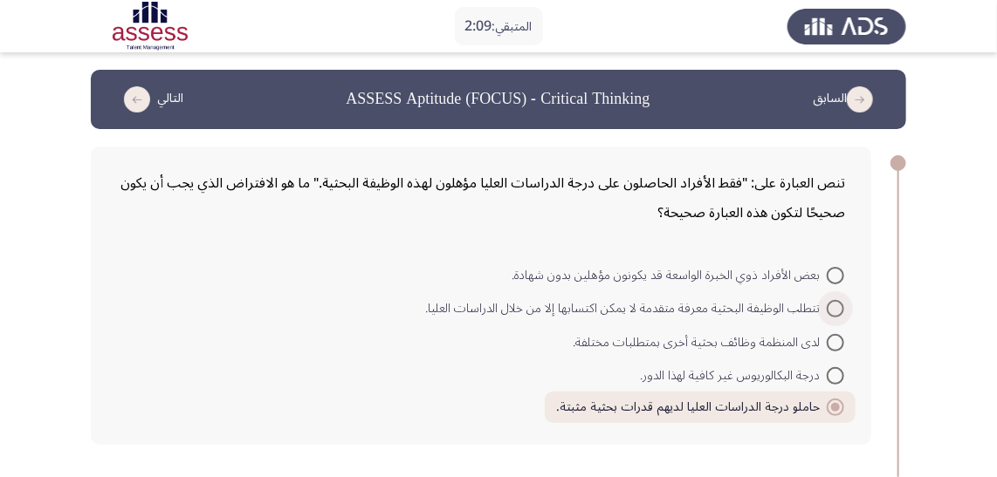
click at [465, 300] on span "تتطلب الوظيفة البحثية معرفة متقدمة لا يمكن اكتسابها إلا من خلال الدراسات العليا." at bounding box center [625, 308] width 401 height 21
click at [826, 300] on input "تتطلب الوظيفة البحثية معرفة متقدمة لا يمكن اكتسابها إلا من خلال الدراسات العليا." at bounding box center [834, 308] width 17 height 17
radio input "true"
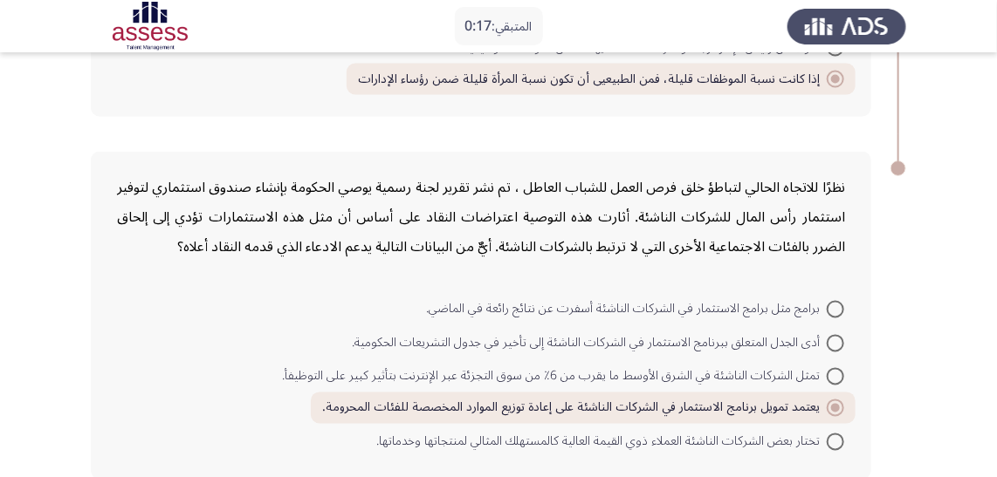
scroll to position [1076, 0]
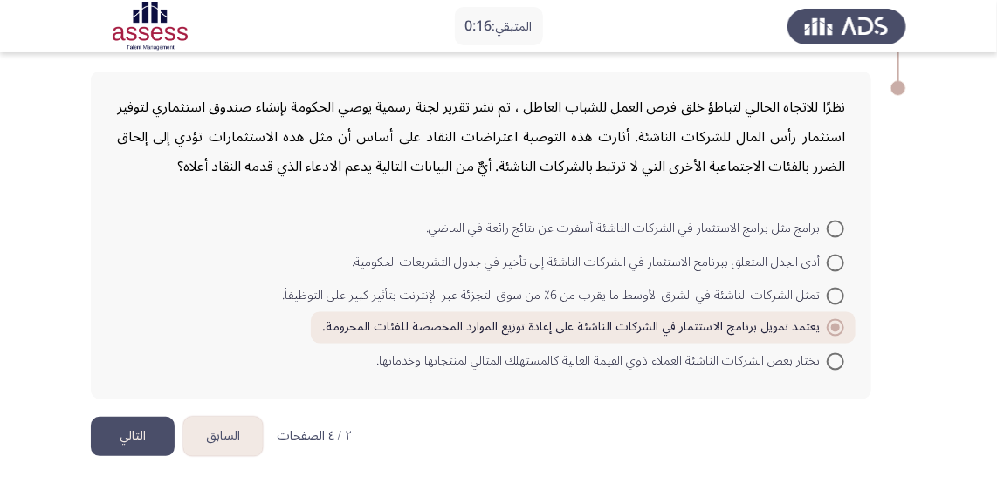
click at [134, 422] on button "التالي" at bounding box center [133, 436] width 84 height 39
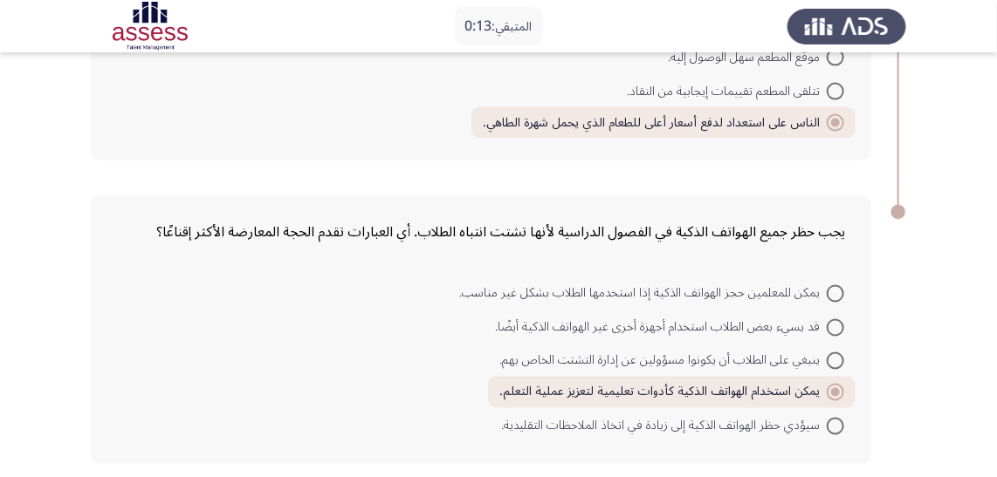
scroll to position [938, 0]
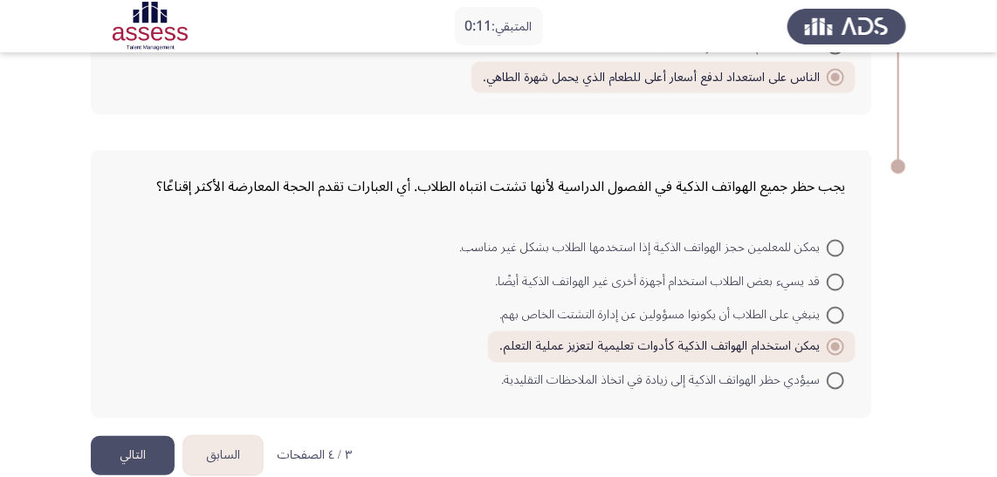
click at [134, 456] on button "التالي" at bounding box center [133, 455] width 84 height 39
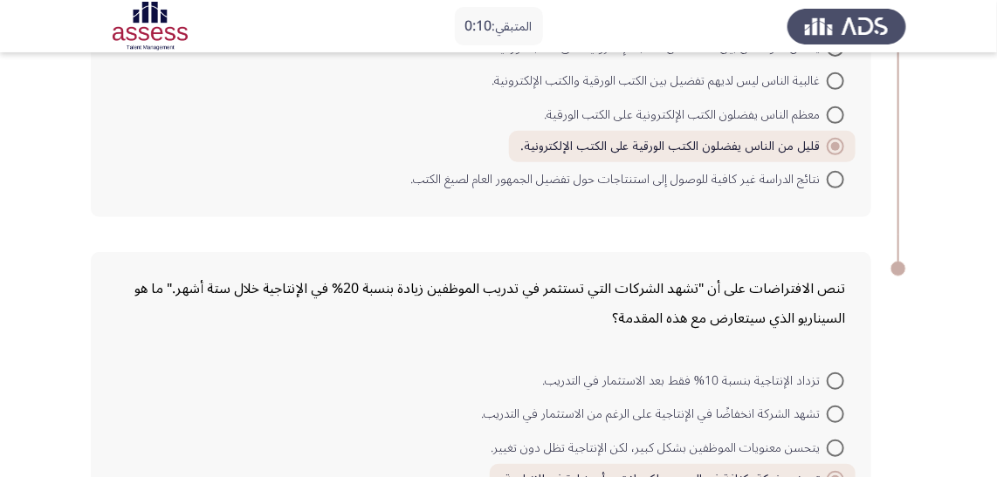
scroll to position [384, 0]
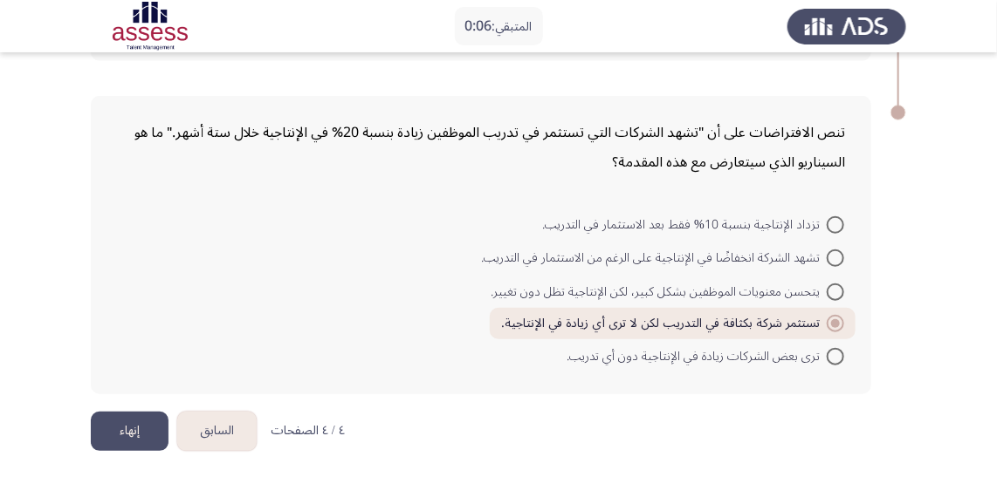
click at [151, 418] on button "إنهاء" at bounding box center [130, 431] width 78 height 39
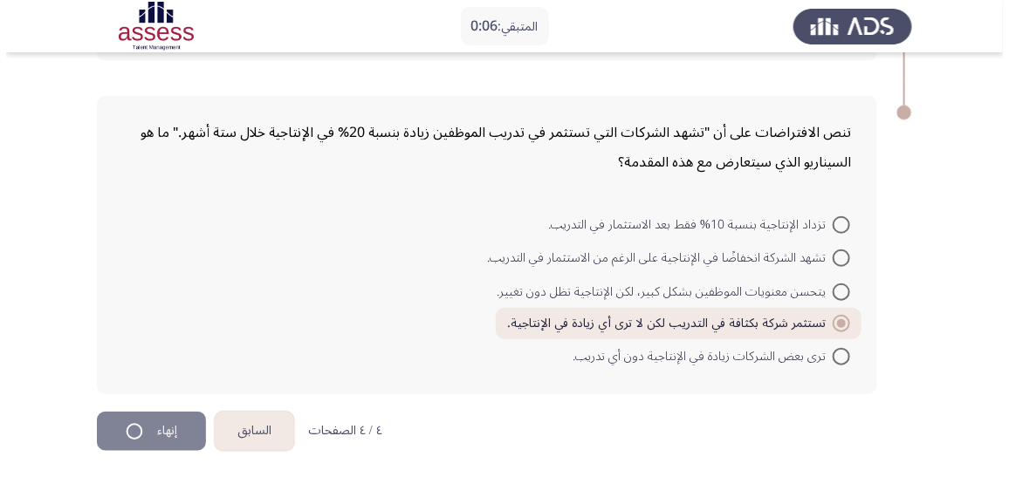
scroll to position [0, 0]
